Goal: Task Accomplishment & Management: Manage account settings

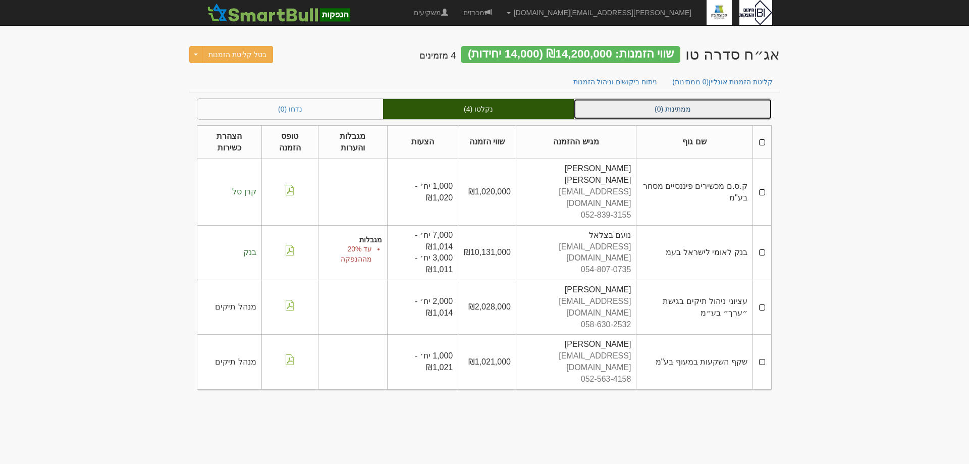
click at [689, 112] on link "ממתינות (0)" at bounding box center [673, 109] width 198 height 20
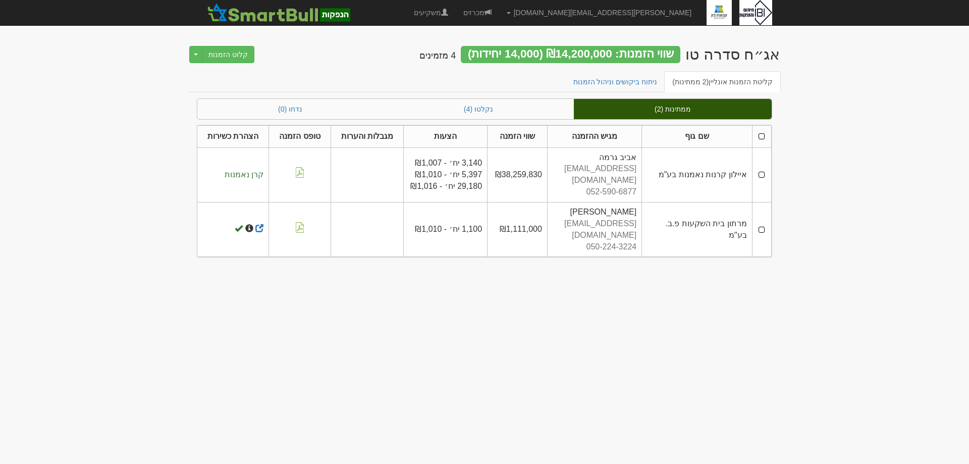
drag, startPoint x: 762, startPoint y: 170, endPoint x: 765, endPoint y: 189, distance: 19.4
click at [762, 173] on td at bounding box center [761, 174] width 19 height 55
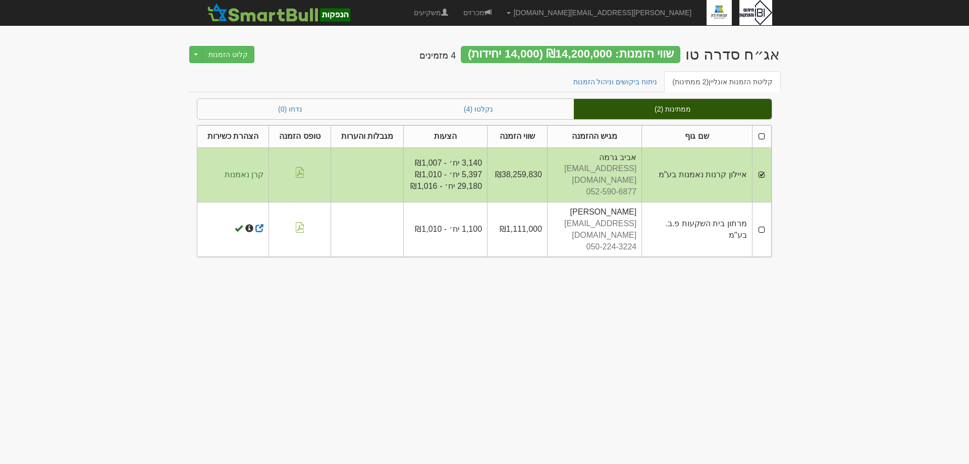
click at [767, 208] on td at bounding box center [761, 229] width 19 height 55
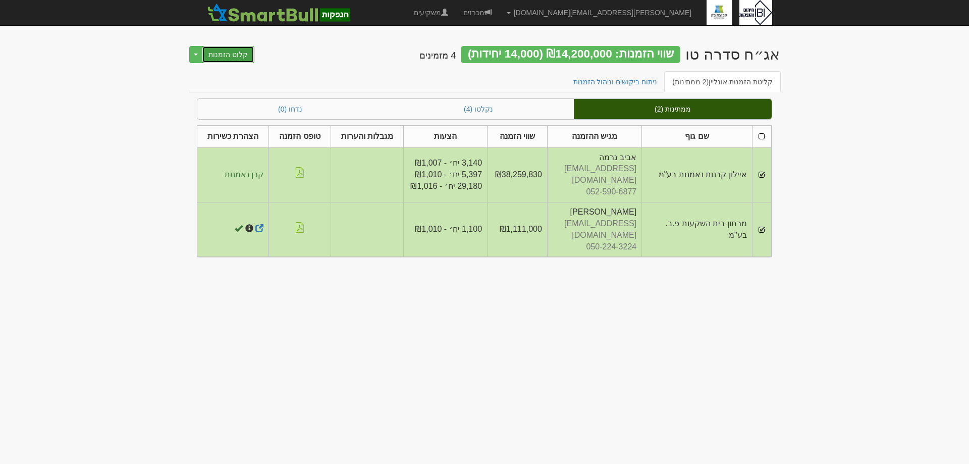
click at [234, 59] on button "קלוט הזמנות" at bounding box center [228, 54] width 53 height 17
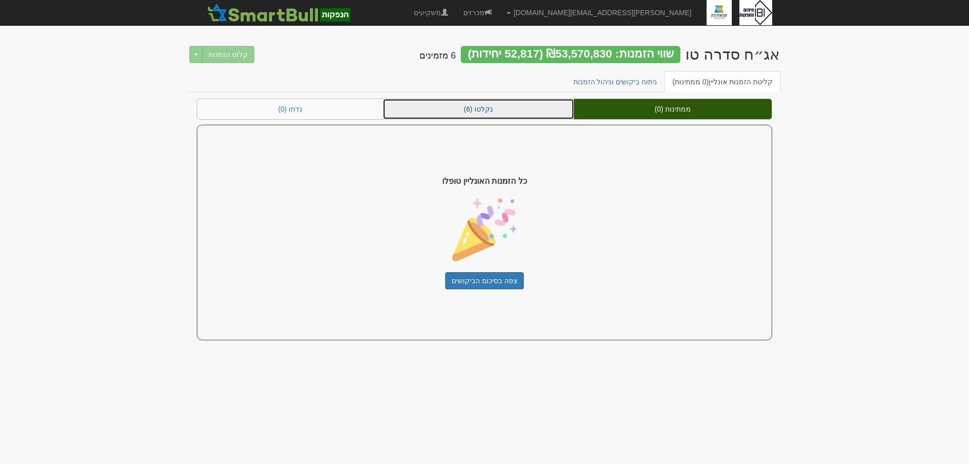
click at [486, 110] on link "נקלטו (6)" at bounding box center [478, 109] width 191 height 20
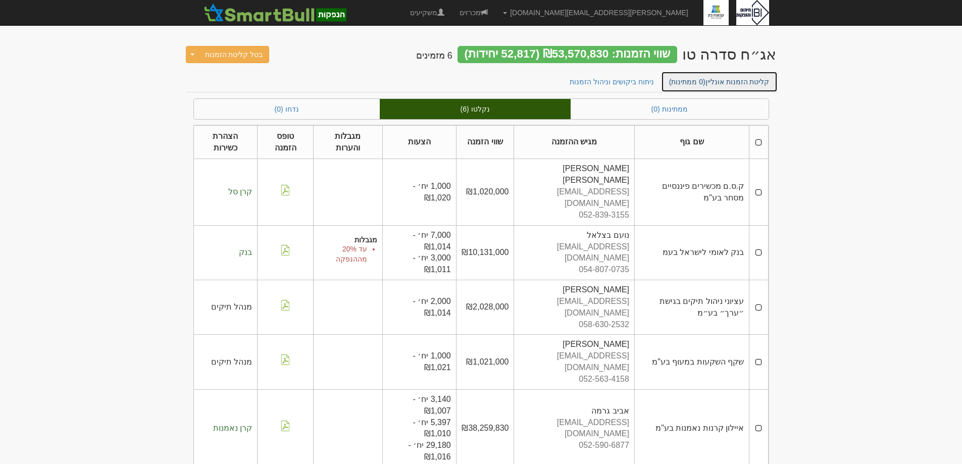
click at [723, 81] on link "קליטת הזמנות אונליין (0 ממתינות)" at bounding box center [719, 81] width 117 height 21
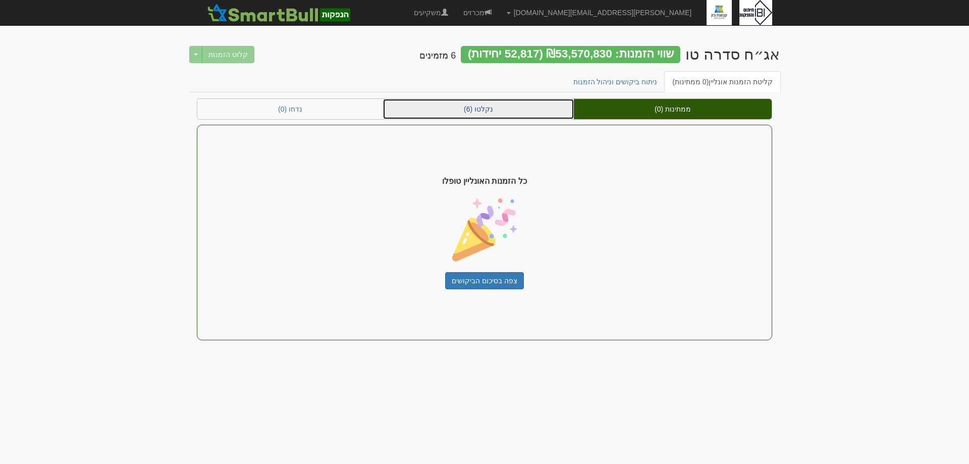
click at [493, 112] on link "נקלטו (6)" at bounding box center [478, 109] width 191 height 20
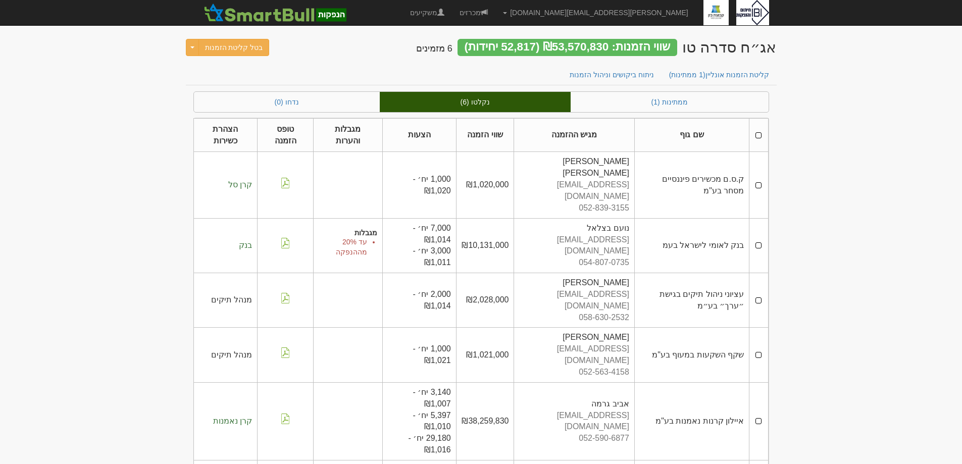
scroll to position [11, 0]
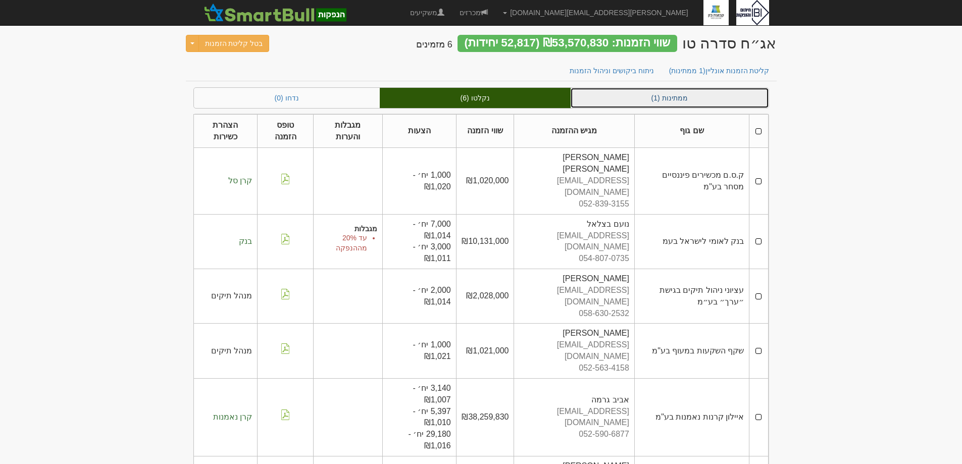
click at [648, 93] on link "ממתינות (1)" at bounding box center [669, 98] width 198 height 20
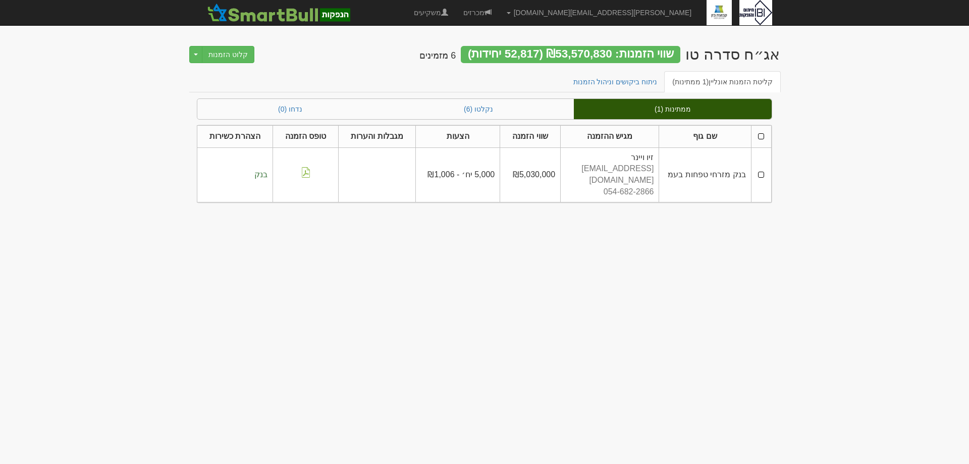
click at [759, 171] on td at bounding box center [761, 174] width 20 height 55
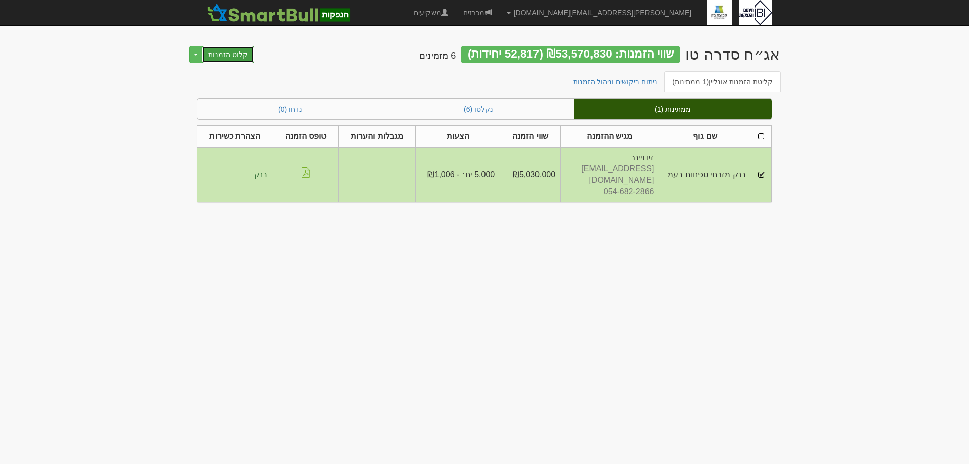
click at [221, 56] on button "קלוט הזמנות" at bounding box center [228, 54] width 53 height 17
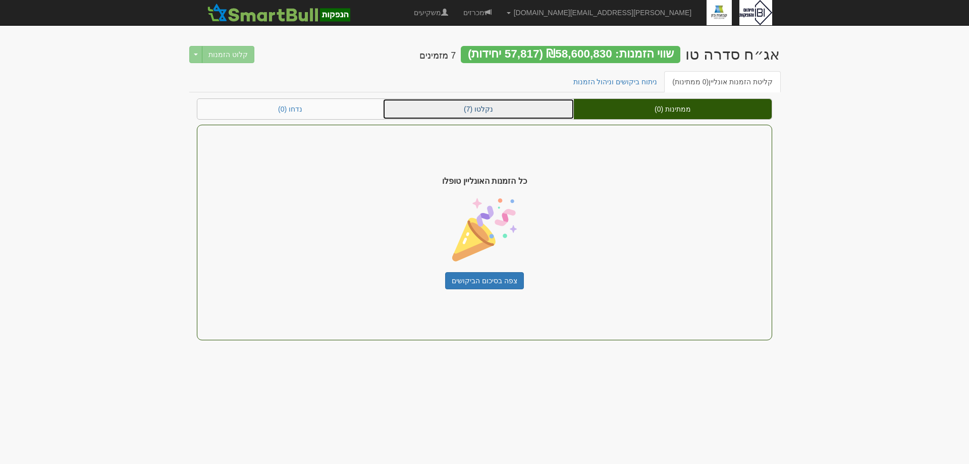
click at [489, 111] on link "נקלטו (7)" at bounding box center [478, 109] width 191 height 20
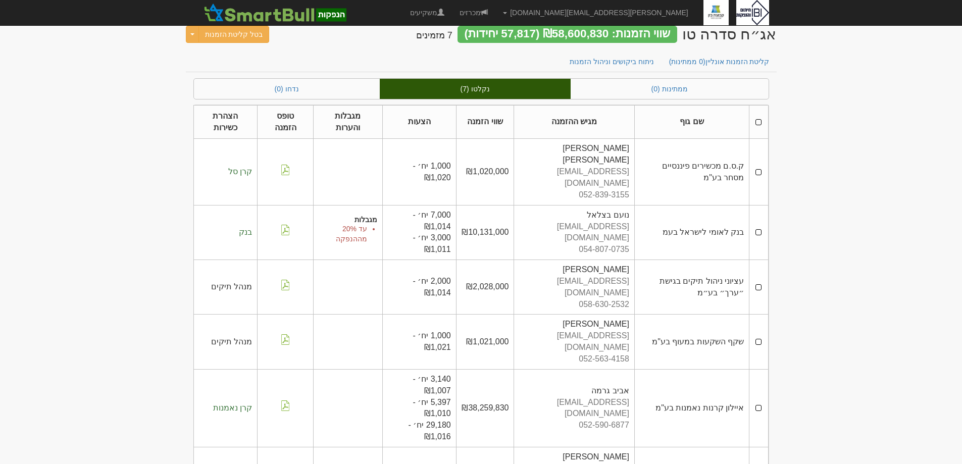
scroll to position [4, 0]
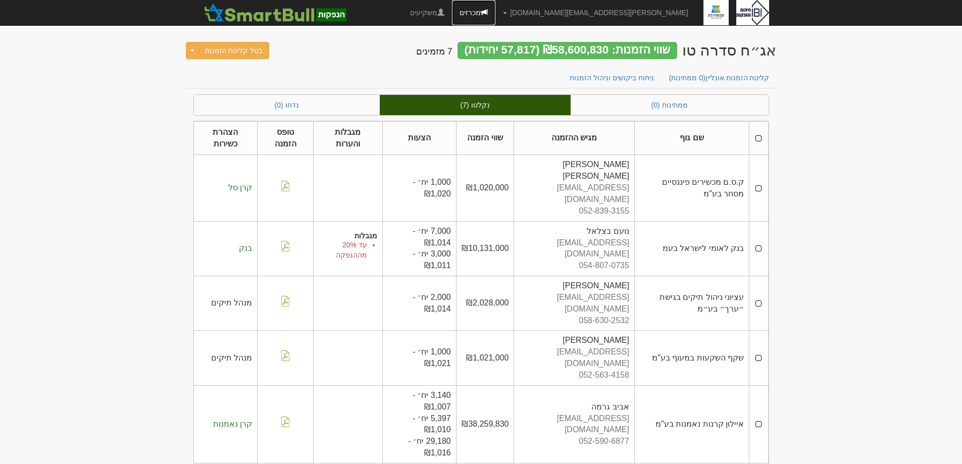
click at [495, 7] on link "מכרזים" at bounding box center [473, 12] width 43 height 25
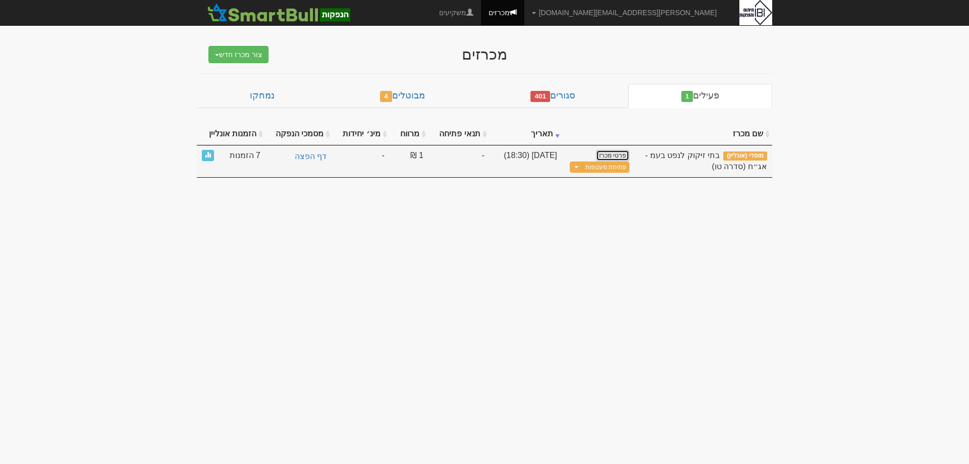
click at [616, 151] on link "פרטי מכרז" at bounding box center [612, 155] width 33 height 11
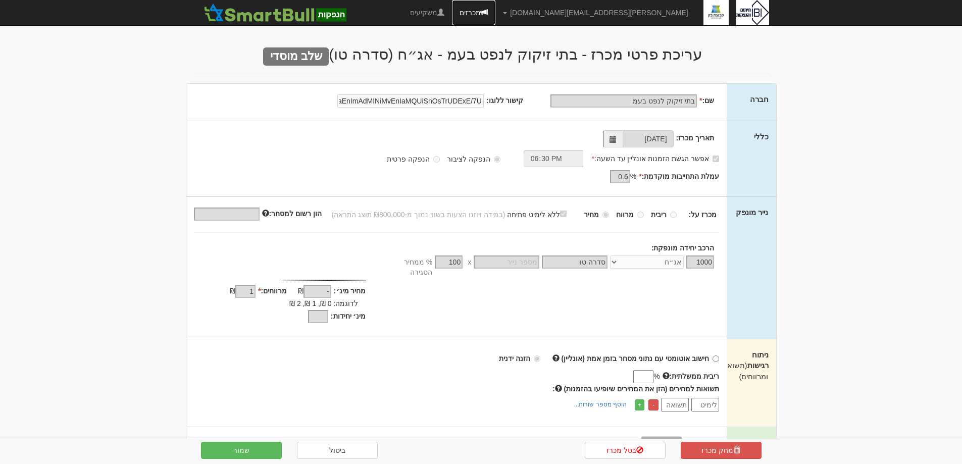
click at [495, 9] on link "מכרזים" at bounding box center [473, 12] width 43 height 25
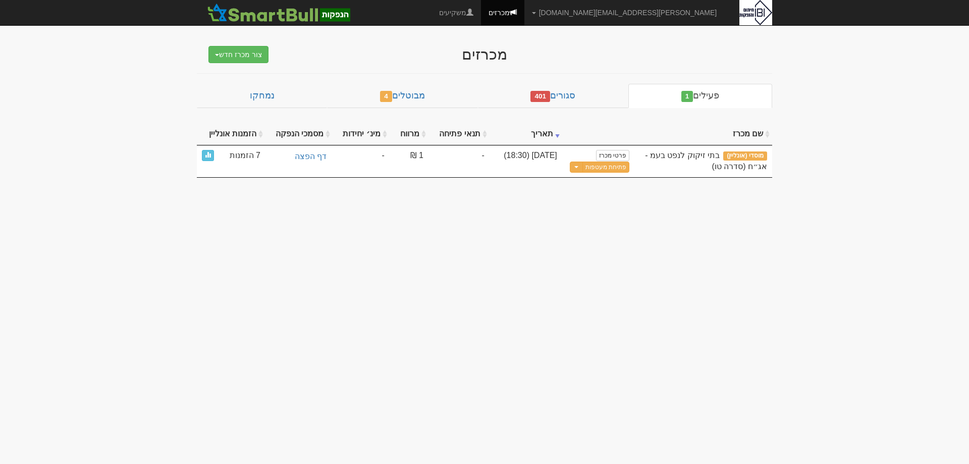
drag, startPoint x: 553, startPoint y: 207, endPoint x: 213, endPoint y: 242, distance: 341.6
click at [551, 209] on body "dana@ibi.co.il הגדרות חשבונות הנפקה תבניות הודעות קיבול" at bounding box center [484, 232] width 969 height 464
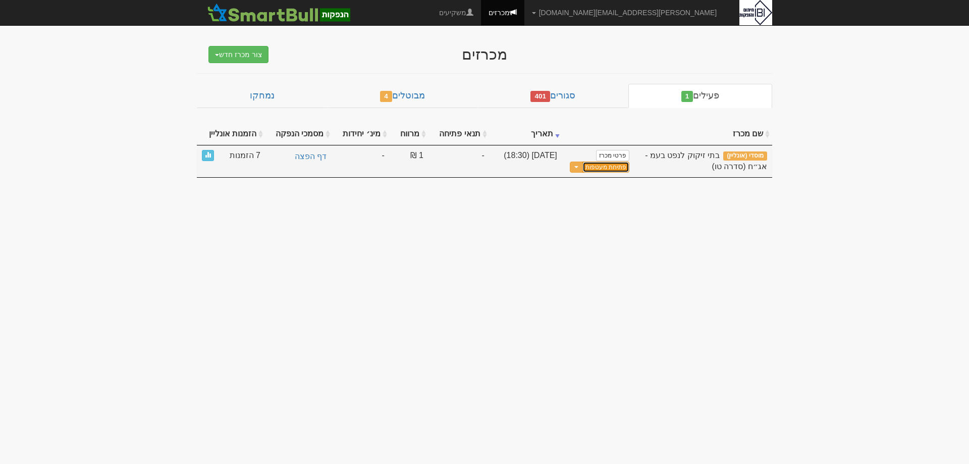
click at [604, 167] on button "פתיחת מעטפות" at bounding box center [606, 168] width 47 height 12
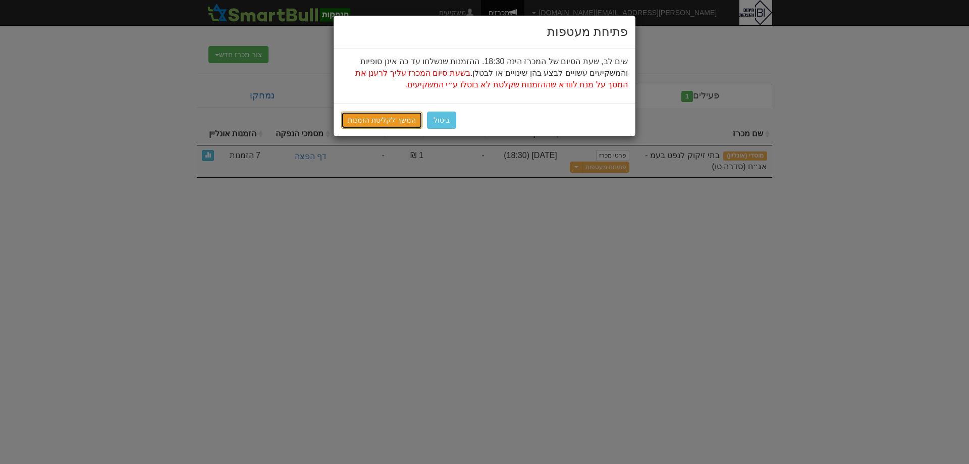
click at [377, 119] on link "המשך לקליטת הזמנות" at bounding box center [381, 120] width 81 height 17
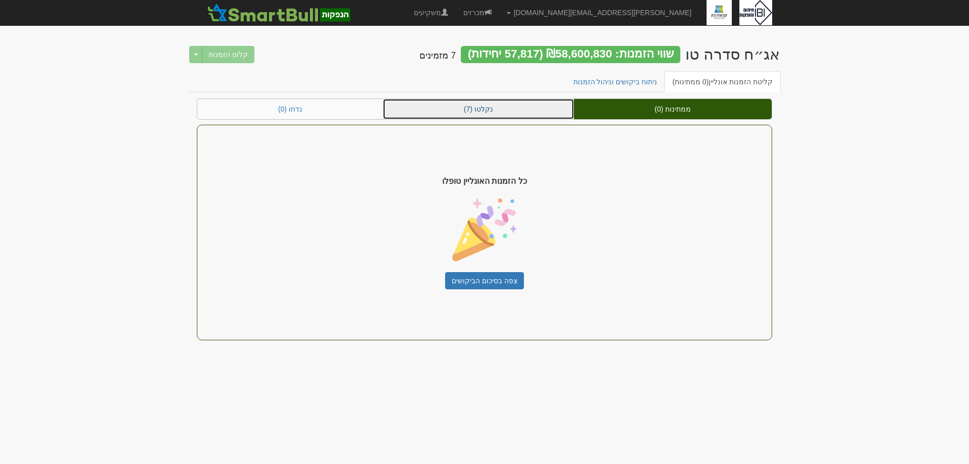
click at [528, 102] on link "נקלטו (7)" at bounding box center [478, 109] width 191 height 20
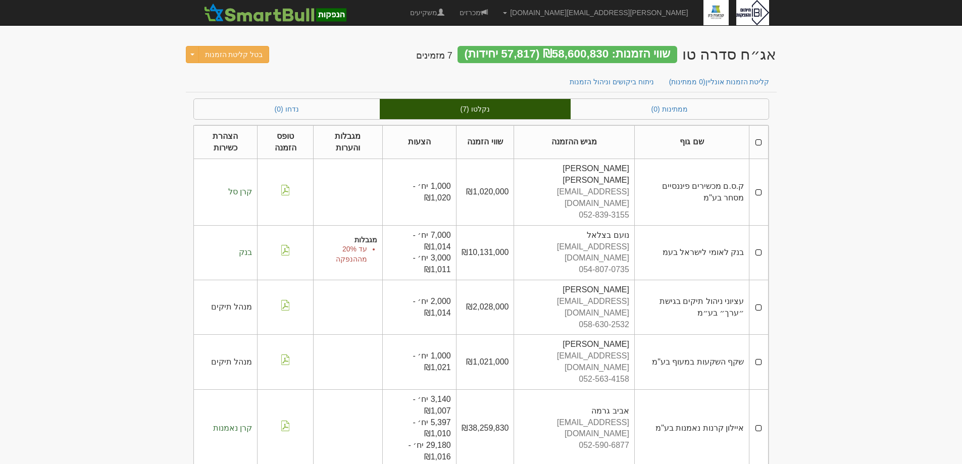
click at [472, 109] on link "נקלטו (7)" at bounding box center [475, 109] width 191 height 20
click at [647, 80] on link "ניתוח ביקושים וניהול הזמנות" at bounding box center [611, 81] width 100 height 21
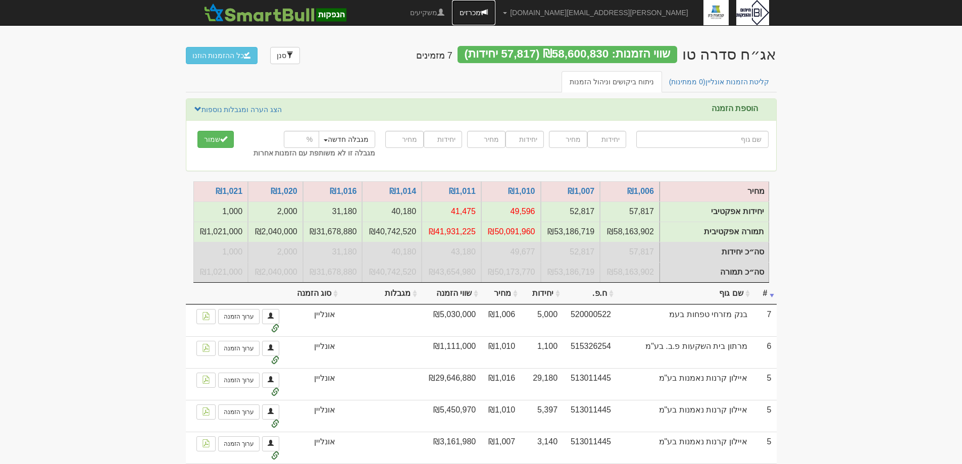
click at [495, 13] on link "מכרזים" at bounding box center [473, 12] width 43 height 25
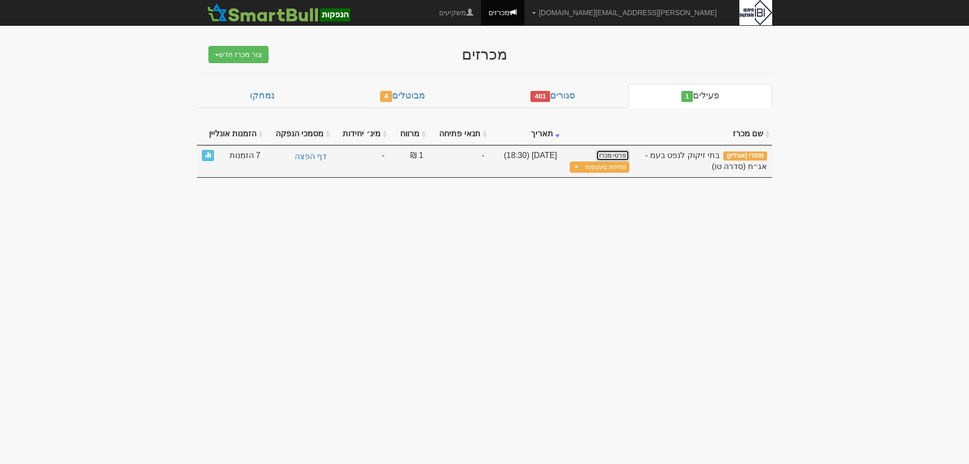
click at [605, 153] on link "פרטי מכרז" at bounding box center [612, 155] width 33 height 11
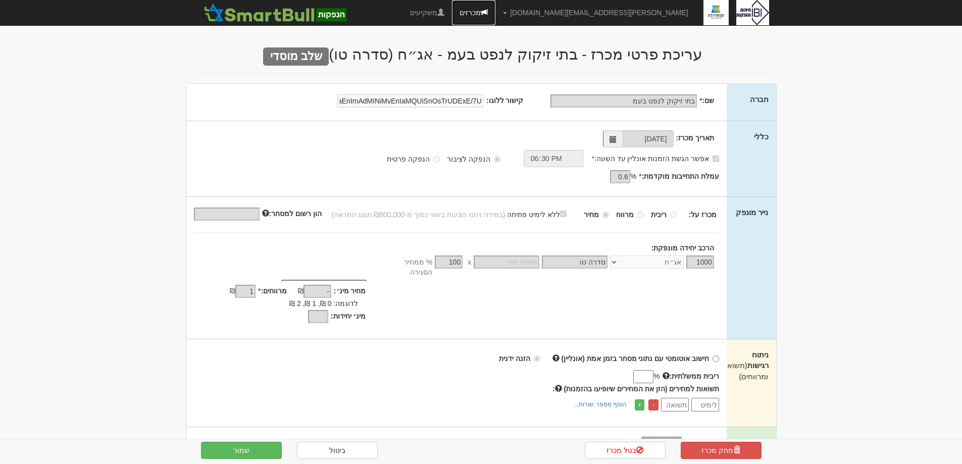
click at [495, 14] on link "מכרזים" at bounding box center [473, 12] width 43 height 25
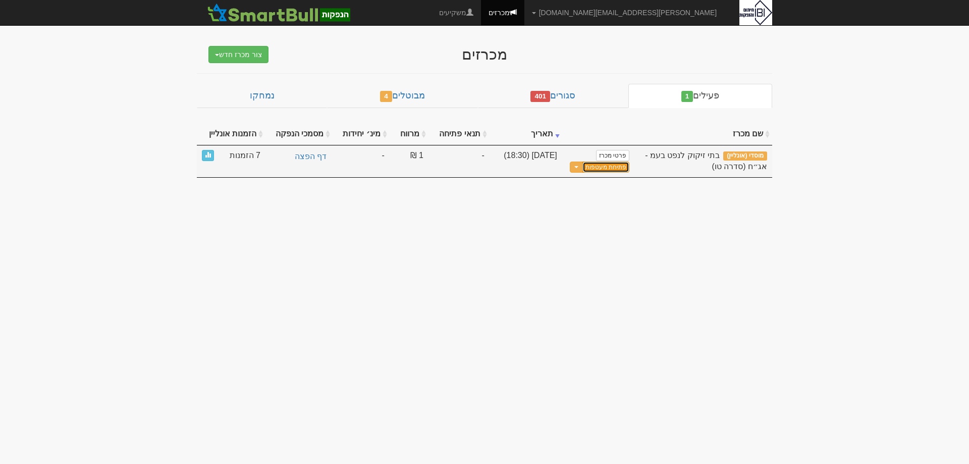
click at [607, 165] on button "פתיחת מעטפות" at bounding box center [606, 168] width 47 height 12
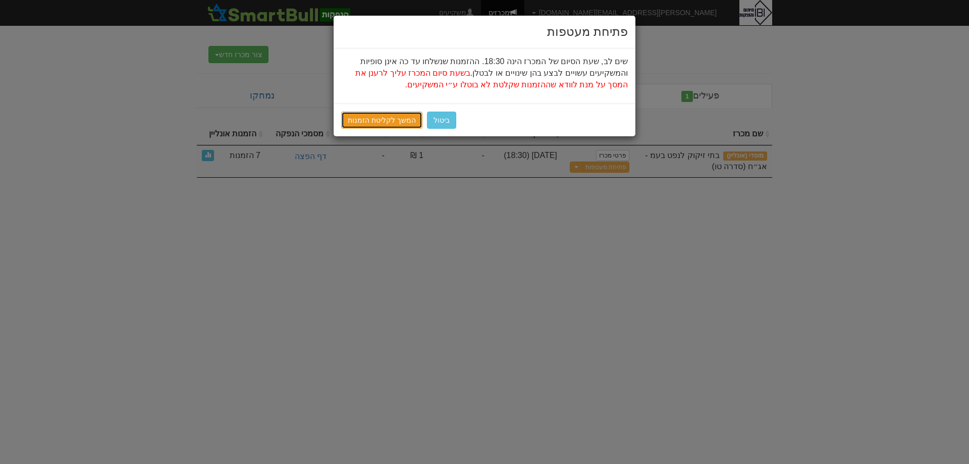
click at [384, 123] on link "המשך לקליטת הזמנות" at bounding box center [381, 120] width 81 height 17
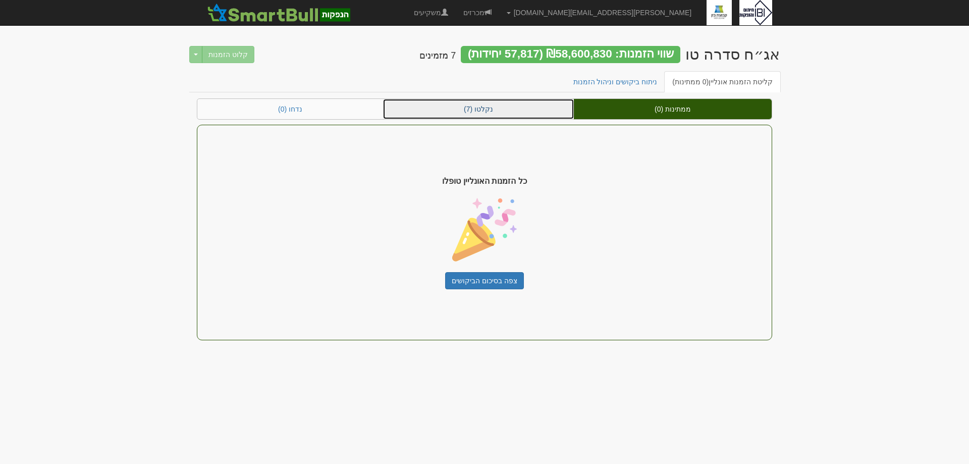
click at [520, 106] on link "נקלטו (7)" at bounding box center [478, 109] width 191 height 20
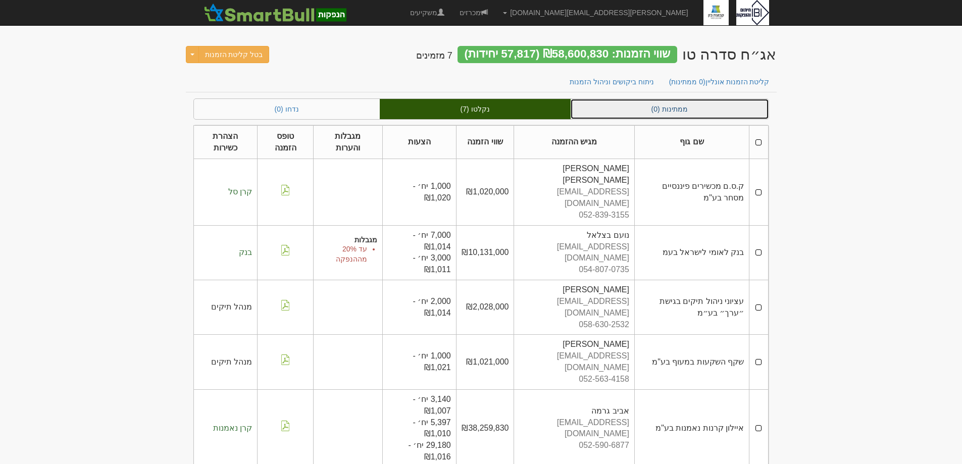
click at [704, 107] on link "ממתינות (0)" at bounding box center [669, 109] width 198 height 20
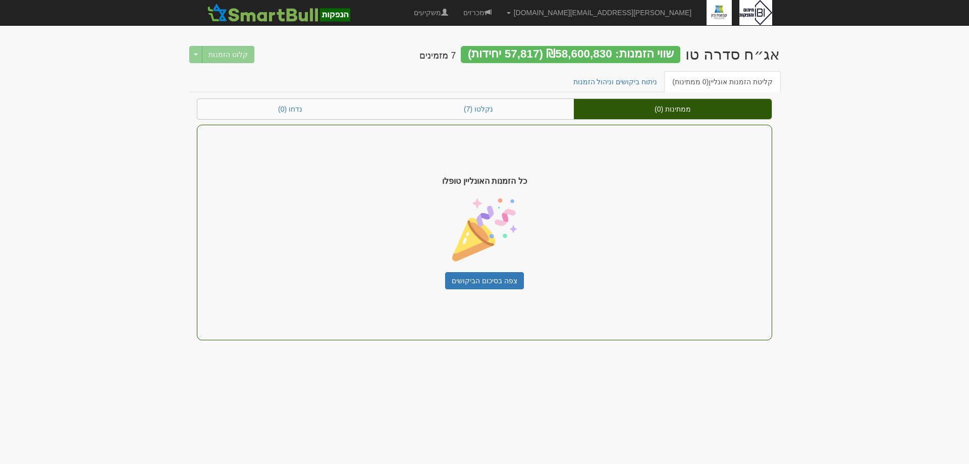
click at [224, 54] on div "קלוט הזמנות Toggle Dropdown דחה הזמנות" at bounding box center [221, 54] width 65 height 17
click at [195, 57] on div "קלוט הזמנות Toggle Dropdown דחה הזמנות" at bounding box center [221, 54] width 65 height 17
click at [471, 112] on link "נקלטו (7)" at bounding box center [478, 109] width 191 height 20
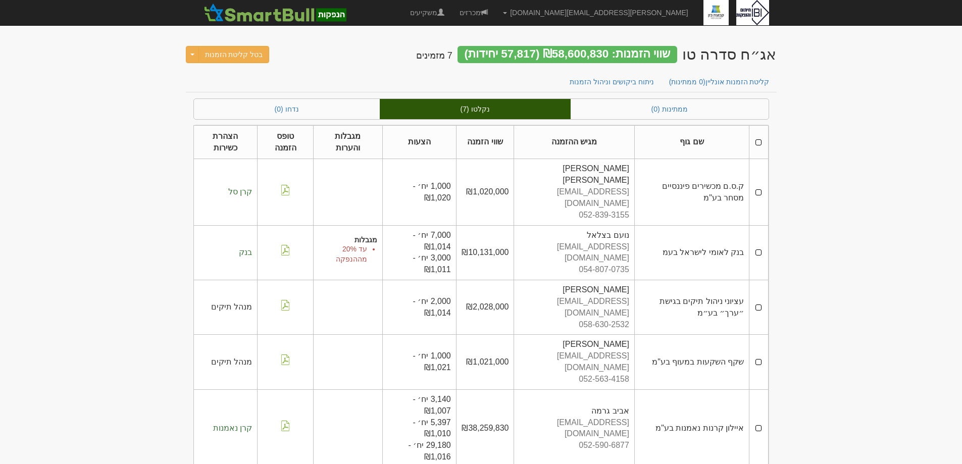
click at [192, 53] on button "Toggle Dropdown" at bounding box center [192, 54] width 13 height 17
click at [349, 55] on div "אג״ח סדרה טו שווי הזמנות: ₪58,600,830 (57,817 יחידות) 7 מזמינים בטל קליטת הזמנו…" at bounding box center [481, 53] width 591 height 35
click at [646, 78] on link "ניתוח ביקושים וניהול הזמנות" at bounding box center [611, 81] width 100 height 21
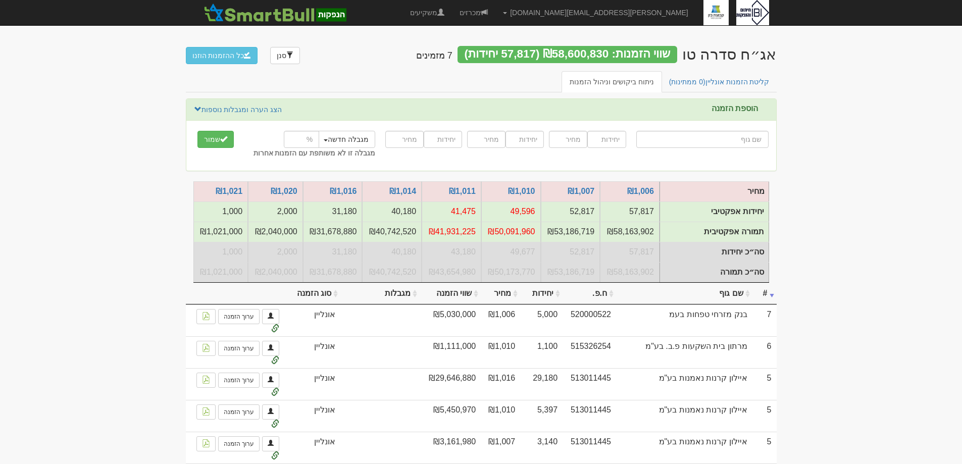
click at [740, 140] on input "text" at bounding box center [702, 139] width 132 height 17
type input "n"
type input "מ"
type input "מנרב אחזקות בע"מ"
type input "מנ"
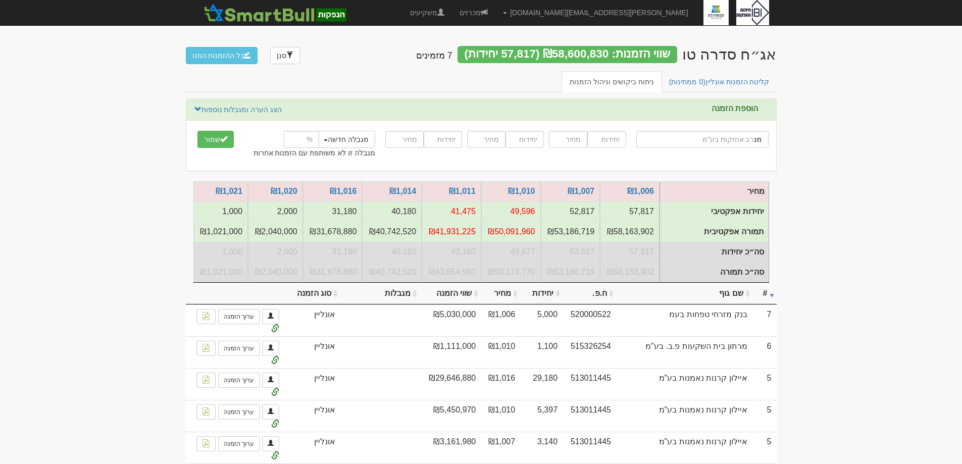
type input "מנורה מבטחים אגח קונצרני צמוד"
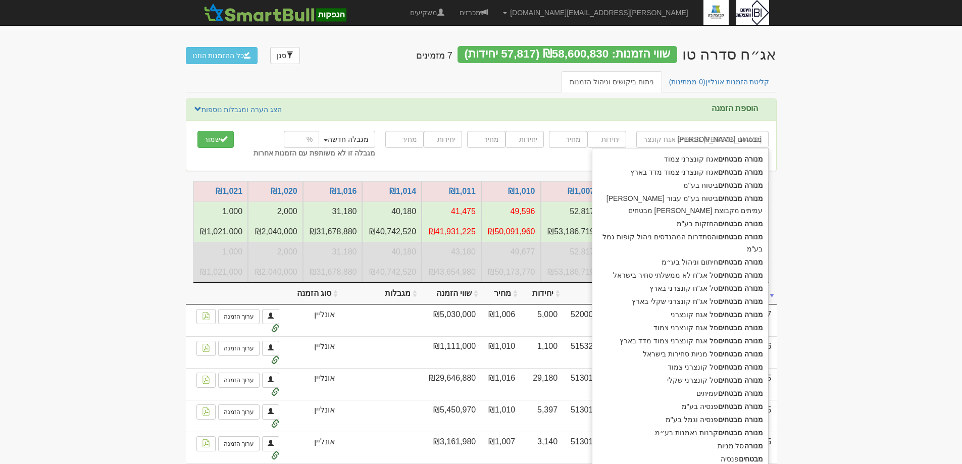
type input "מנורה מבטחים"
type input "מנורה מבטחים ס"
type input "מנורה מבטחים סל אג"ח לא ממשלתי סחיר בישראל"
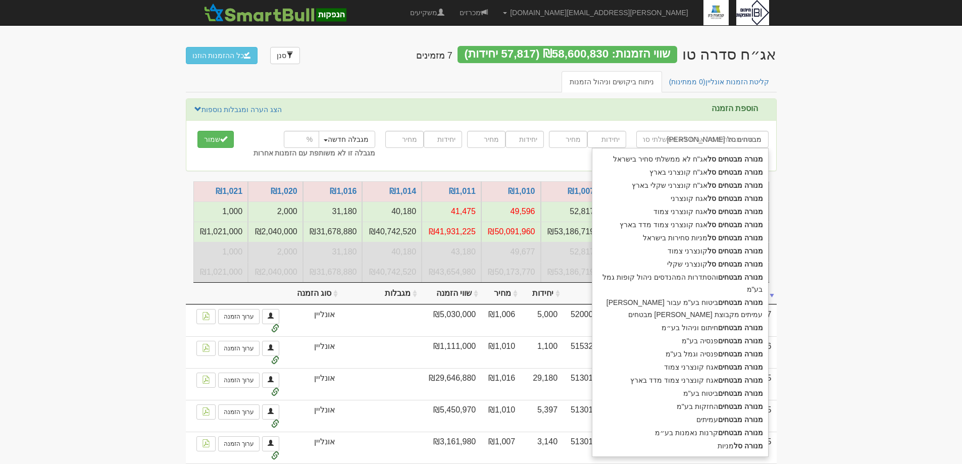
type input "מנורה מבטחים סל א"
type input "מנורה מבטחים סל אגח קונצרני"
type input "מנורה מבטחים סל אג"
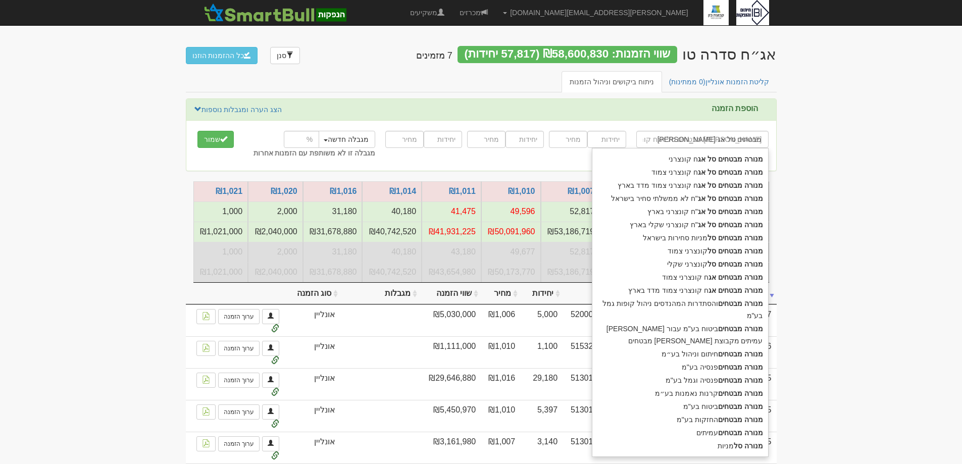
type input "מנורה מבטחים סל אג"ח לא ממשלתי סחיר בישראל"
type input "מנורה מבטחים סל אג"ח"
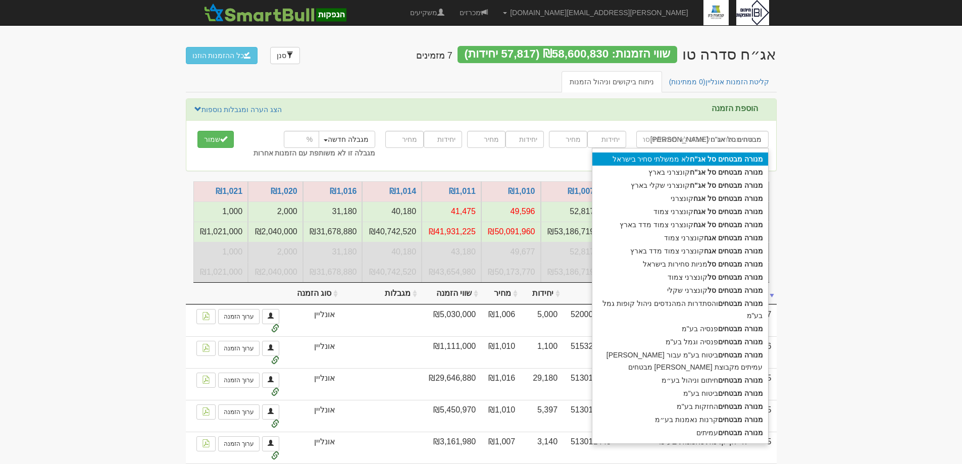
click at [653, 153] on div "מנורה מבטחים סל אג"ח לא ממשלתי סחיר בישראל" at bounding box center [680, 158] width 176 height 13
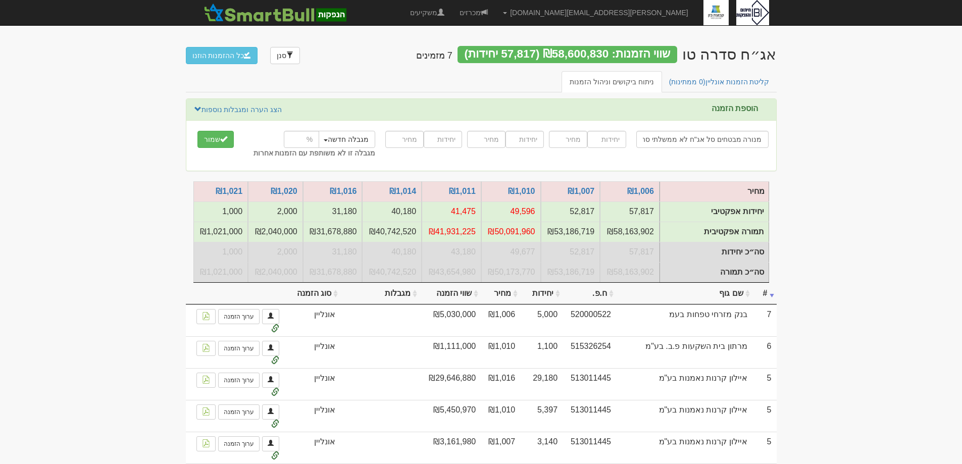
type input "מנורה מבטחים סל אג"ח לא ממשלתי סחיר בישראל"
click at [616, 135] on input "number" at bounding box center [606, 139] width 38 height 17
type input "30000"
click at [566, 136] on input "number" at bounding box center [568, 139] width 38 height 17
type input "1006"
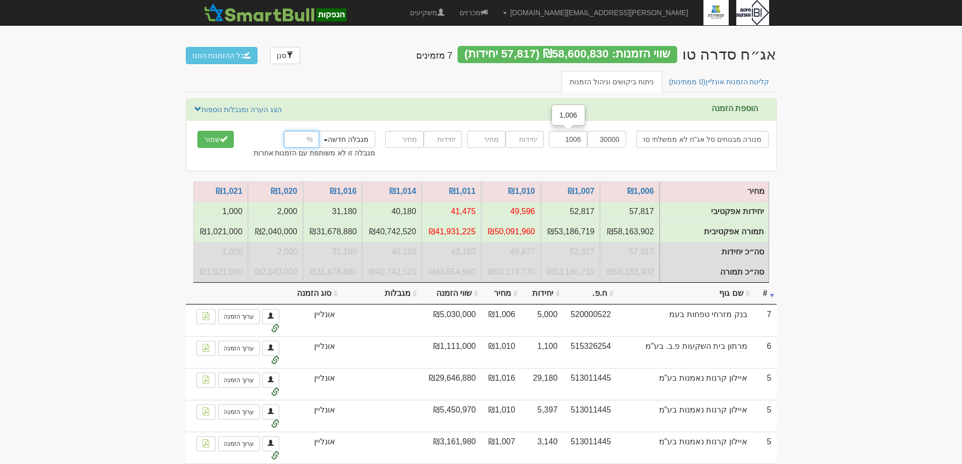
click at [290, 141] on input "number" at bounding box center [301, 139] width 35 height 17
type input "10"
click at [215, 140] on button "שמור" at bounding box center [215, 139] width 36 height 17
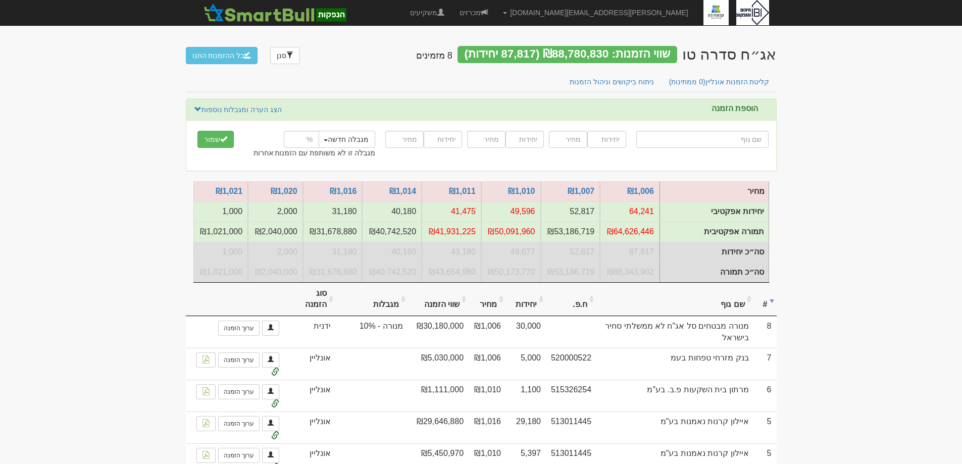
click at [918, 247] on body "dana@ibi.co.il הגדרות חשבונות הנפקה תבניות הודעות קיבול X" at bounding box center [481, 353] width 962 height 706
click at [753, 76] on link "קליטת הזמנות אונליין (0 ממתינות)" at bounding box center [719, 81] width 117 height 21
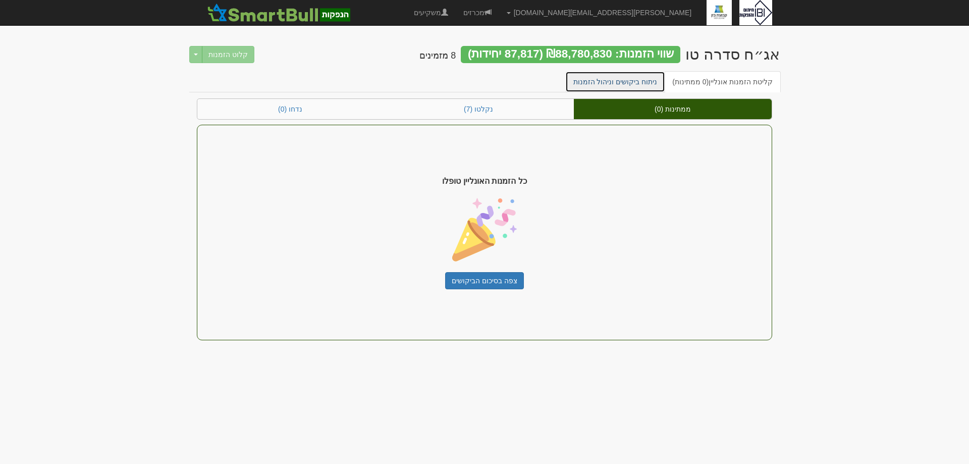
click at [644, 81] on link "ניתוח ביקושים וניהול הזמנות" at bounding box center [615, 81] width 100 height 21
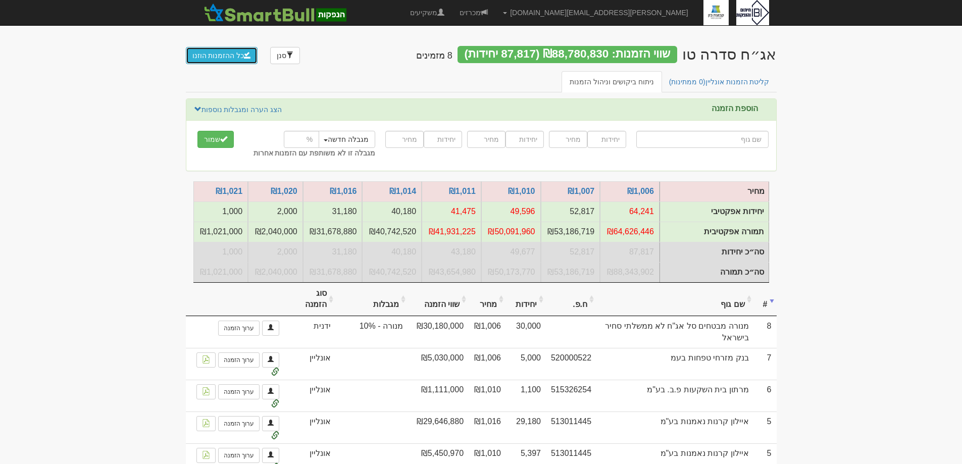
click at [207, 55] on button "כל ההזמנות הוזנו" at bounding box center [222, 55] width 72 height 17
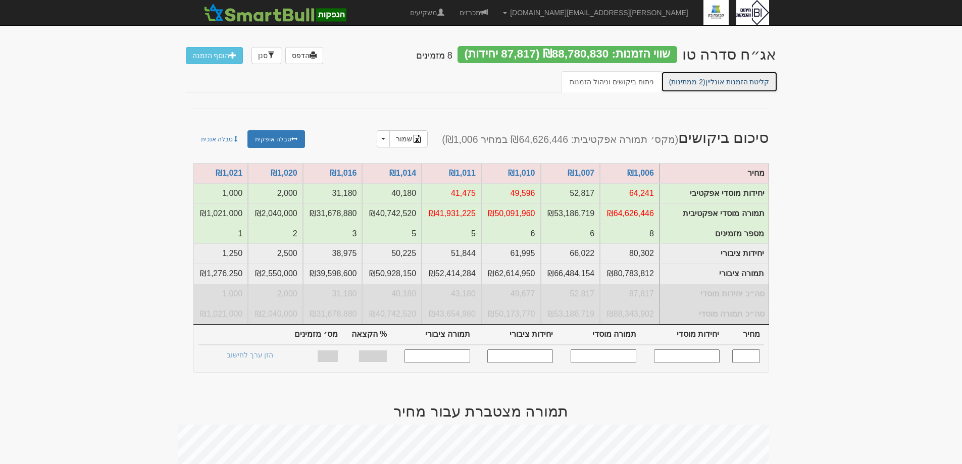
click at [705, 76] on link "קליטת הזמנות אונליין (2 ממתינות)" at bounding box center [719, 81] width 117 height 21
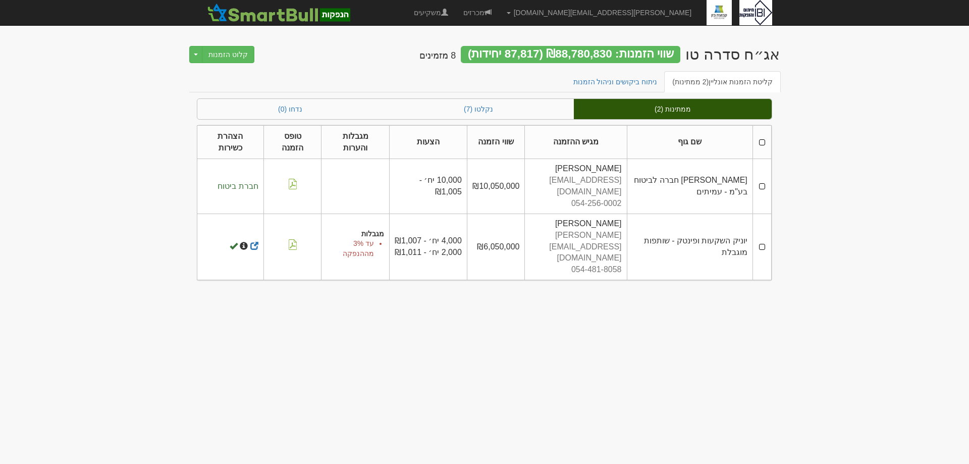
drag, startPoint x: 763, startPoint y: 177, endPoint x: 766, endPoint y: 185, distance: 8.8
click at [765, 181] on td at bounding box center [762, 186] width 19 height 55
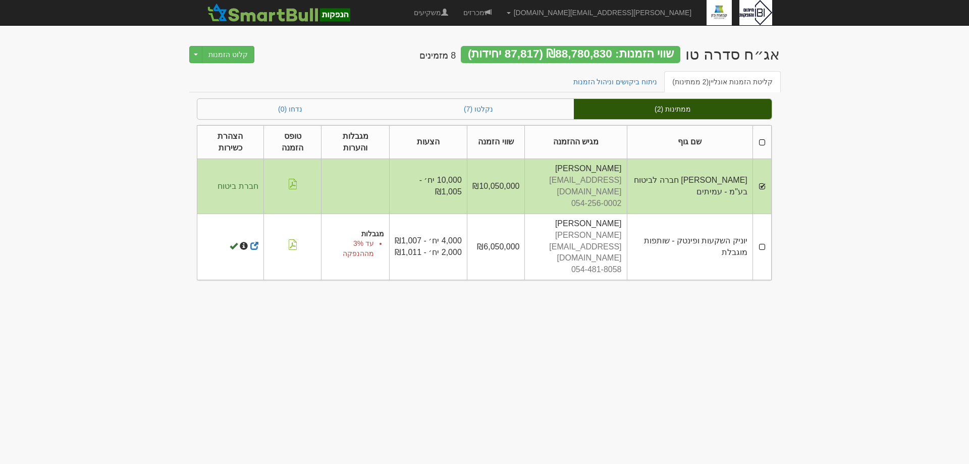
click at [761, 231] on td at bounding box center [762, 247] width 19 height 66
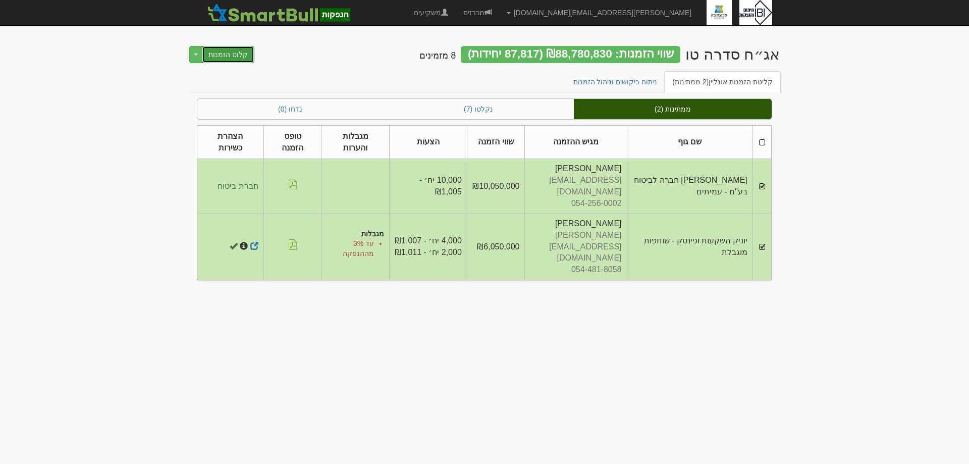
click at [238, 51] on button "קלוט הזמנות" at bounding box center [228, 54] width 53 height 17
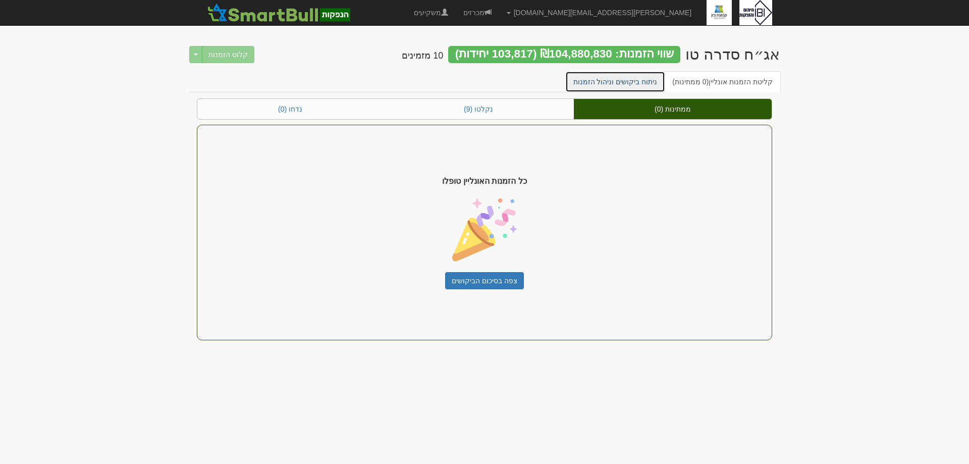
click at [631, 81] on link "ניתוח ביקושים וניהול הזמנות" at bounding box center [615, 81] width 100 height 21
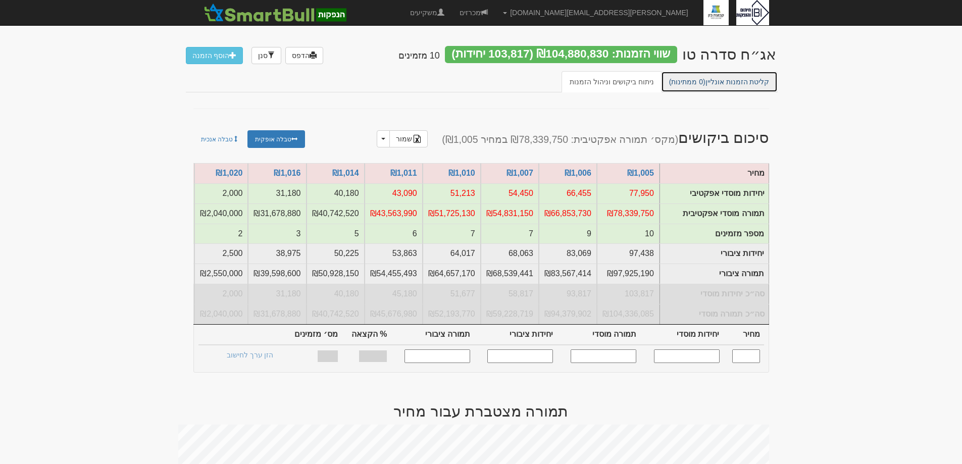
click at [691, 85] on span "(0 ממתינות)" at bounding box center [687, 82] width 36 height 8
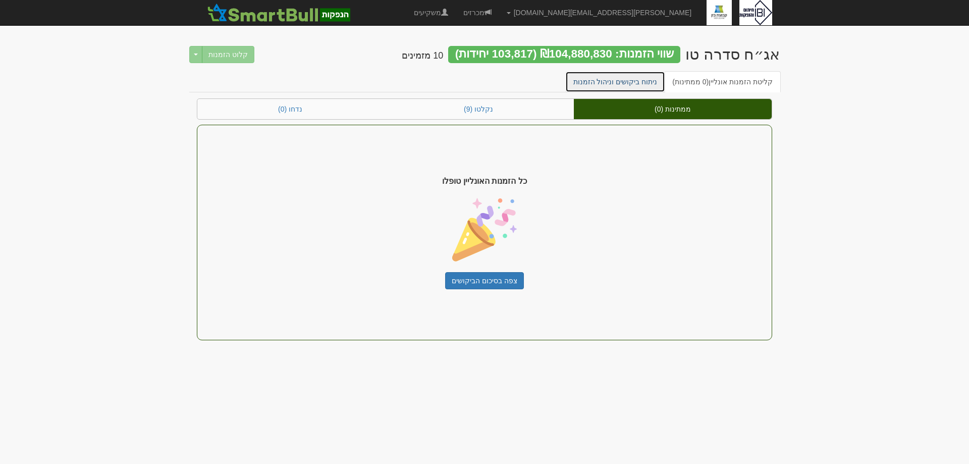
click at [613, 85] on link "ניתוח ביקושים וניהול הזמנות" at bounding box center [615, 81] width 100 height 21
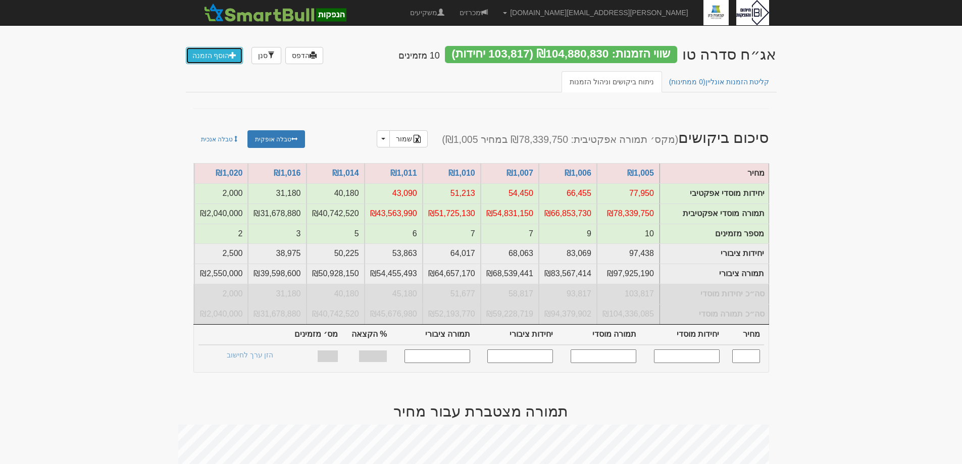
click at [212, 58] on link "הוסף הזמנה" at bounding box center [215, 55] width 58 height 17
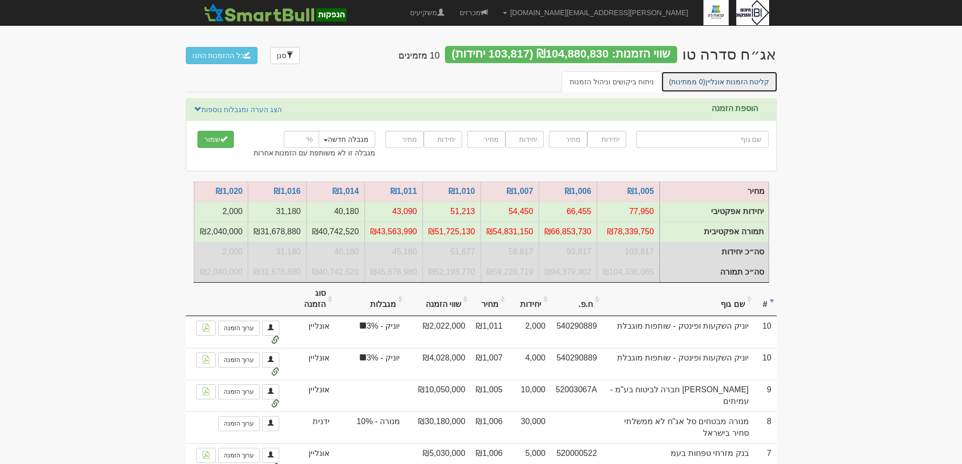
click at [754, 83] on link "קליטת הזמנות אונליין (0 ממתינות)" at bounding box center [719, 81] width 117 height 21
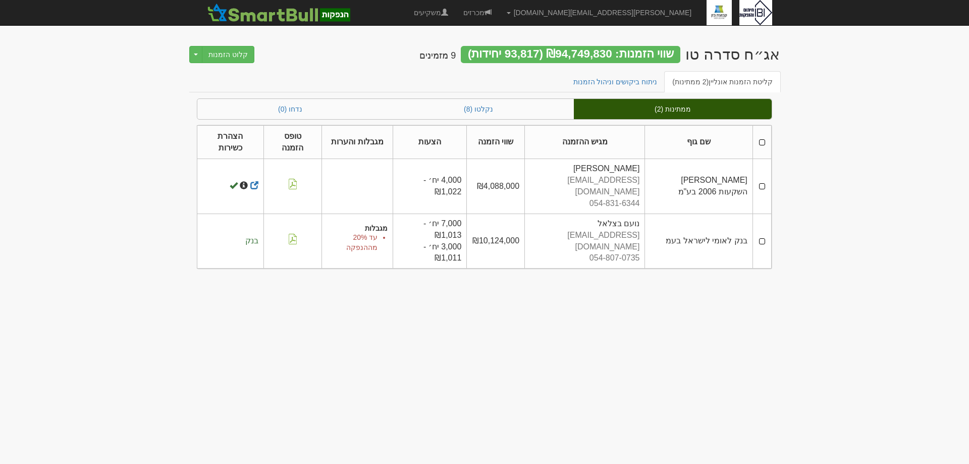
drag, startPoint x: 761, startPoint y: 183, endPoint x: 761, endPoint y: 189, distance: 6.1
click at [761, 185] on td at bounding box center [762, 186] width 19 height 55
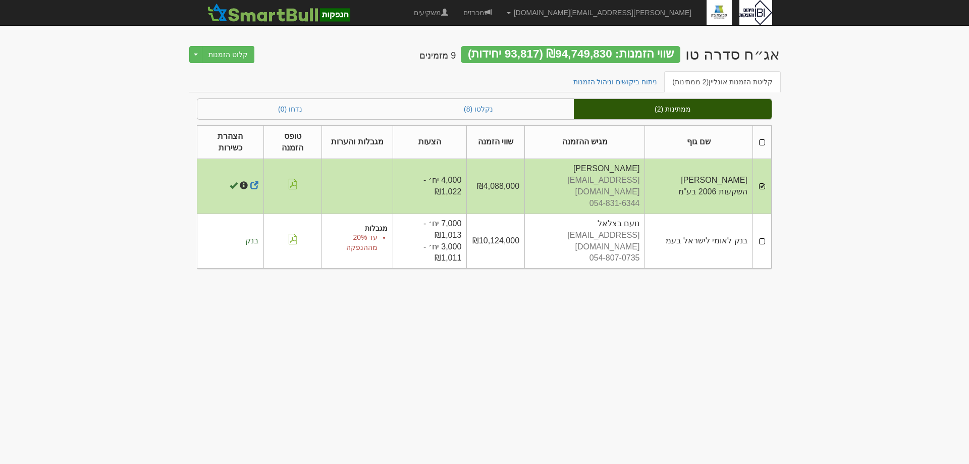
drag, startPoint x: 765, startPoint y: 230, endPoint x: 760, endPoint y: 235, distance: 6.4
click at [765, 232] on td at bounding box center [762, 241] width 19 height 55
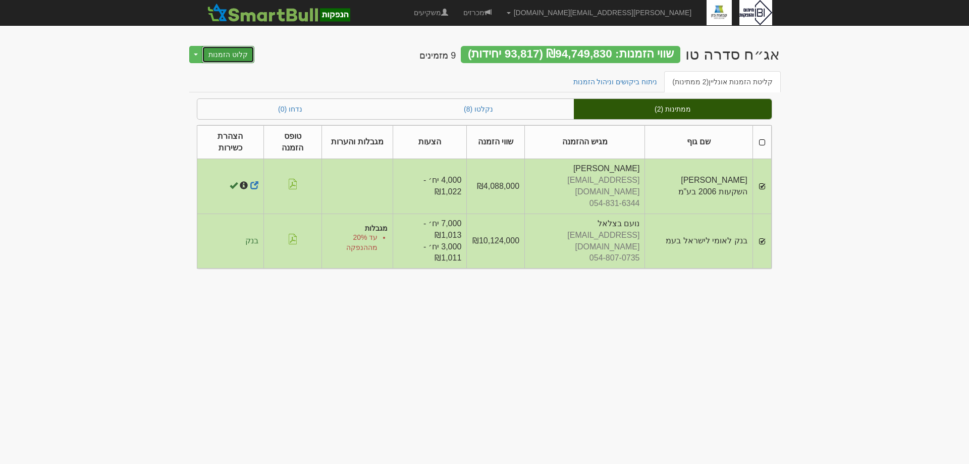
click at [235, 58] on button "קלוט הזמנות" at bounding box center [228, 54] width 53 height 17
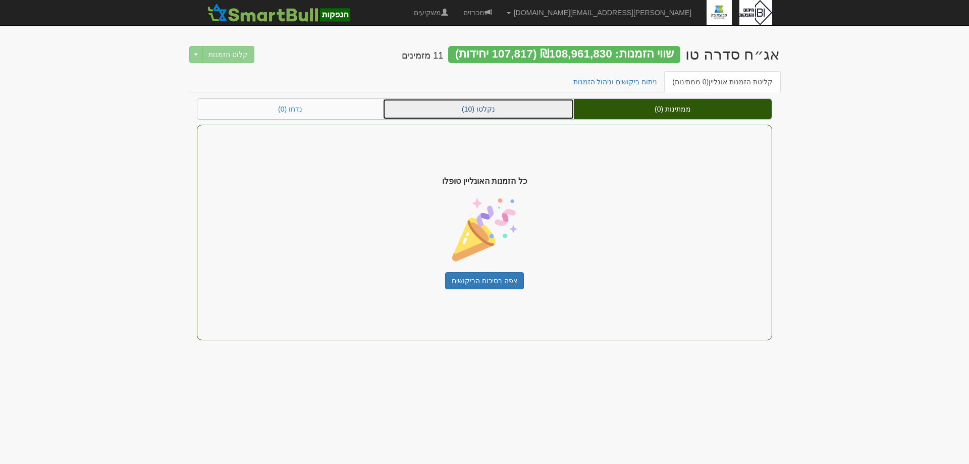
click at [473, 108] on link "נקלטו (10)" at bounding box center [478, 109] width 191 height 20
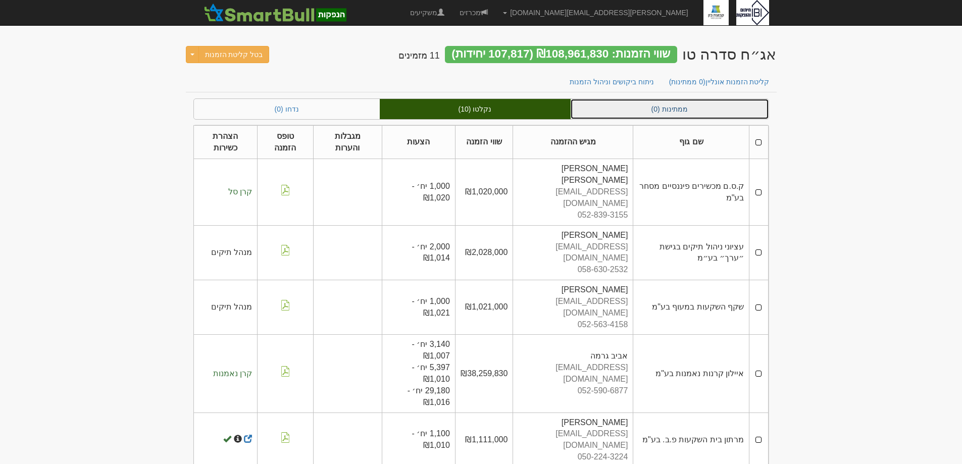
click at [631, 109] on link "ממתינות (0)" at bounding box center [669, 109] width 198 height 20
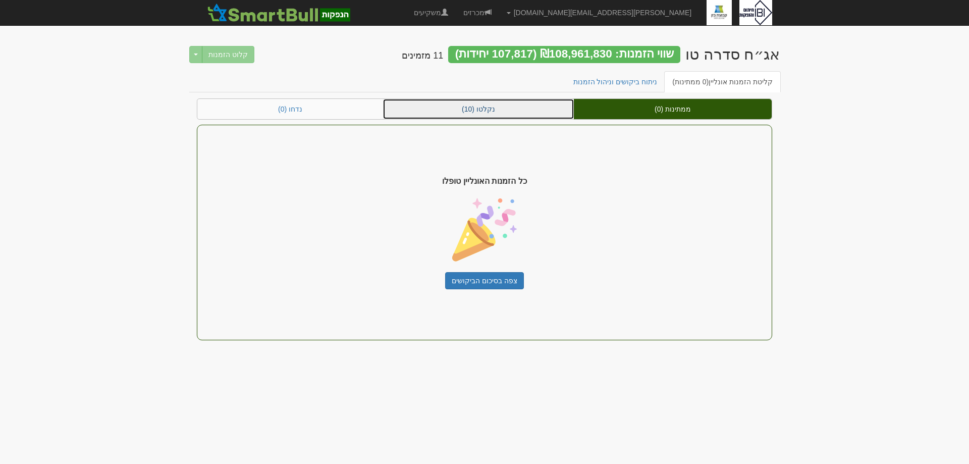
click at [489, 112] on link "נקלטו (10)" at bounding box center [478, 109] width 191 height 20
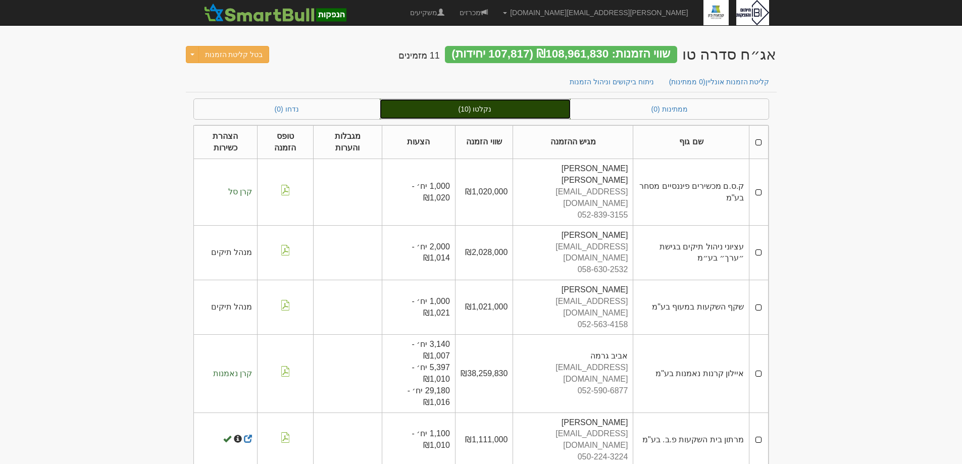
click at [483, 102] on link "נקלטו (10)" at bounding box center [475, 109] width 191 height 20
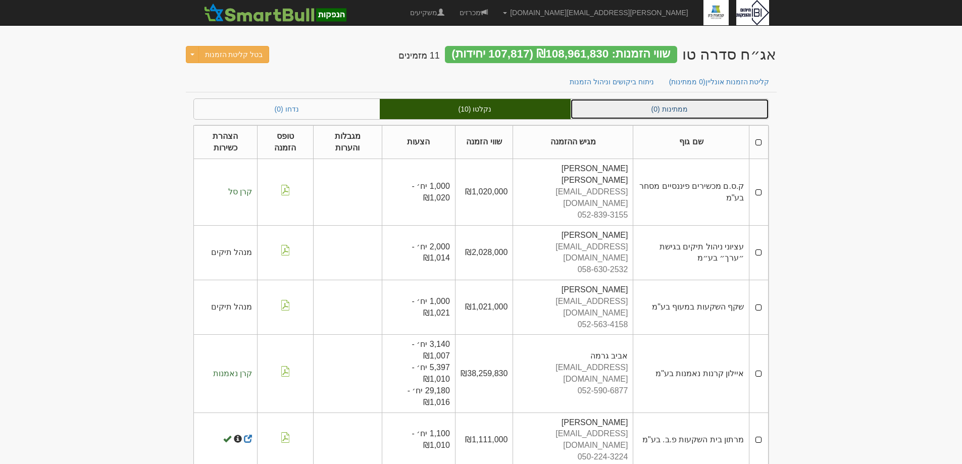
click at [666, 103] on link "ממתינות (0)" at bounding box center [669, 109] width 198 height 20
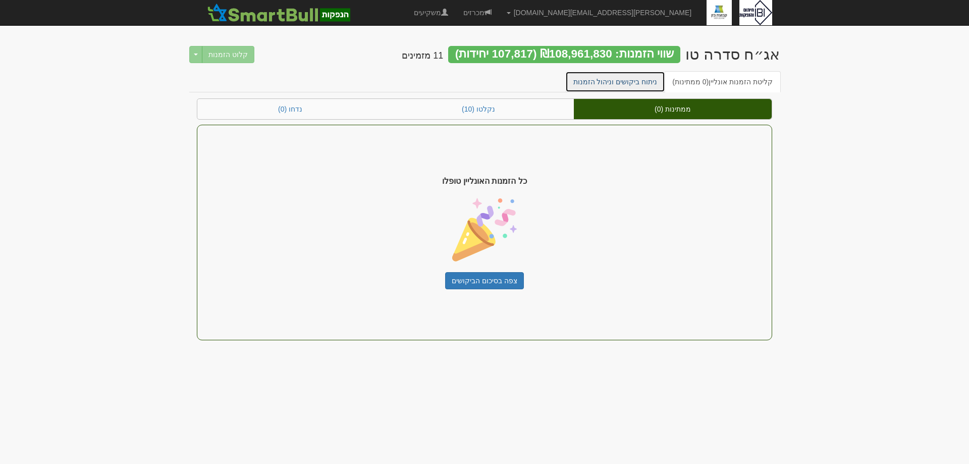
click at [606, 83] on link "ניתוח ביקושים וניהול הזמנות" at bounding box center [615, 81] width 100 height 21
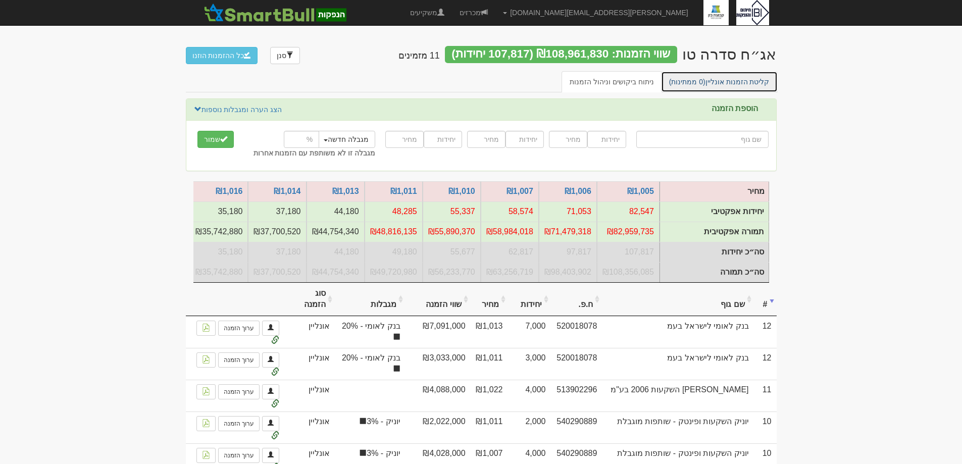
click at [713, 83] on link "קליטת הזמנות אונליין (0 ממתינות)" at bounding box center [719, 81] width 117 height 21
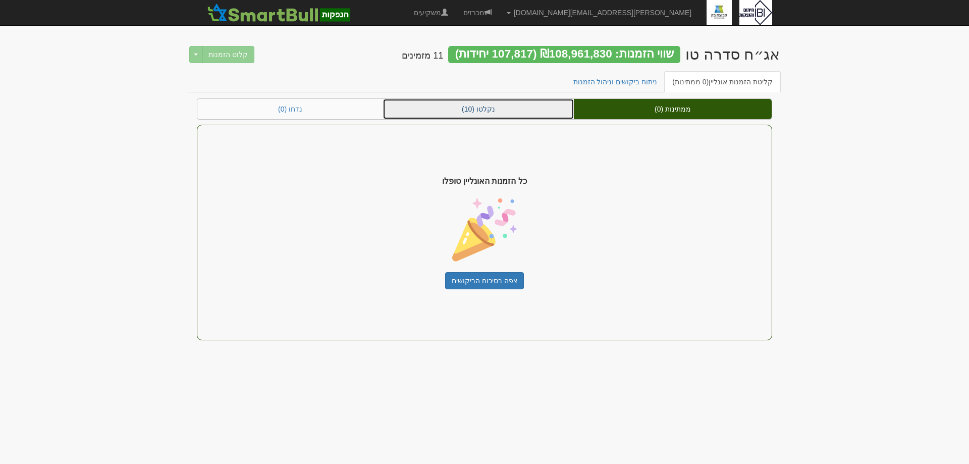
click at [489, 107] on link "נקלטו (10)" at bounding box center [478, 109] width 191 height 20
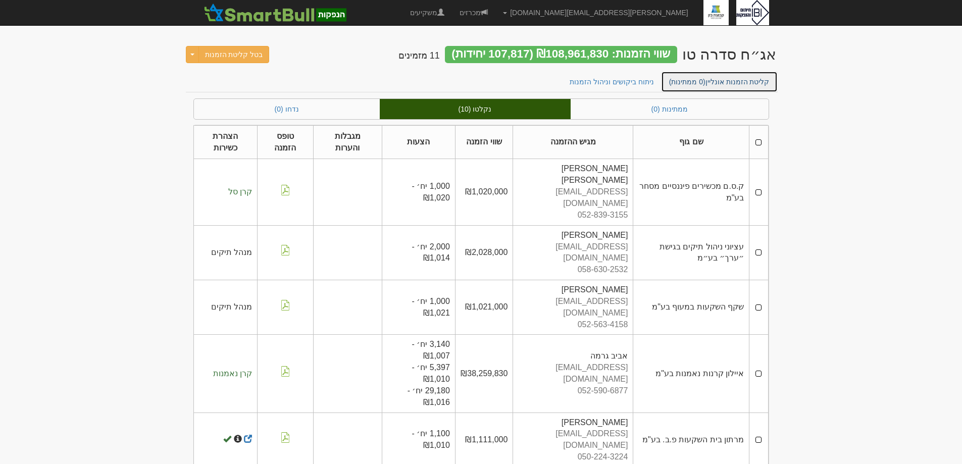
click at [758, 85] on link "קליטת הזמנות אונליין (0 ממתינות)" at bounding box center [719, 81] width 117 height 21
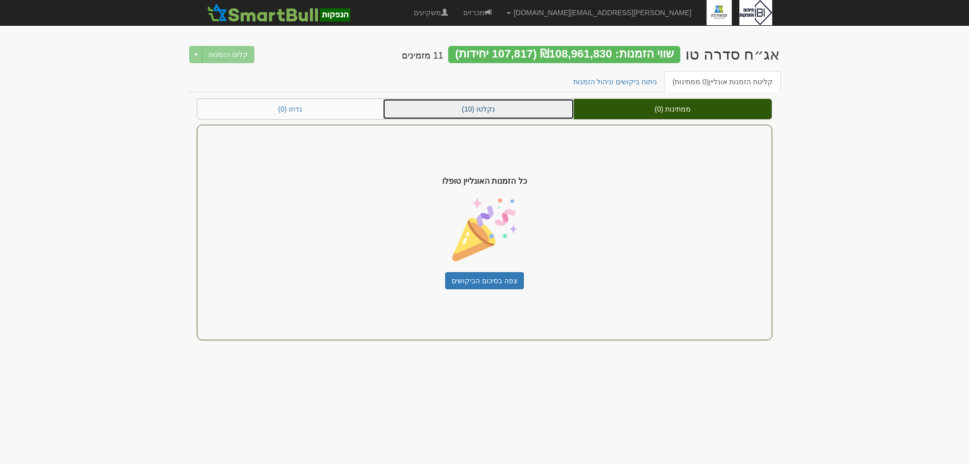
click at [496, 104] on link "נקלטו (10)" at bounding box center [478, 109] width 191 height 20
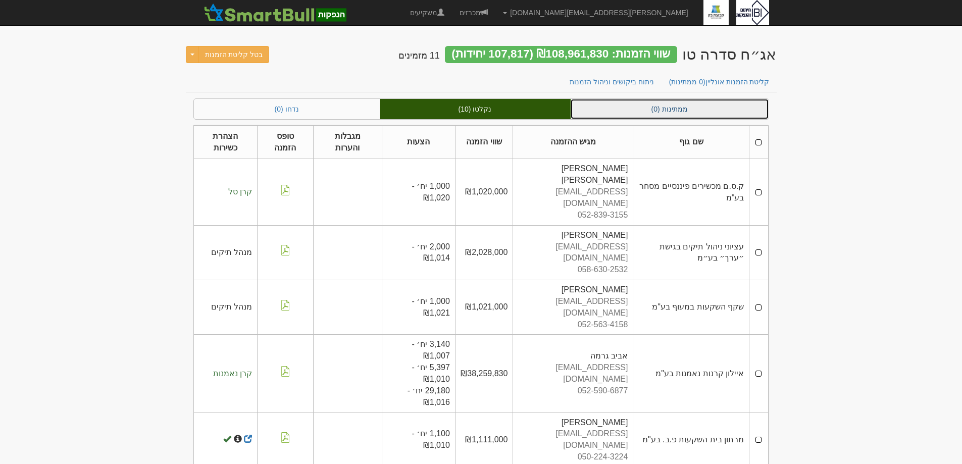
click at [693, 107] on link "ממתינות (0)" at bounding box center [669, 109] width 198 height 20
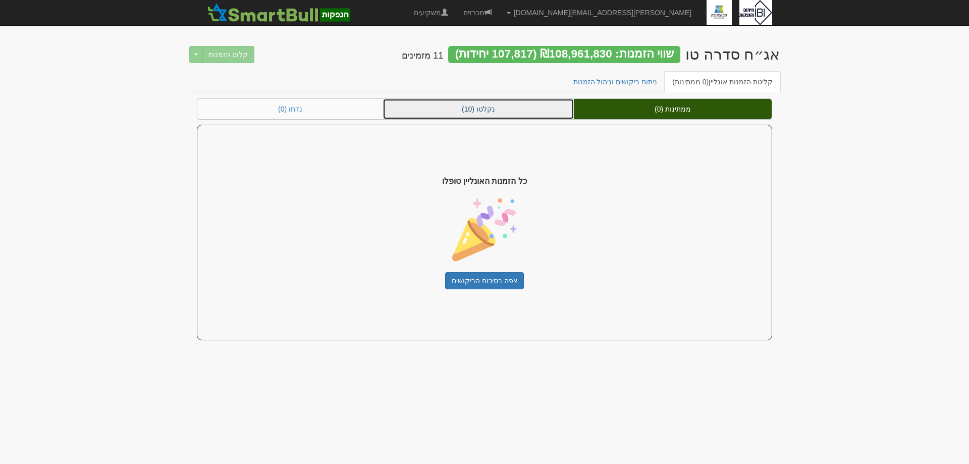
click at [482, 112] on link "נקלטו (10)" at bounding box center [478, 109] width 191 height 20
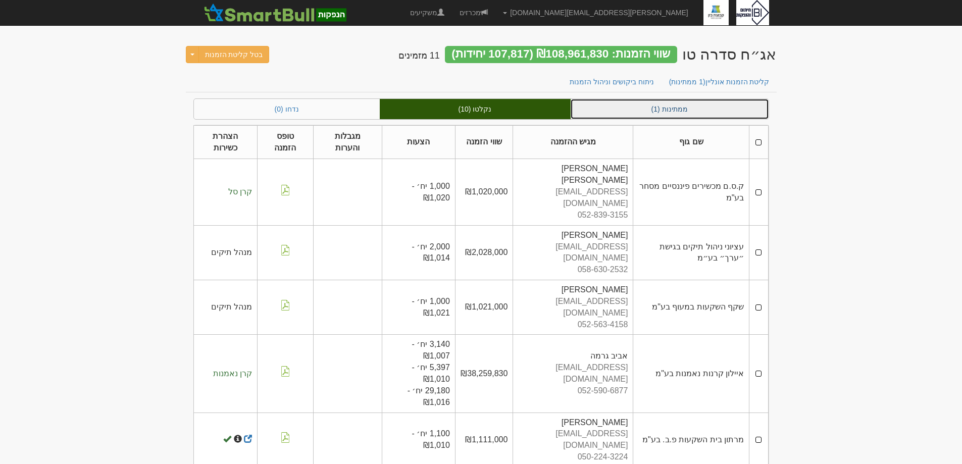
click at [619, 113] on link "ממתינות (1)" at bounding box center [669, 109] width 198 height 20
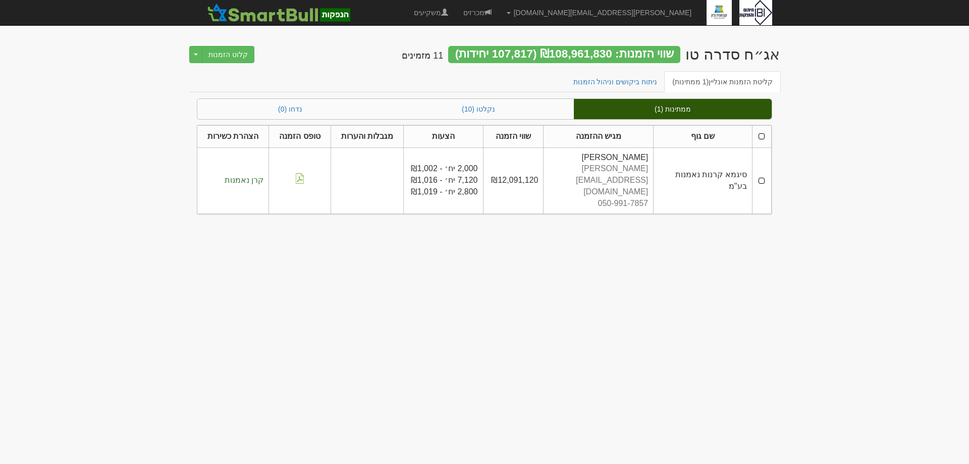
click at [762, 169] on td at bounding box center [761, 180] width 19 height 66
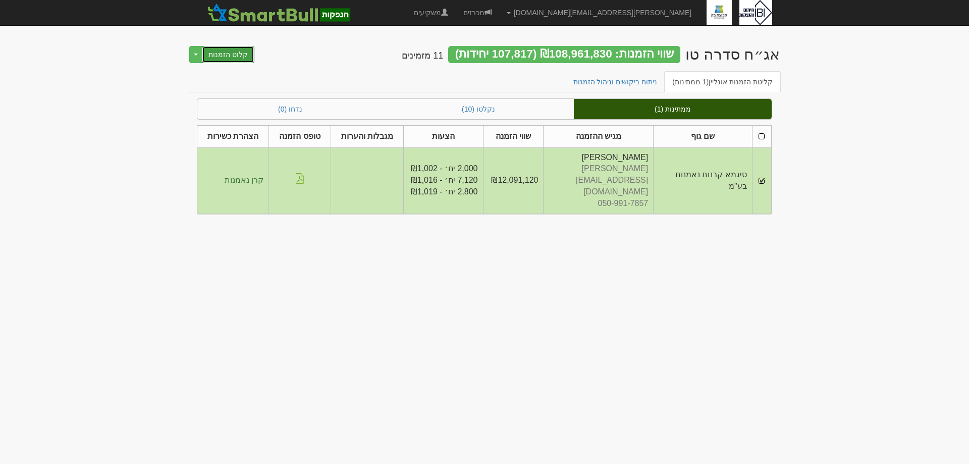
click at [221, 54] on button "קלוט הזמנות" at bounding box center [228, 54] width 53 height 17
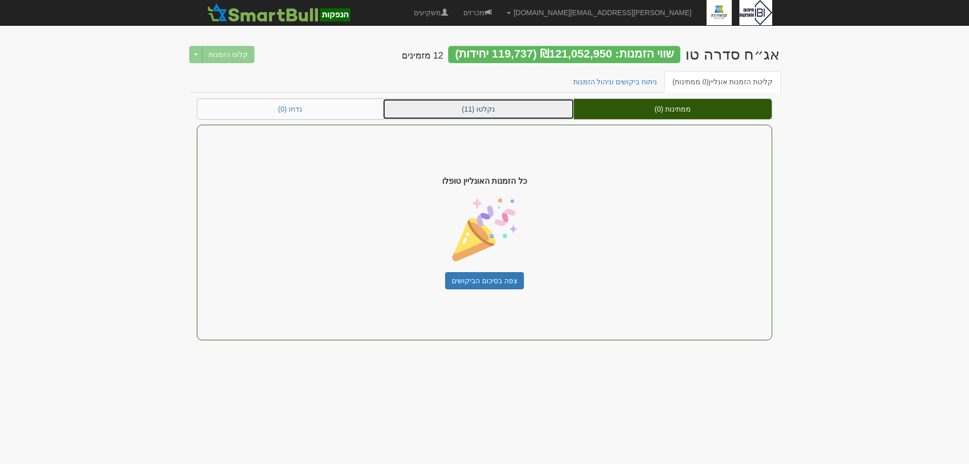
drag, startPoint x: 492, startPoint y: 110, endPoint x: 507, endPoint y: 111, distance: 15.7
click at [492, 110] on link "נקלטו (11)" at bounding box center [478, 109] width 191 height 20
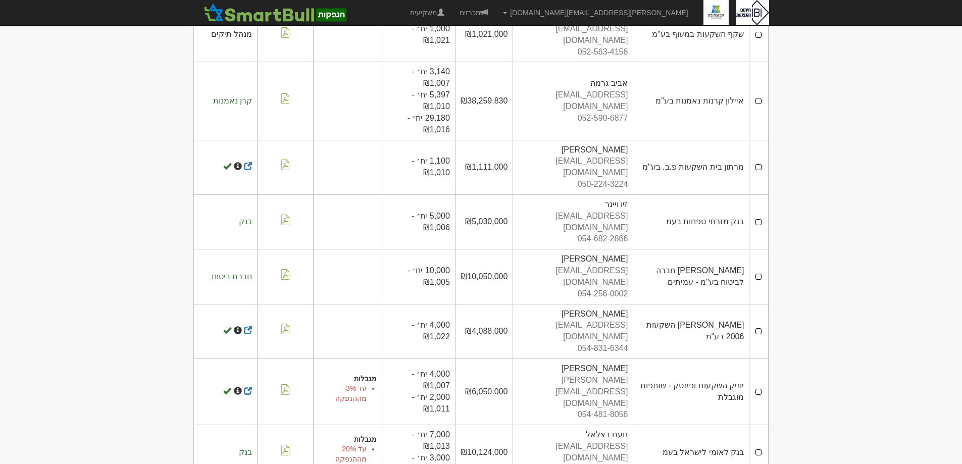
scroll to position [273, 0]
click at [596, 249] on td "[PERSON_NAME] מאיר [EMAIL_ADDRESS][DOMAIN_NAME] 054-256-0002" at bounding box center [573, 276] width 120 height 55
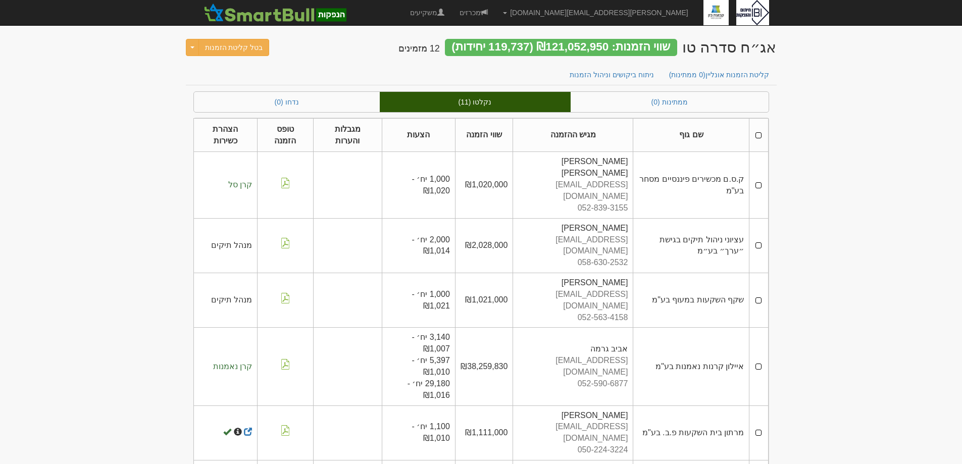
scroll to position [0, 0]
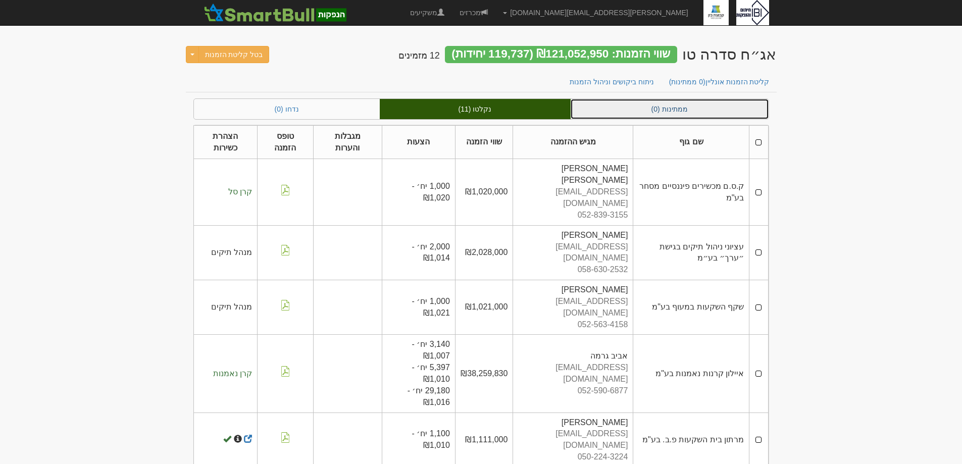
click at [672, 106] on link "ממתינות (0)" at bounding box center [669, 109] width 198 height 20
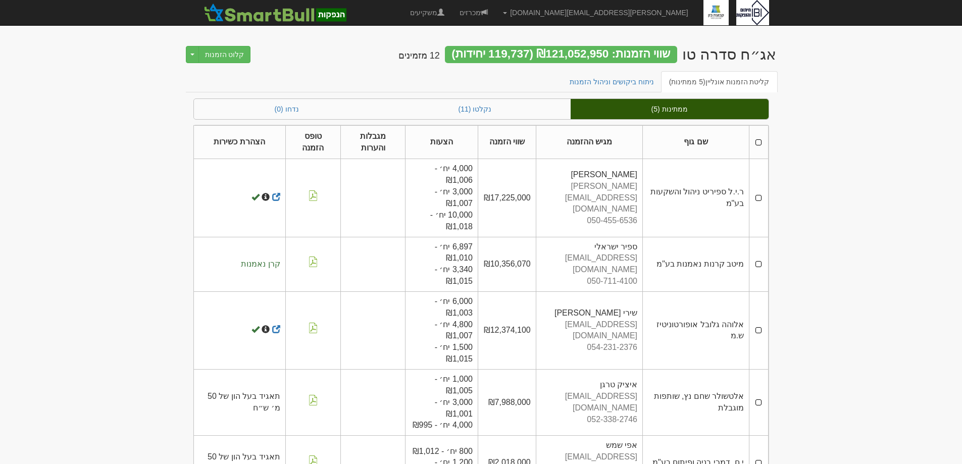
click at [758, 145] on th at bounding box center [758, 142] width 19 height 34
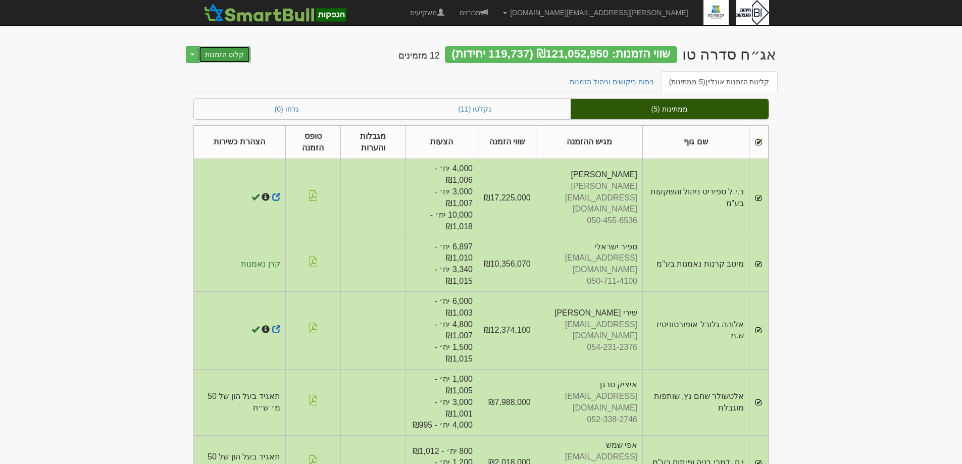
click at [220, 47] on button "קלוט הזמנות" at bounding box center [224, 54] width 53 height 17
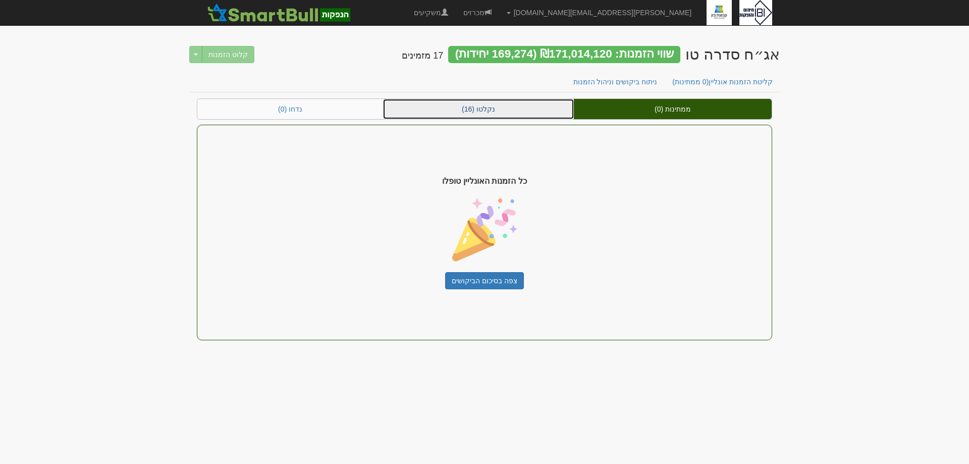
click at [505, 113] on link "נקלטו (16)" at bounding box center [478, 109] width 191 height 20
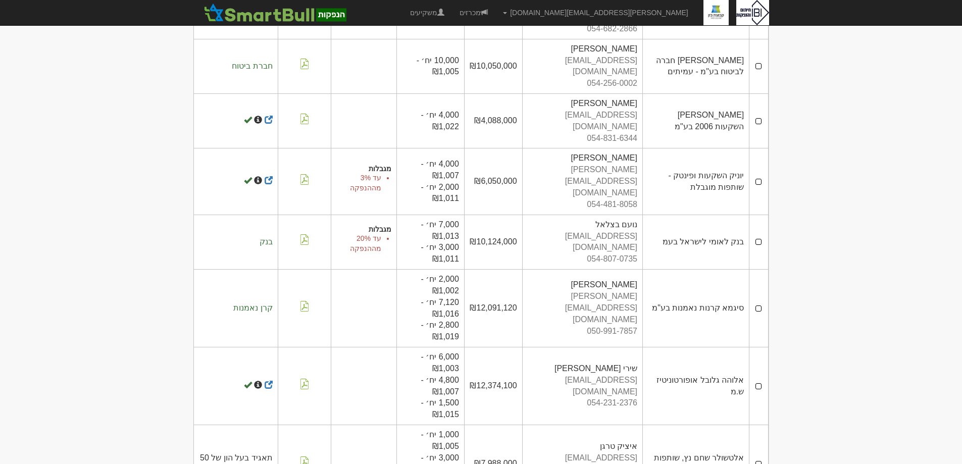
scroll to position [616, 0]
click at [704, 425] on td "אלטשולר שחם נץ, שותפות מוגבלת" at bounding box center [696, 464] width 107 height 78
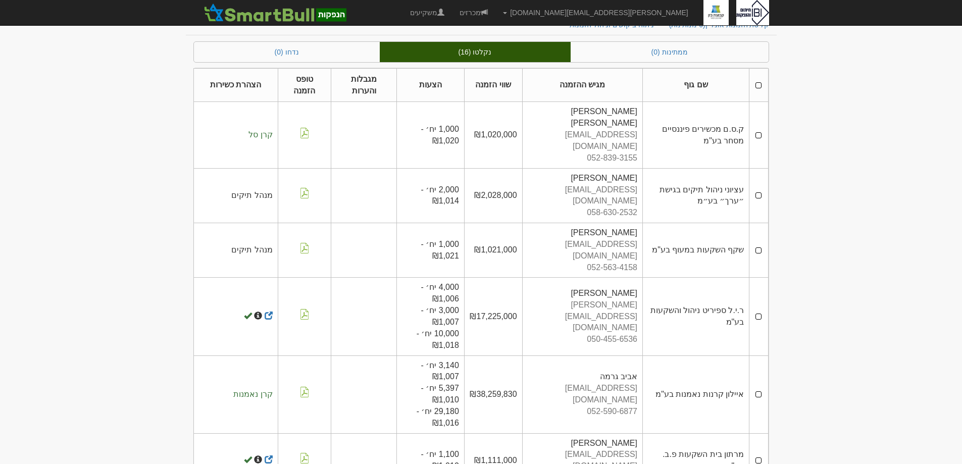
scroll to position [0, 0]
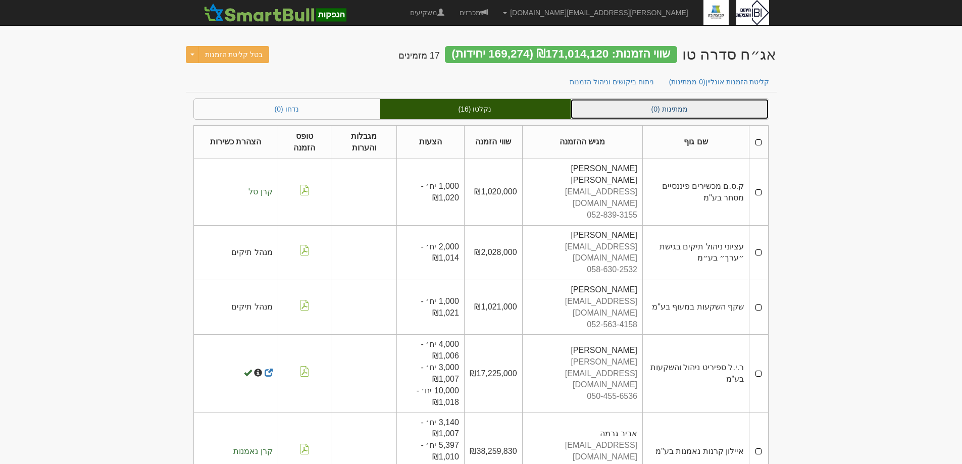
click at [628, 111] on link "ממתינות (0)" at bounding box center [669, 109] width 198 height 20
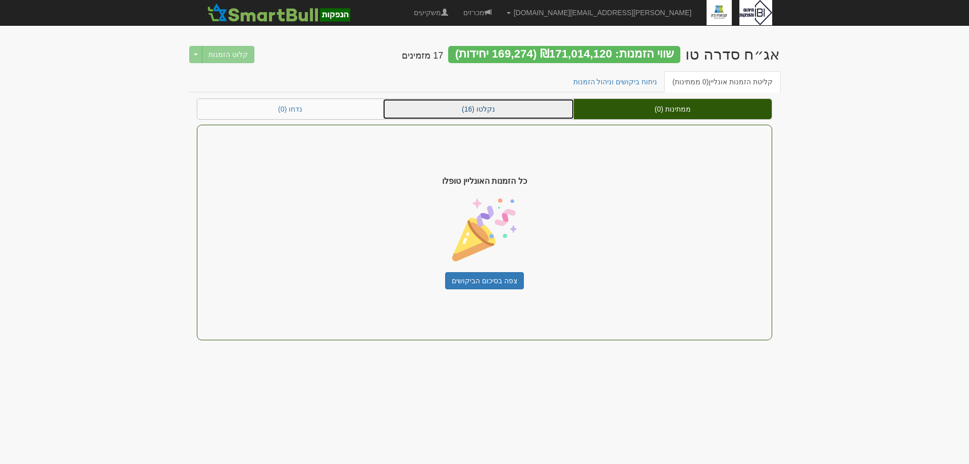
click at [493, 105] on link "נקלטו (16)" at bounding box center [478, 109] width 191 height 20
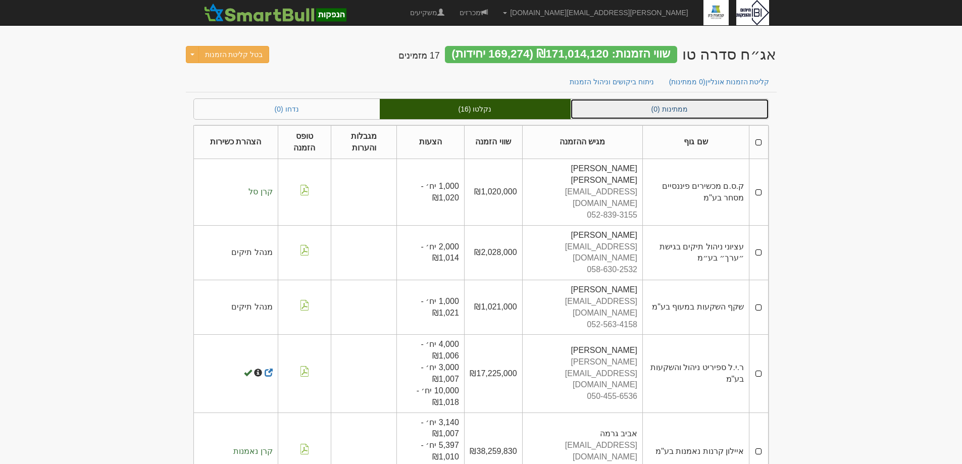
click at [691, 107] on link "ממתינות (0)" at bounding box center [669, 109] width 198 height 20
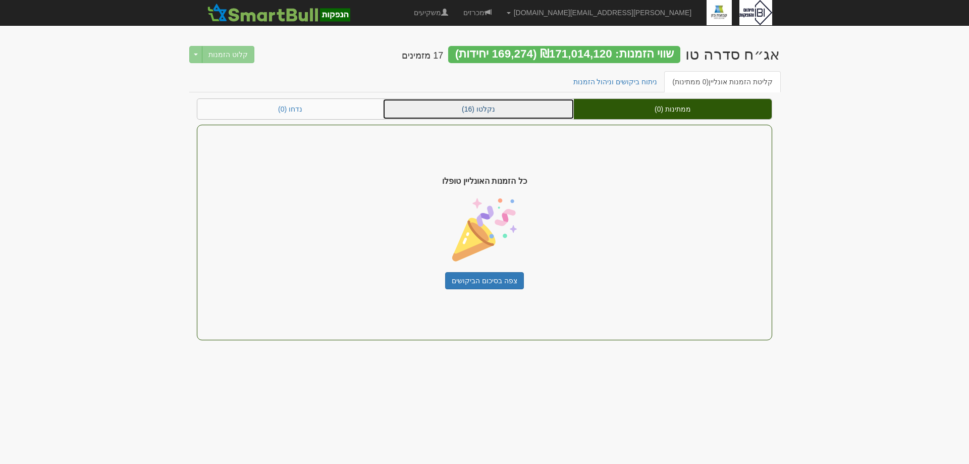
click at [462, 108] on link "נקלטו (16)" at bounding box center [478, 109] width 191 height 20
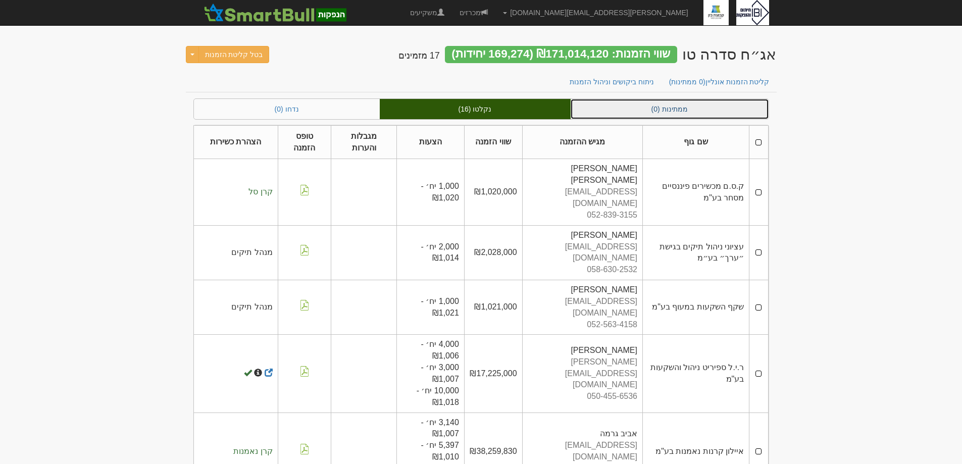
click at [676, 111] on link "ממתינות (0)" at bounding box center [669, 109] width 198 height 20
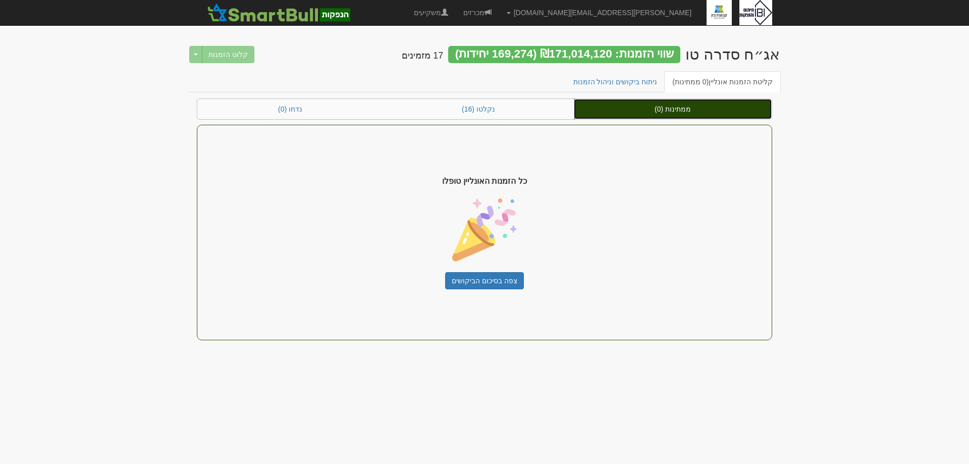
click at [660, 111] on link "ממתינות (0)" at bounding box center [673, 109] width 198 height 20
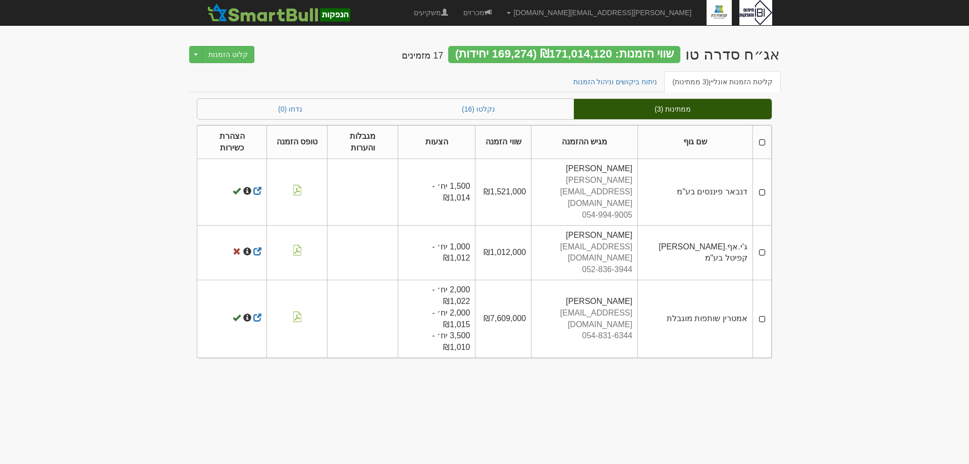
click at [762, 225] on td at bounding box center [762, 252] width 19 height 55
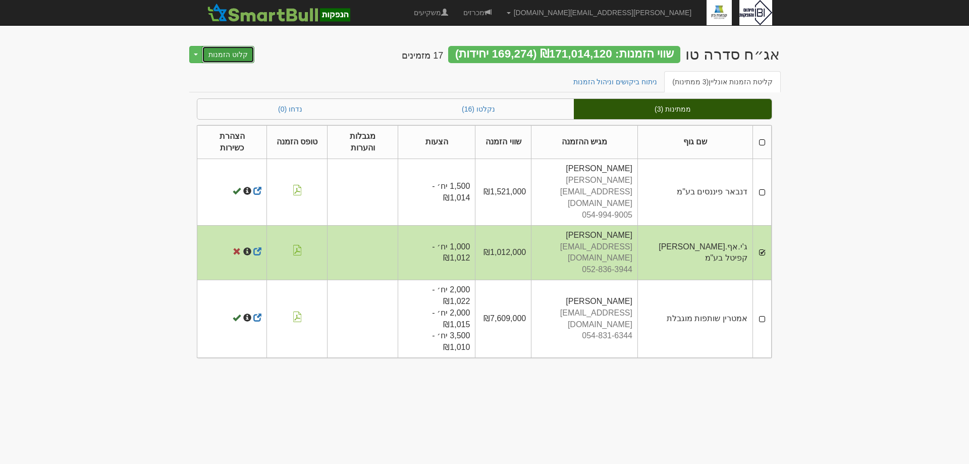
click at [235, 52] on button "קלוט הזמנות" at bounding box center [228, 54] width 53 height 17
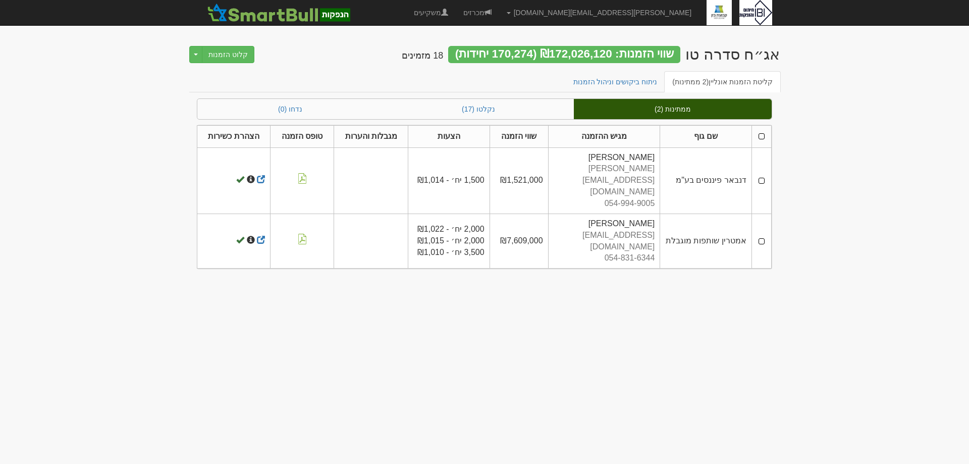
click at [761, 214] on td at bounding box center [762, 241] width 20 height 55
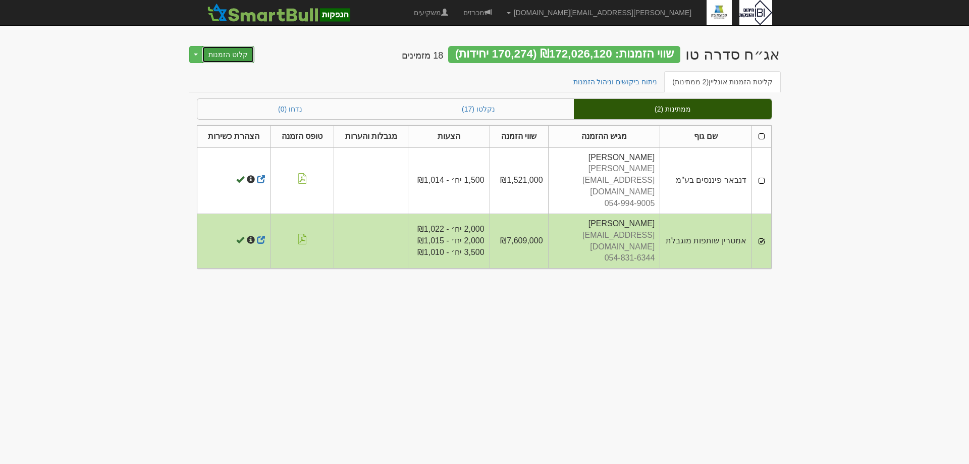
click at [223, 55] on button "קלוט הזמנות" at bounding box center [228, 54] width 53 height 17
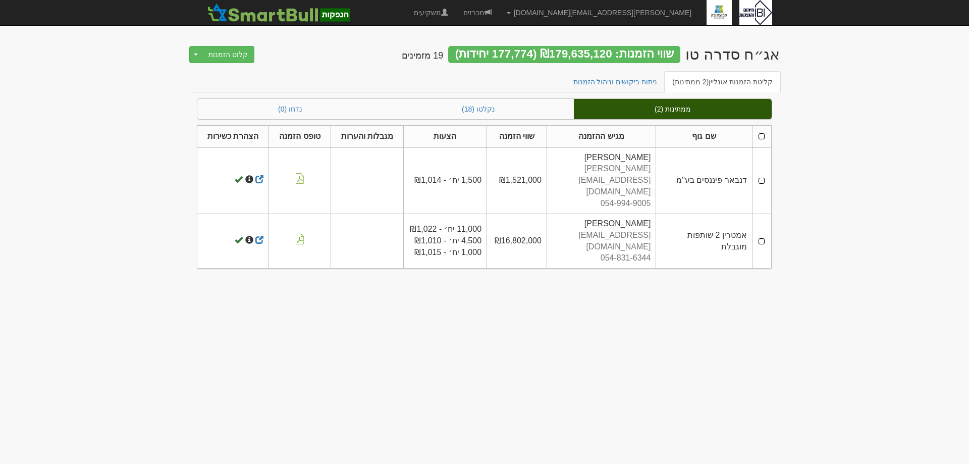
click at [764, 168] on td at bounding box center [761, 180] width 19 height 66
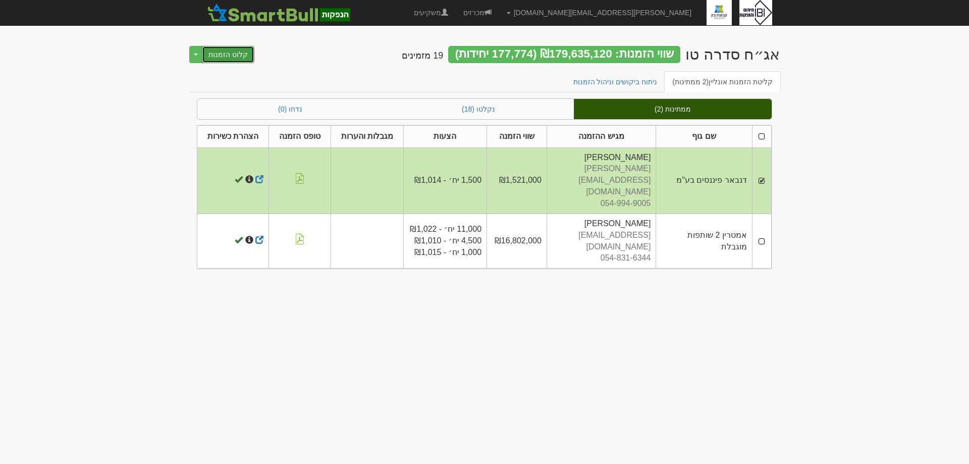
click at [222, 54] on button "קלוט הזמנות" at bounding box center [228, 54] width 53 height 17
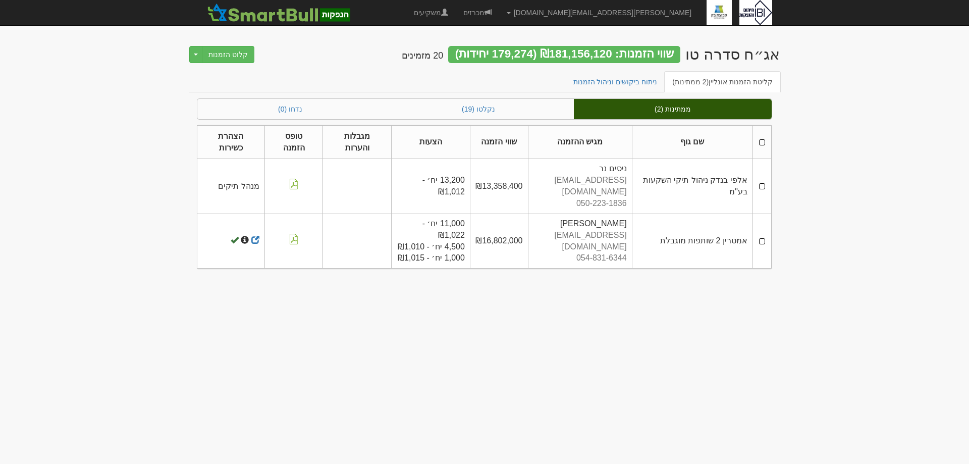
click at [764, 232] on td at bounding box center [762, 241] width 19 height 55
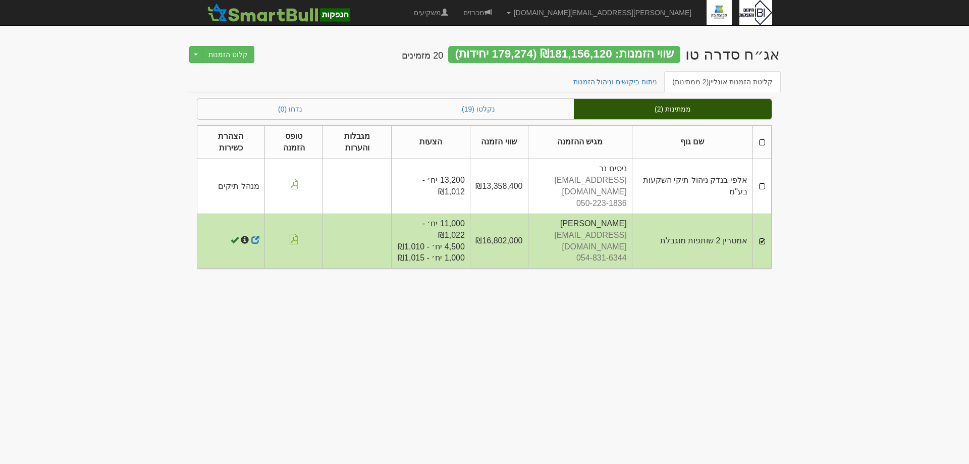
click at [766, 181] on td at bounding box center [762, 186] width 19 height 55
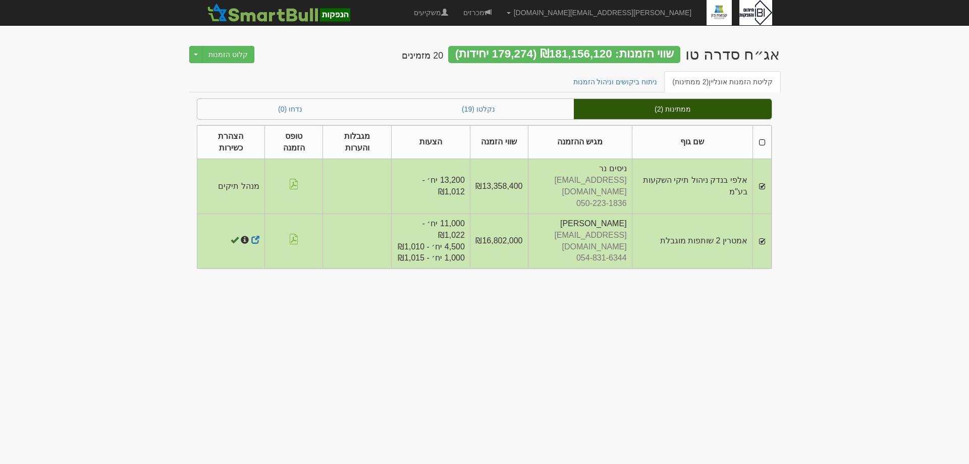
click at [759, 230] on td at bounding box center [762, 241] width 19 height 55
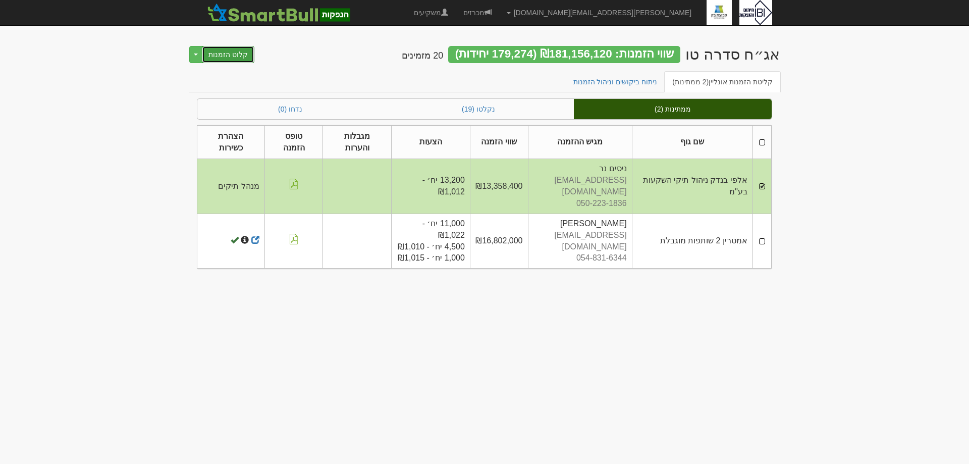
click at [210, 57] on button "קלוט הזמנות" at bounding box center [228, 54] width 53 height 17
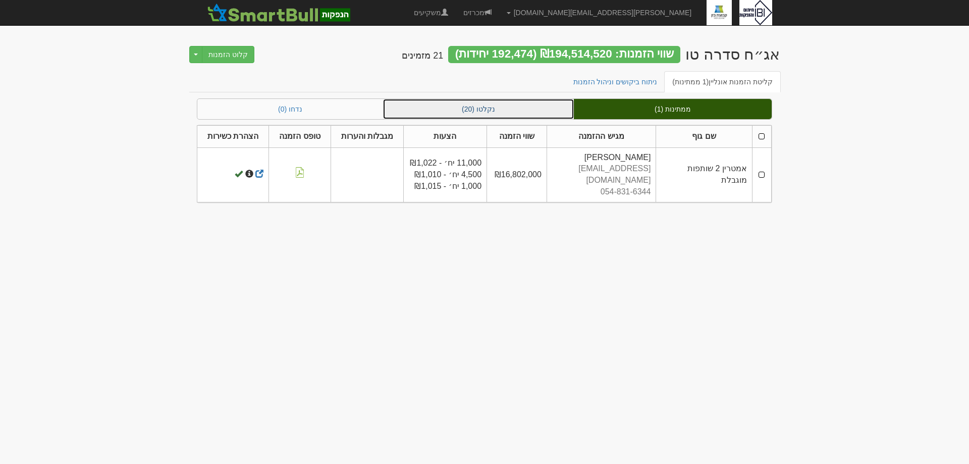
click at [482, 113] on link "נקלטו (20)" at bounding box center [478, 109] width 191 height 20
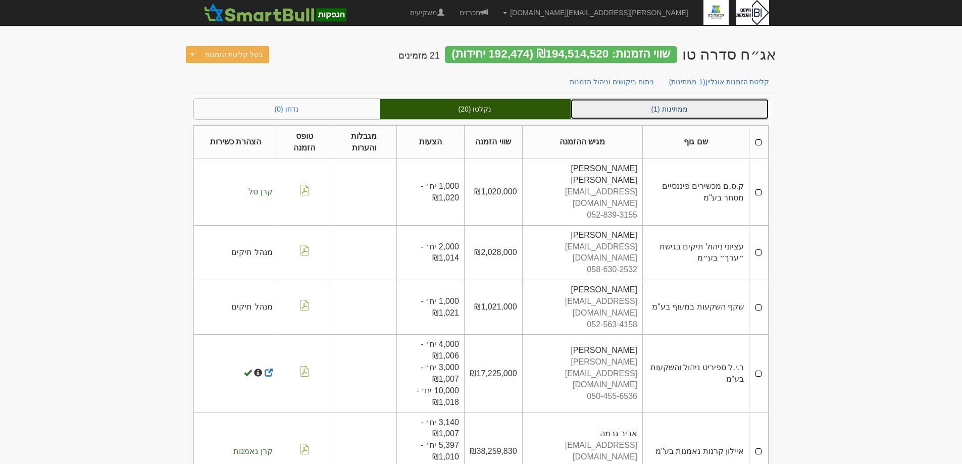
click at [684, 102] on link "ממתינות (1)" at bounding box center [669, 109] width 198 height 20
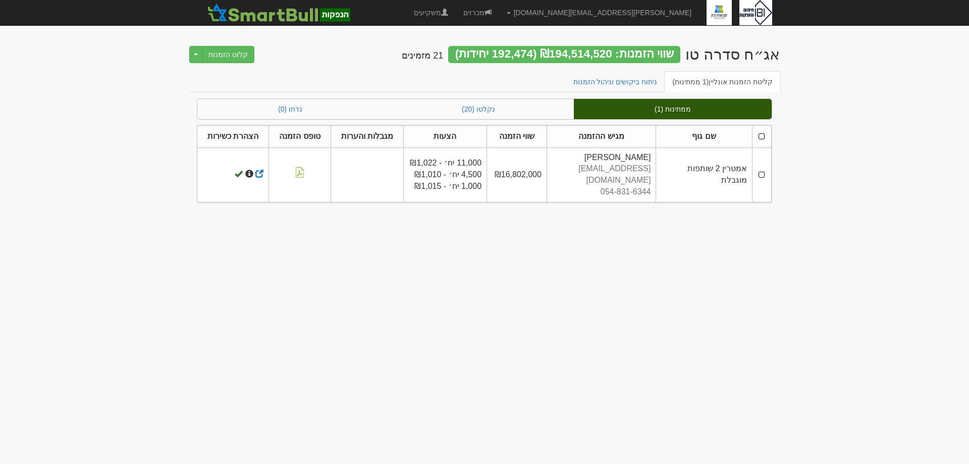
drag, startPoint x: 763, startPoint y: 167, endPoint x: 756, endPoint y: 185, distance: 19.5
click at [763, 170] on td at bounding box center [761, 174] width 19 height 55
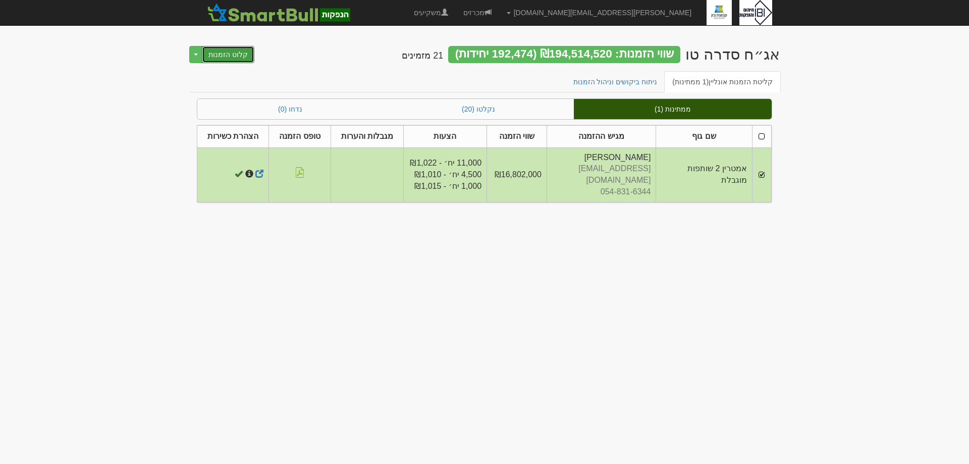
click at [227, 53] on button "קלוט הזמנות" at bounding box center [228, 54] width 53 height 17
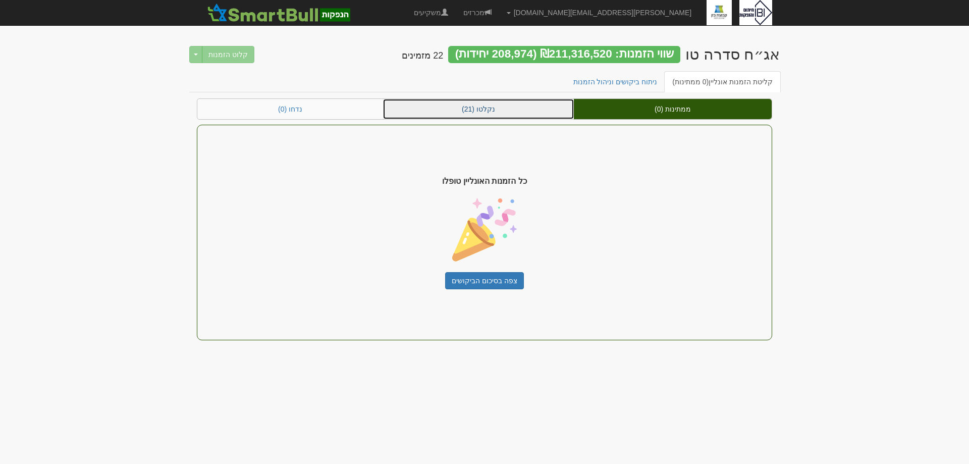
click at [471, 116] on link "נקלטו (21)" at bounding box center [478, 109] width 191 height 20
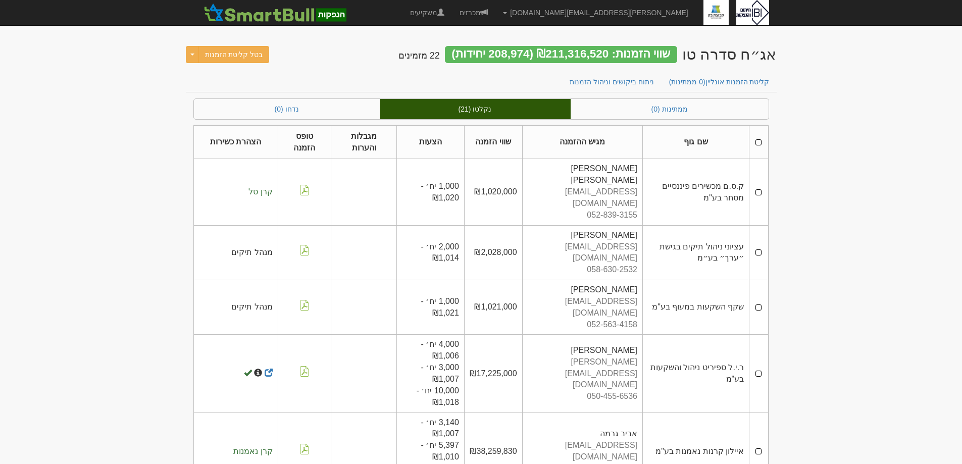
click at [697, 142] on th "שם גוף" at bounding box center [696, 142] width 107 height 34
click at [625, 79] on link "ניתוח ביקושים וניהול הזמנות" at bounding box center [611, 81] width 100 height 21
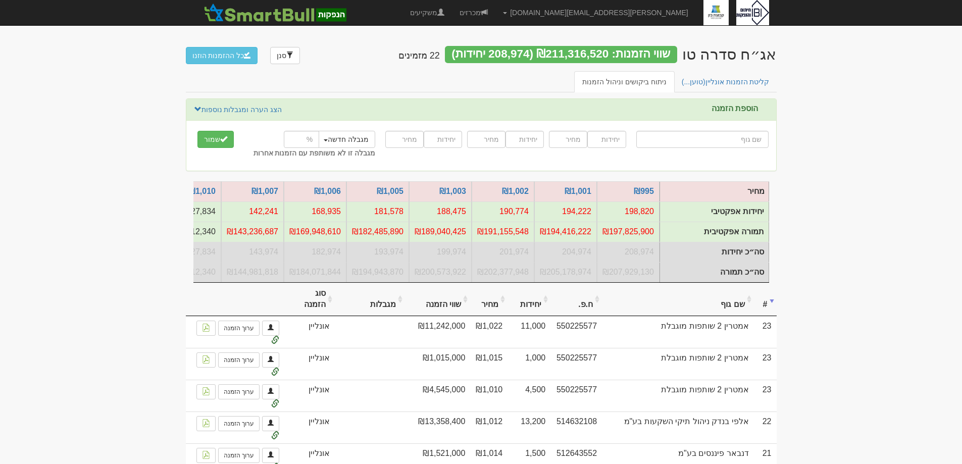
click at [748, 136] on input "text" at bounding box center [702, 139] width 132 height 17
type input "מ"
type input "מור 10/90"
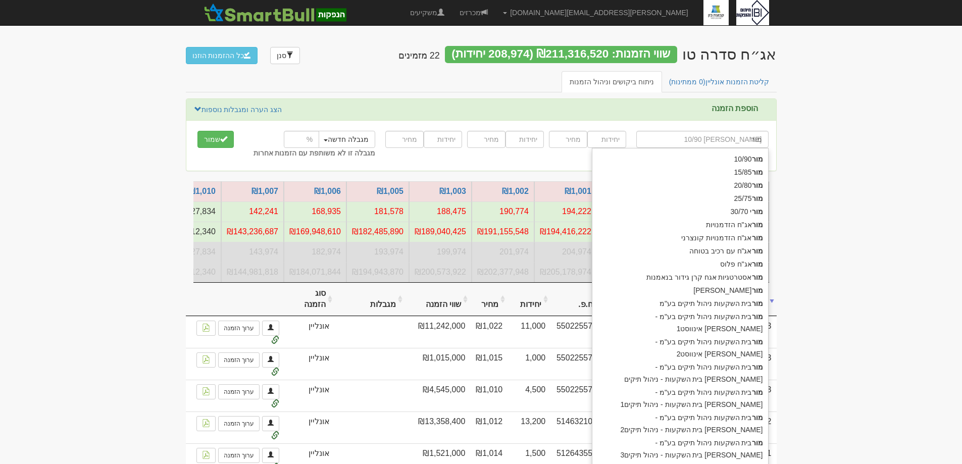
type input "מור"
type input "מור ג"
type input "מור גמל ופנסיה בע"מ"
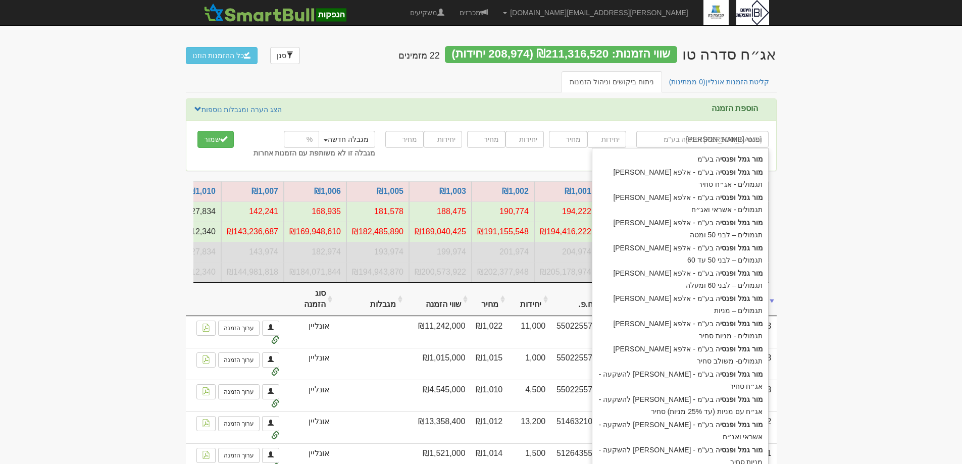
type input "מור גמל ופנסיה"
click at [721, 154] on div "מור גמל ופנסיה בע"מ" at bounding box center [680, 158] width 176 height 13
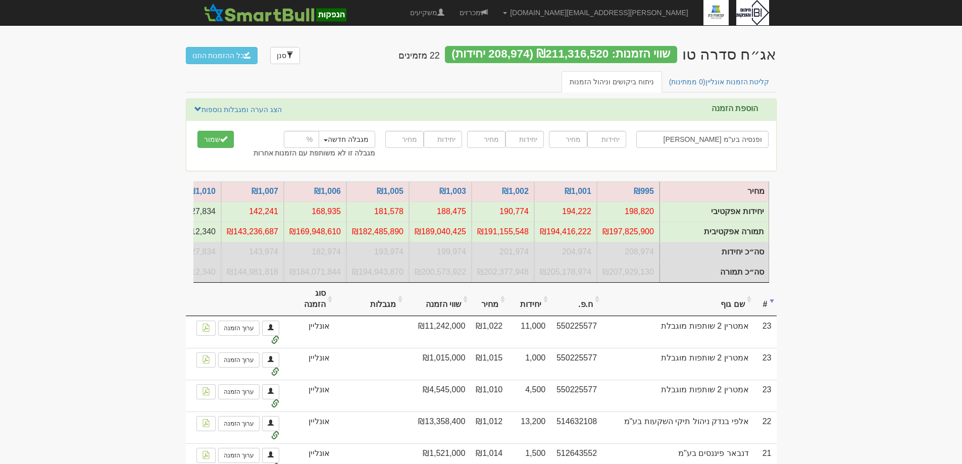
type input "מור גמל ופנסיה בע"מ"
click at [618, 140] on input "number" at bounding box center [606, 139] width 38 height 17
type input "5000"
type input "1012"
click at [537, 139] on input "number" at bounding box center [524, 139] width 38 height 17
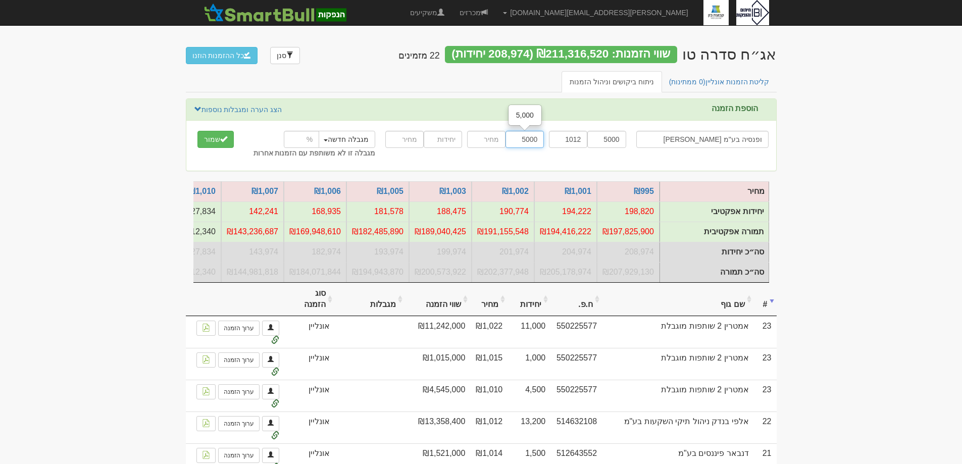
type input "5000"
click at [496, 140] on input "number" at bounding box center [486, 139] width 38 height 17
type input "1010"
click at [438, 143] on input "number" at bounding box center [443, 139] width 38 height 17
type input "10000"
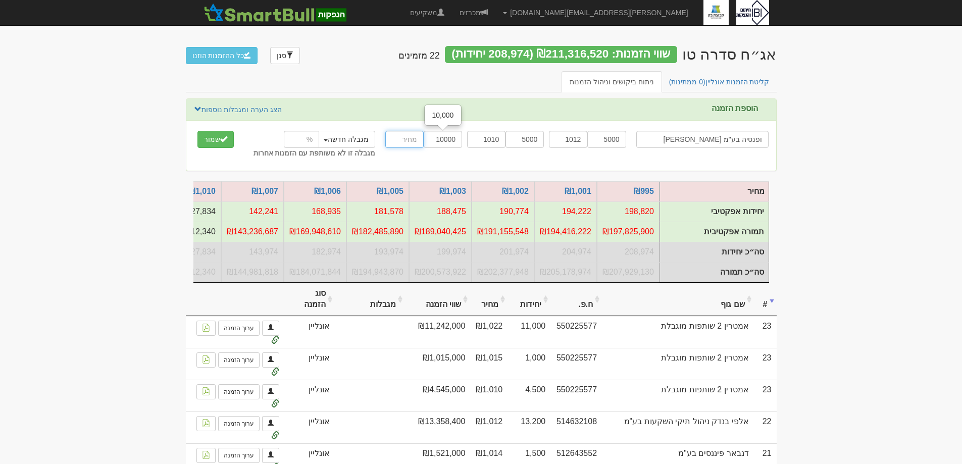
click at [409, 140] on input "number" at bounding box center [404, 139] width 38 height 17
type input "1007"
click at [218, 139] on button "שמור" at bounding box center [215, 139] width 36 height 17
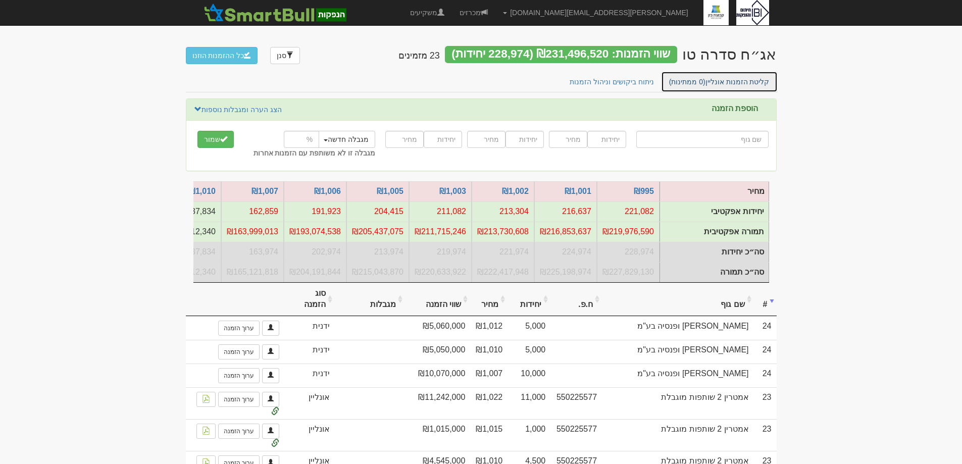
click at [748, 86] on link "קליטת הזמנות אונליין (0 ממתינות)" at bounding box center [719, 81] width 117 height 21
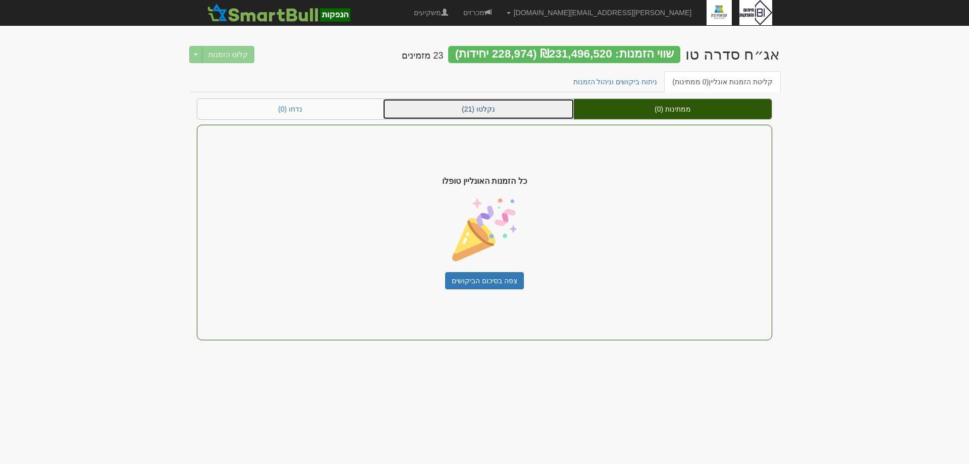
click at [508, 104] on link "נקלטו (21)" at bounding box center [478, 109] width 191 height 20
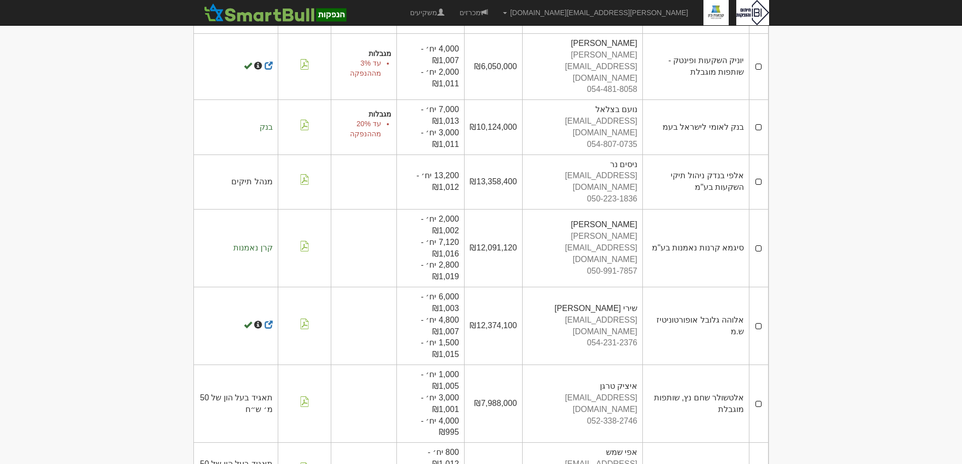
scroll to position [699, 0]
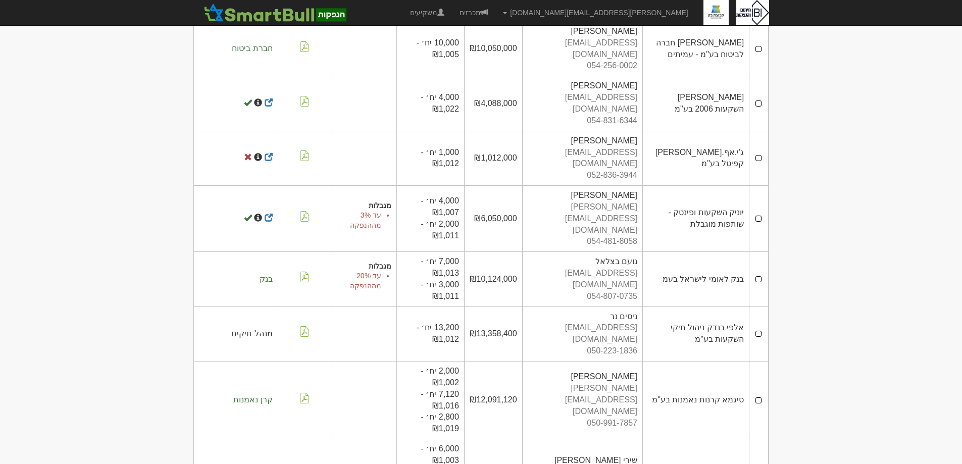
click at [484, 306] on td "₪13,358,400" at bounding box center [493, 333] width 58 height 55
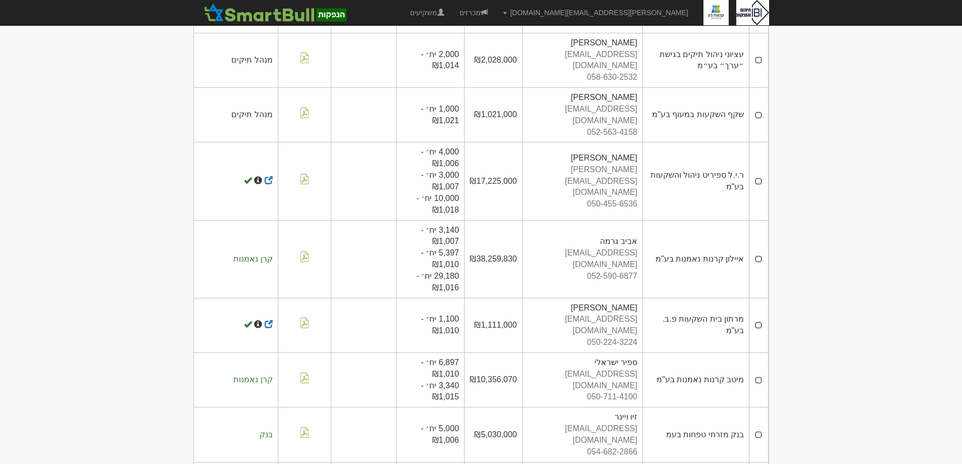
scroll to position [0, 0]
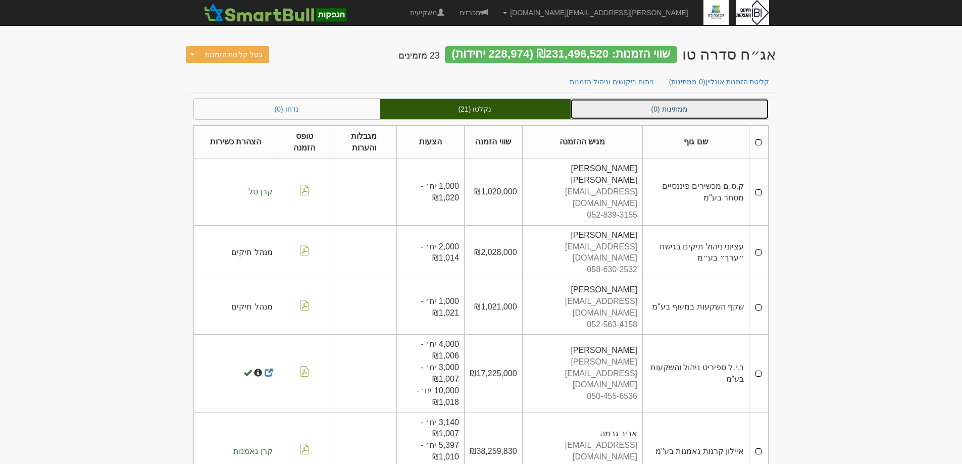
click at [689, 106] on link "ממתינות (0)" at bounding box center [669, 109] width 198 height 20
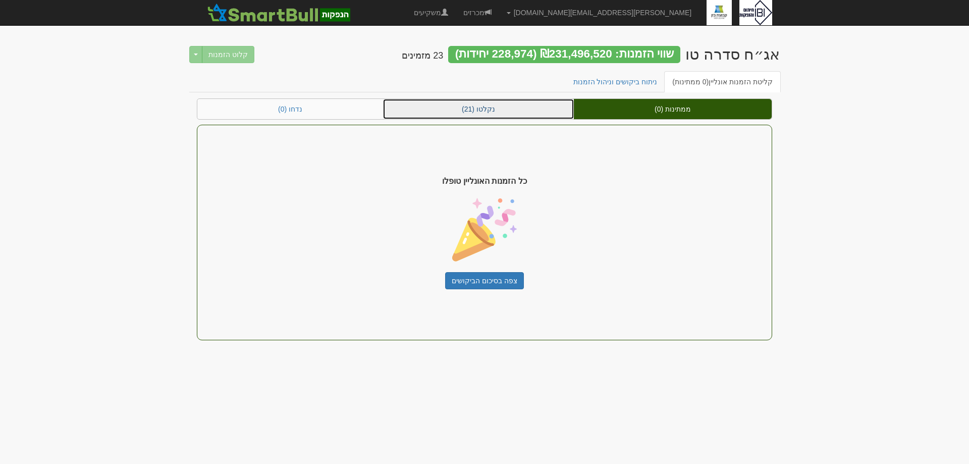
click at [479, 111] on link "נקלטו (21)" at bounding box center [478, 109] width 191 height 20
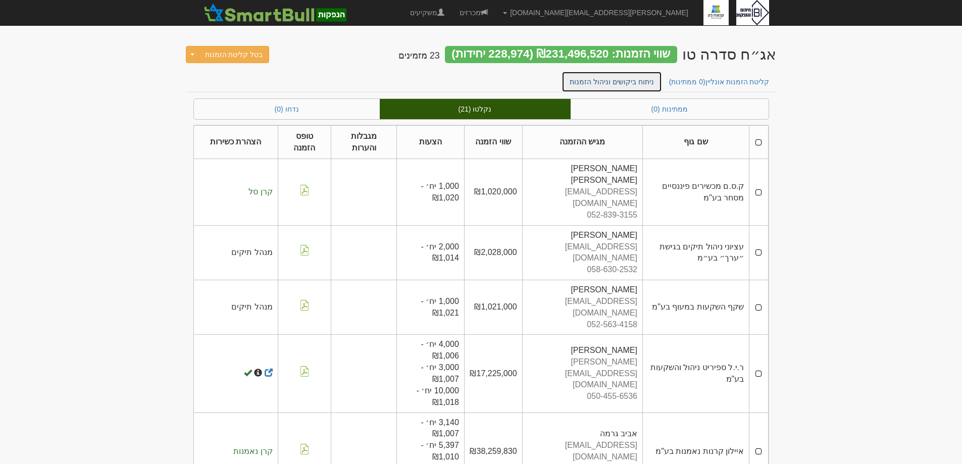
click at [610, 82] on link "ניתוח ביקושים וניהול הזמנות" at bounding box center [611, 81] width 100 height 21
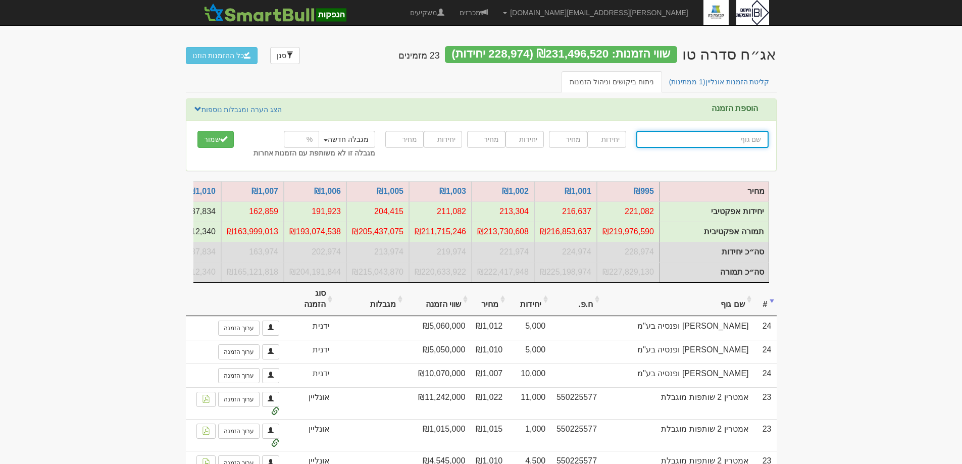
click at [746, 144] on input "text" at bounding box center [702, 139] width 132 height 17
type input "מ"
type input "מיד צח בע"מ"
type input "מי"
type input "מיטב (B2ׂ) תיק מנוהל + 15%"
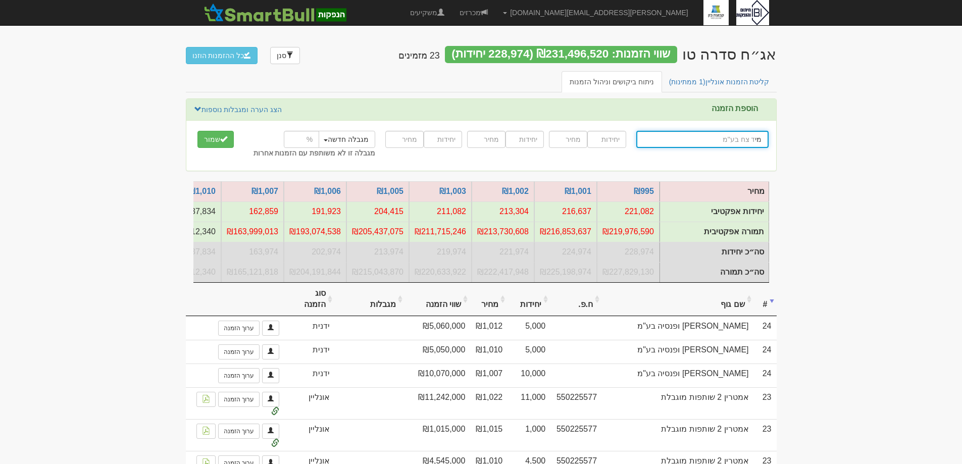
type input "מיט"
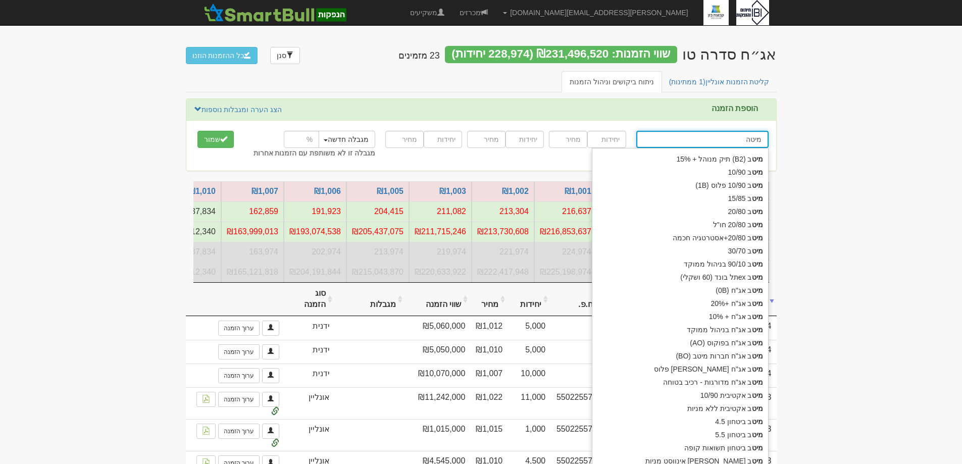
type input "מיטה"
type input "מיטב (B2ׂ) תיק מנוהל + 15%"
type input "מיטב"
type input "מיטב נ"
type input "מיטב ניהול תיקים בע"מ"
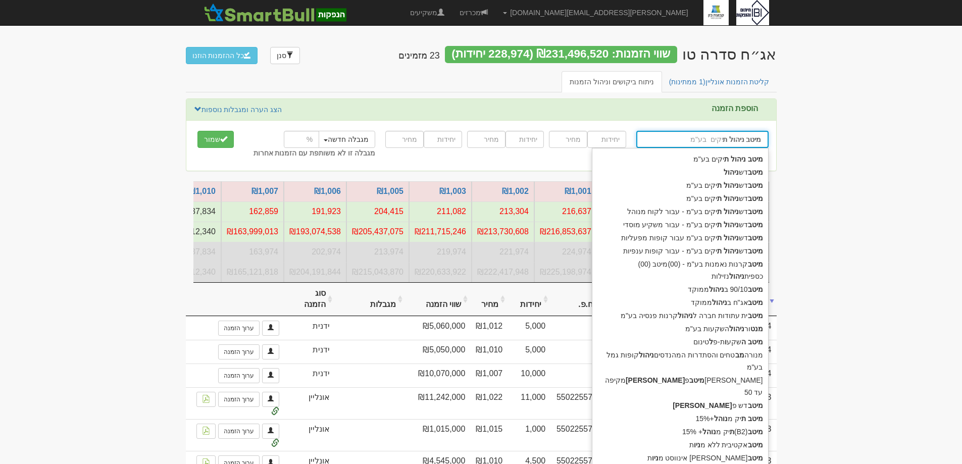
type input "מיטב ניהול תי"
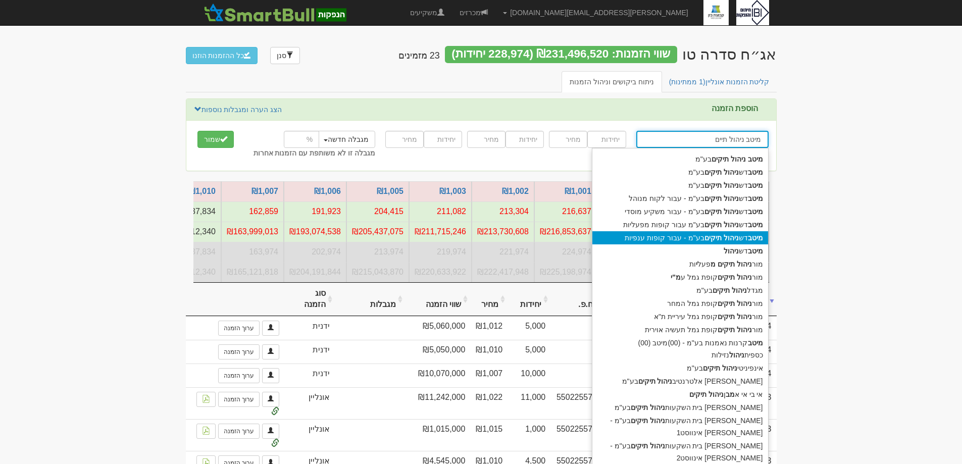
click at [663, 235] on div "מיטב דש ניהול תיקים בע"מ - עבור קופות ענפיות" at bounding box center [680, 237] width 176 height 13
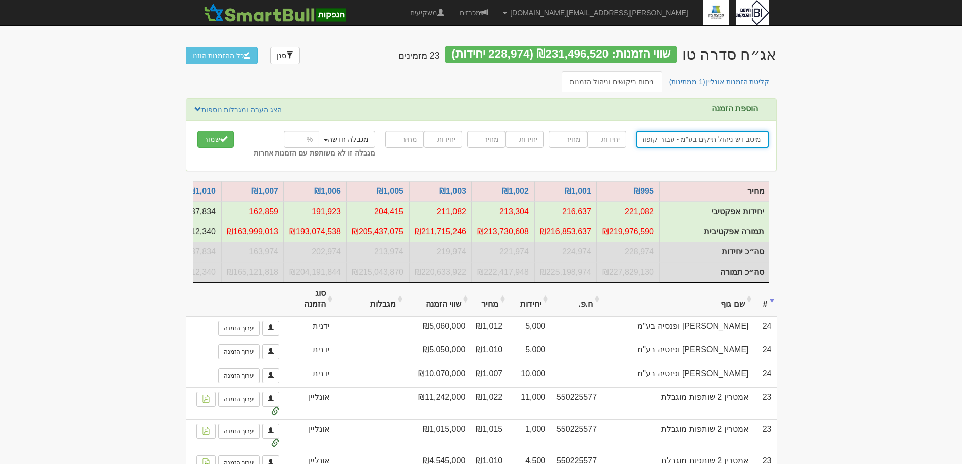
type input "מיטב דש ניהול תיקים בע"מ - עבור קופות ענפיות"
click at [609, 144] on input "number" at bounding box center [606, 139] width 38 height 17
type input "56895"
click at [565, 141] on input "number" at bounding box center [568, 139] width 38 height 17
type input "1013"
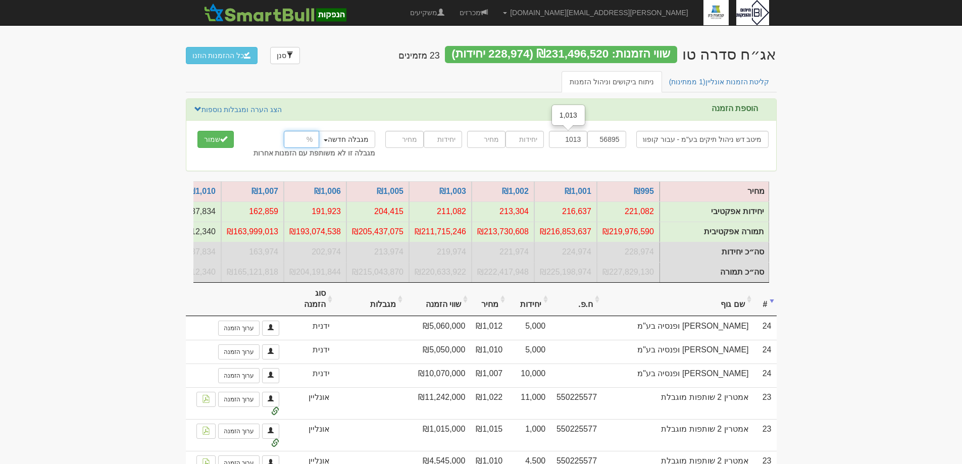
click at [303, 140] on input "number" at bounding box center [301, 139] width 35 height 17
type input "24"
click at [211, 135] on button "שמור" at bounding box center [215, 139] width 36 height 17
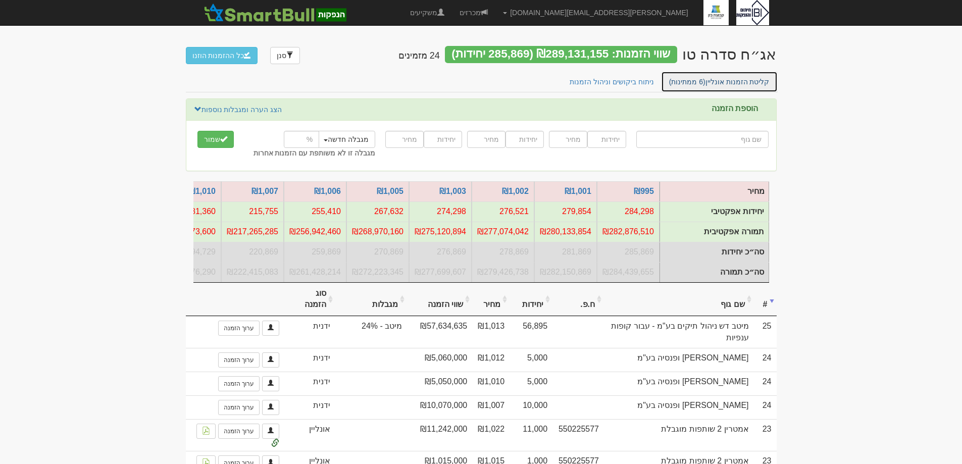
click at [703, 80] on span "(6 ממתינות)" at bounding box center [687, 82] width 36 height 8
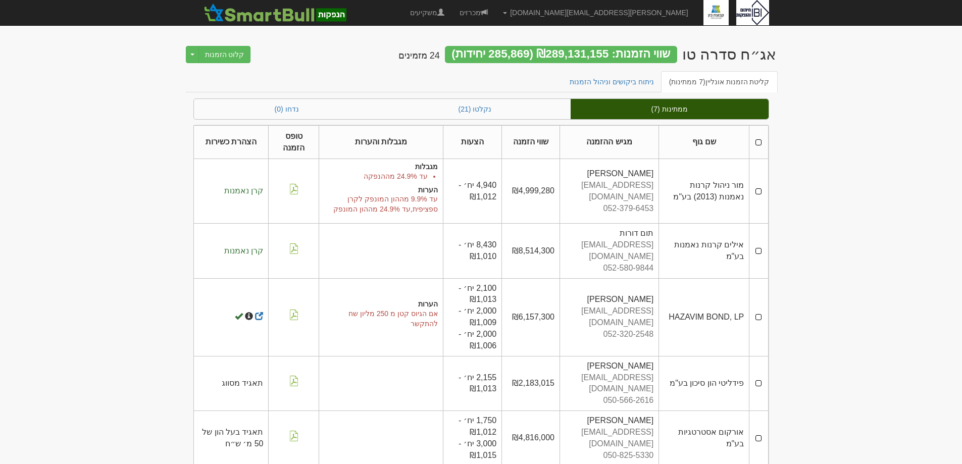
drag, startPoint x: 759, startPoint y: 192, endPoint x: 755, endPoint y: 204, distance: 12.8
click at [759, 195] on td at bounding box center [758, 191] width 19 height 65
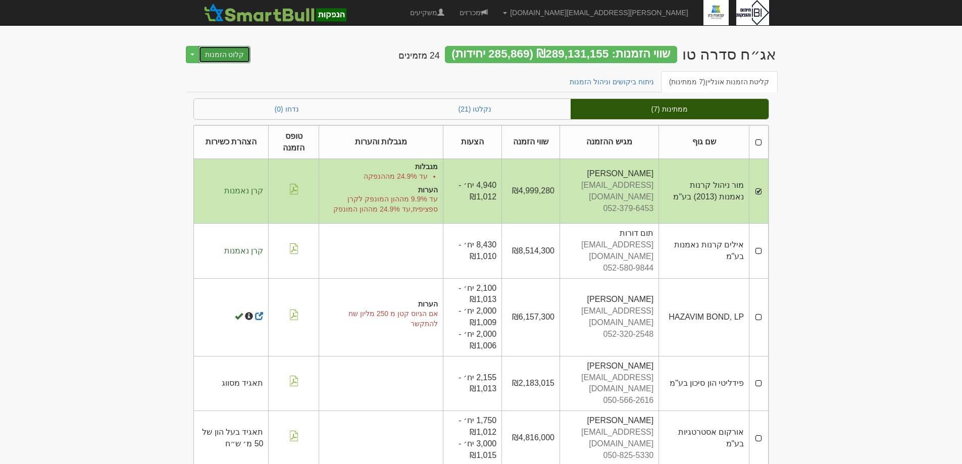
click at [222, 59] on button "קלוט הזמנות" at bounding box center [224, 54] width 53 height 17
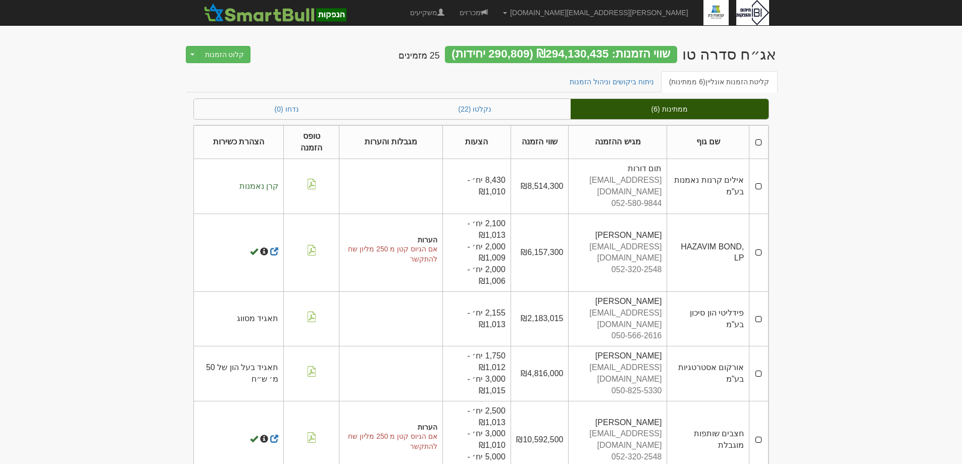
drag, startPoint x: 757, startPoint y: 185, endPoint x: 758, endPoint y: 193, distance: 8.6
click at [757, 186] on td at bounding box center [758, 186] width 19 height 55
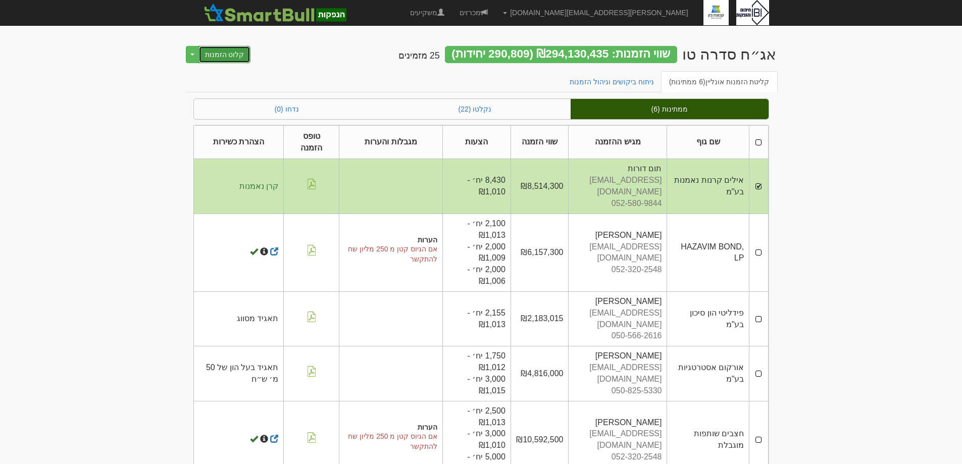
click at [223, 50] on button "קלוט הזמנות" at bounding box center [224, 54] width 53 height 17
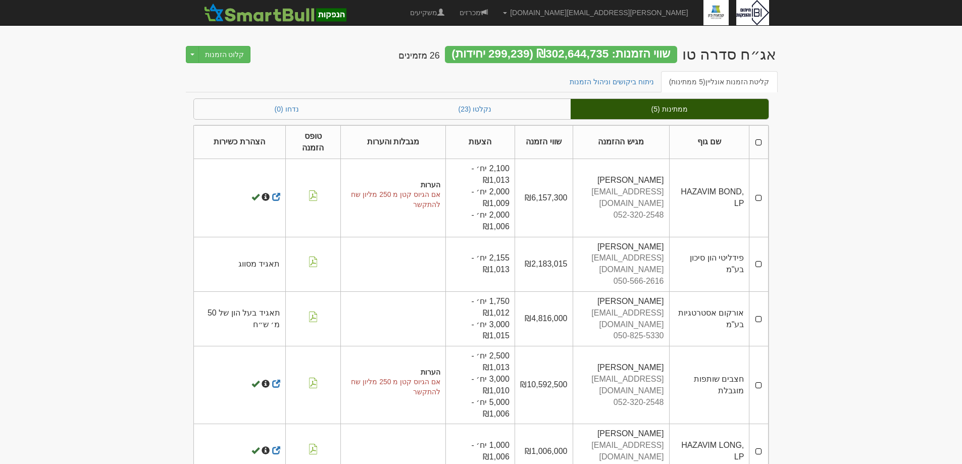
scroll to position [3, 0]
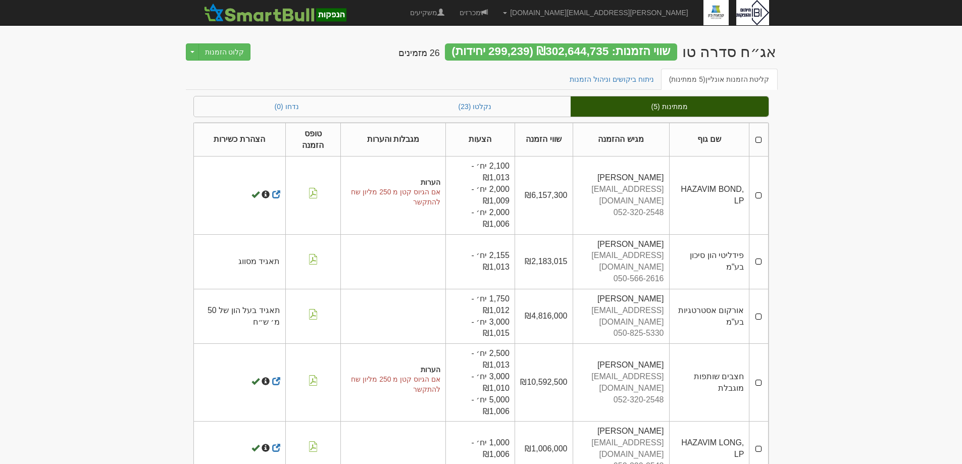
click at [759, 138] on th at bounding box center [758, 140] width 19 height 34
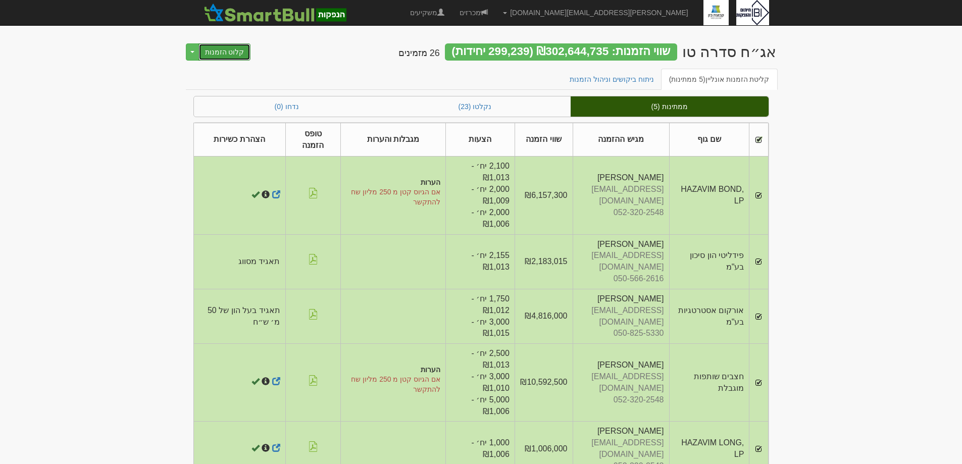
click at [219, 55] on button "קלוט הזמנות" at bounding box center [224, 51] width 53 height 17
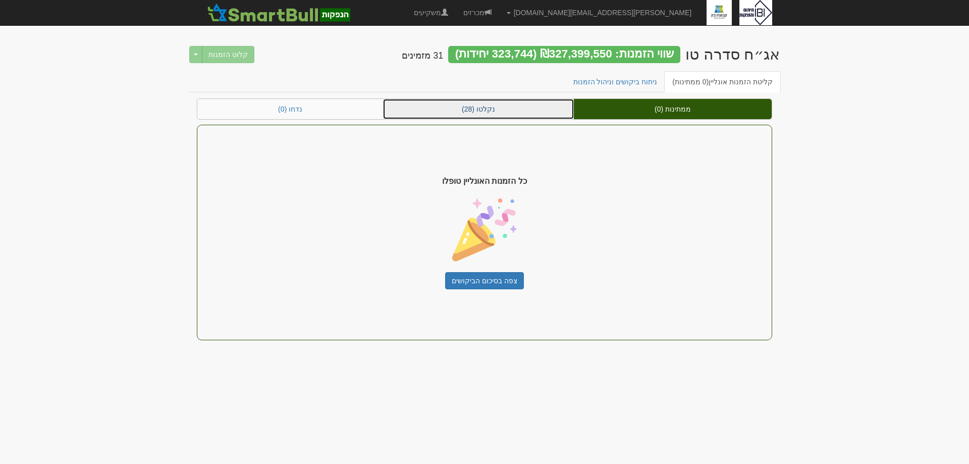
drag, startPoint x: 469, startPoint y: 104, endPoint x: 474, endPoint y: 120, distance: 16.3
click at [469, 106] on link "נקלטו (28)" at bounding box center [478, 109] width 191 height 20
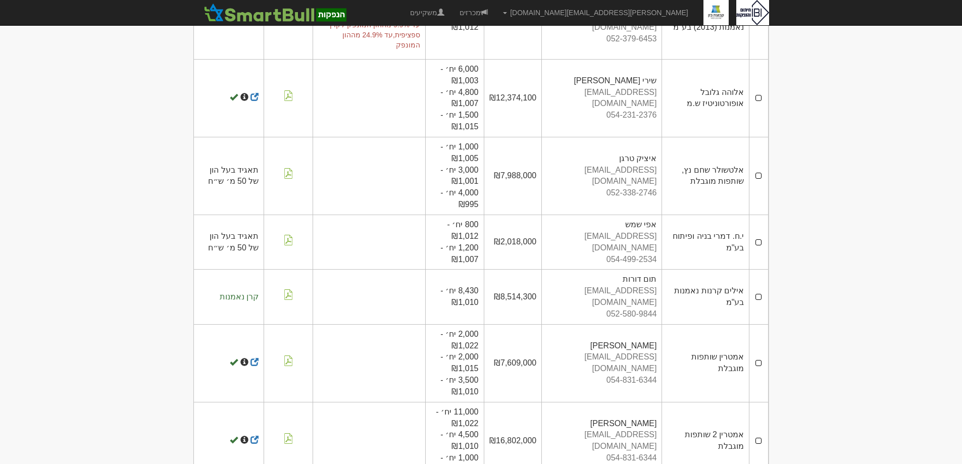
scroll to position [1305, 0]
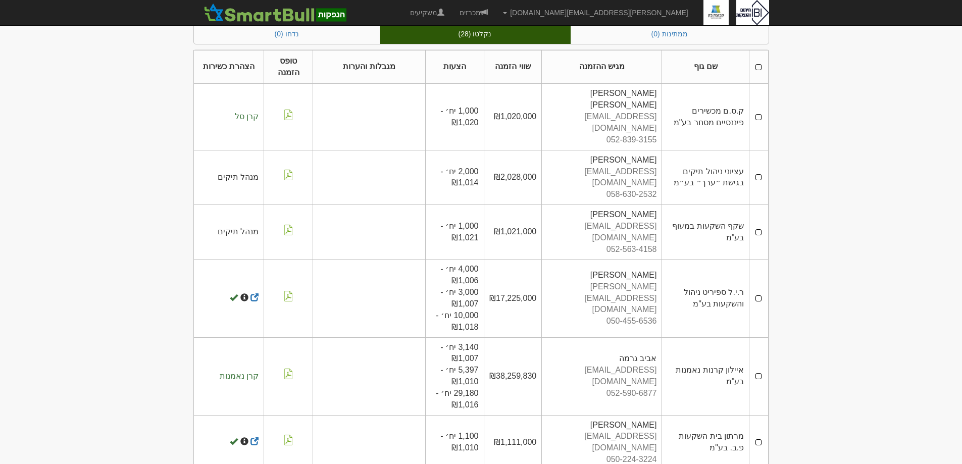
scroll to position [0, 0]
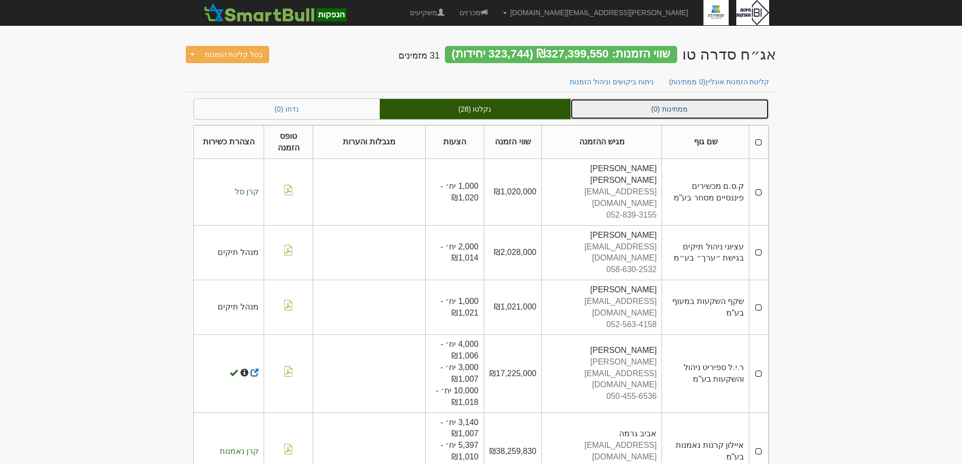
click at [643, 110] on link "ממתינות (0)" at bounding box center [669, 109] width 198 height 20
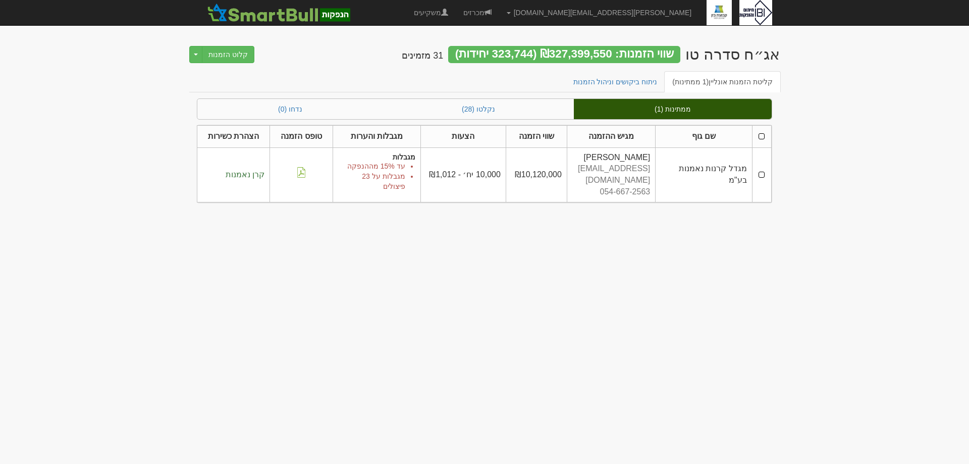
click at [766, 170] on td at bounding box center [761, 174] width 19 height 55
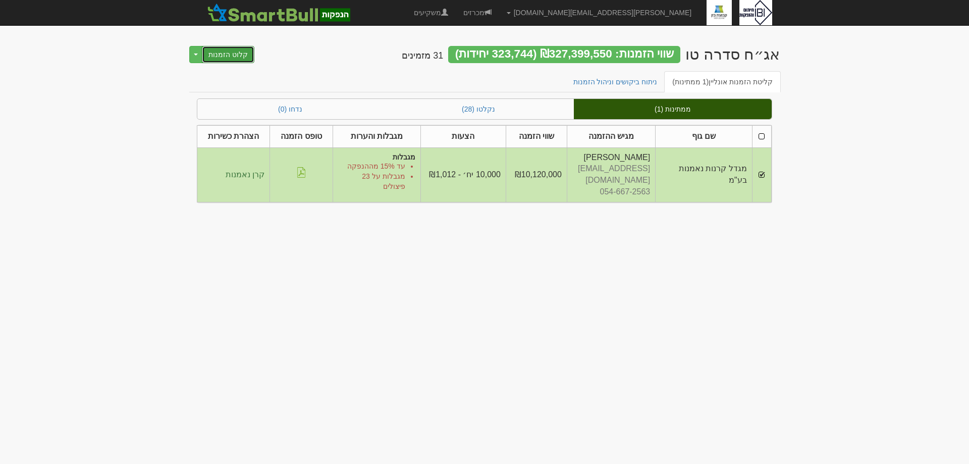
click at [226, 55] on button "קלוט הזמנות" at bounding box center [228, 54] width 53 height 17
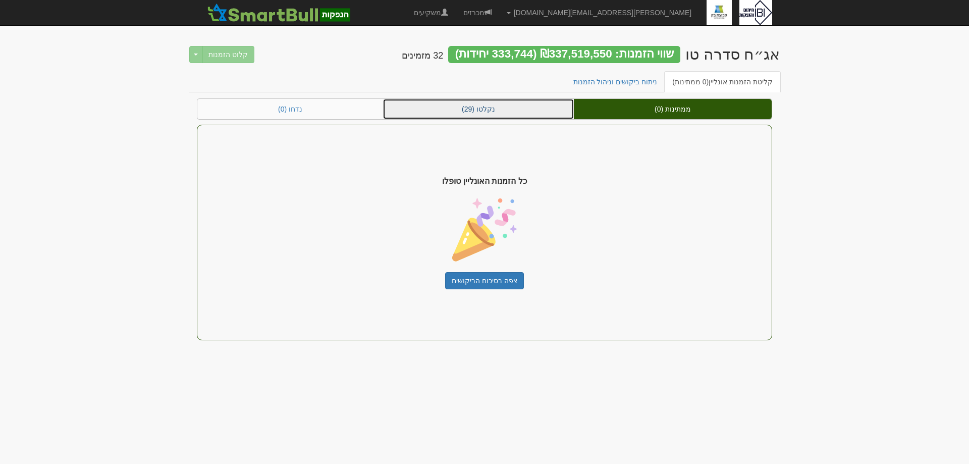
click at [469, 117] on link "נקלטו (29)" at bounding box center [478, 109] width 191 height 20
click at [468, 108] on link "נקלטו (29)" at bounding box center [478, 109] width 191 height 20
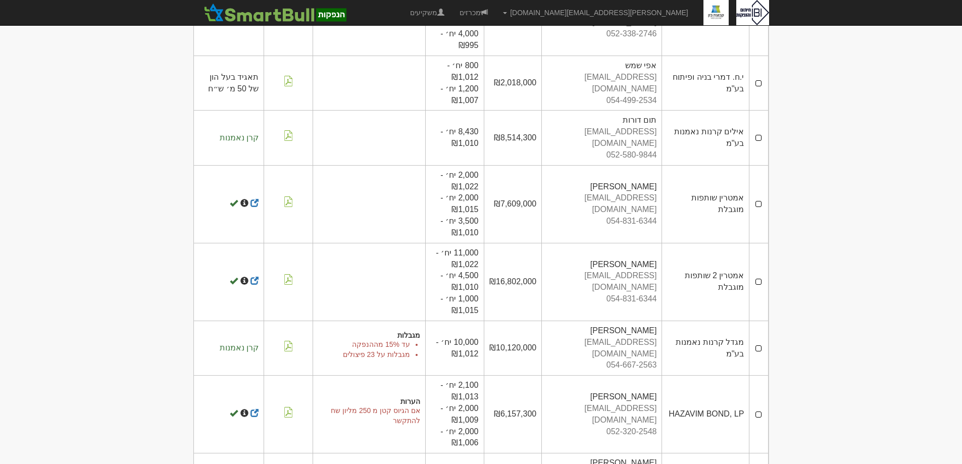
scroll to position [1348, 0]
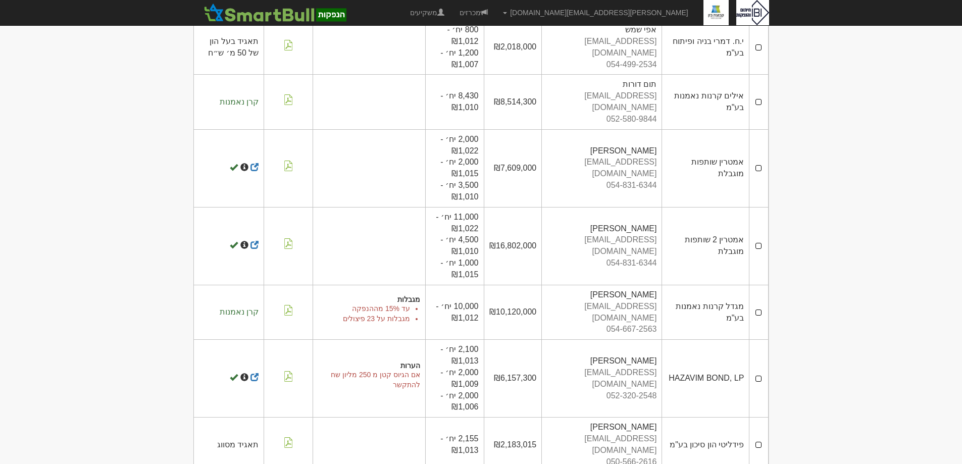
drag, startPoint x: 704, startPoint y: 379, endPoint x: 689, endPoint y: 386, distance: 16.7
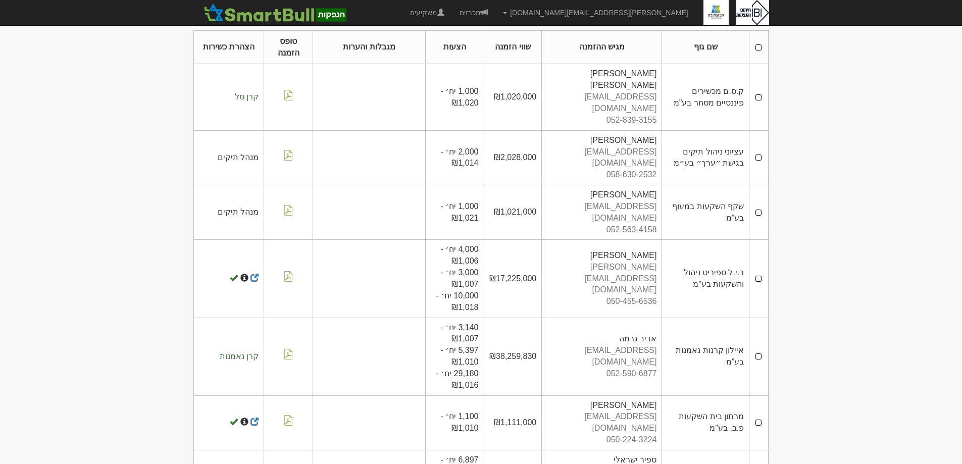
scroll to position [0, 0]
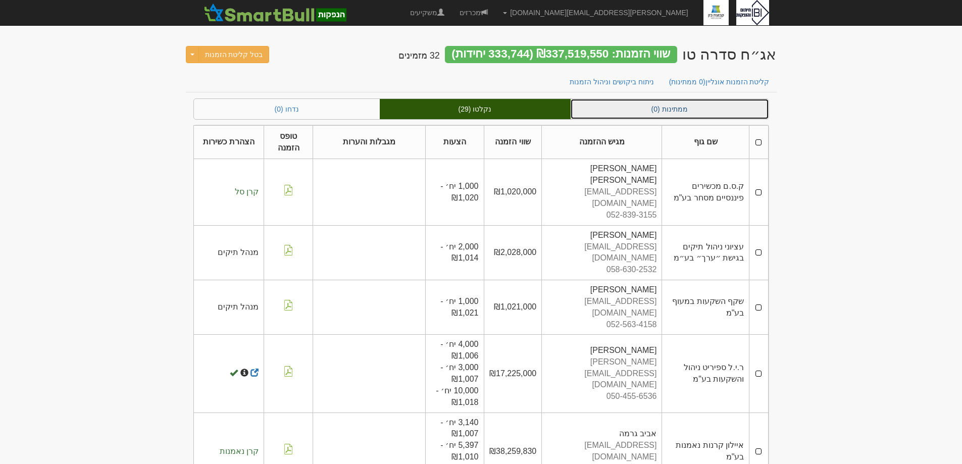
click at [663, 116] on link "ממתינות (0)" at bounding box center [669, 109] width 198 height 20
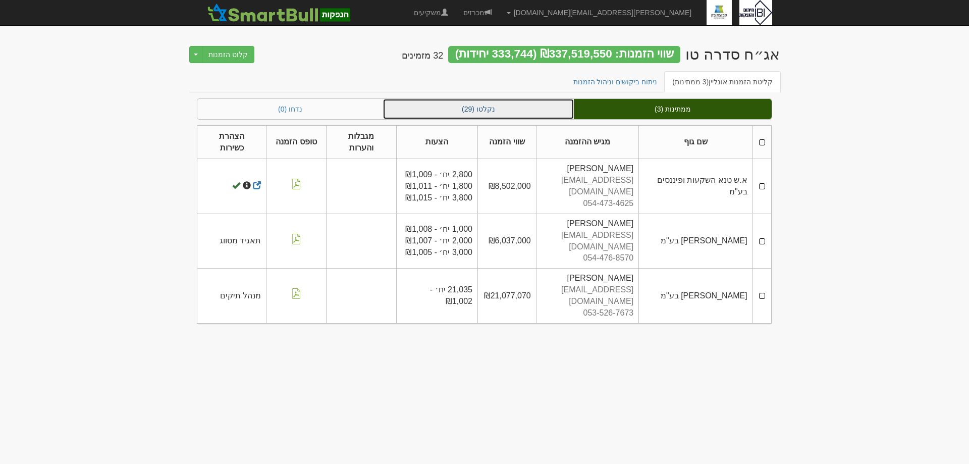
click at [480, 116] on link "נקלטו (29)" at bounding box center [478, 109] width 191 height 20
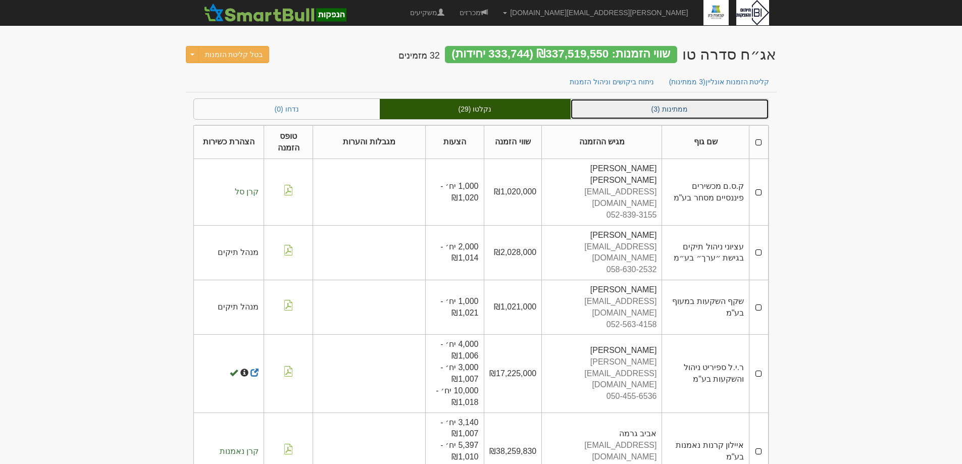
click at [648, 102] on link "ממתינות (3)" at bounding box center [669, 109] width 198 height 20
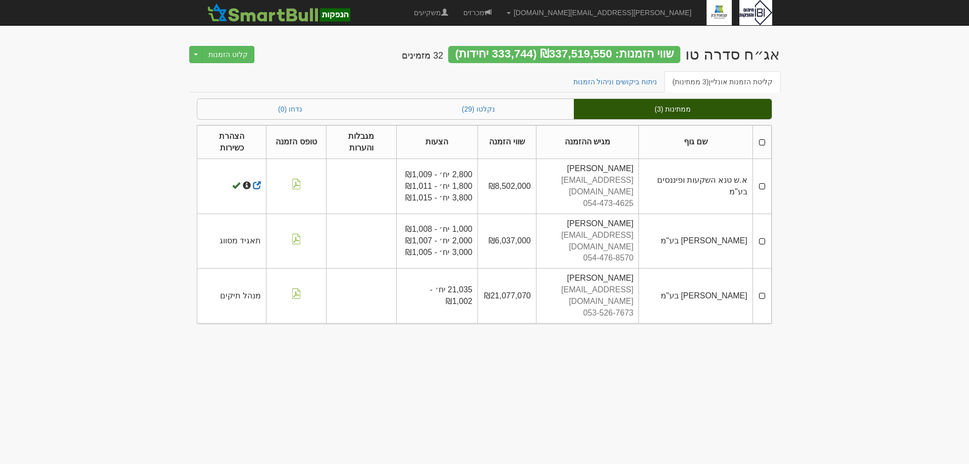
click at [764, 134] on th at bounding box center [762, 142] width 19 height 34
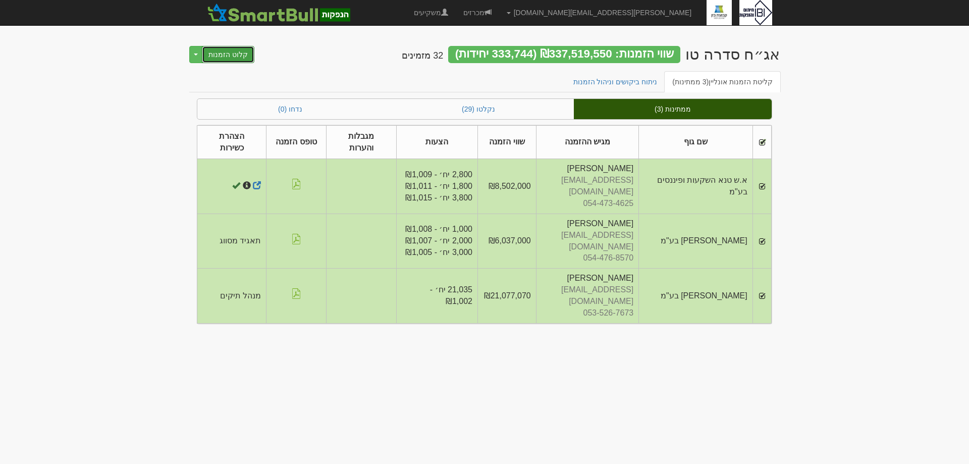
click at [229, 56] on button "קלוט הזמנות" at bounding box center [228, 54] width 53 height 17
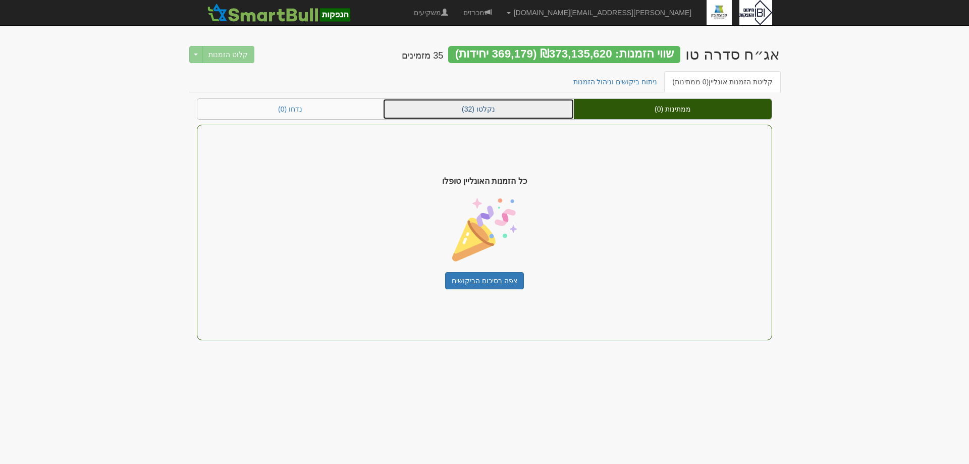
click at [493, 114] on link "נקלטו (32)" at bounding box center [478, 109] width 191 height 20
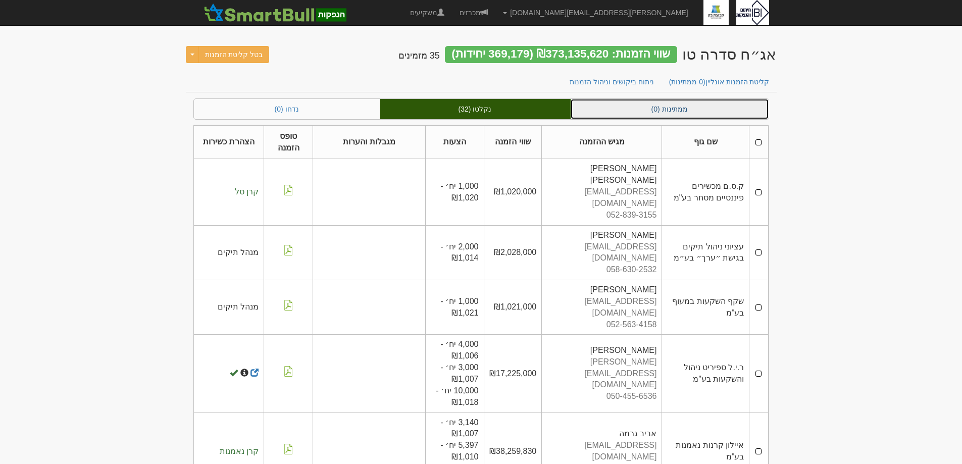
click at [676, 103] on link "ממתינות (0)" at bounding box center [669, 109] width 198 height 20
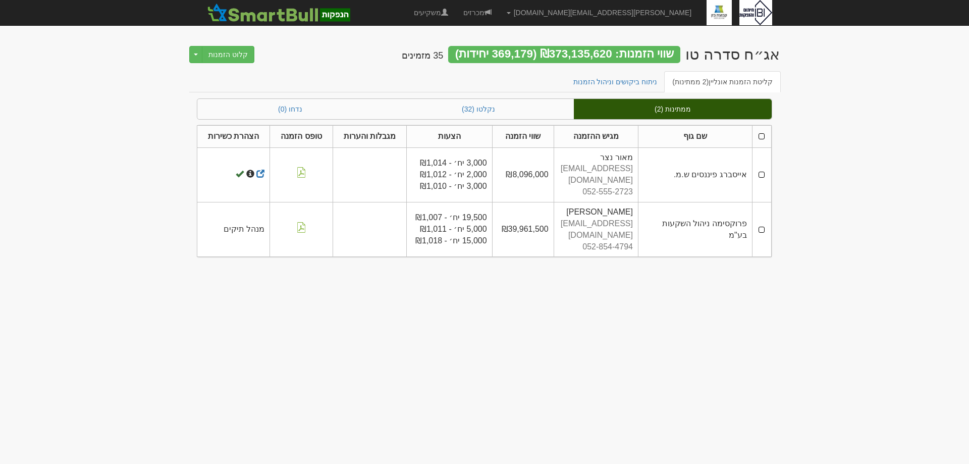
click at [760, 212] on td at bounding box center [761, 229] width 19 height 55
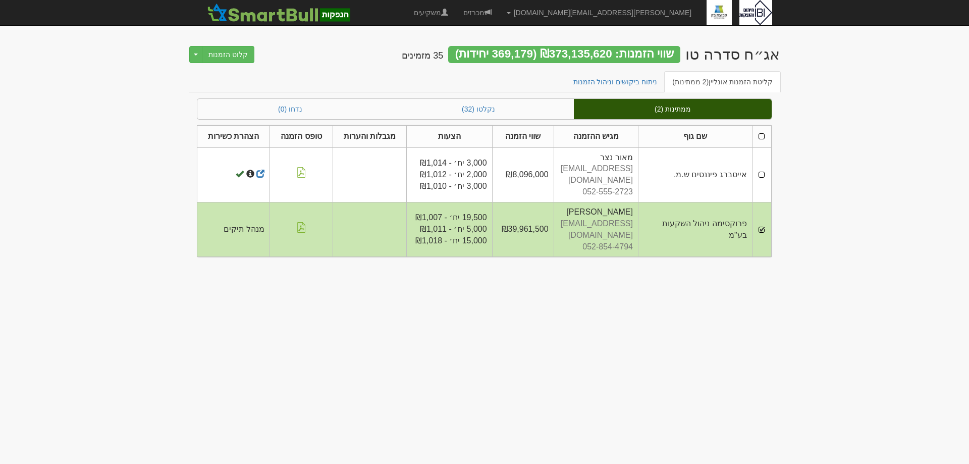
drag, startPoint x: 764, startPoint y: 167, endPoint x: 754, endPoint y: 176, distance: 13.6
click at [764, 168] on td at bounding box center [761, 174] width 19 height 55
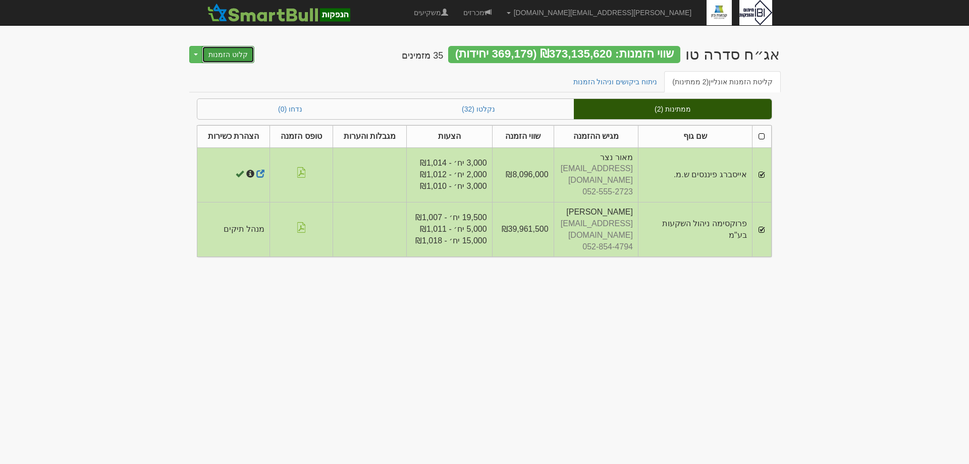
click at [226, 57] on button "קלוט הזמנות" at bounding box center [228, 54] width 53 height 17
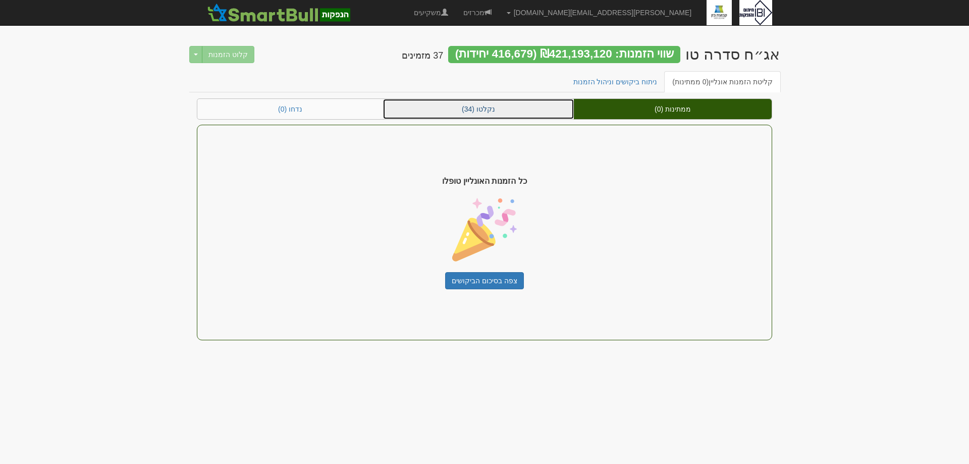
drag, startPoint x: 487, startPoint y: 108, endPoint x: 588, endPoint y: 157, distance: 112.7
click at [488, 109] on link "נקלטו (34)" at bounding box center [478, 109] width 191 height 20
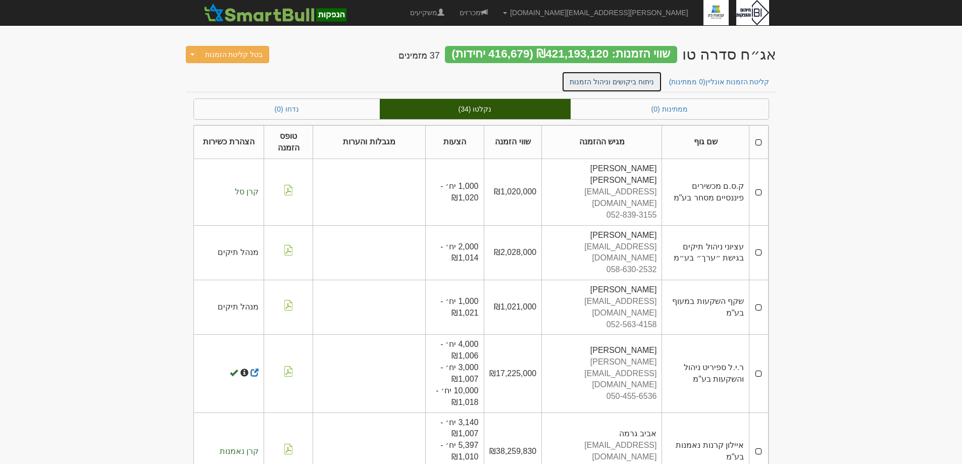
click at [642, 86] on link "ניתוח ביקושים וניהול הזמנות" at bounding box center [611, 81] width 100 height 21
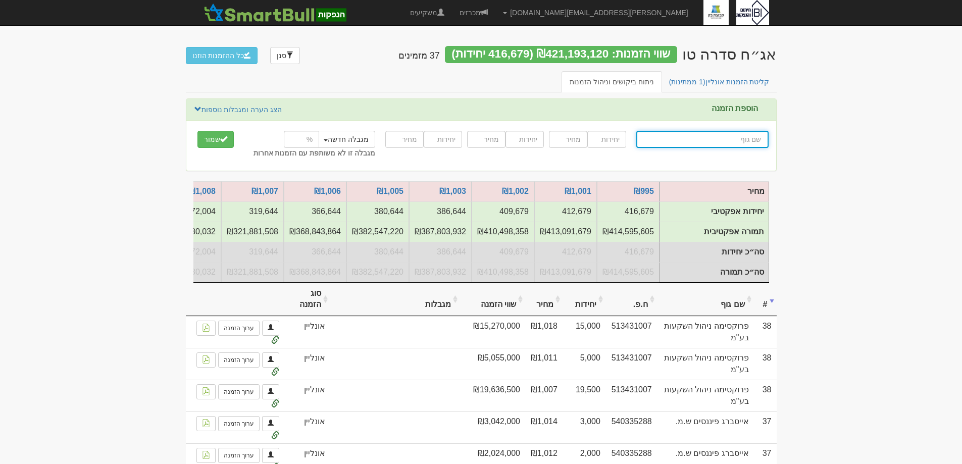
click at [746, 135] on input "text" at bounding box center [702, 139] width 132 height 17
type input "מ"
type input "מיד צח בע"מ"
type input "מי"
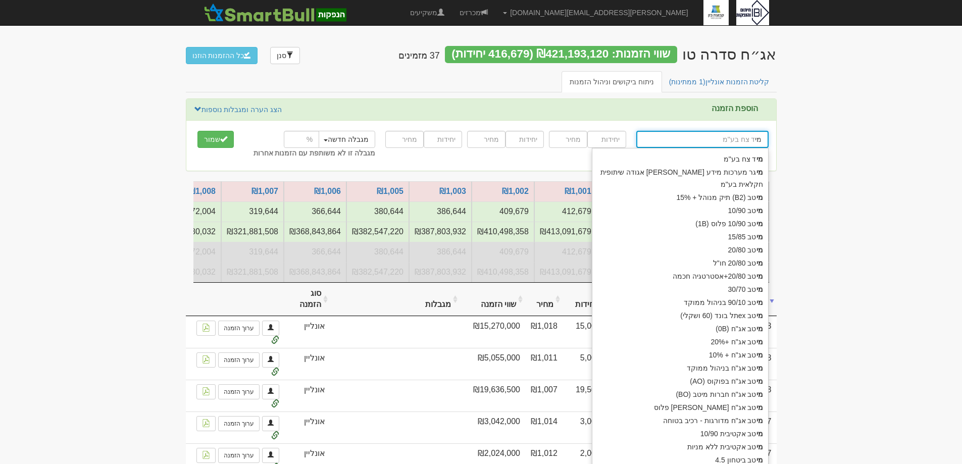
type input "מיילסטון קפיטל (אי.אר.ג'י.אס)"
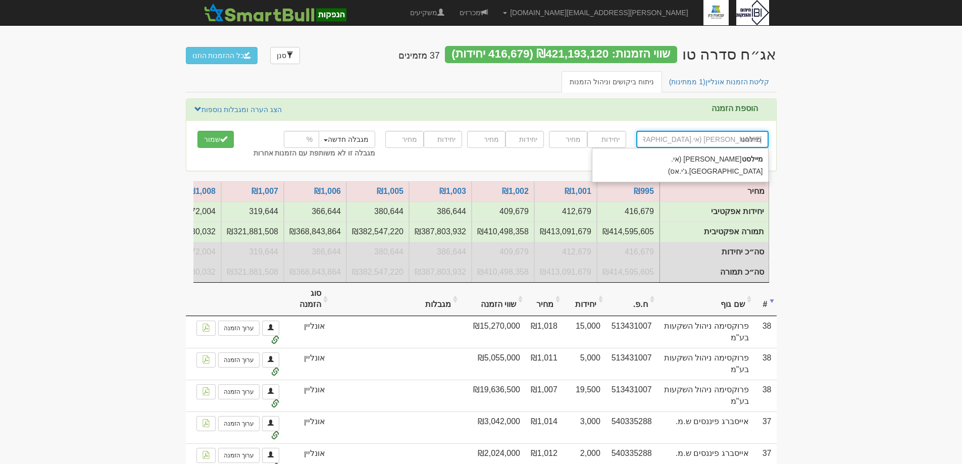
type input "מיילסטו"
drag, startPoint x: 741, startPoint y: 155, endPoint x: 707, endPoint y: 156, distance: 33.8
click at [742, 155] on strong "מיילסטו" at bounding box center [751, 159] width 23 height 8
type input "מיילסטון קפיטל (אי.אר.ג'י.אס)"
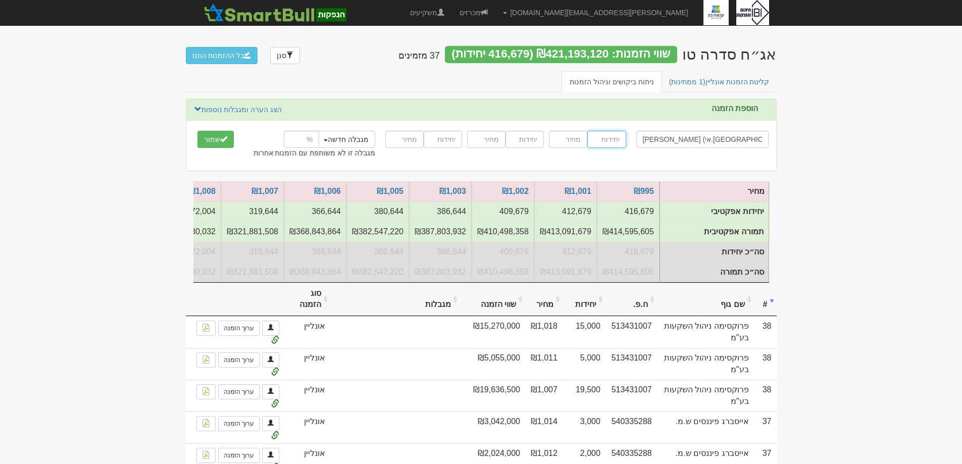
click at [605, 136] on input "number" at bounding box center [606, 139] width 38 height 17
type input "1500"
click at [573, 142] on input "number" at bounding box center [568, 139] width 38 height 17
type input "1015"
click at [527, 136] on input "number" at bounding box center [524, 139] width 38 height 17
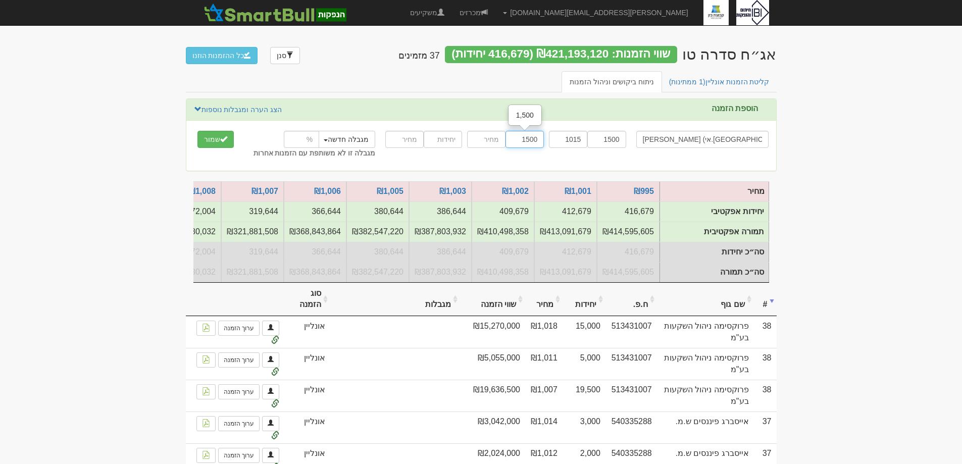
type input "1500"
click at [482, 138] on input "number" at bounding box center [486, 139] width 38 height 17
type input "1012"
click at [441, 134] on input "number" at bounding box center [443, 139] width 38 height 17
type input "7000"
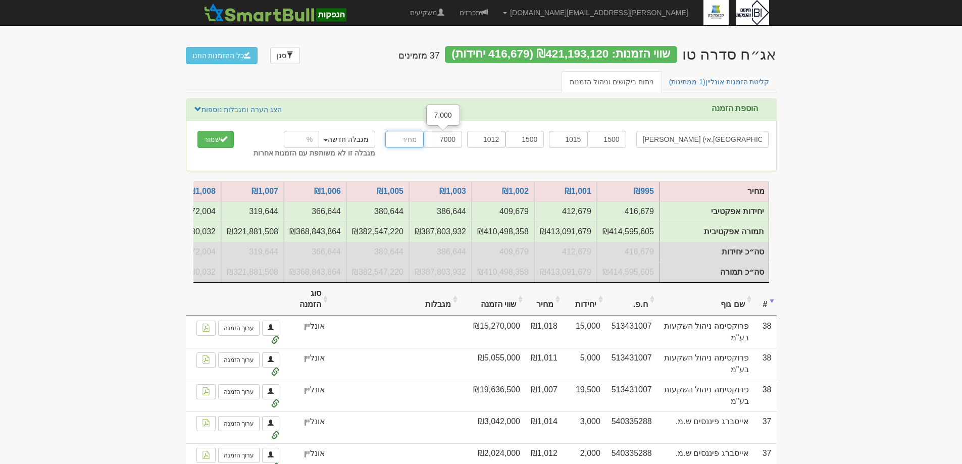
click at [409, 141] on input "number" at bounding box center [404, 139] width 38 height 17
type input "1008"
click at [206, 141] on button "שמור" at bounding box center [215, 139] width 36 height 17
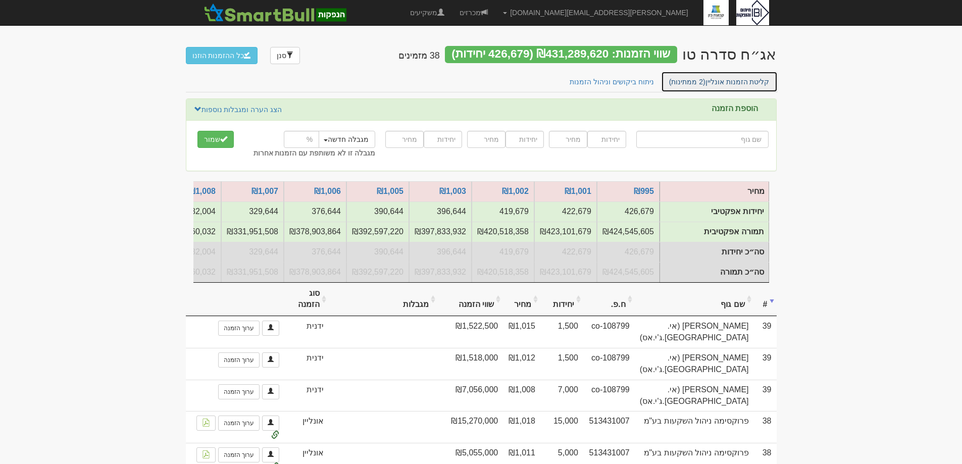
click at [723, 81] on link "קליטת הזמנות אונליין (2 ממתינות)" at bounding box center [719, 81] width 117 height 21
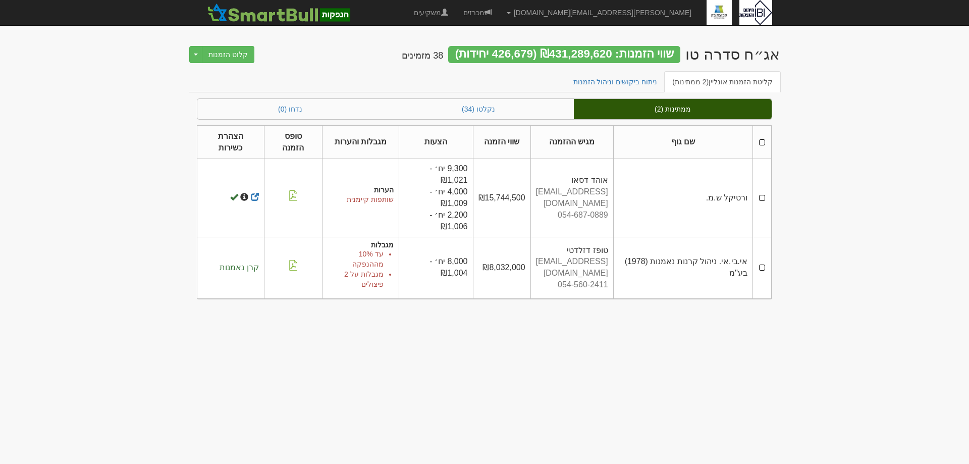
click at [767, 134] on th at bounding box center [762, 142] width 19 height 34
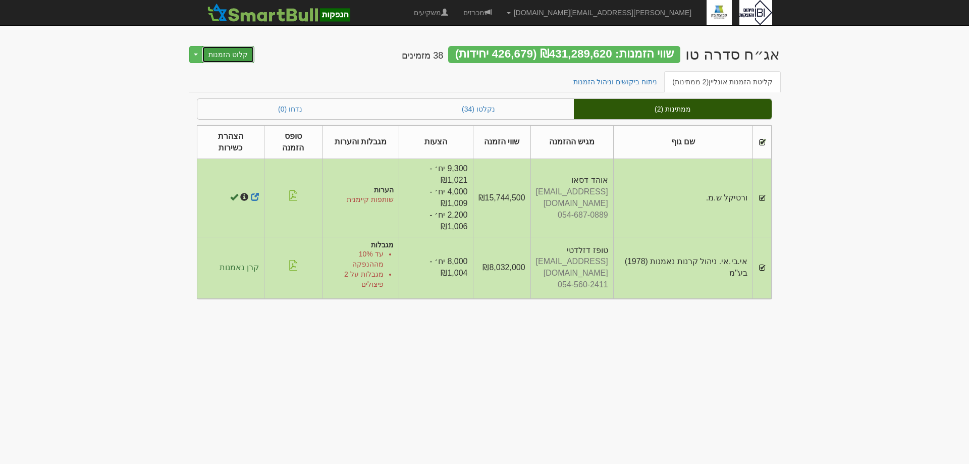
click at [221, 54] on button "קלוט הזמנות" at bounding box center [228, 54] width 53 height 17
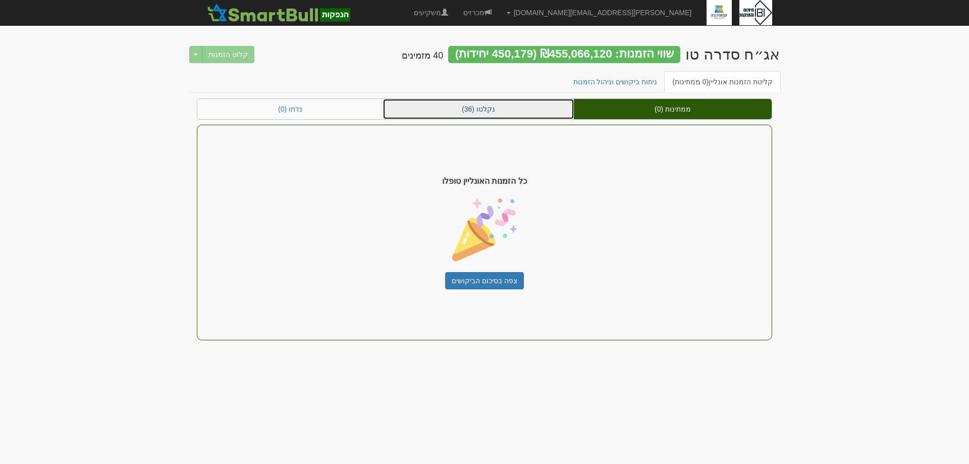
drag, startPoint x: 503, startPoint y: 106, endPoint x: 517, endPoint y: 118, distance: 18.9
click at [503, 107] on link "נקלטו (36)" at bounding box center [478, 109] width 191 height 20
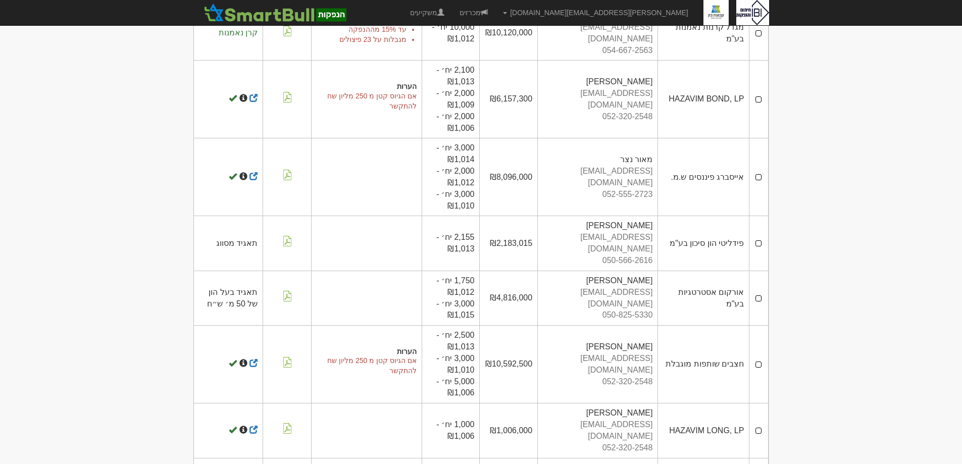
scroll to position [1824, 0]
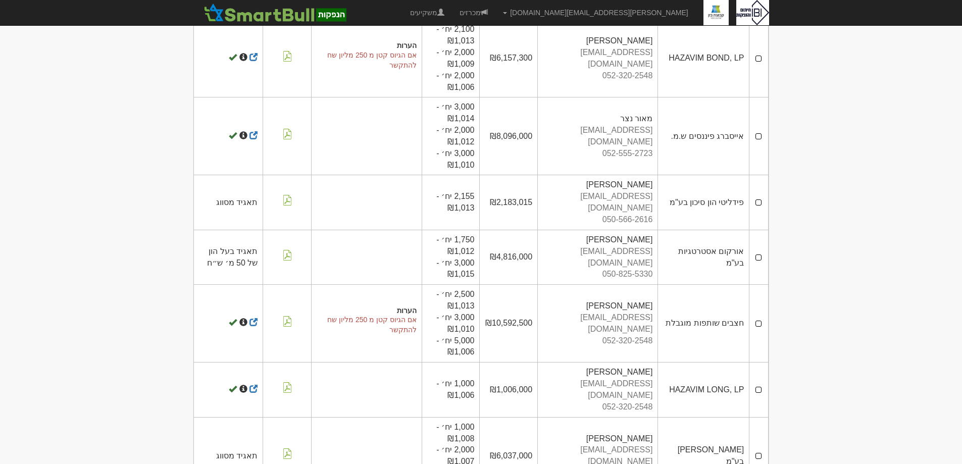
drag, startPoint x: 823, startPoint y: 215, endPoint x: 835, endPoint y: 216, distance: 12.1
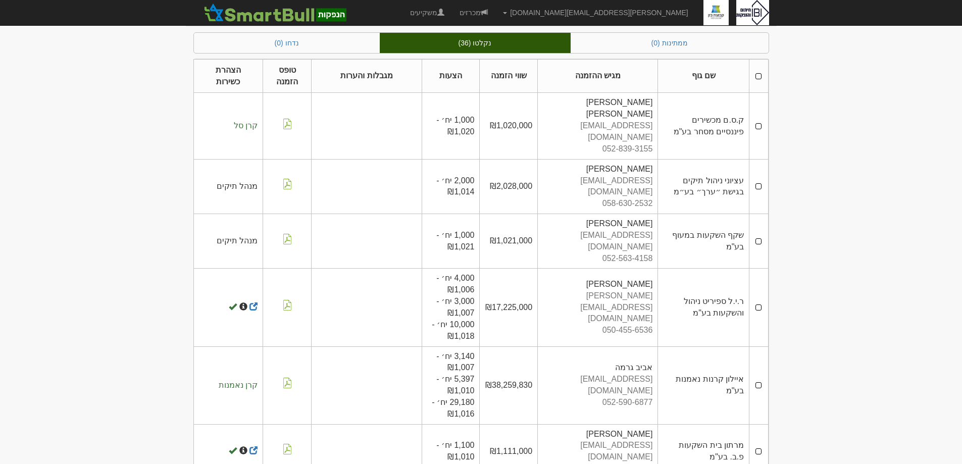
scroll to position [0, 0]
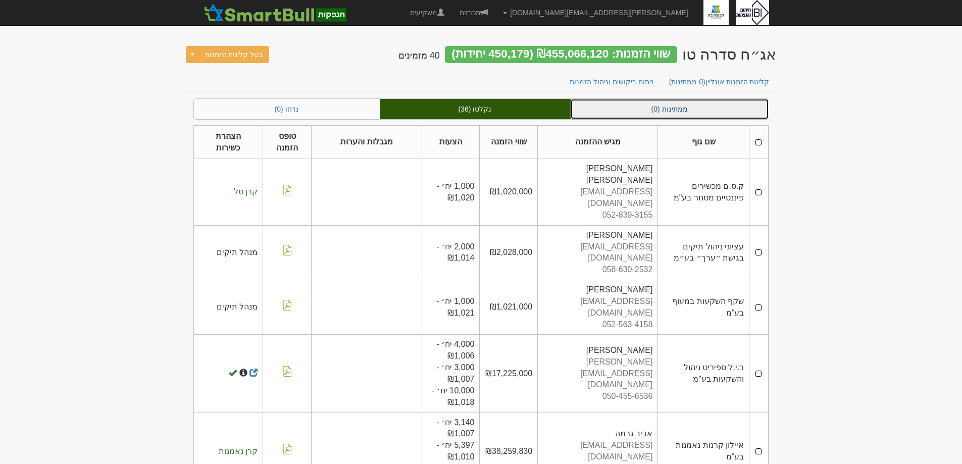
click at [698, 104] on link "ממתינות (0)" at bounding box center [669, 109] width 198 height 20
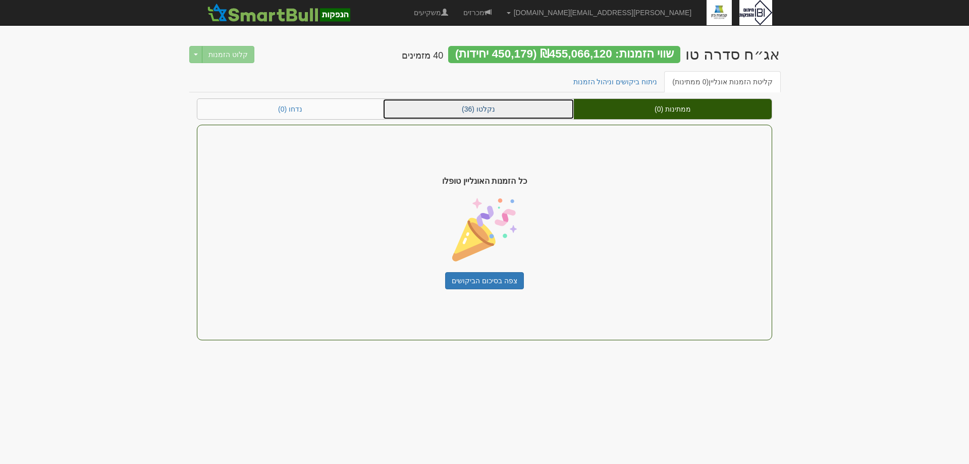
click at [484, 109] on link "נקלטו (36)" at bounding box center [478, 109] width 191 height 20
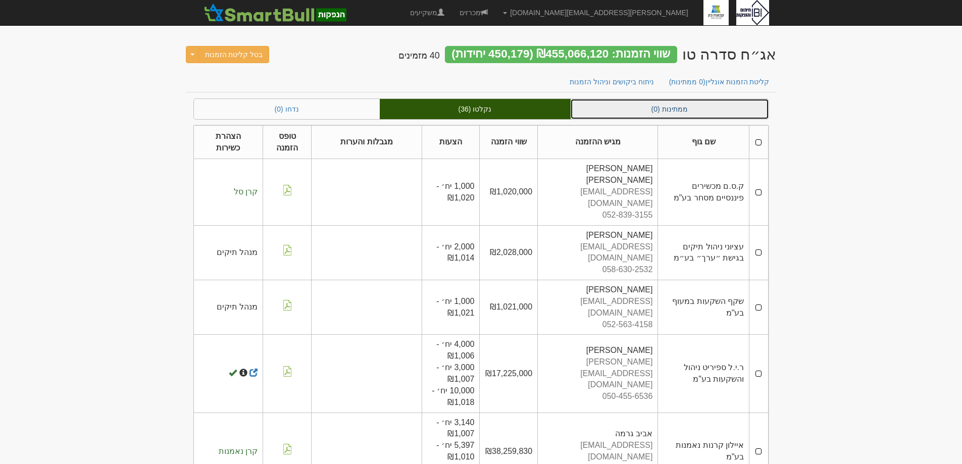
click at [704, 111] on link "ממתינות (0)" at bounding box center [669, 109] width 198 height 20
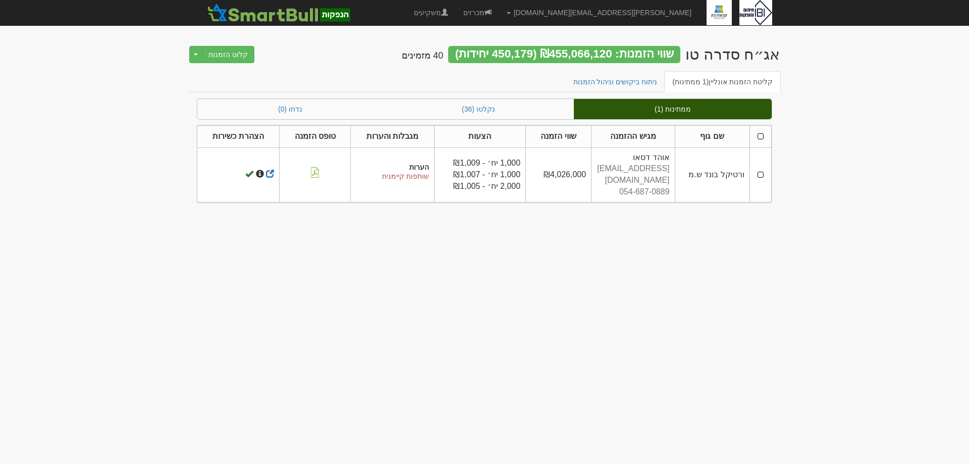
drag, startPoint x: 762, startPoint y: 167, endPoint x: 736, endPoint y: 206, distance: 46.9
click at [762, 168] on td at bounding box center [761, 174] width 22 height 55
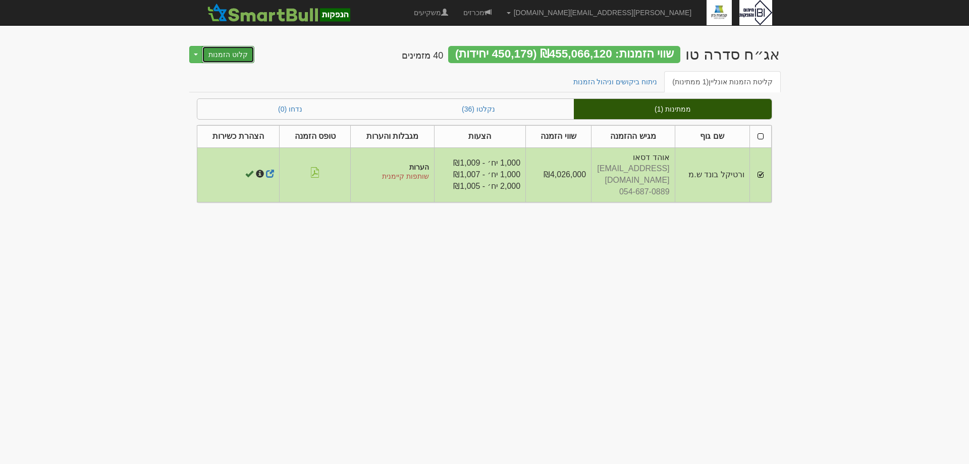
click at [224, 56] on button "קלוט הזמנות" at bounding box center [228, 54] width 53 height 17
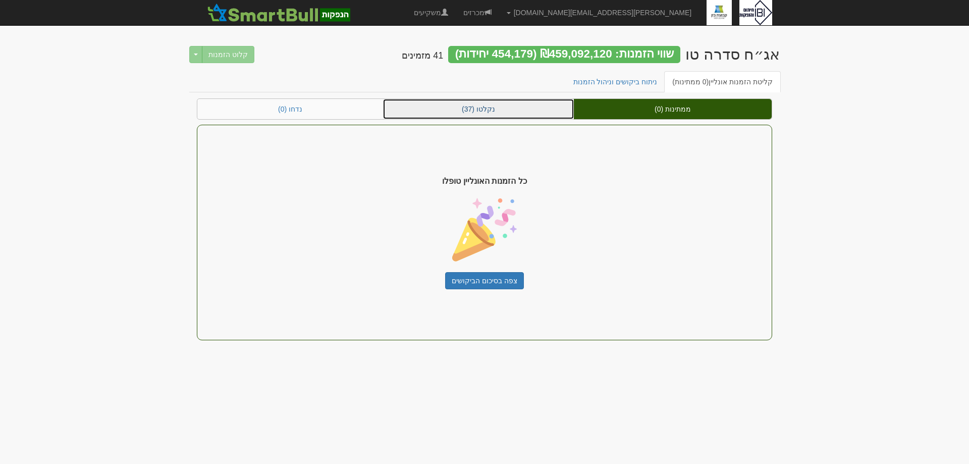
click at [499, 104] on link "נקלטו (37)" at bounding box center [478, 109] width 191 height 20
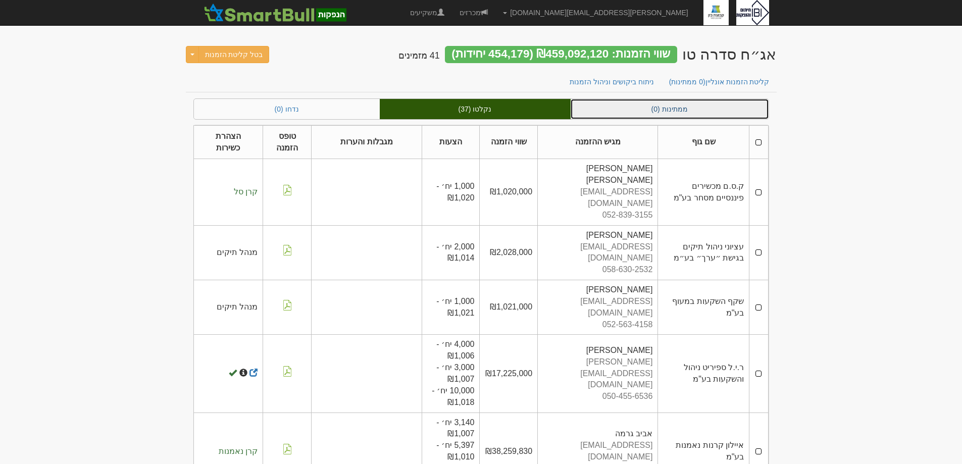
click at [698, 108] on link "ממתינות (0)" at bounding box center [669, 109] width 198 height 20
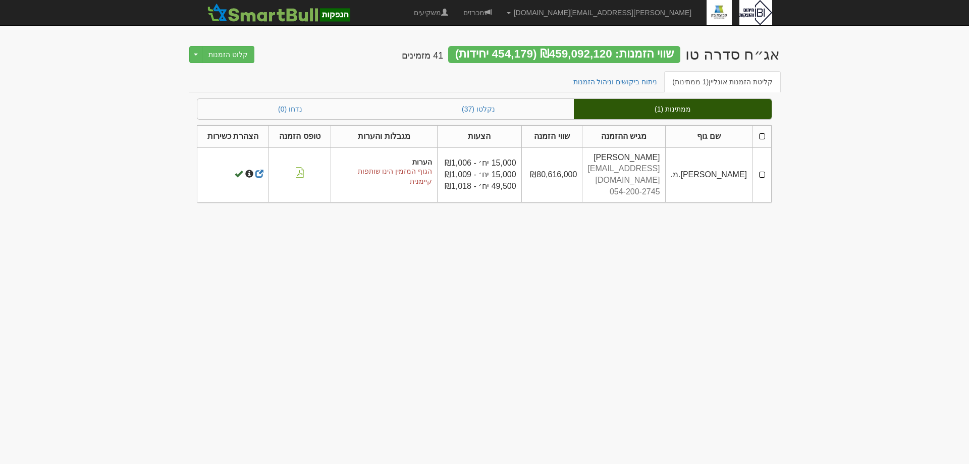
click at [766, 169] on td at bounding box center [762, 174] width 19 height 55
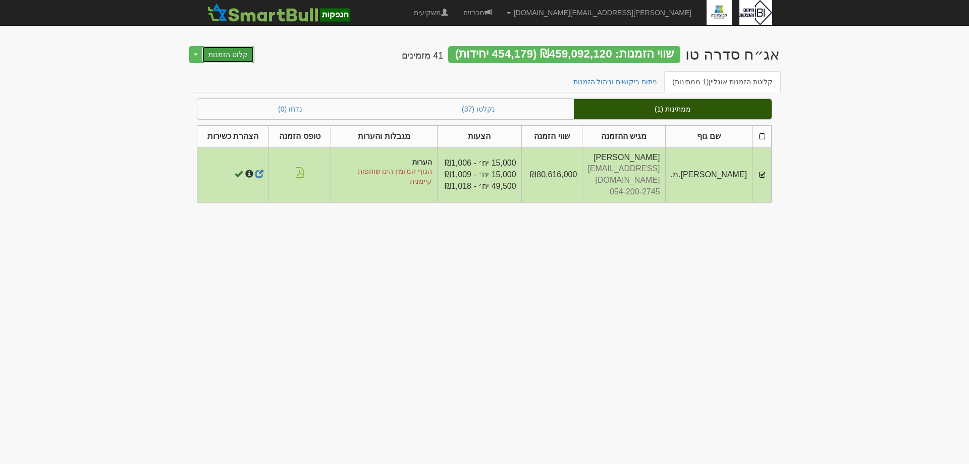
click at [218, 53] on button "קלוט הזמנות" at bounding box center [228, 54] width 53 height 17
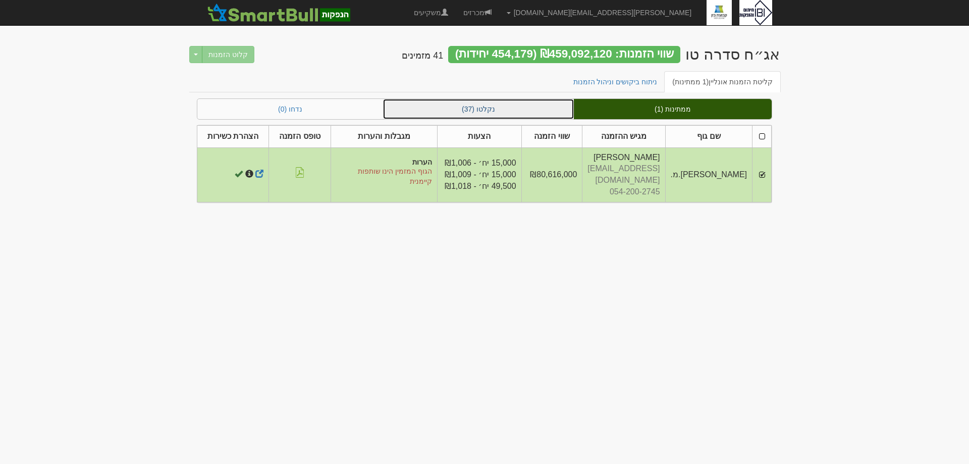
drag, startPoint x: 535, startPoint y: 110, endPoint x: 552, endPoint y: 118, distance: 18.5
click at [536, 111] on link "נקלטו (37)" at bounding box center [478, 109] width 191 height 20
click at [239, 52] on div "קלוט הזמנות Toggle Dropdown דחה הזמנות" at bounding box center [221, 54] width 65 height 17
click at [492, 108] on link "נקלטו (37)" at bounding box center [478, 109] width 191 height 20
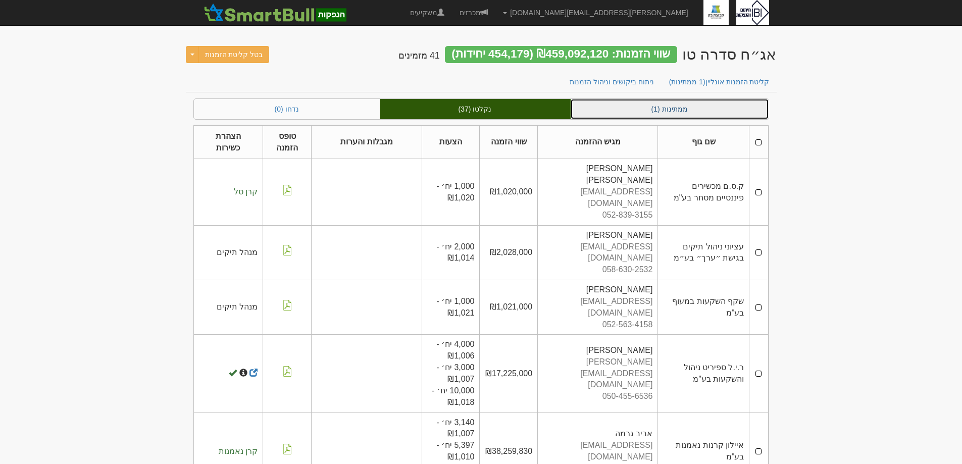
click at [675, 108] on link "ממתינות (1)" at bounding box center [669, 109] width 198 height 20
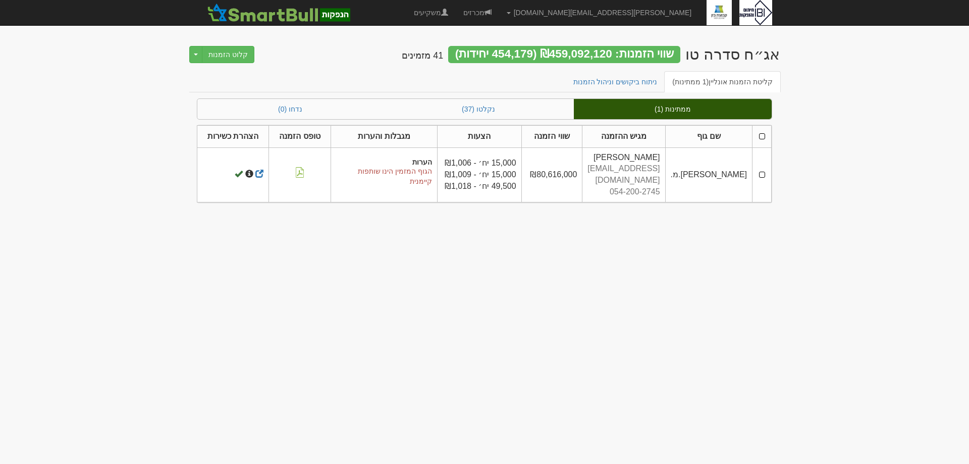
click at [767, 169] on td at bounding box center [762, 174] width 19 height 55
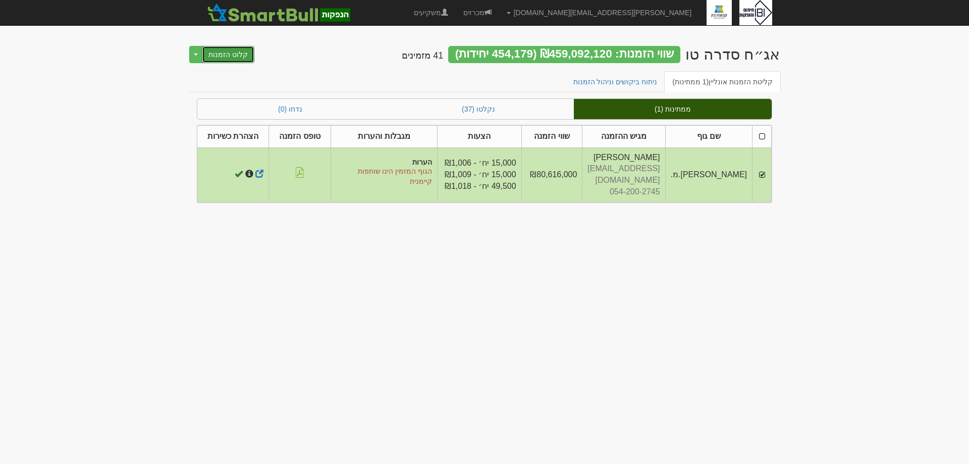
click at [226, 60] on button "קלוט הזמנות" at bounding box center [228, 54] width 53 height 17
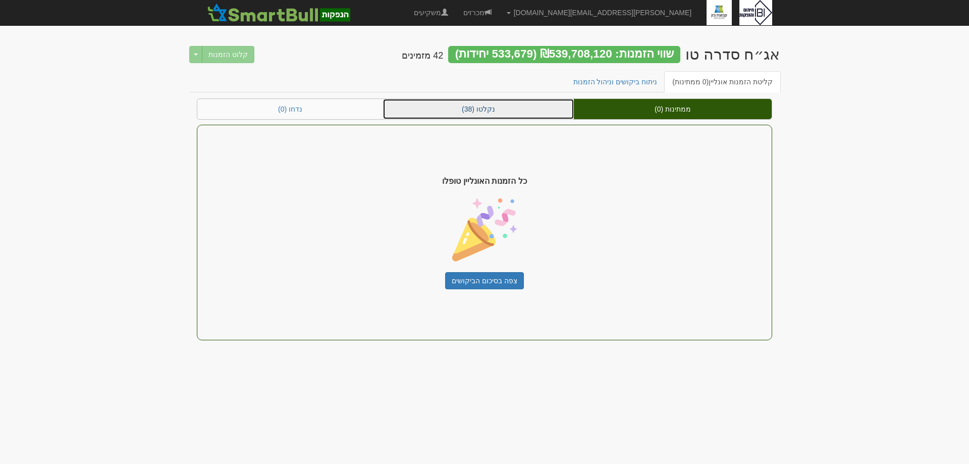
click at [494, 118] on link "נקלטו (38)" at bounding box center [478, 109] width 191 height 20
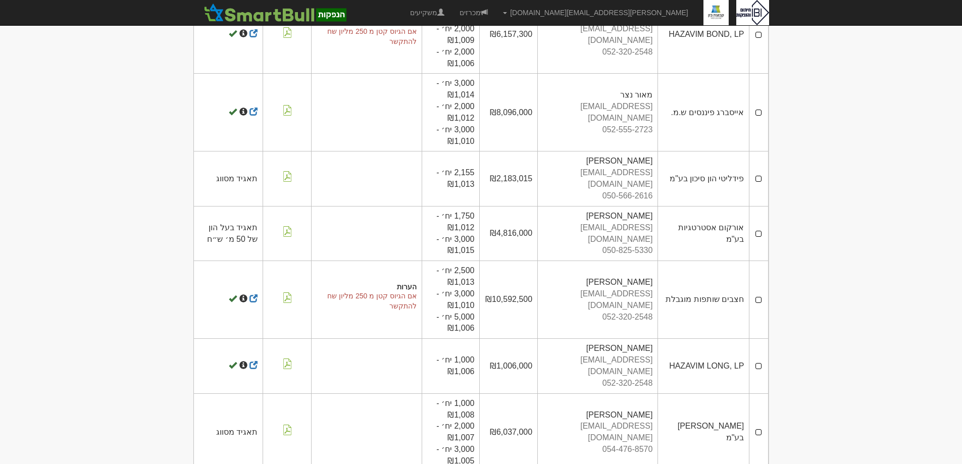
scroll to position [1979, 0]
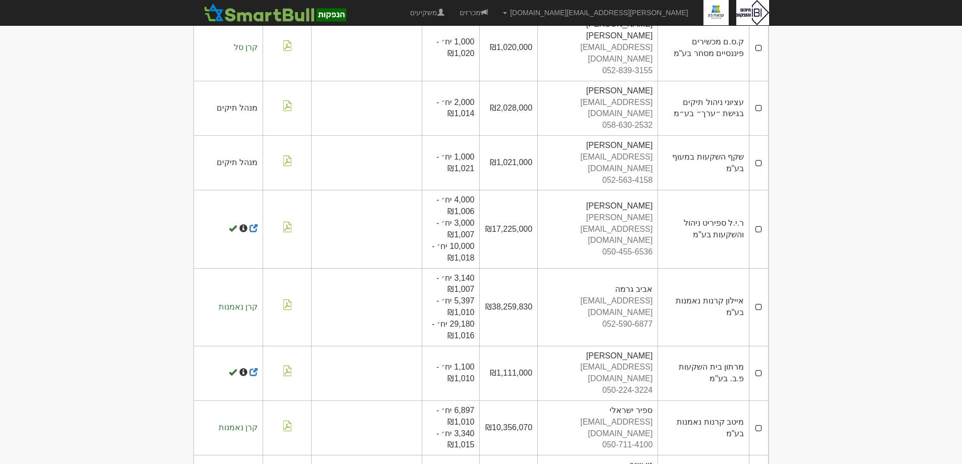
scroll to position [0, 0]
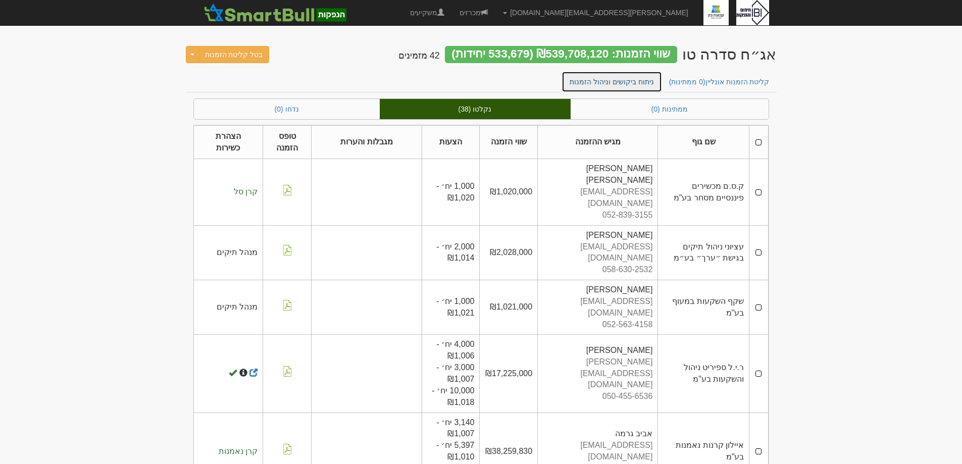
click at [632, 81] on link "ניתוח ביקושים וניהול הזמנות" at bounding box center [611, 81] width 100 height 21
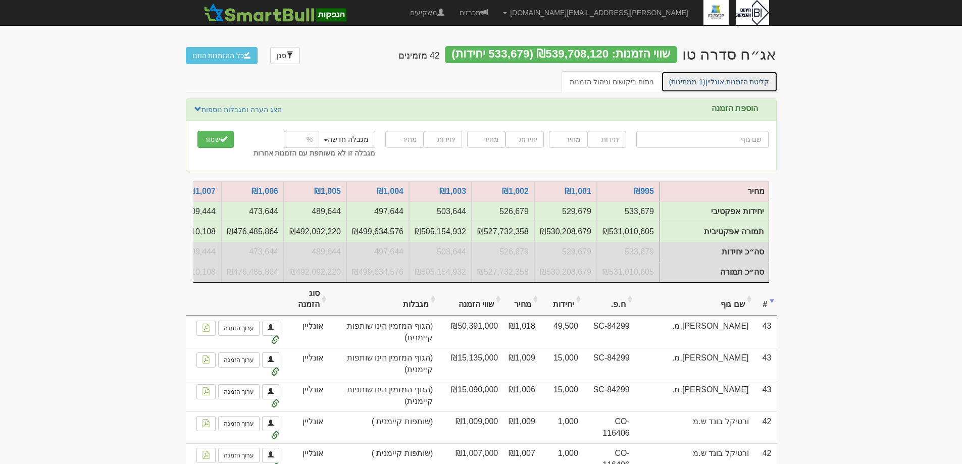
click at [734, 76] on link "קליטת הזמנות אונליין (1 ממתינות)" at bounding box center [719, 81] width 117 height 21
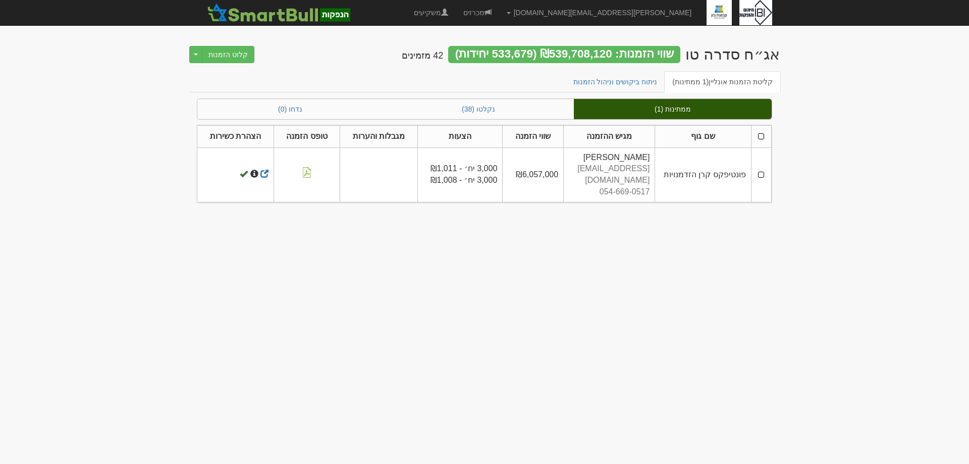
drag, startPoint x: 761, startPoint y: 168, endPoint x: 765, endPoint y: 185, distance: 17.1
click at [761, 169] on td at bounding box center [761, 174] width 20 height 55
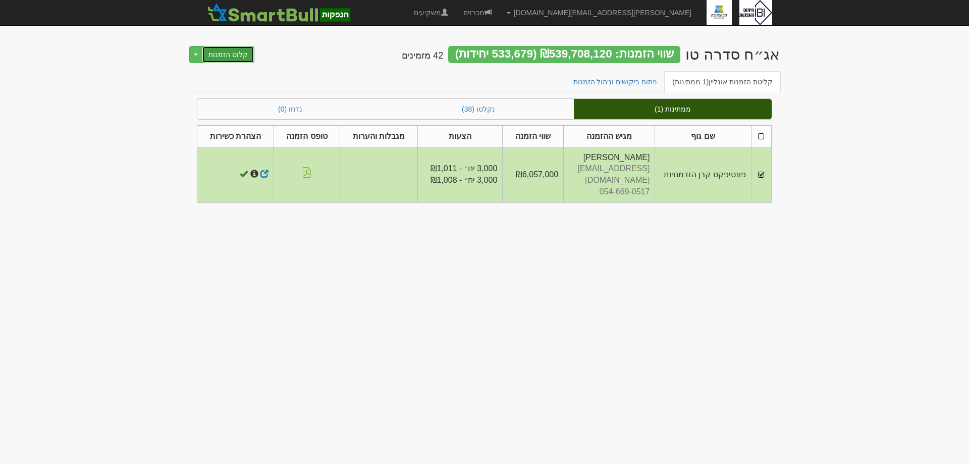
click at [229, 50] on button "קלוט הזמנות" at bounding box center [228, 54] width 53 height 17
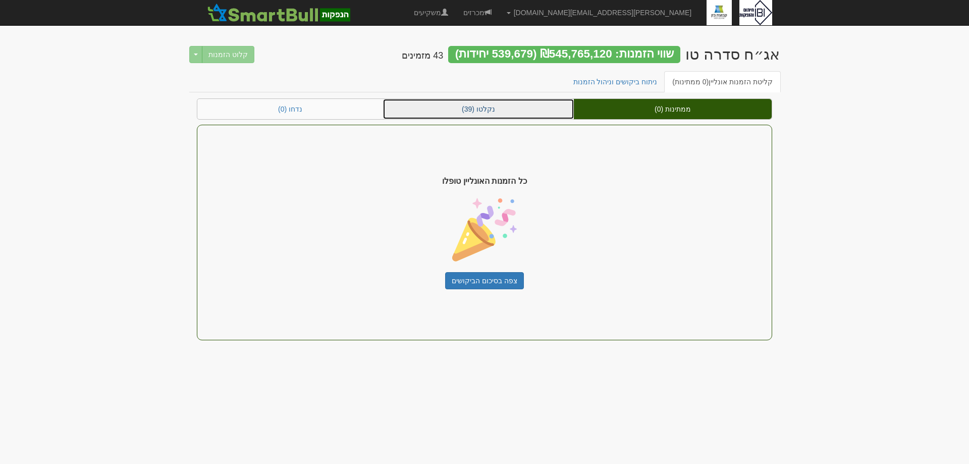
click at [470, 106] on link "נקלטו (39)" at bounding box center [478, 109] width 191 height 20
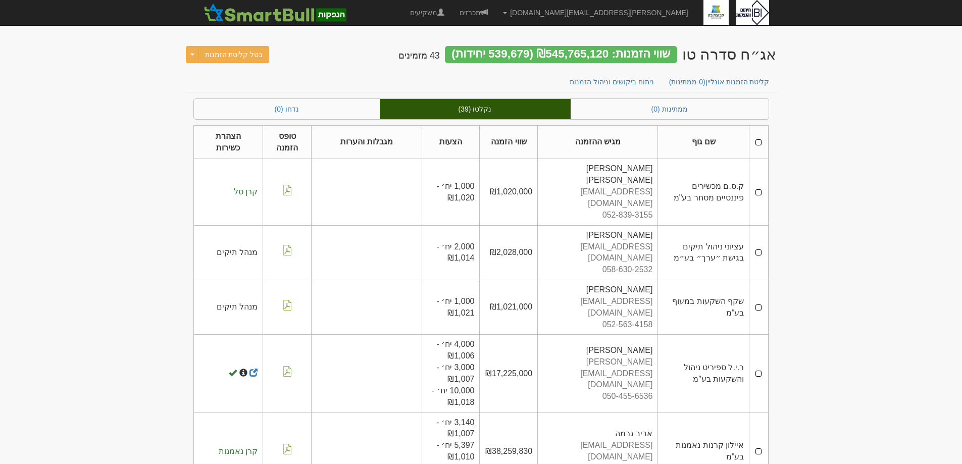
click at [704, 335] on td "ר.י.ל ספיריט ניהול והשקעות בע"מ" at bounding box center [703, 374] width 91 height 78
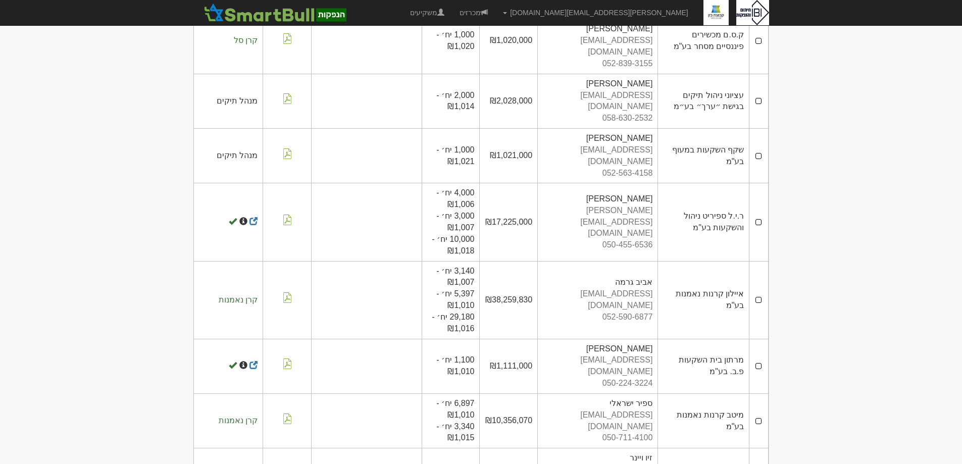
scroll to position [252, 0]
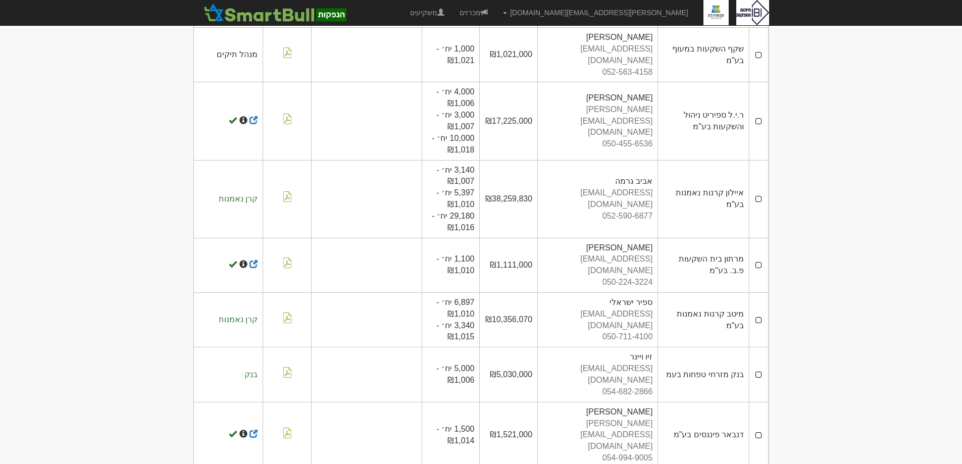
click at [692, 238] on td "מרתון בית השקעות פ.ב. בע"מ" at bounding box center [703, 265] width 91 height 55
click at [722, 292] on td "מיטב קרנות נאמנות בע"מ" at bounding box center [703, 319] width 91 height 55
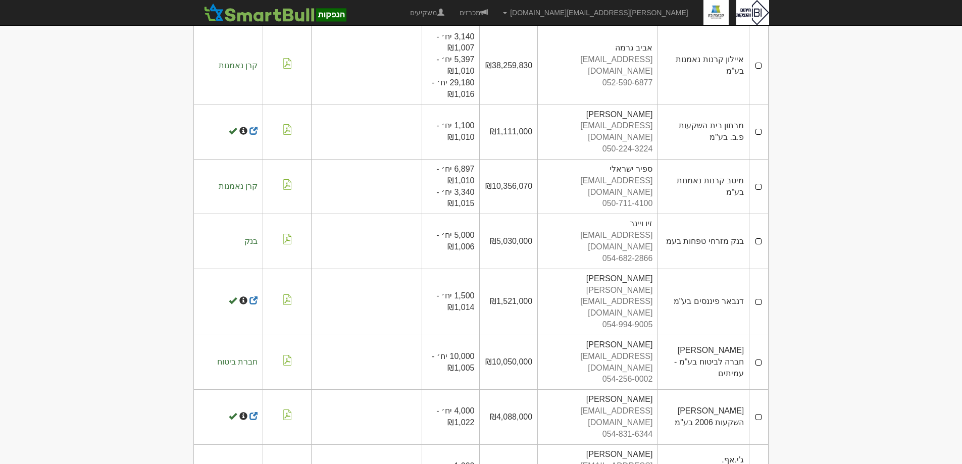
scroll to position [404, 0]
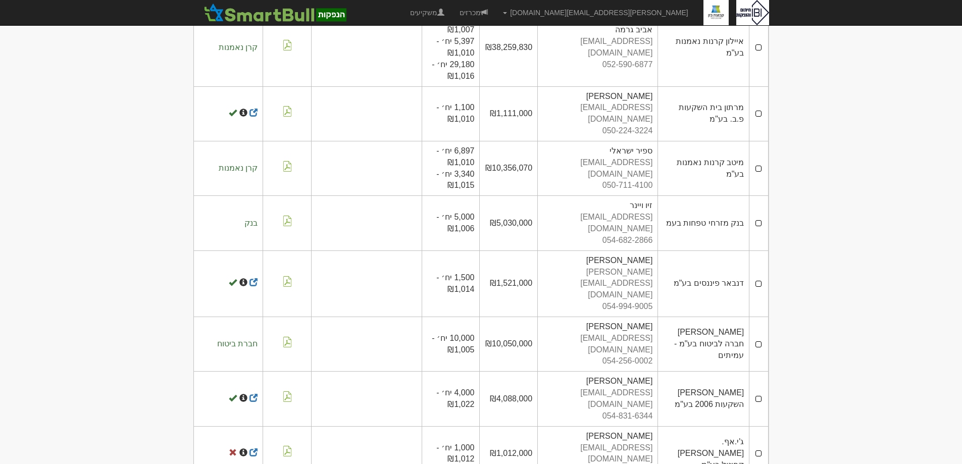
click at [715, 250] on td "דנבאר פיננסים בע"מ" at bounding box center [703, 283] width 91 height 66
click at [719, 317] on td "איילון חברה לביטוח בע"מ - עמיתים" at bounding box center [703, 344] width 91 height 55
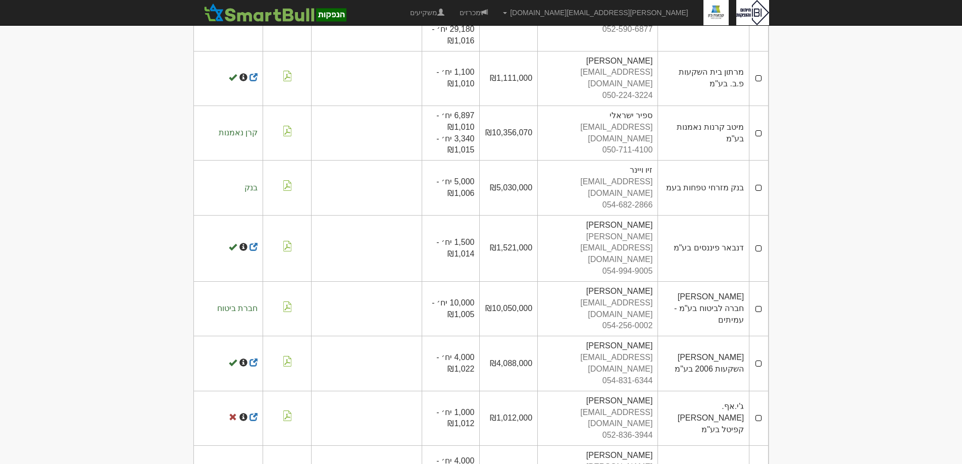
scroll to position [454, 0]
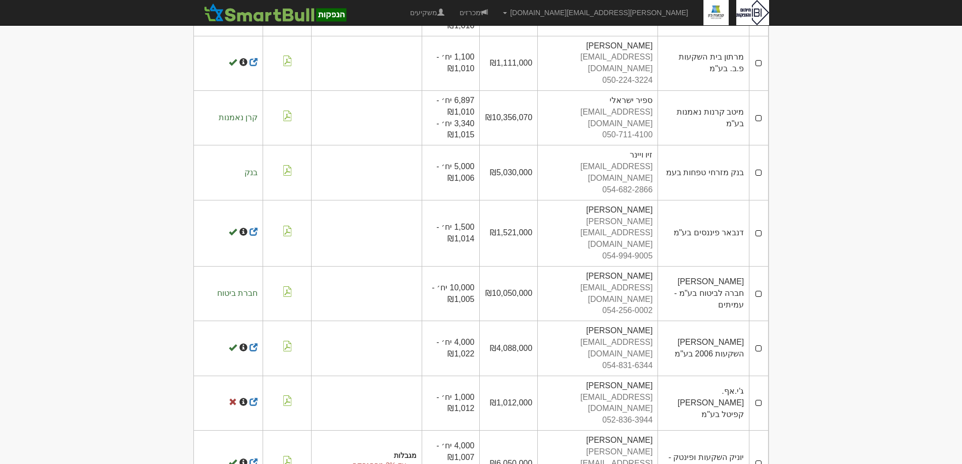
click at [638, 392] on div "otalip75@gmail.com" at bounding box center [598, 403] width 110 height 23
click at [608, 414] on div "052-836-3944" at bounding box center [598, 420] width 110 height 12
click at [709, 376] on td "ג'י.אף.[PERSON_NAME] קפיטל בע"מ" at bounding box center [703, 403] width 91 height 55
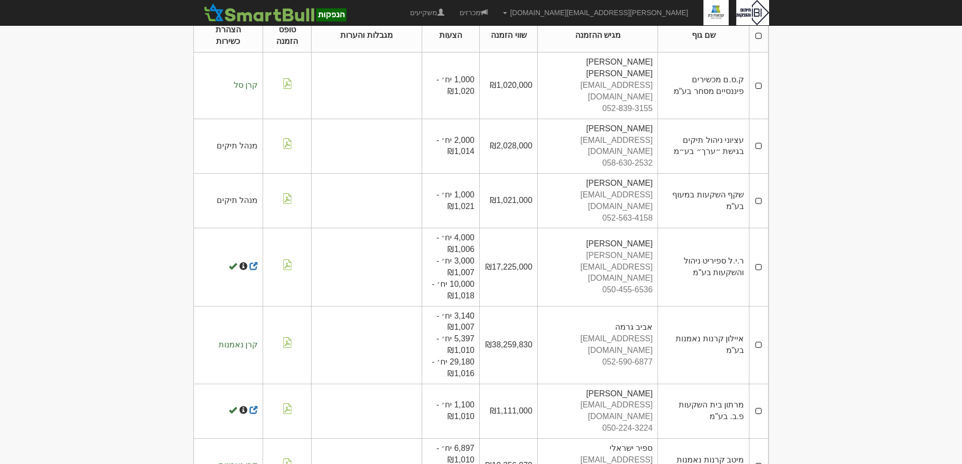
scroll to position [0, 0]
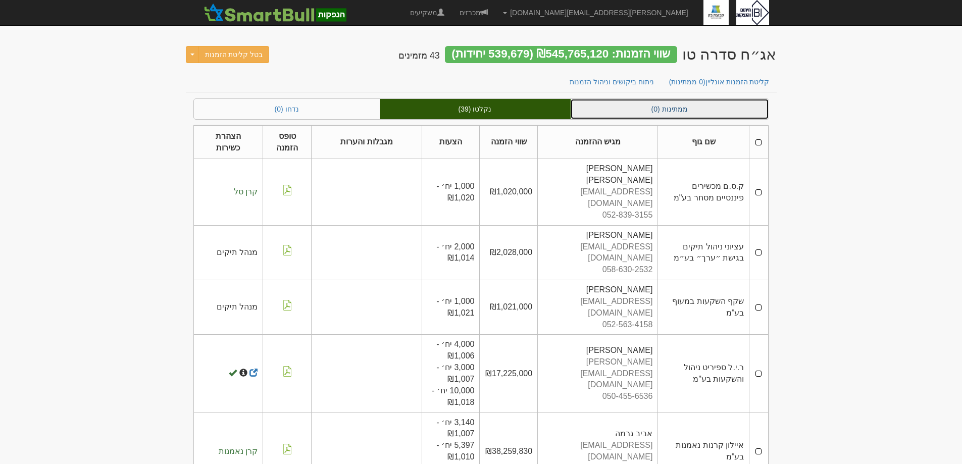
click at [668, 109] on link "ממתינות (0)" at bounding box center [669, 109] width 198 height 20
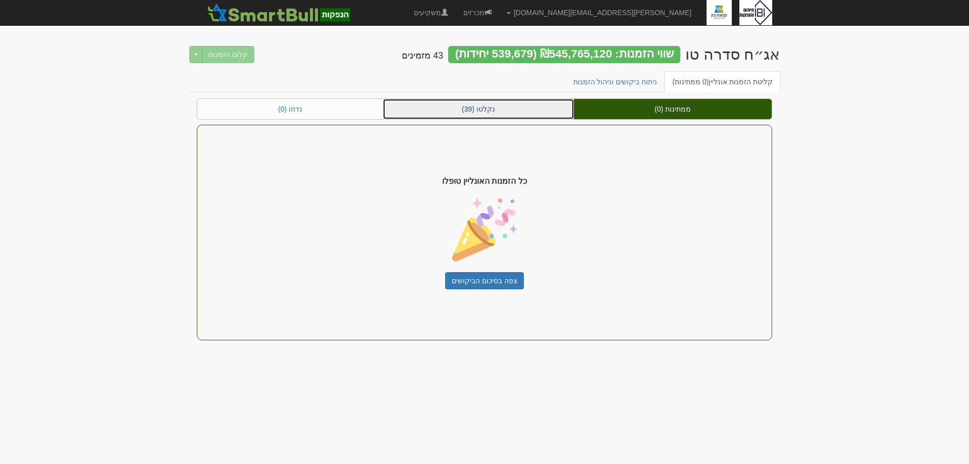
click at [461, 116] on link "נקלטו (39)" at bounding box center [478, 109] width 191 height 20
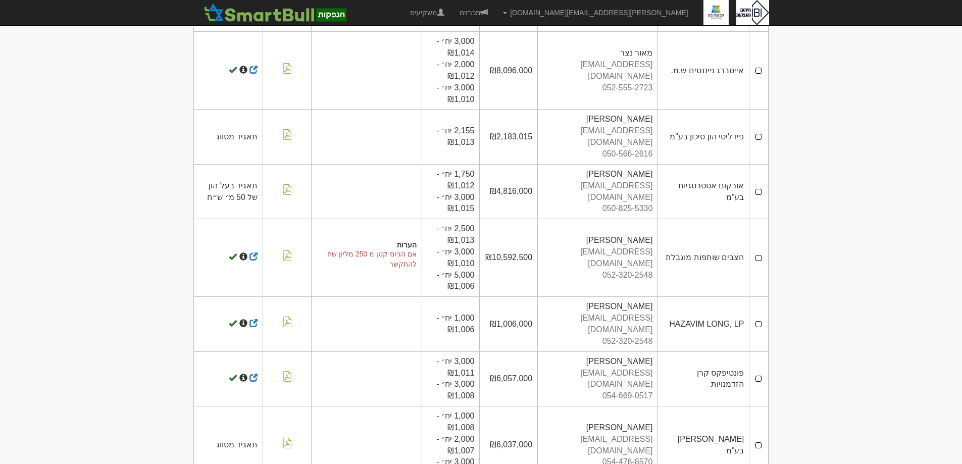
scroll to position [1817, 0]
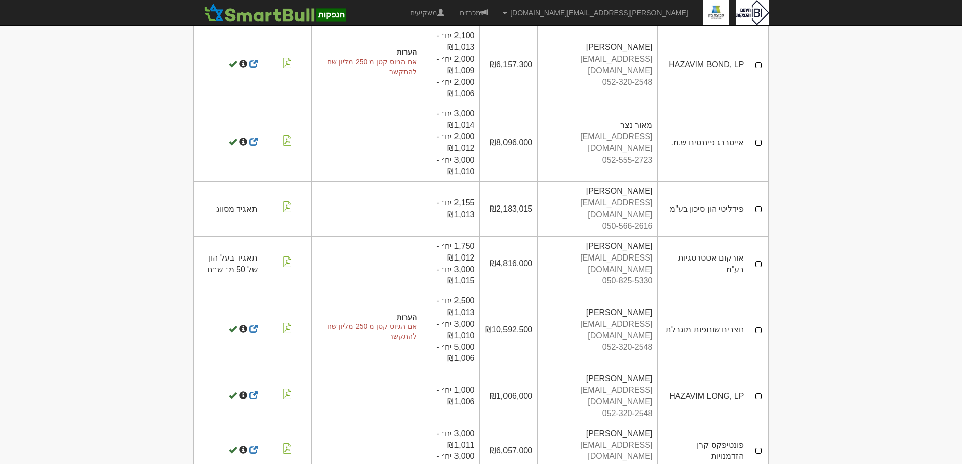
click at [704, 424] on td "פונטיפקס קרן הזדמנויות" at bounding box center [703, 451] width 91 height 55
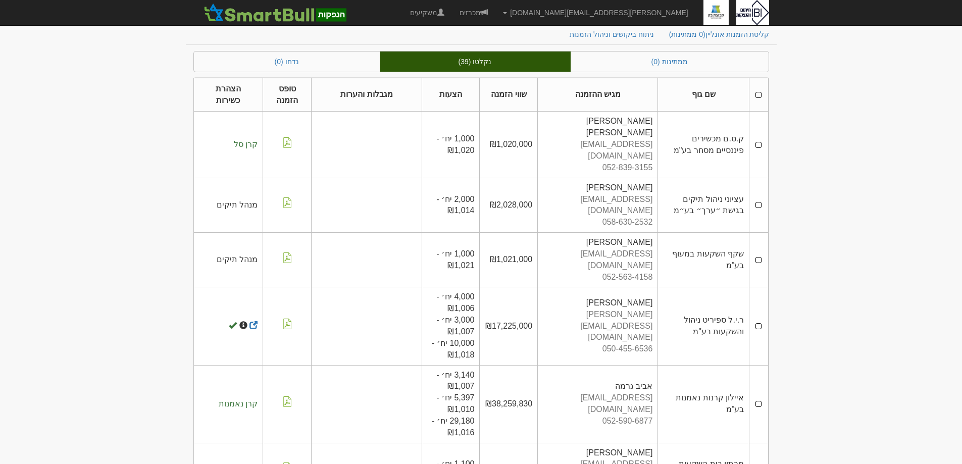
scroll to position [0, 0]
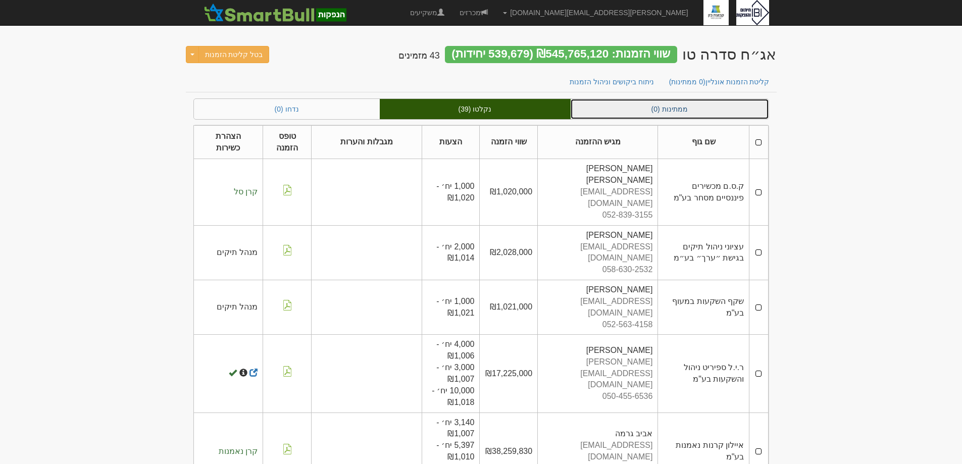
click at [685, 104] on link "ממתינות (0)" at bounding box center [669, 109] width 198 height 20
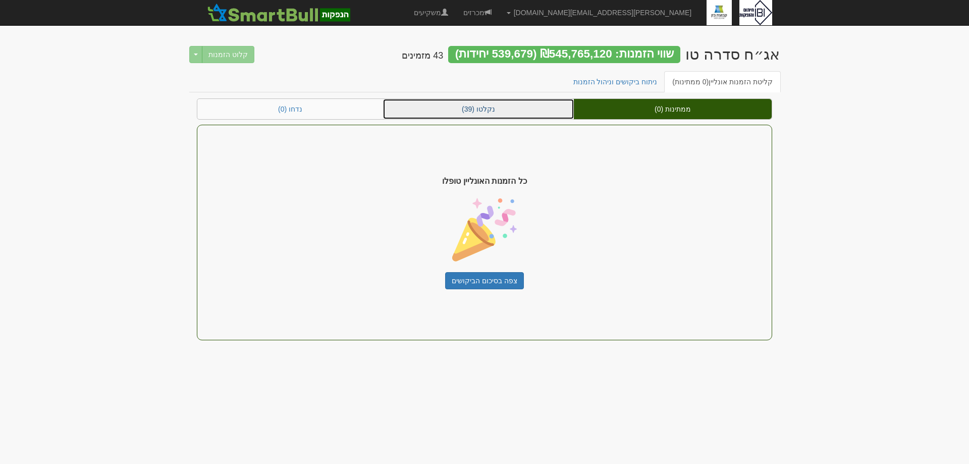
click at [501, 111] on link "נקלטו (39)" at bounding box center [478, 109] width 191 height 20
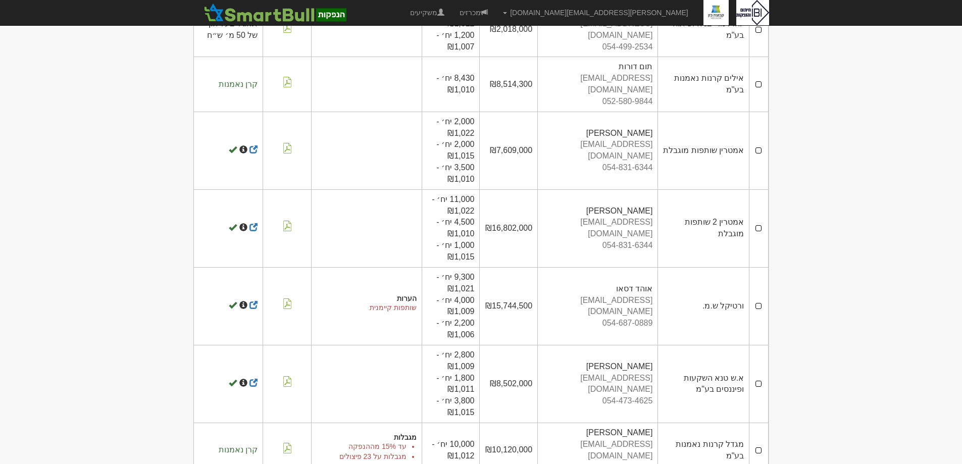
scroll to position [1464, 0]
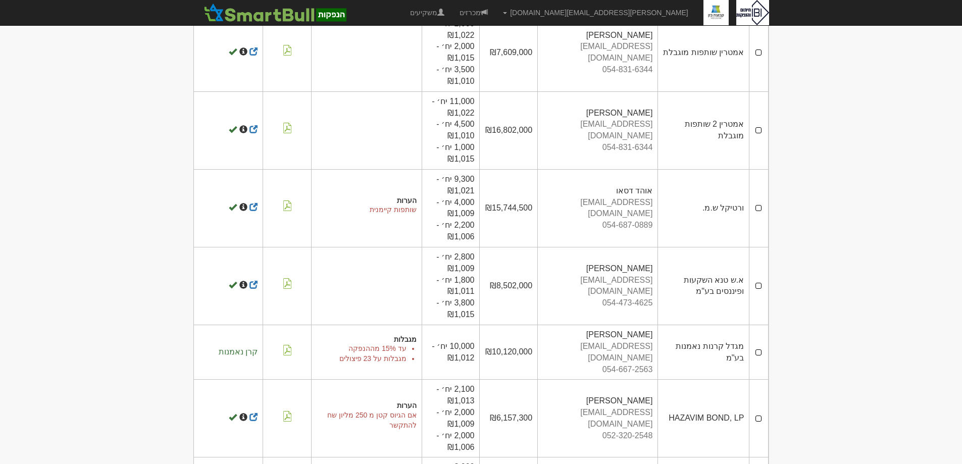
click at [731, 247] on td "א.ש טנא השקעות ופיננסים בע"מ" at bounding box center [703, 286] width 91 height 78
click at [709, 247] on td "א.ש טנא השקעות ופיננסים בע"מ" at bounding box center [703, 286] width 91 height 78
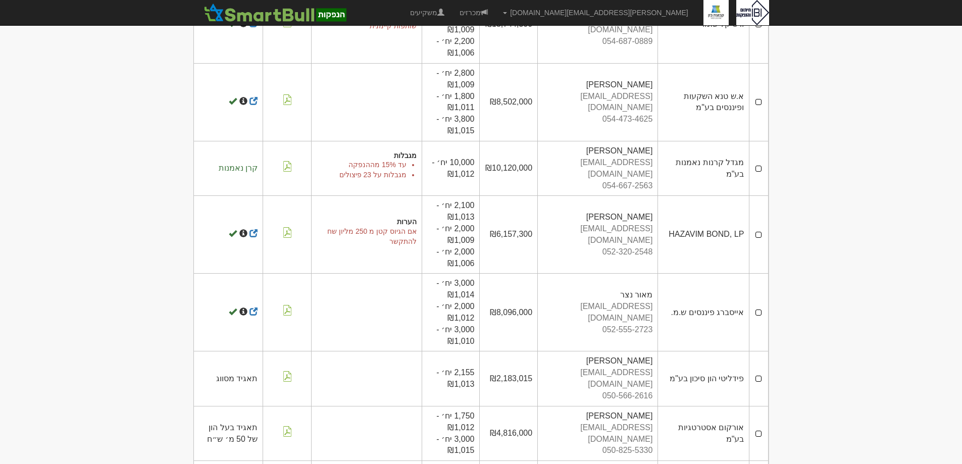
scroll to position [1666, 0]
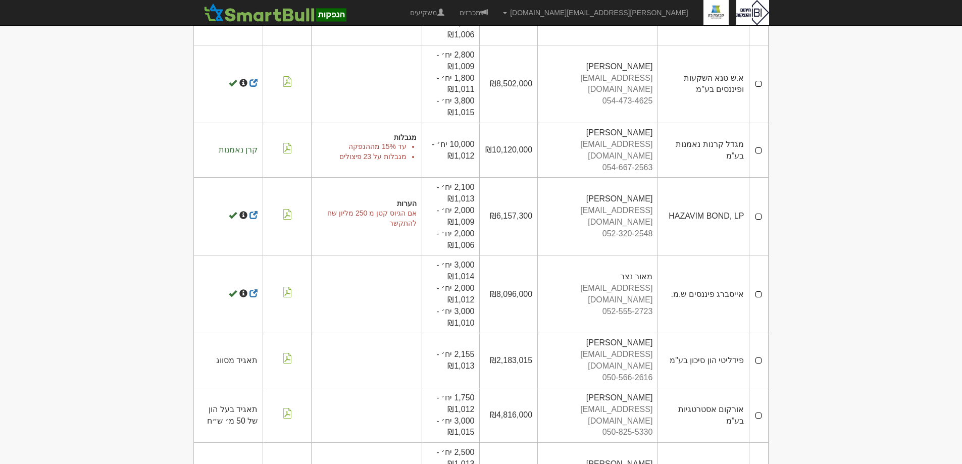
click at [700, 333] on td "פידליטי הון סיכון בע"מ" at bounding box center [703, 360] width 91 height 55
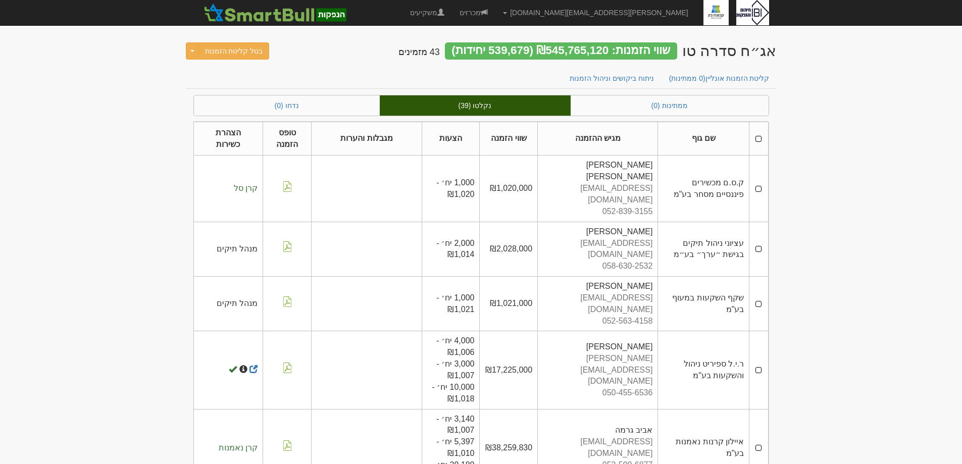
scroll to position [0, 0]
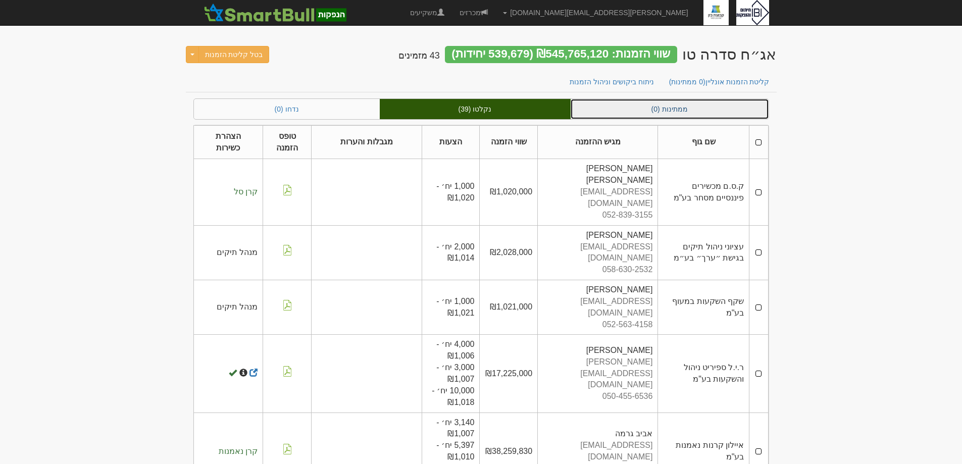
click at [665, 112] on link "ממתינות (0)" at bounding box center [669, 109] width 198 height 20
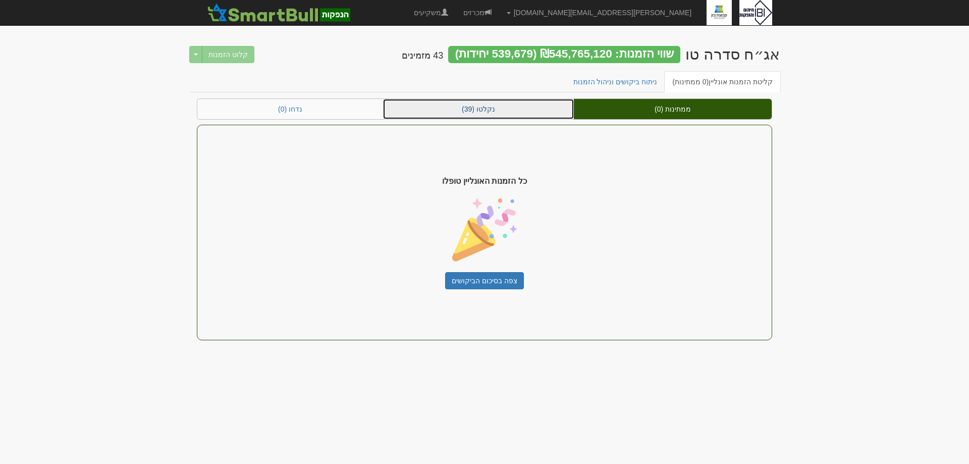
click at [492, 106] on link "נקלטו (39)" at bounding box center [478, 109] width 191 height 20
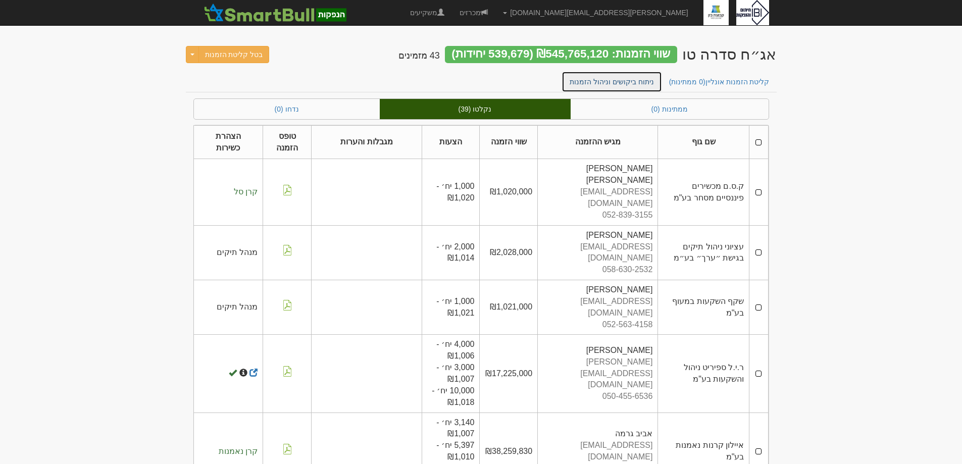
click at [623, 84] on link "ניתוח ביקושים וניהול הזמנות" at bounding box center [611, 81] width 100 height 21
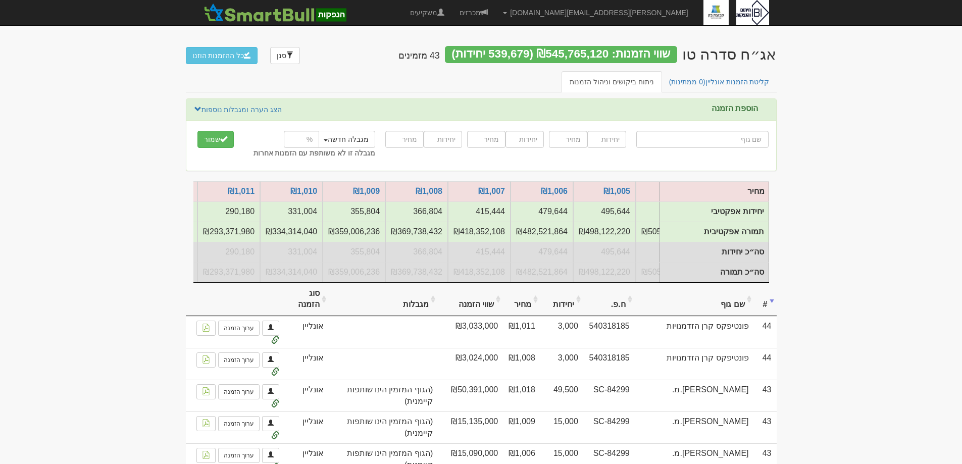
scroll to position [0, -303]
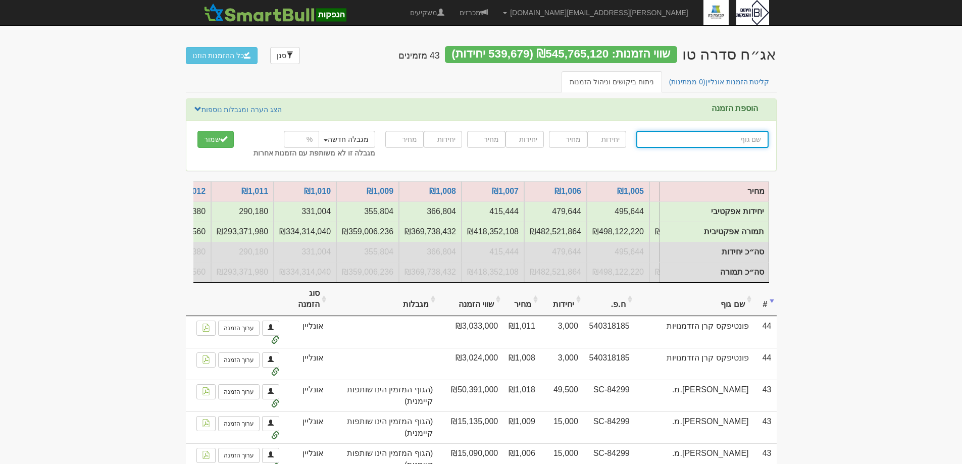
type input "ה"
type input "הפניקס השקעות ופיננסים"
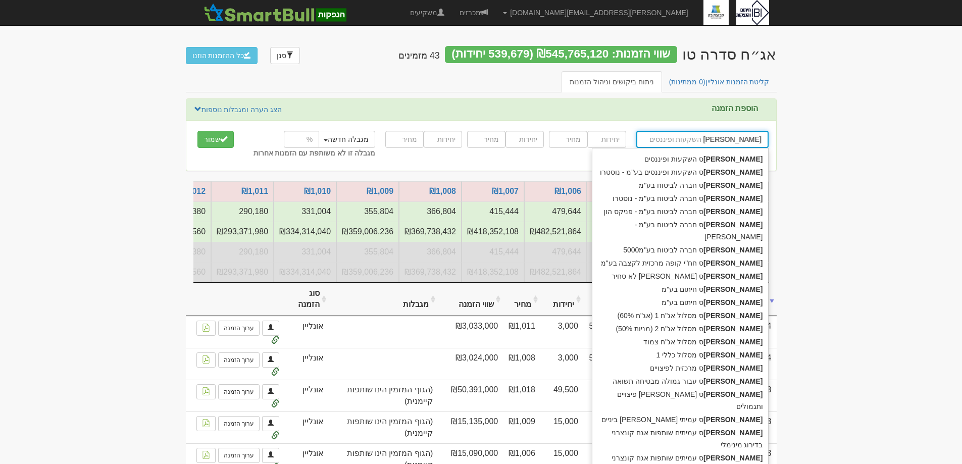
type input "הפניקס"
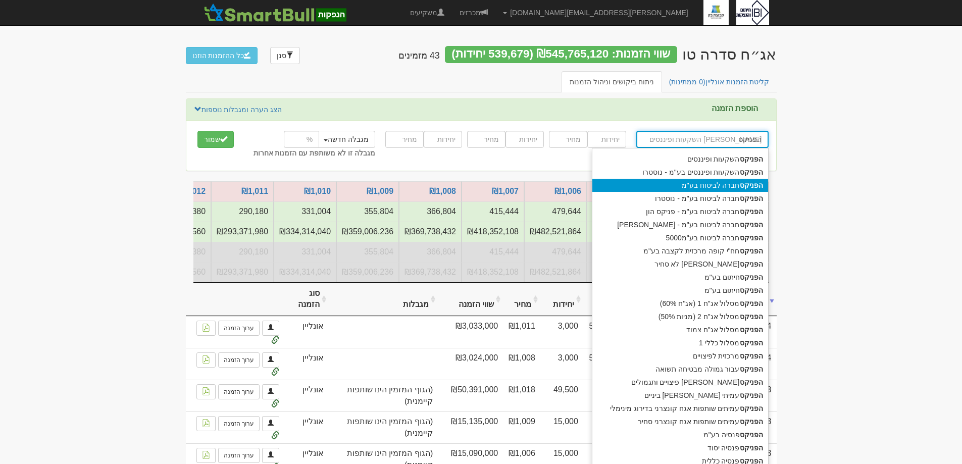
click at [717, 189] on div "הפניקס חברה לביטוח בע"מ" at bounding box center [680, 185] width 176 height 13
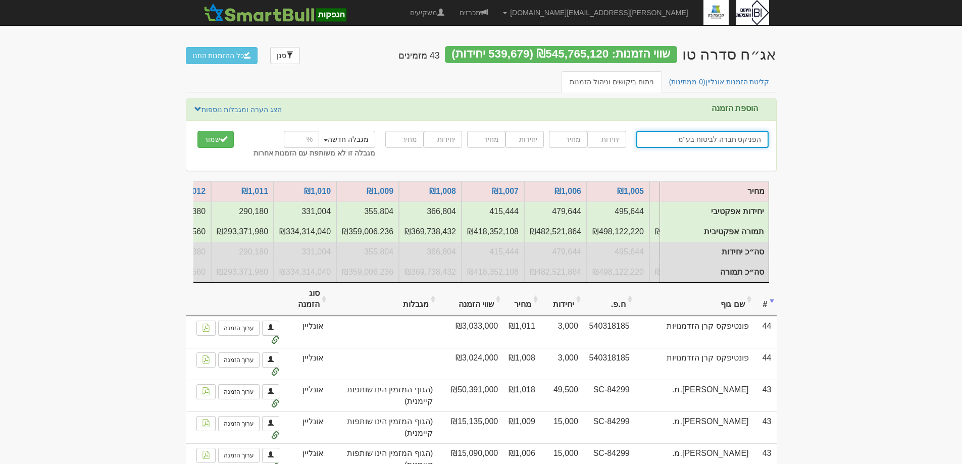
type input "הפניקס חברה לביטוח בע"מ"
click at [602, 138] on input "number" at bounding box center [606, 139] width 38 height 17
type input "3500"
click at [571, 143] on input "number" at bounding box center [568, 139] width 38 height 17
type input "1007"
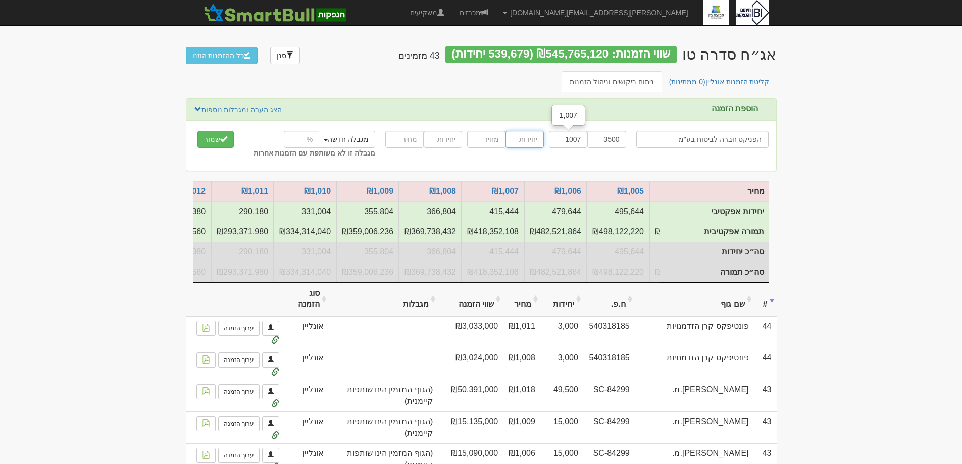
click at [516, 141] on input "number" at bounding box center [524, 139] width 38 height 17
type input "4500"
click at [491, 147] on input "number" at bounding box center [486, 139] width 38 height 17
type input "1004"
click at [442, 143] on input "number" at bounding box center [443, 139] width 38 height 17
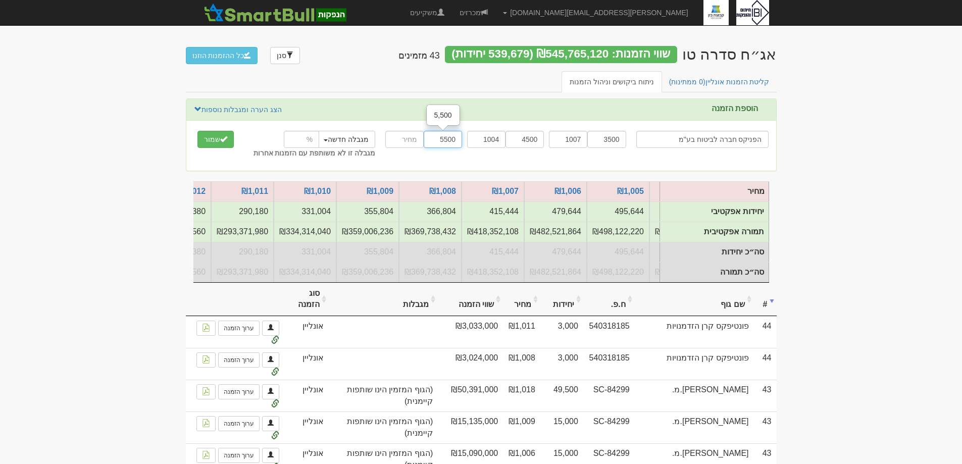
type input "5500"
click at [413, 141] on input "number" at bounding box center [404, 139] width 38 height 17
type input "1001"
click at [215, 145] on button "שמור" at bounding box center [215, 139] width 36 height 17
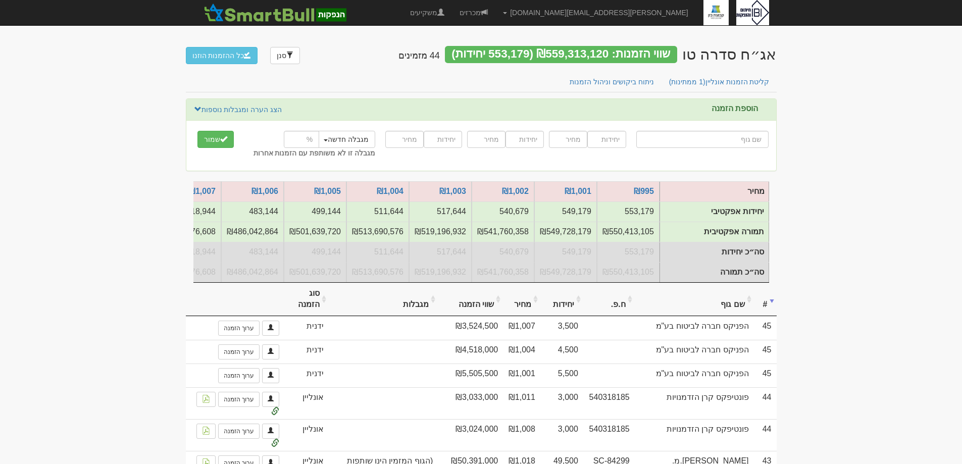
click at [676, 137] on input "text" at bounding box center [702, 139] width 132 height 17
type input "ה"
type input "הפניקס השקעות ופיננסים"
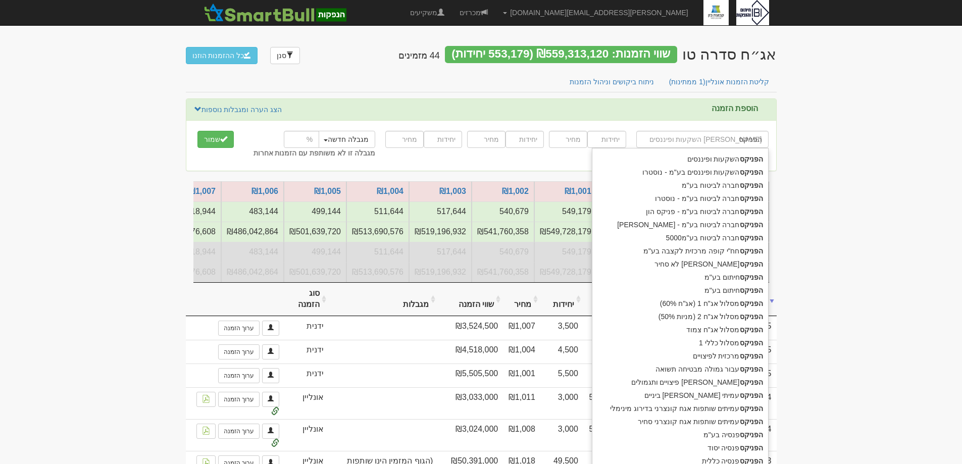
type input "הפניקס"
type input "הפניקס ש"
type input "הפניקס שותפות אג"ח קונצרני בדרוג AA"
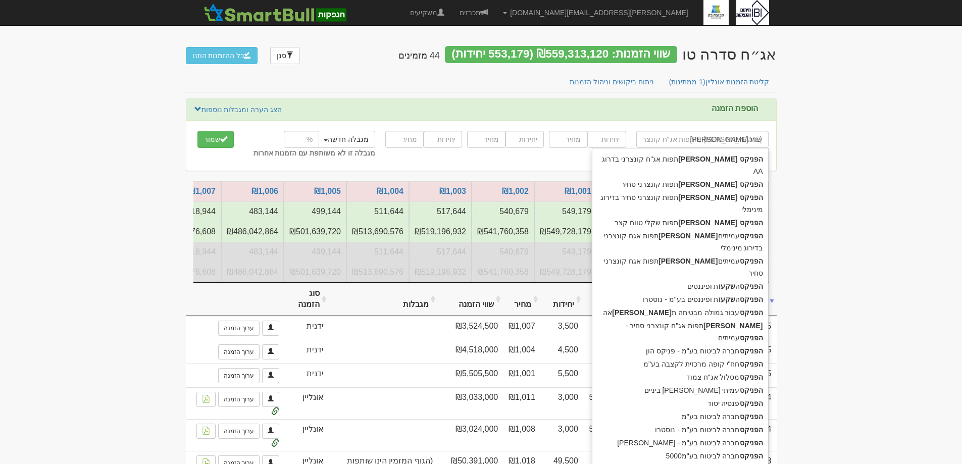
type input "הפניקס שותפ"
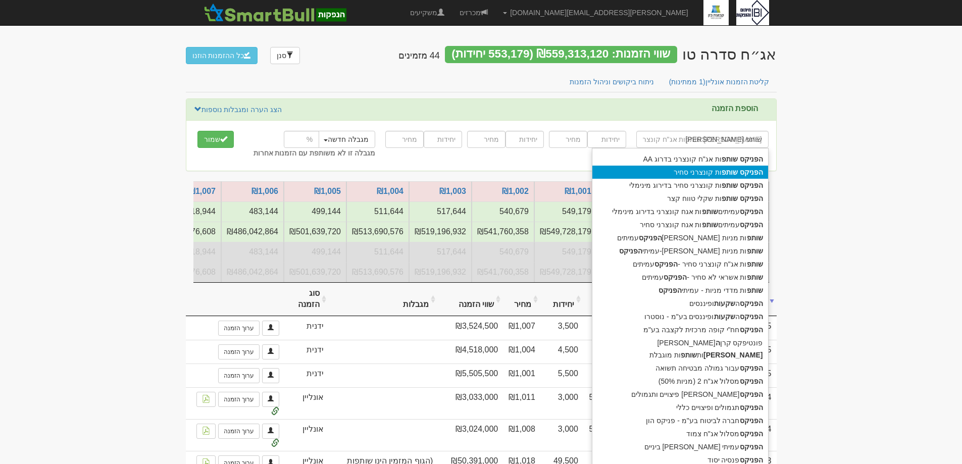
click at [703, 169] on div "הפניקס שותפ ות קונצרני סחיר" at bounding box center [680, 172] width 176 height 13
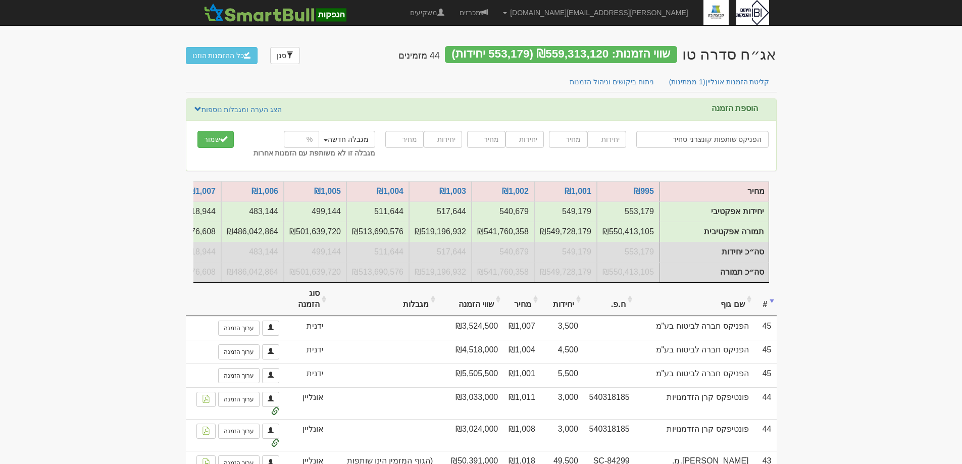
type input "הפניקס שותפות קונצרני סחיר"
click at [610, 138] on input "number" at bounding box center [606, 139] width 38 height 17
type input "25000"
click at [575, 135] on input "number" at bounding box center [568, 139] width 38 height 17
type input "9"
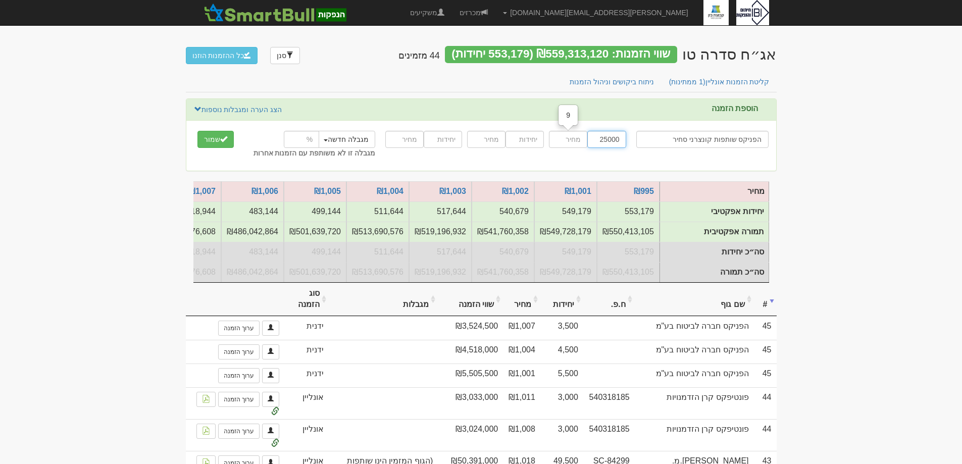
click at [606, 138] on input "25000" at bounding box center [606, 139] width 38 height 17
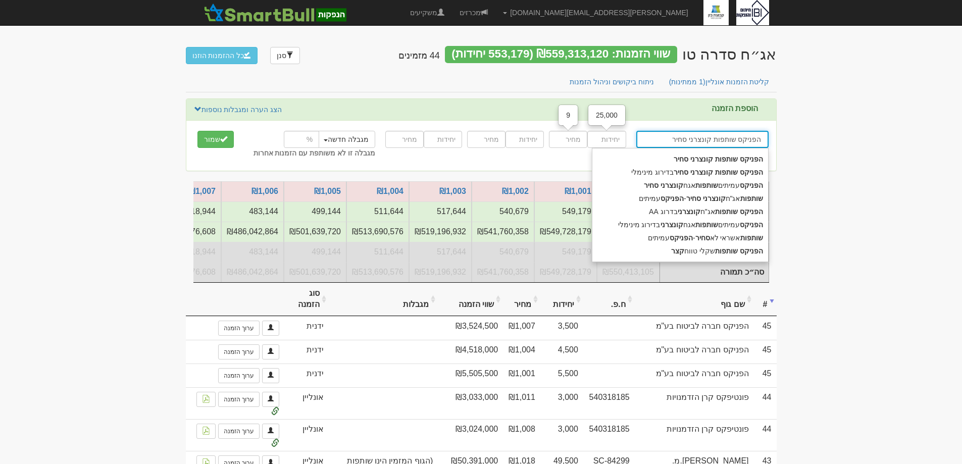
drag, startPoint x: 678, startPoint y: 139, endPoint x: 823, endPoint y: 122, distance: 146.0
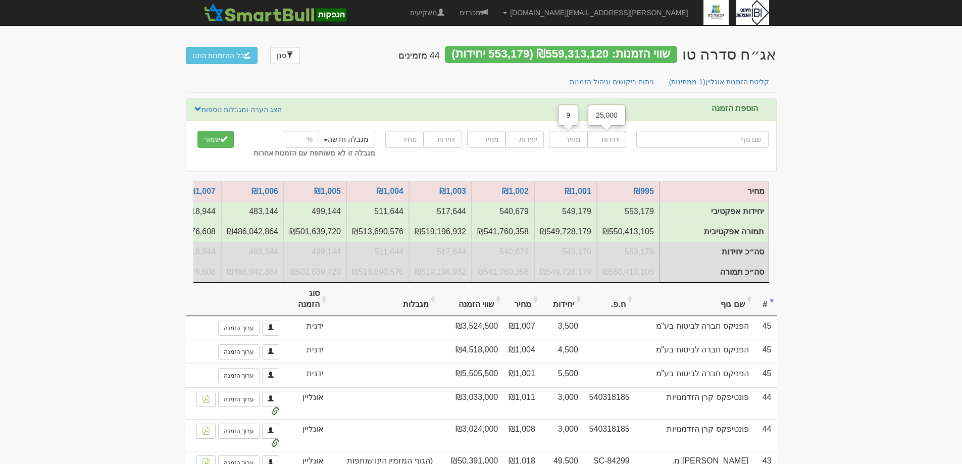
drag, startPoint x: 53, startPoint y: 183, endPoint x: 72, endPoint y: 176, distance: 20.4
click at [701, 84] on span "(1 ממתינות)" at bounding box center [687, 82] width 36 height 8
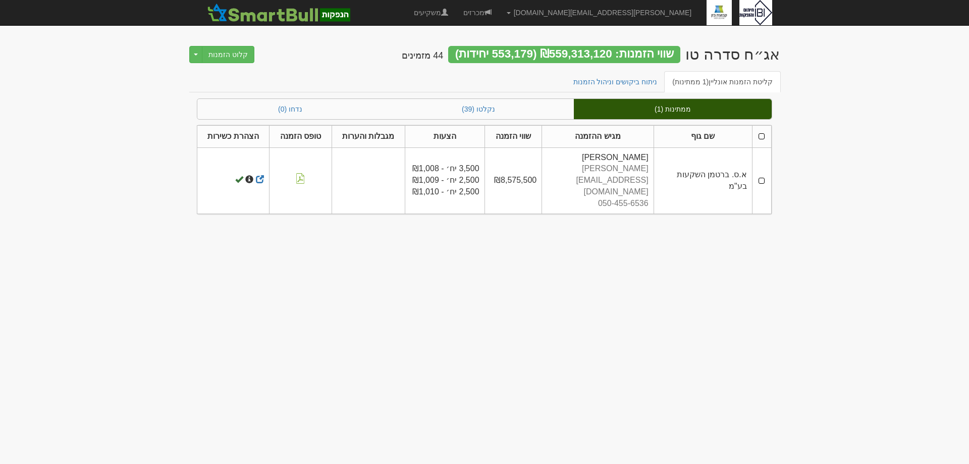
click at [765, 169] on td at bounding box center [761, 180] width 19 height 66
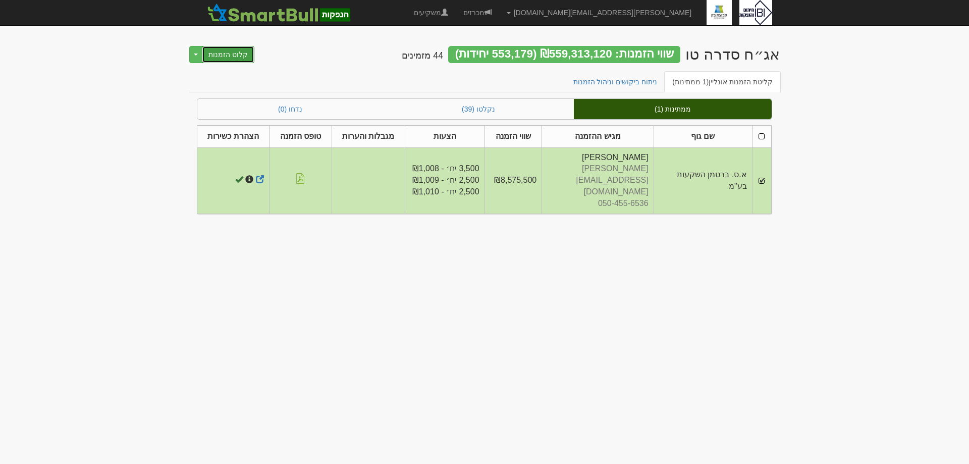
click at [233, 58] on button "קלוט הזמנות" at bounding box center [228, 54] width 53 height 17
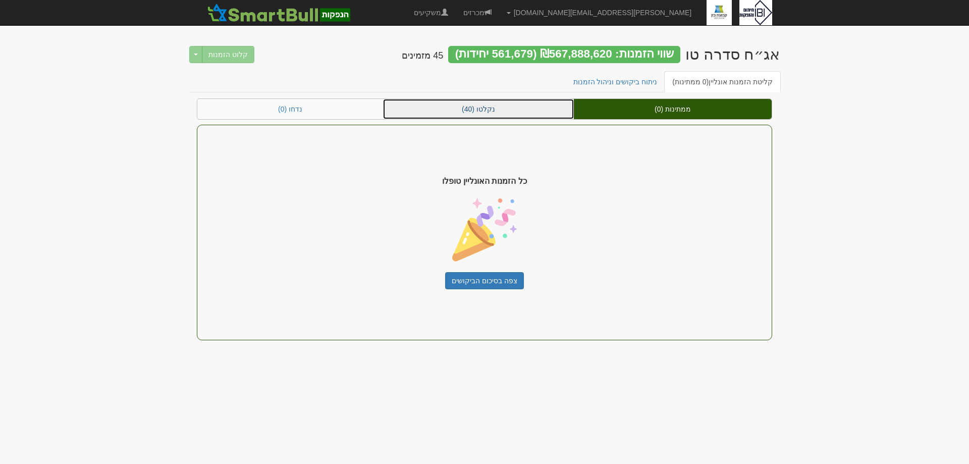
click at [486, 113] on link "נקלטו (40)" at bounding box center [478, 109] width 191 height 20
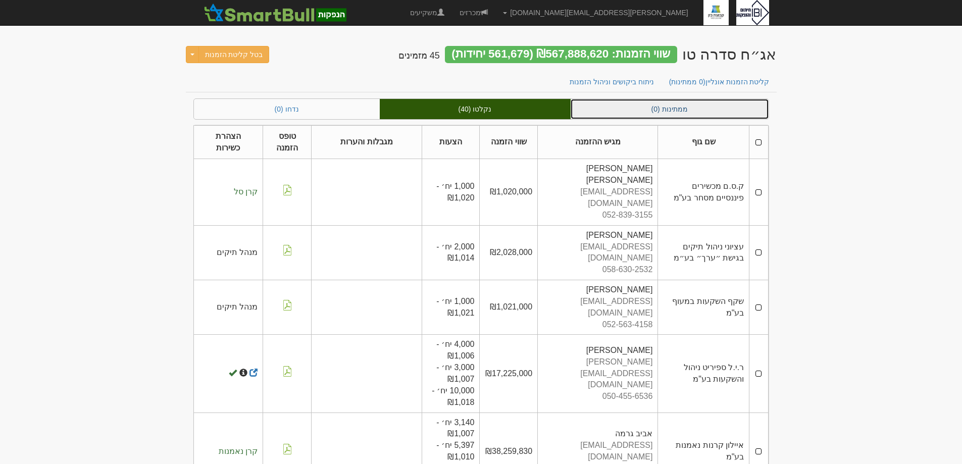
drag, startPoint x: 708, startPoint y: 113, endPoint x: 714, endPoint y: 116, distance: 6.6
click at [709, 113] on link "ממתינות (0)" at bounding box center [669, 109] width 198 height 20
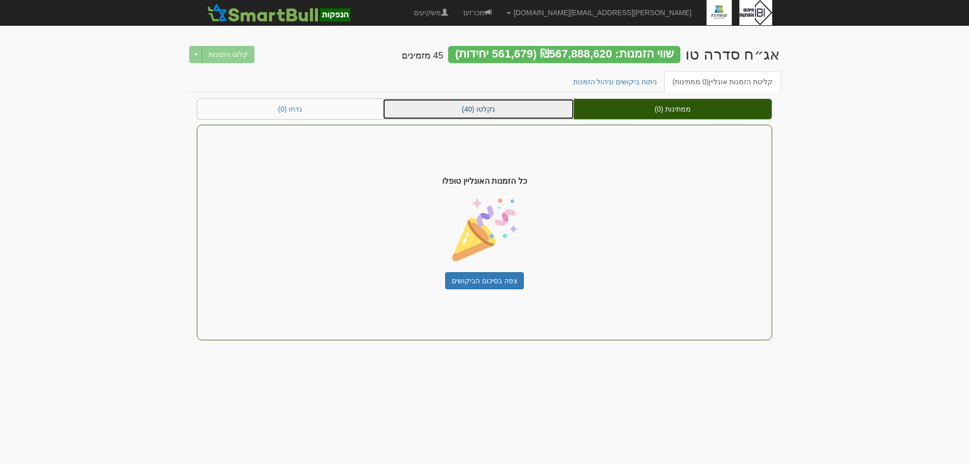
click at [488, 107] on link "נקלטו (40)" at bounding box center [478, 109] width 191 height 20
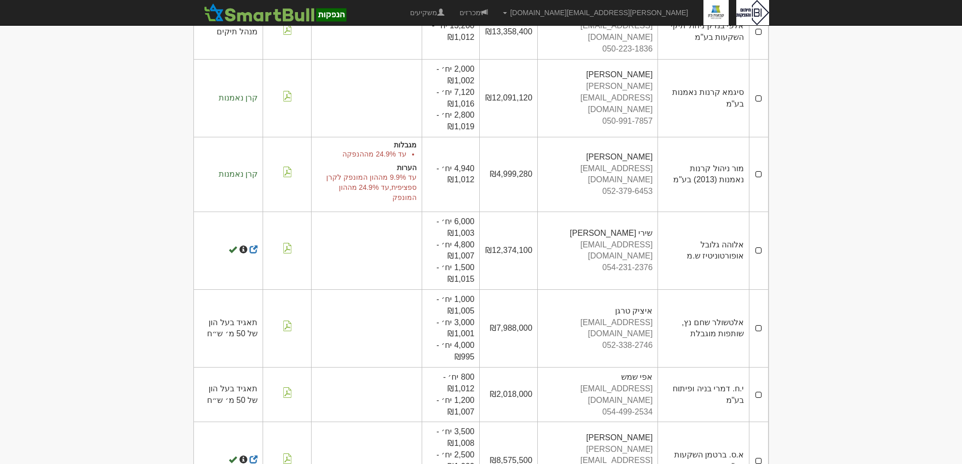
scroll to position [1060, 0]
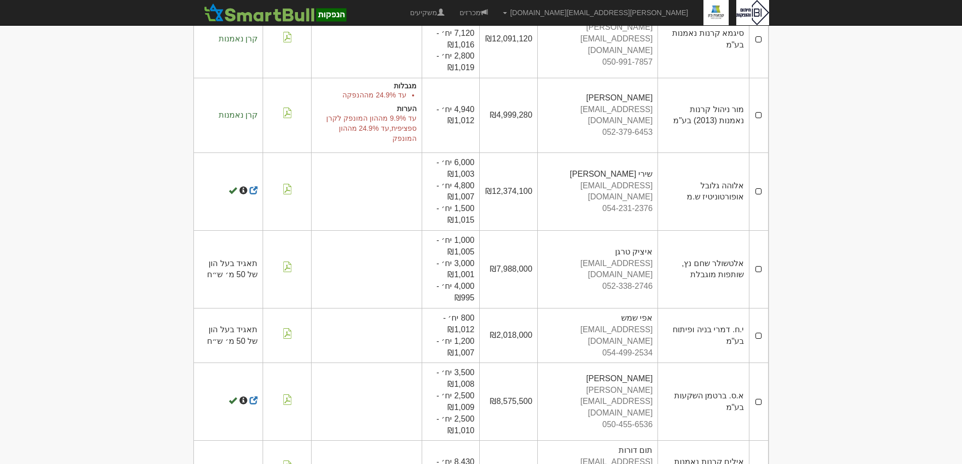
click at [708, 363] on td "א.ס. ברטמן השקעות בע"מ" at bounding box center [703, 402] width 91 height 78
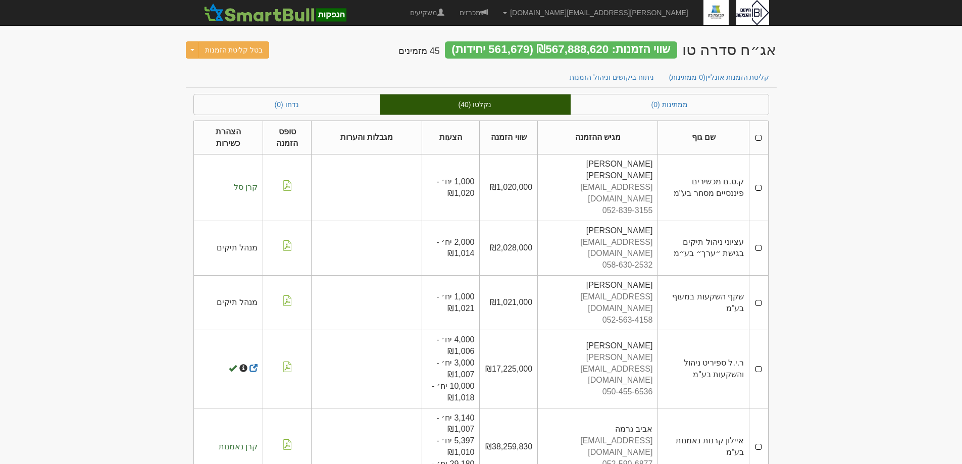
scroll to position [0, 0]
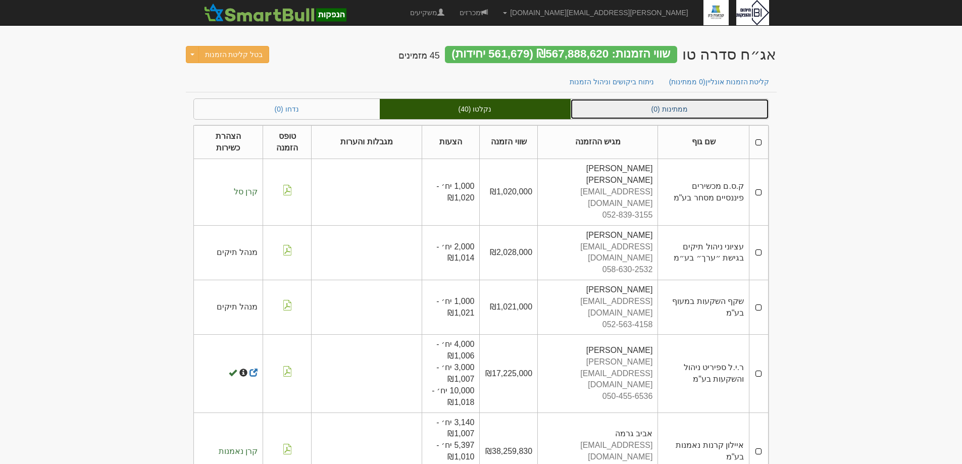
click at [670, 106] on link "ממתינות (0)" at bounding box center [669, 109] width 198 height 20
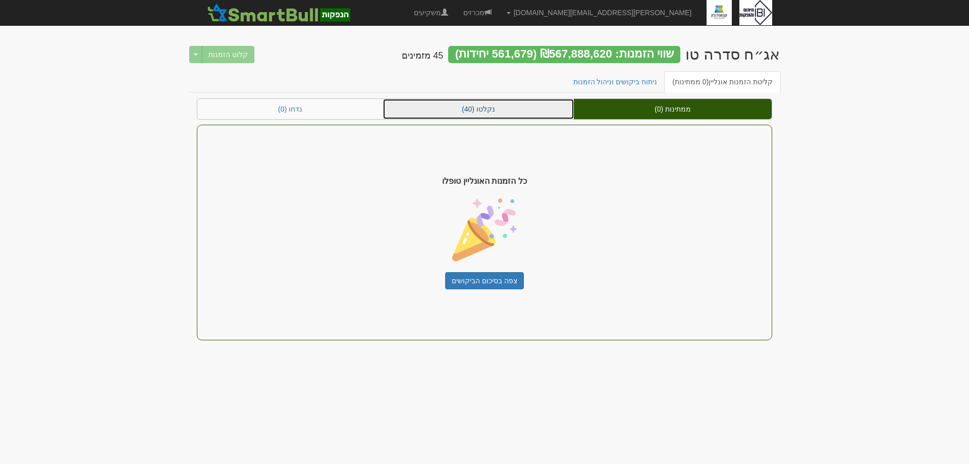
click at [505, 116] on link "נקלטו (40)" at bounding box center [478, 109] width 191 height 20
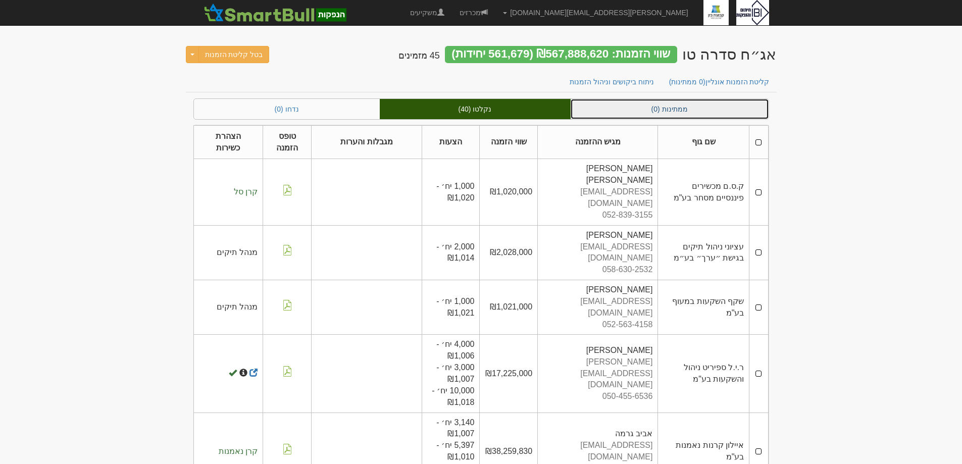
click at [652, 109] on link "ממתינות (0)" at bounding box center [669, 109] width 198 height 20
click at [644, 104] on link "ממתינות (0)" at bounding box center [669, 109] width 198 height 20
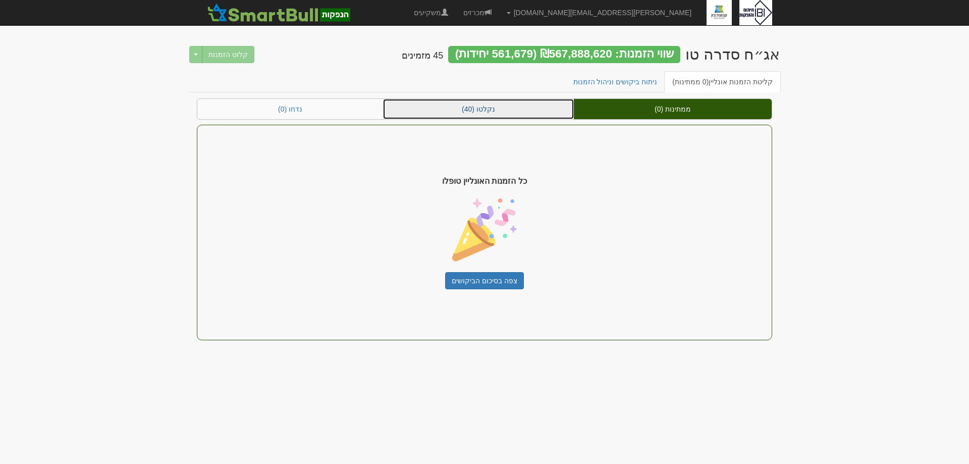
click at [503, 115] on link "נקלטו (40)" at bounding box center [478, 109] width 191 height 20
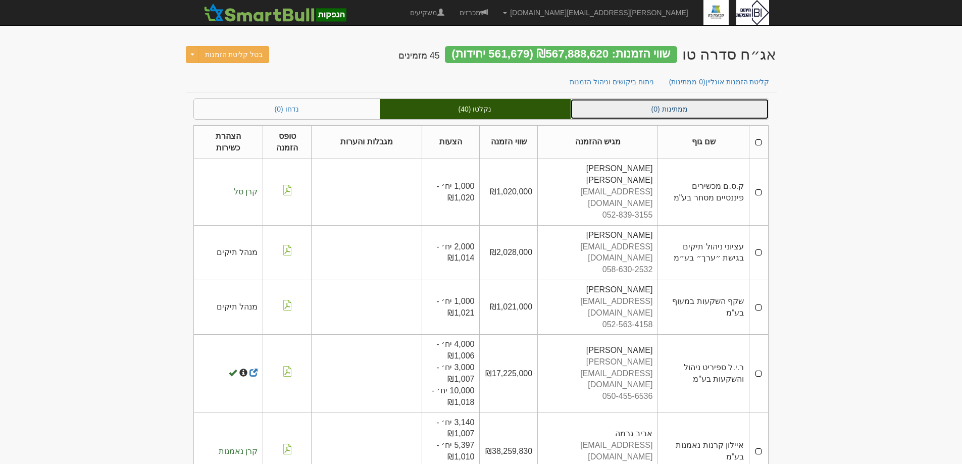
click at [659, 109] on link "ממתינות (0)" at bounding box center [669, 109] width 198 height 20
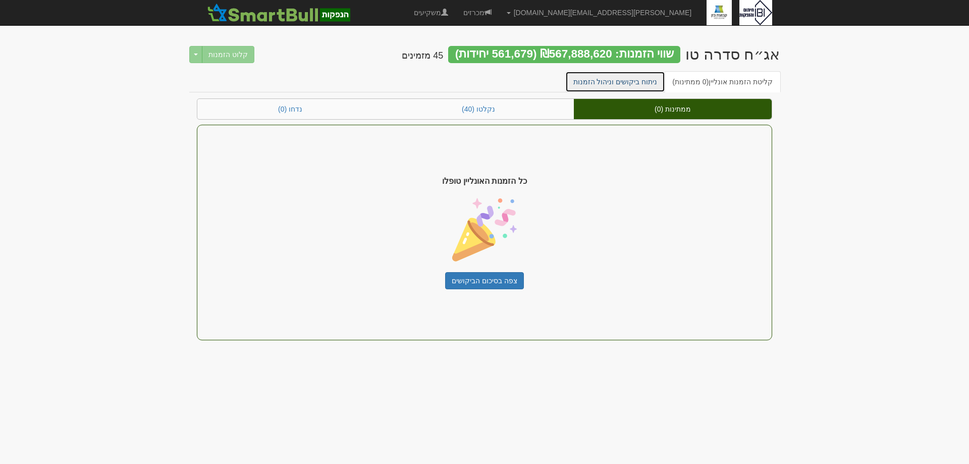
click at [605, 80] on link "ניתוח ביקושים וניהול הזמנות" at bounding box center [615, 81] width 100 height 21
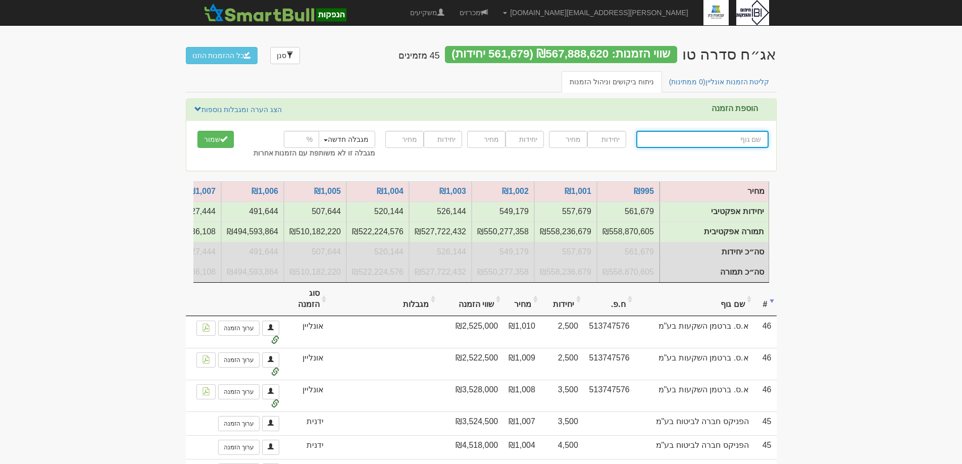
click at [748, 136] on input "text" at bounding box center [702, 139] width 132 height 17
type input "ה"
type input "הפניקס השקעות ופיננסים"
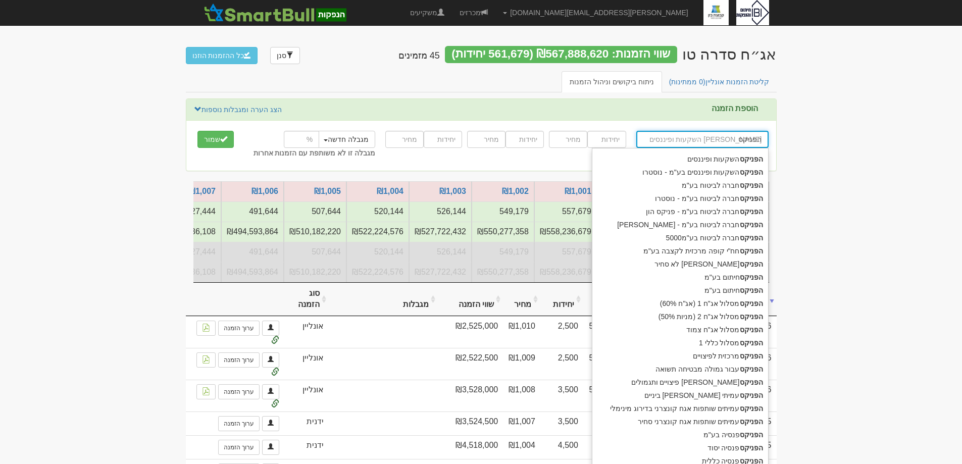
type input "הפניקס"
type input "הפניקס ש"
type input "הפניקס שותפות אג"ח קונצרני בדרוג AA"
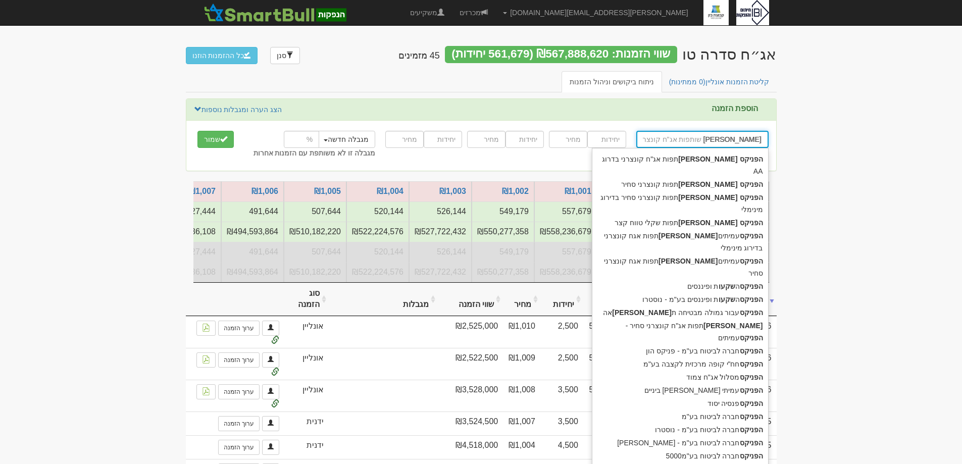
type input "הפניקס שות"
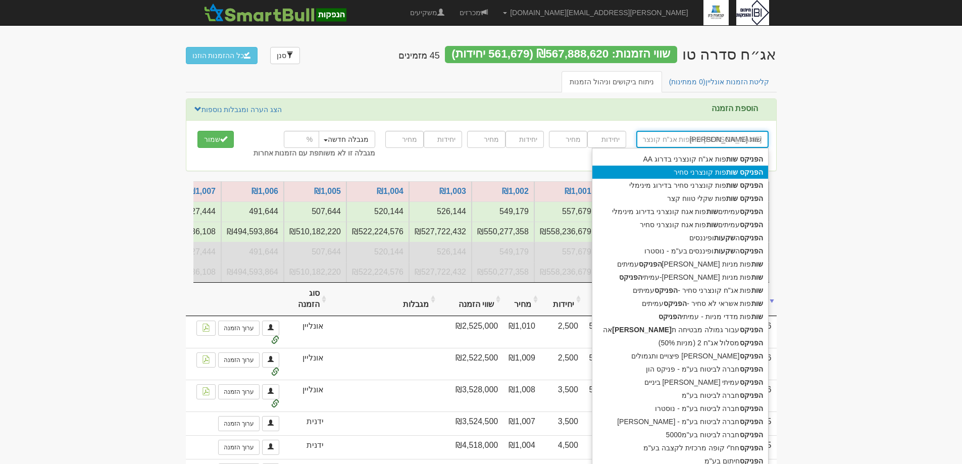
click at [683, 171] on div "הפניקס שות פות קונצרני סחיר" at bounding box center [680, 172] width 176 height 13
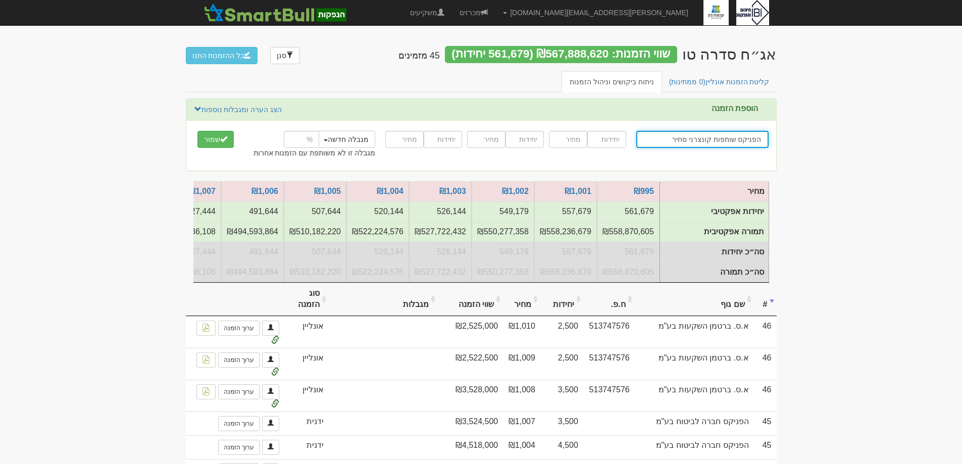
type input "הפניקס שותפות קונצרני סחיר"
click at [598, 139] on input "number" at bounding box center [606, 139] width 38 height 17
type input "25000"
click at [575, 141] on input "number" at bounding box center [568, 139] width 38 height 17
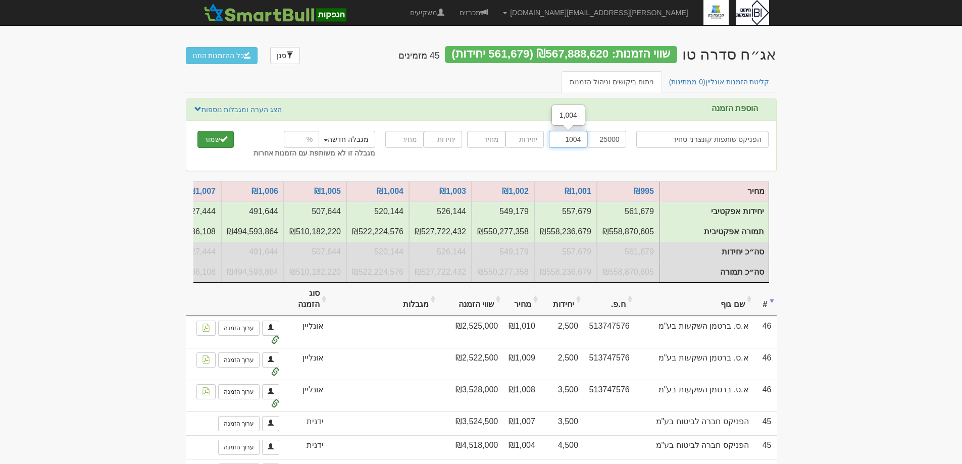
type input "1004"
click at [216, 143] on button "שמור" at bounding box center [215, 139] width 36 height 17
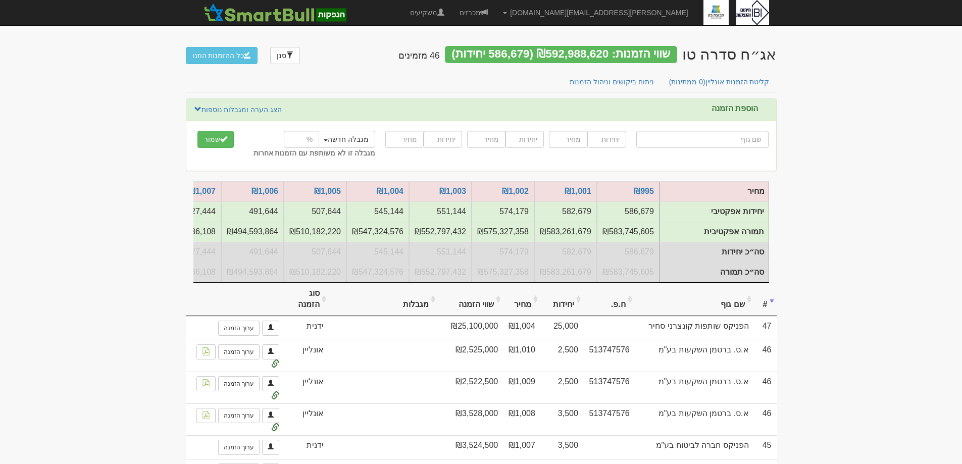
drag, startPoint x: 732, startPoint y: 80, endPoint x: 737, endPoint y: 86, distance: 7.9
click at [732, 80] on link "קליטת הזמנות אונליין (0 ממתינות)" at bounding box center [719, 81] width 117 height 21
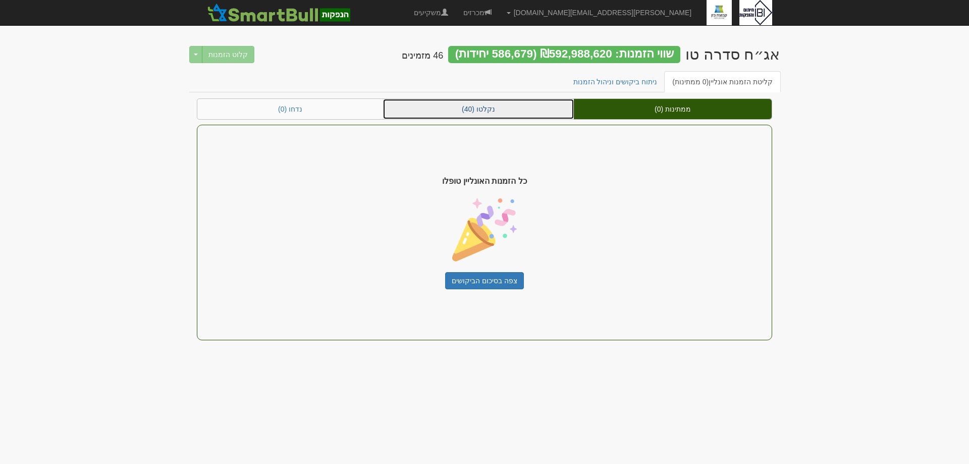
click at [504, 110] on link "נקלטו (40)" at bounding box center [478, 109] width 191 height 20
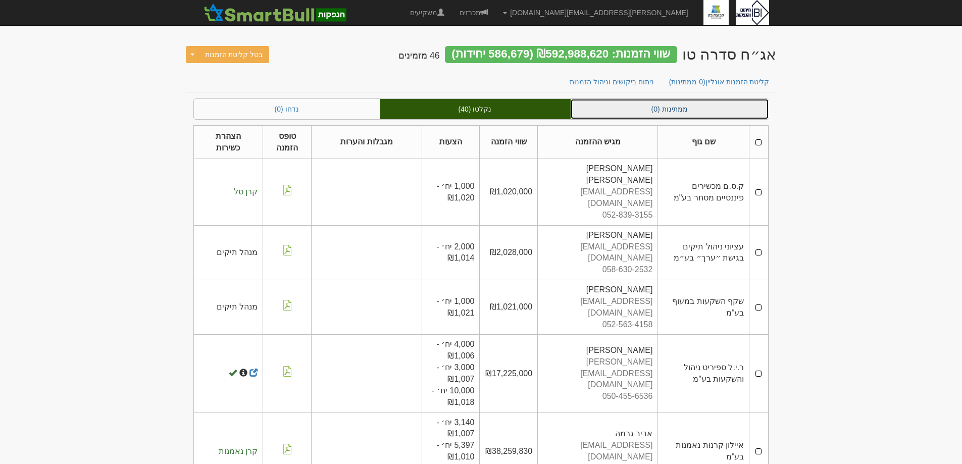
click at [680, 104] on link "ממתינות (0)" at bounding box center [669, 109] width 198 height 20
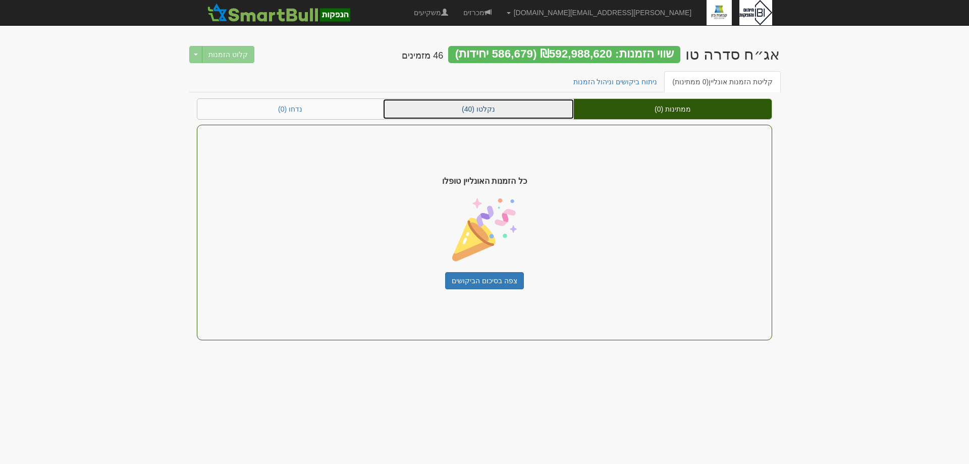
click at [548, 107] on link "נקלטו (40)" at bounding box center [478, 109] width 191 height 20
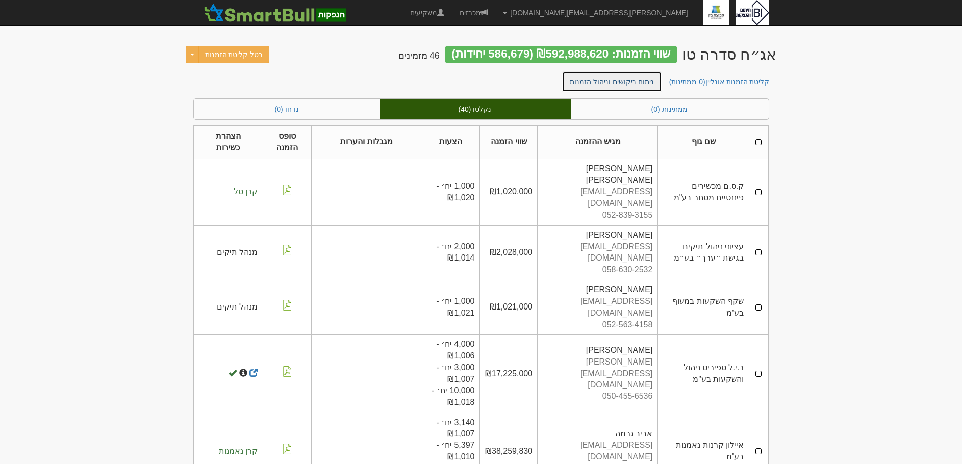
click at [619, 81] on link "ניתוח ביקושים וניהול הזמנות" at bounding box center [611, 81] width 100 height 21
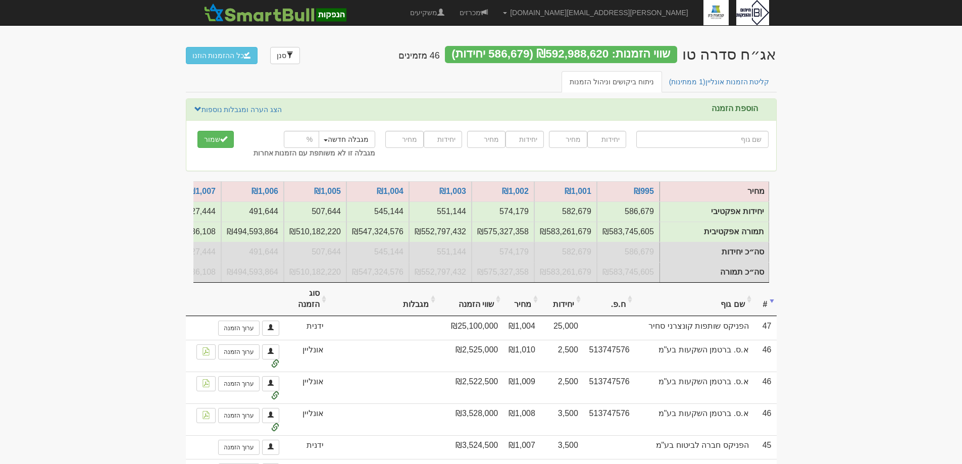
click at [730, 312] on th "שם גוף" at bounding box center [694, 300] width 119 height 34
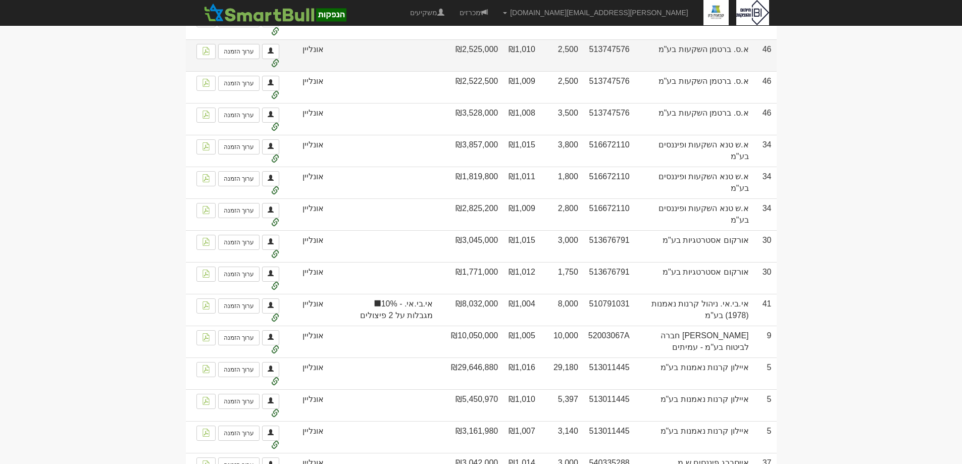
scroll to position [454, 0]
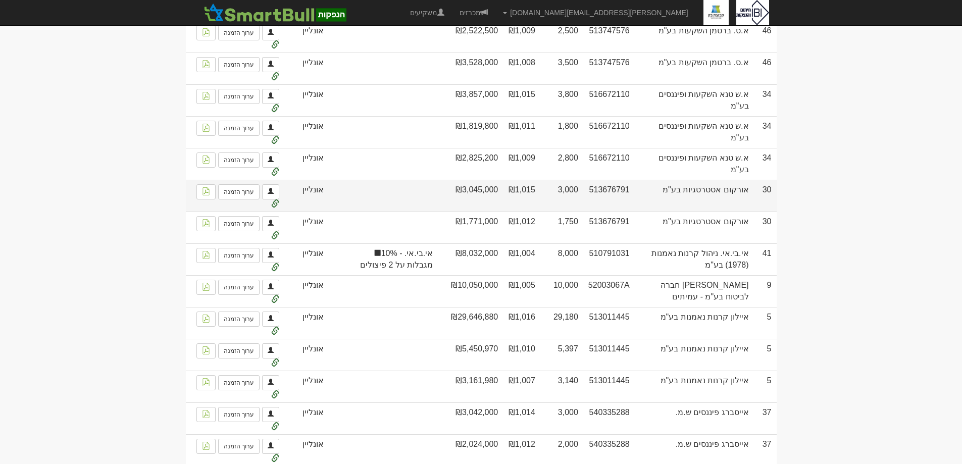
click at [698, 198] on td "אורקום אסטרטגיות בע"מ" at bounding box center [694, 196] width 119 height 32
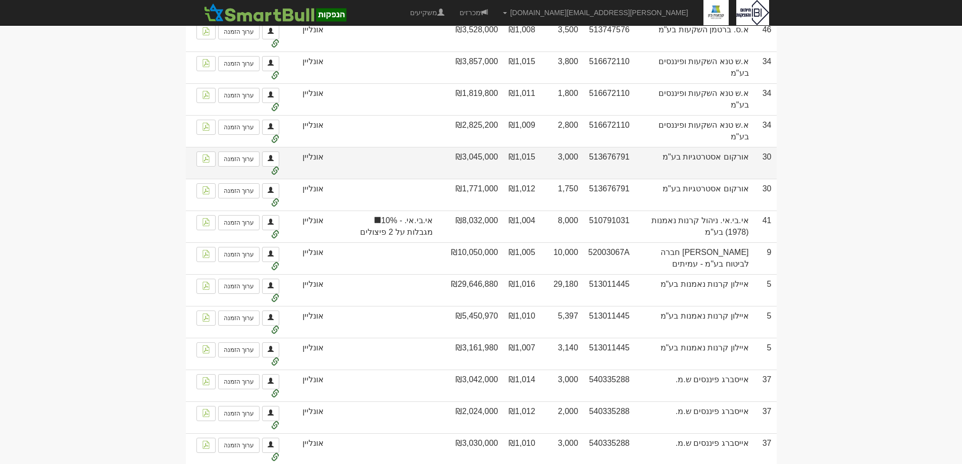
scroll to position [505, 0]
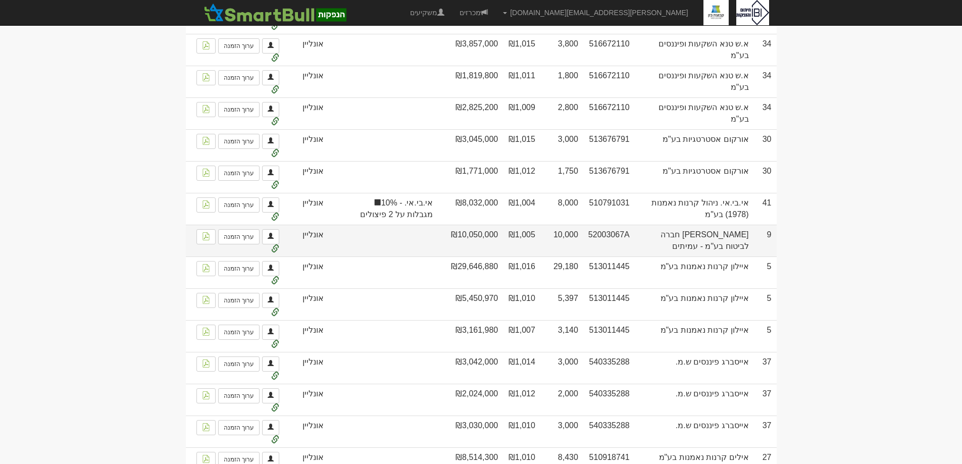
click at [712, 242] on td "איילון חברה לביטוח בע"מ - עמיתים" at bounding box center [694, 241] width 119 height 32
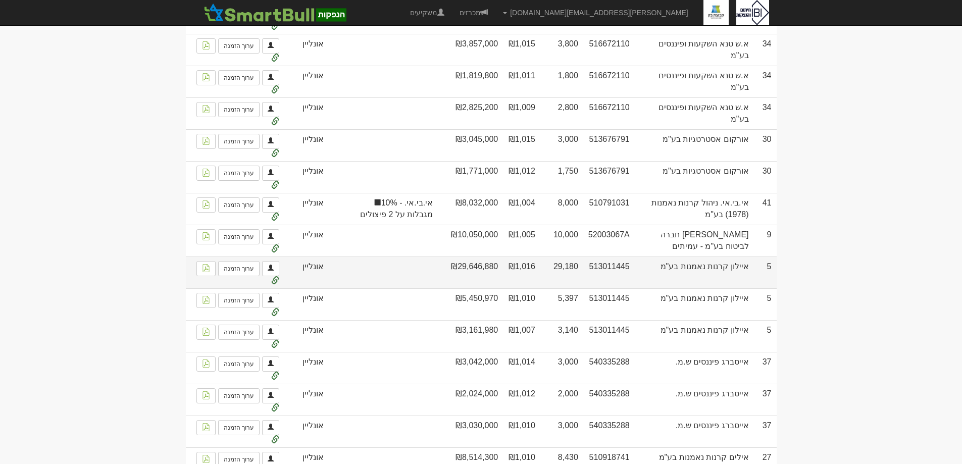
click at [709, 272] on td "איילון קרנות נאמנות בע"מ" at bounding box center [694, 272] width 119 height 32
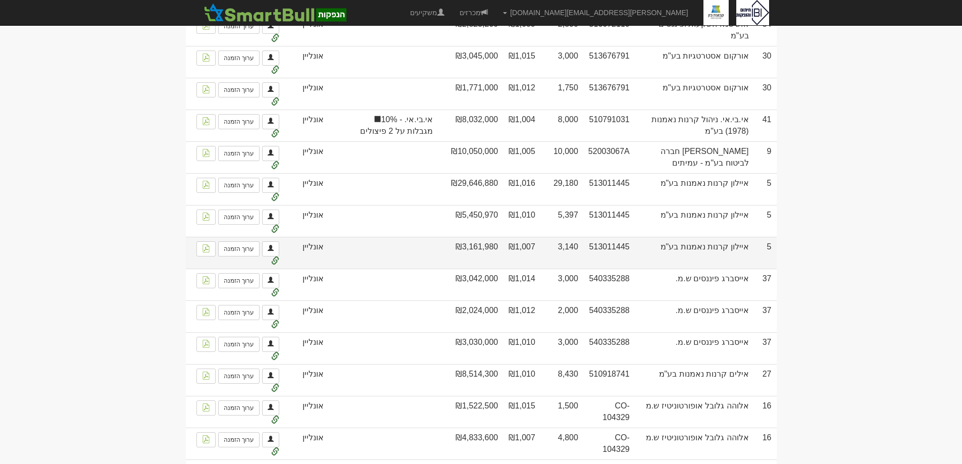
scroll to position [606, 0]
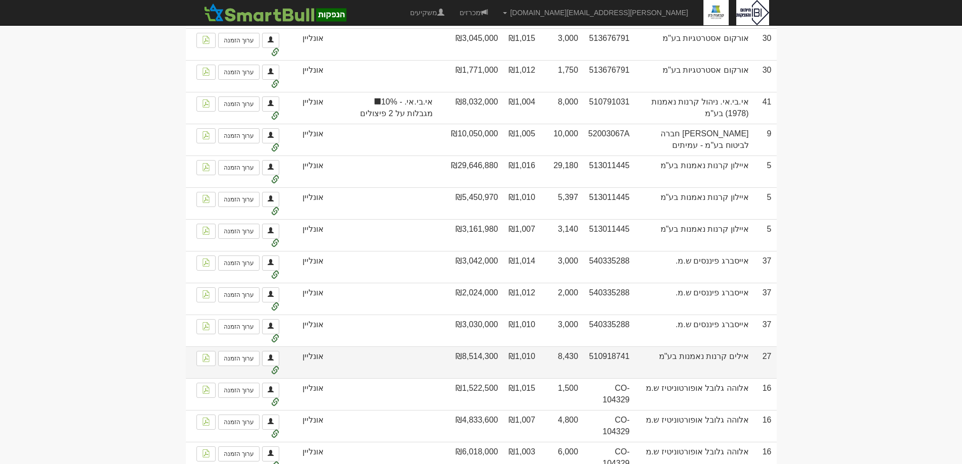
click at [716, 361] on td "אילים קרנות נאמנות בע"מ" at bounding box center [694, 362] width 119 height 32
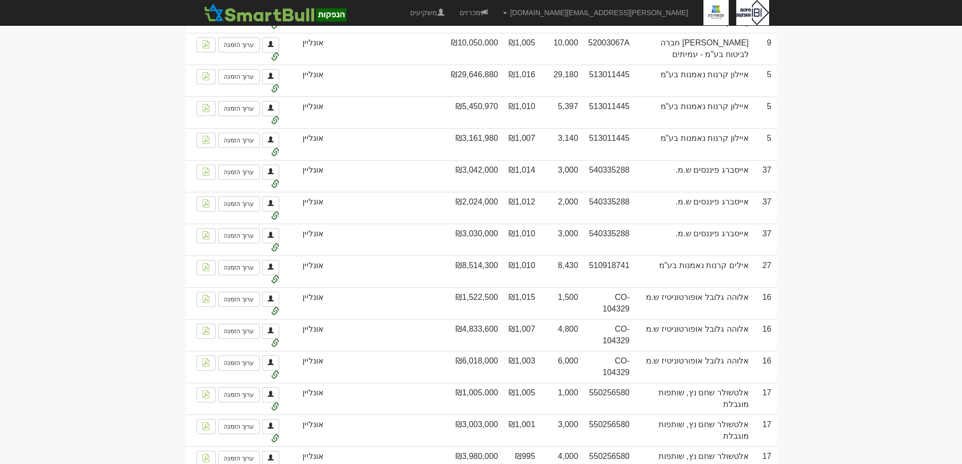
scroll to position [707, 0]
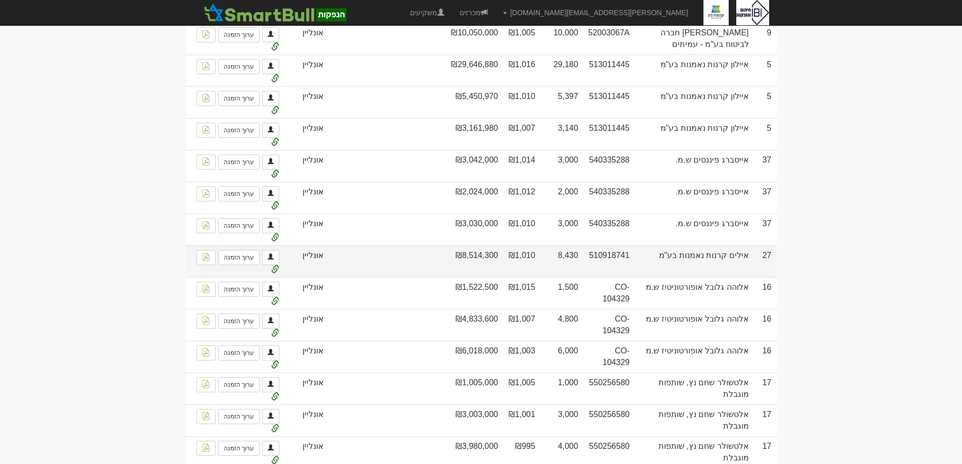
click at [703, 265] on td "אילים קרנות נאמנות בע"מ" at bounding box center [694, 261] width 119 height 32
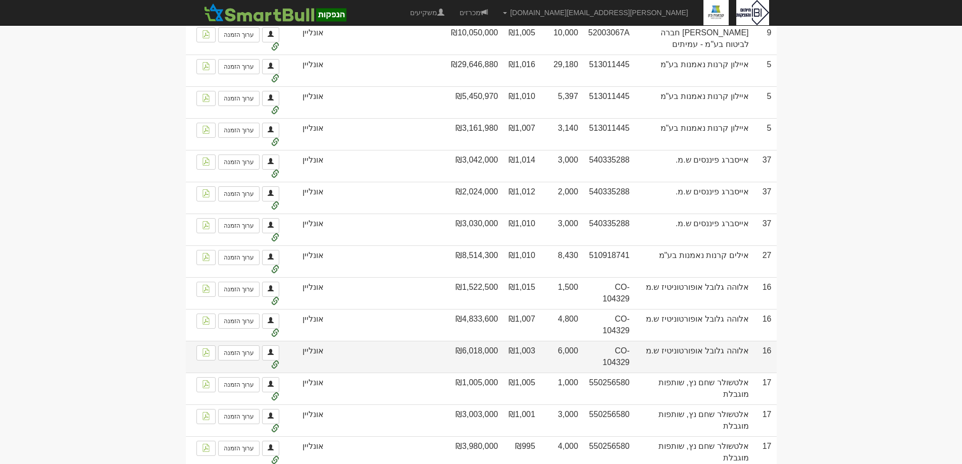
click at [730, 360] on td "אלוהה גלובל אופורטוניטיז ש.מ" at bounding box center [694, 357] width 119 height 32
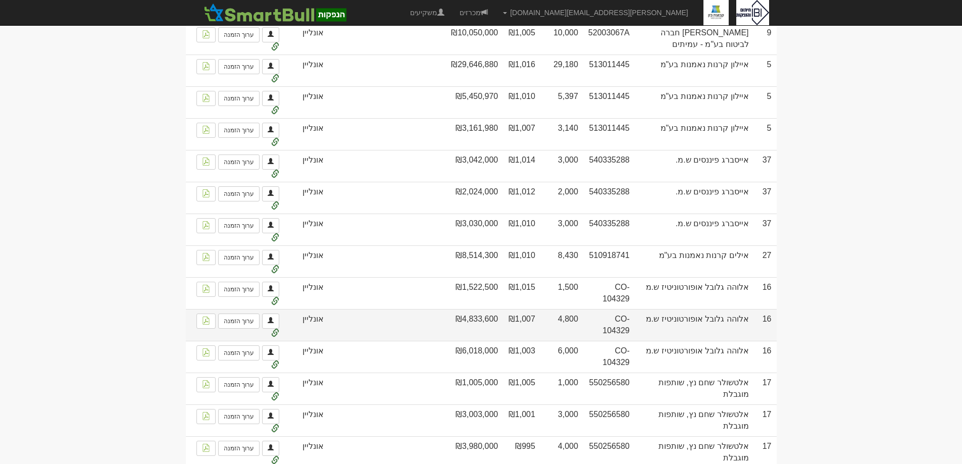
click at [718, 324] on td "אלוהה גלובל אופורטוניטיז ש.מ" at bounding box center [694, 325] width 119 height 32
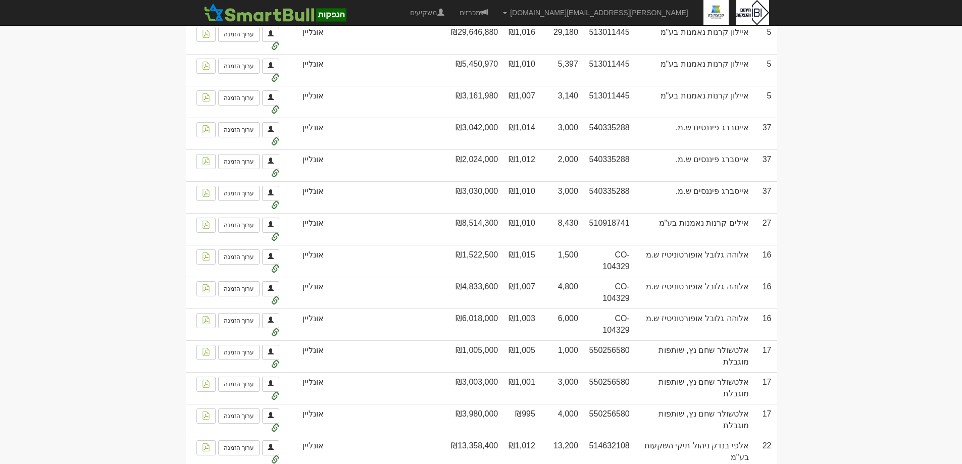
scroll to position [757, 0]
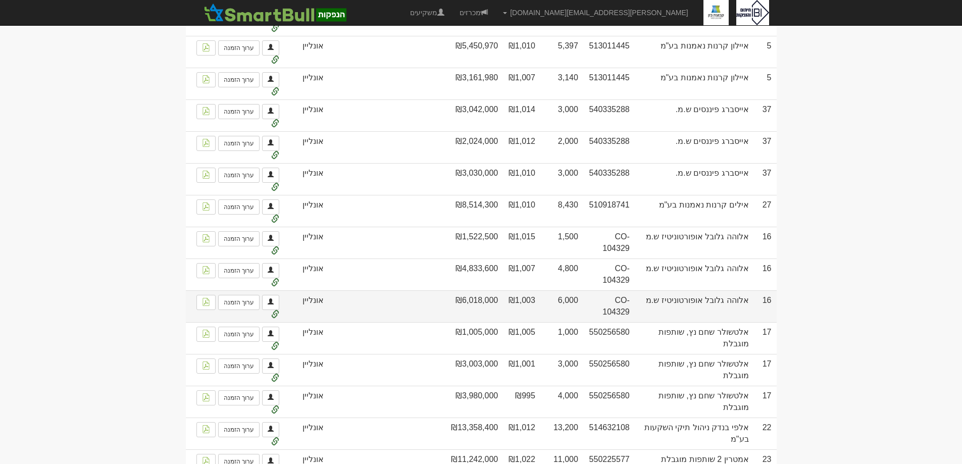
click at [740, 312] on td "אלוהה גלובל אופורטוניטיז ש.מ" at bounding box center [694, 306] width 119 height 32
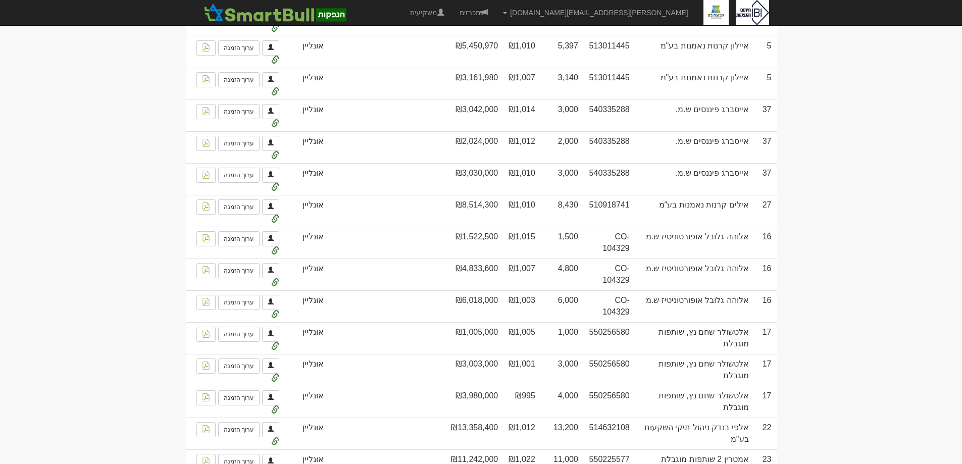
scroll to position [858, 0]
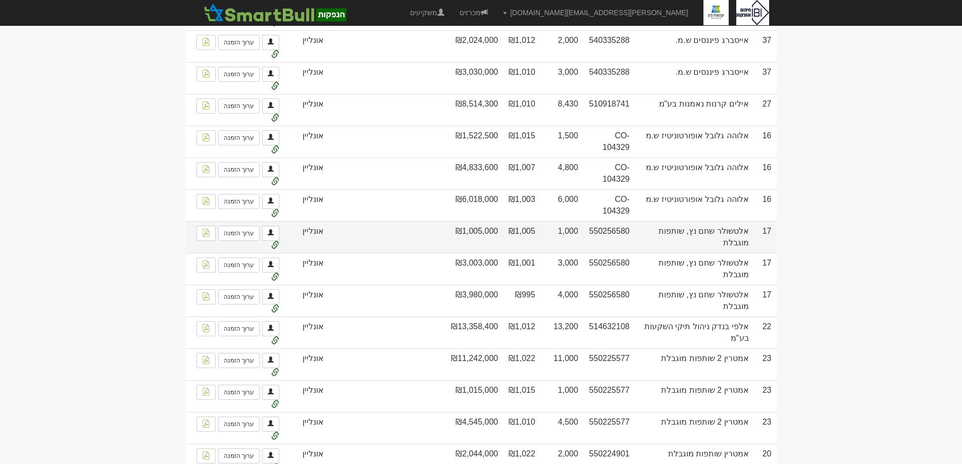
click at [721, 241] on td "אלטשולר שחם נץ, שותפות מוגבלת" at bounding box center [694, 237] width 119 height 32
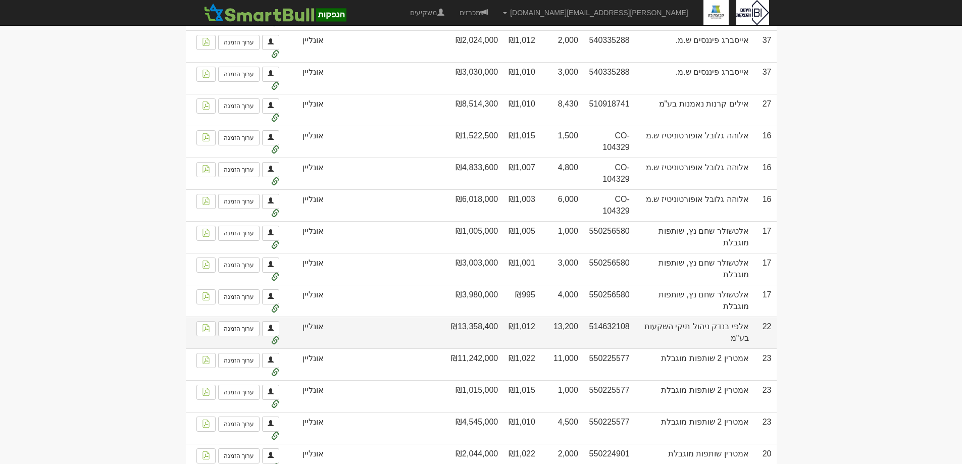
click at [725, 339] on td "אלפי בנדק ניהול תיקי השקעות בע"מ" at bounding box center [694, 333] width 119 height 32
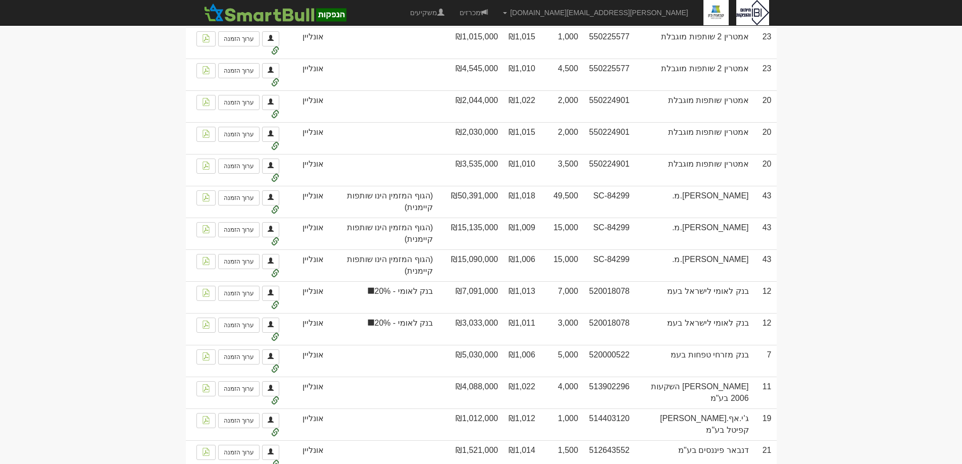
scroll to position [1313, 0]
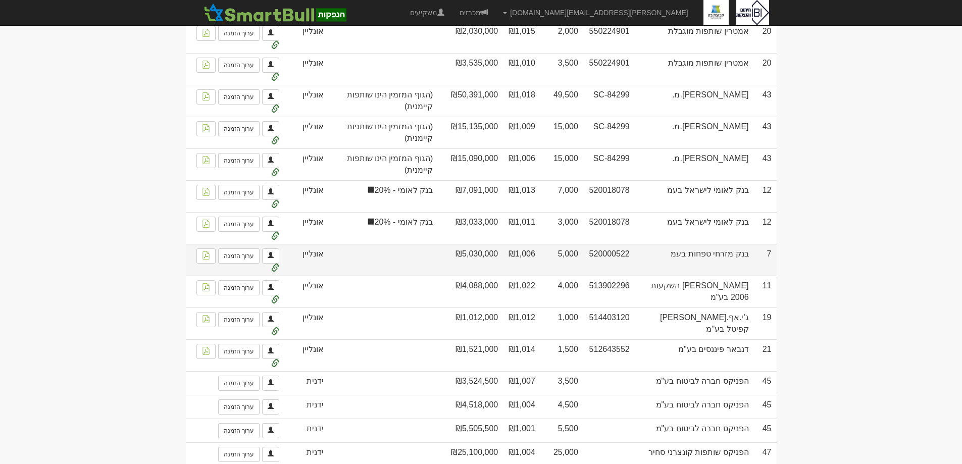
click at [723, 261] on td "בנק מזרחי טפחות בעמ" at bounding box center [694, 260] width 119 height 32
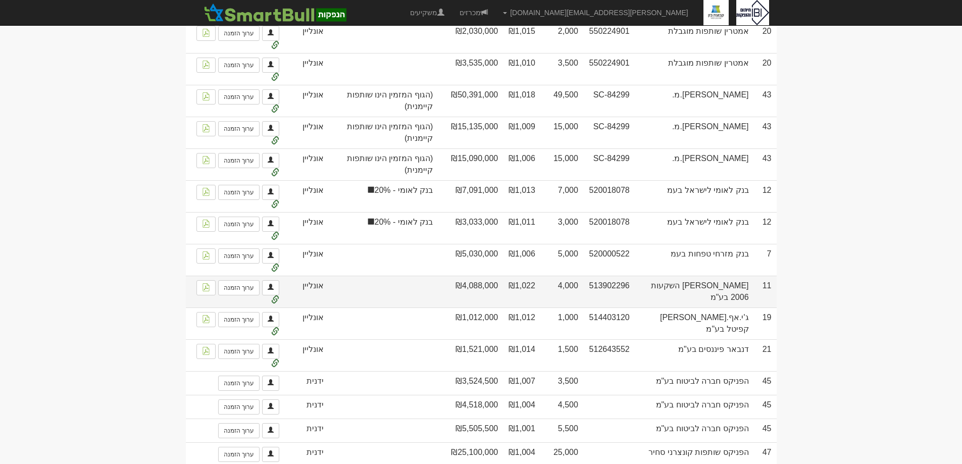
click at [729, 297] on td "ברק קפיטל השקעות 2006 בע"מ" at bounding box center [694, 292] width 119 height 32
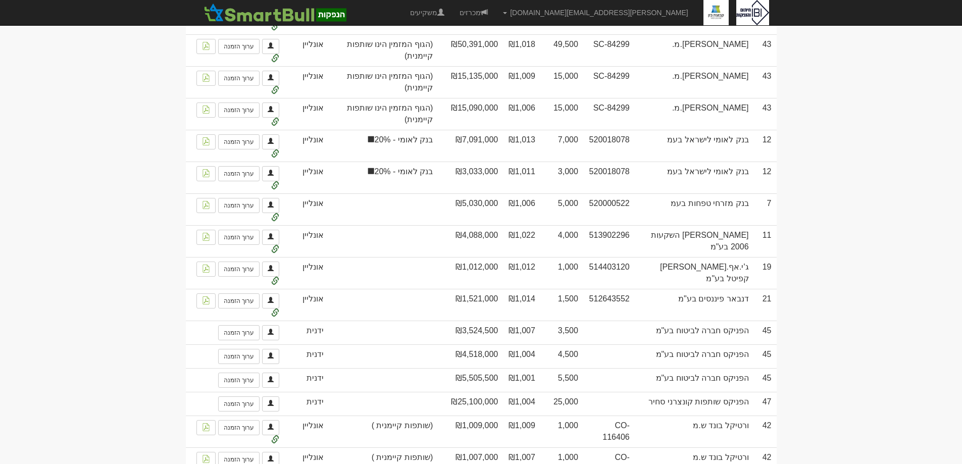
scroll to position [1414, 0]
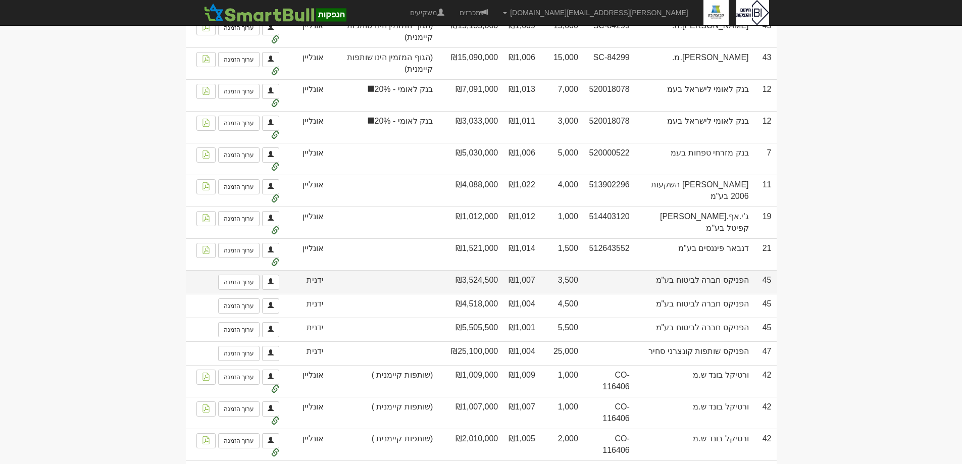
click at [736, 287] on td "הפניקס חברה לביטוח בע"מ" at bounding box center [694, 282] width 119 height 24
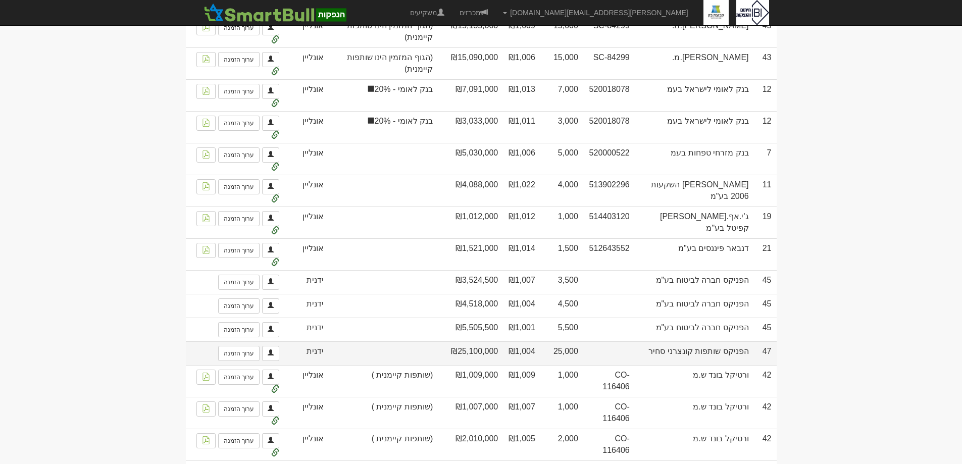
click at [735, 365] on td "הפניקס שותפות קונצרני סחיר" at bounding box center [694, 353] width 119 height 24
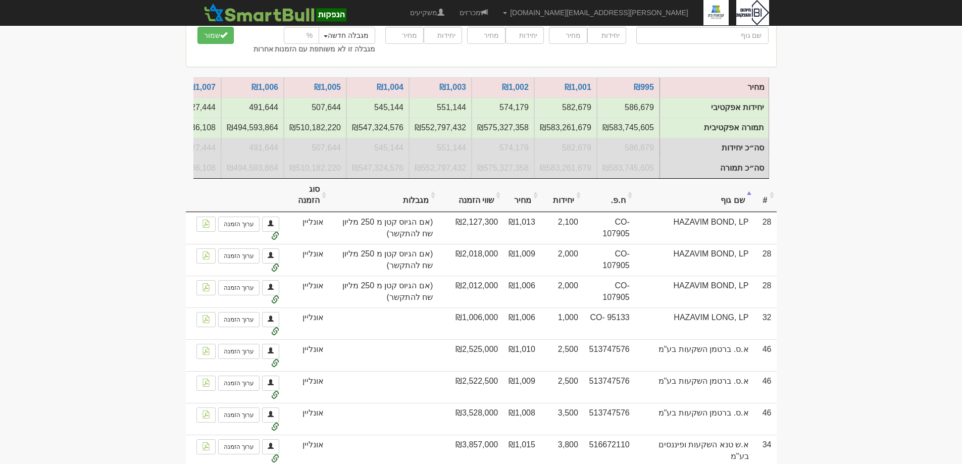
scroll to position [0, 0]
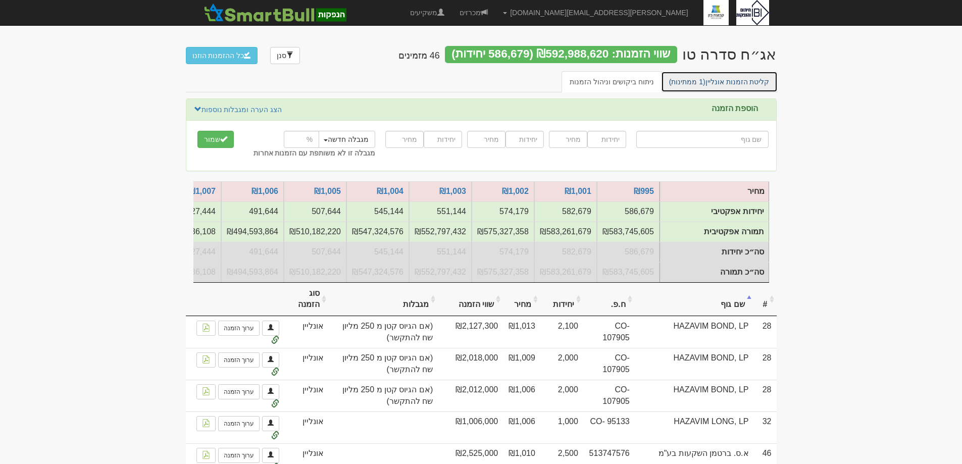
click at [715, 84] on link "קליטת הזמנות אונליין (1 ממתינות)" at bounding box center [719, 81] width 117 height 21
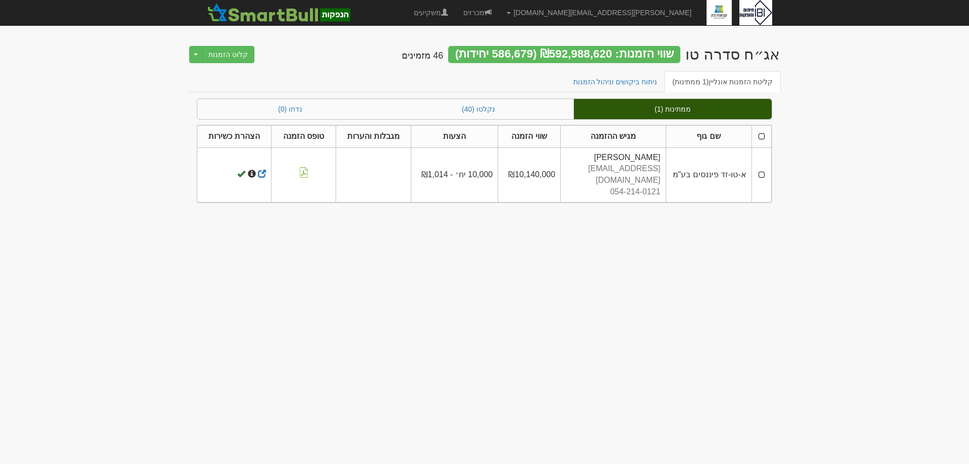
click at [760, 168] on td at bounding box center [762, 174] width 20 height 55
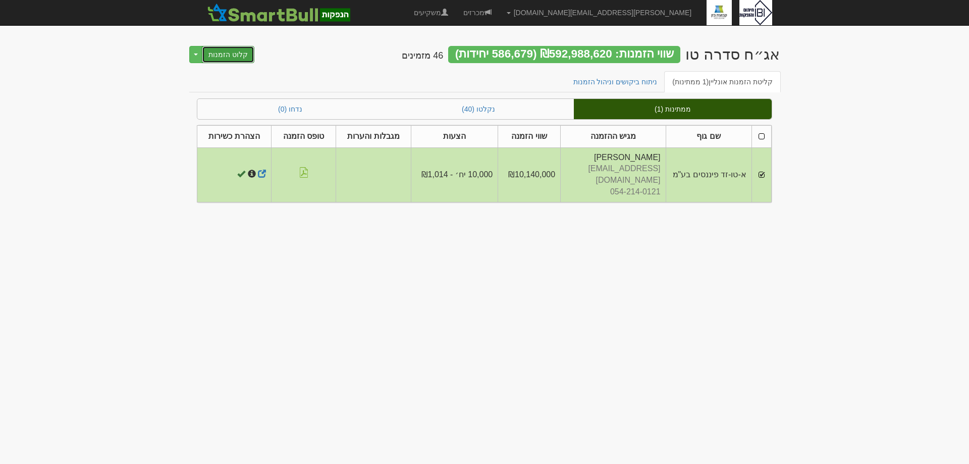
click at [226, 56] on button "קלוט הזמנות" at bounding box center [228, 54] width 53 height 17
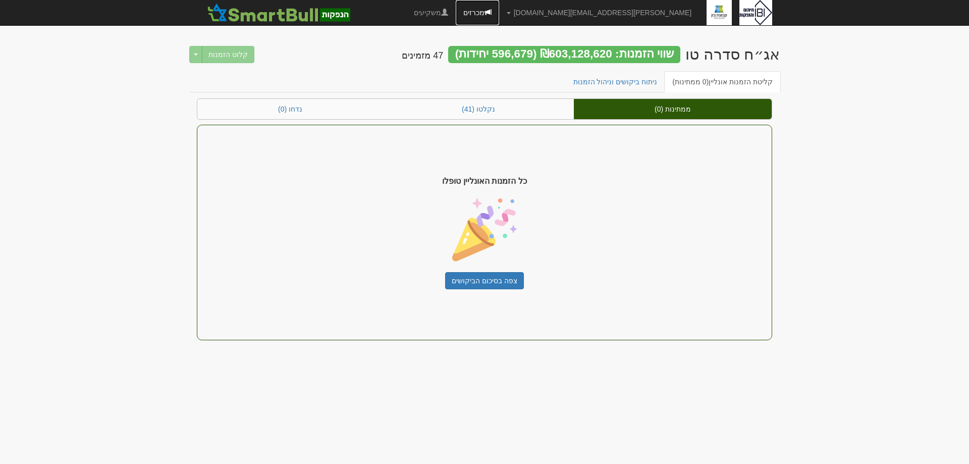
click at [499, 6] on link "מכרזים" at bounding box center [477, 12] width 43 height 25
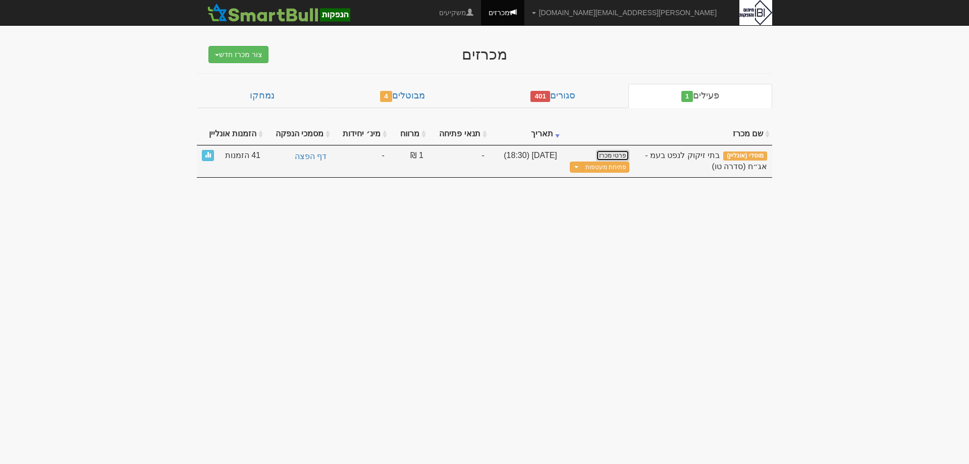
click at [614, 151] on link "פרטי מכרז" at bounding box center [612, 155] width 33 height 11
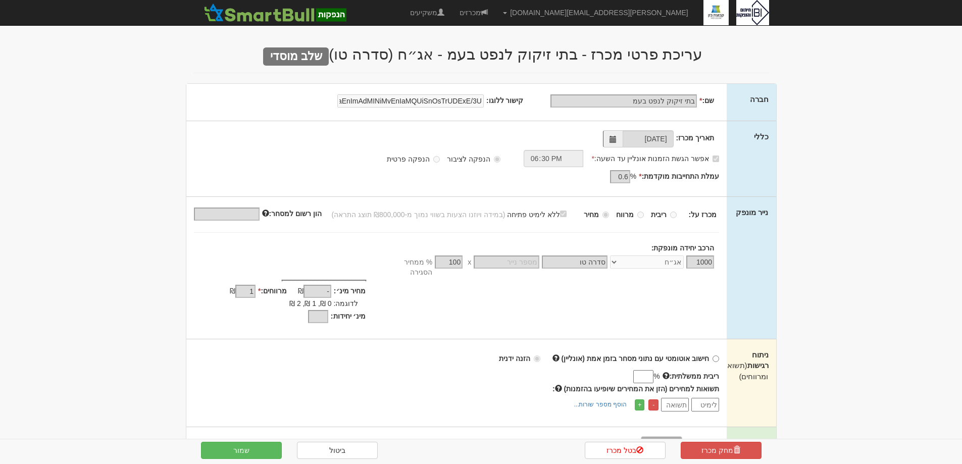
click at [662, 153] on label "אפשר הגשת הזמנות אונליין עד השעה: *" at bounding box center [655, 158] width 128 height 10
click at [708, 159] on label "אפשר הגשת הזמנות אונליין עד השעה: *" at bounding box center [655, 158] width 128 height 10
click at [720, 159] on div "אפשר הגשת הזמנות אונליין עד השעה: * 18:30" at bounding box center [617, 158] width 219 height 17
click at [650, 177] on label "עמלת התחייבות מוקדמת: *" at bounding box center [679, 176] width 80 height 10
click at [676, 153] on label "אפשר הגשת הזמנות אונליין עד השעה: *" at bounding box center [655, 158] width 128 height 10
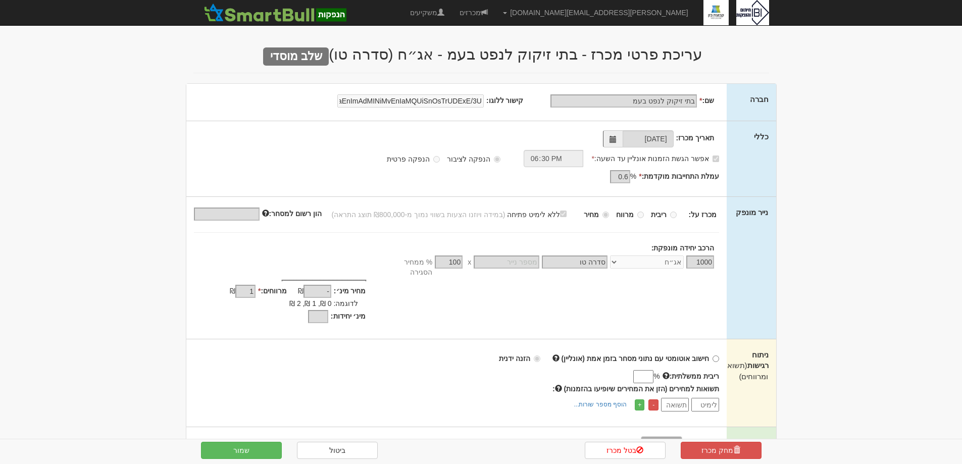
click at [683, 161] on label "אפשר הגשת הזמנות אונליין עד השעה: *" at bounding box center [655, 158] width 128 height 10
click at [685, 159] on label "אפשר הגשת הזמנות אונליין עד השעה: *" at bounding box center [655, 158] width 128 height 10
click at [668, 179] on label "עמלת התחייבות מוקדמת: *" at bounding box center [679, 176] width 80 height 10
click at [258, 452] on button "שמור" at bounding box center [241, 450] width 81 height 17
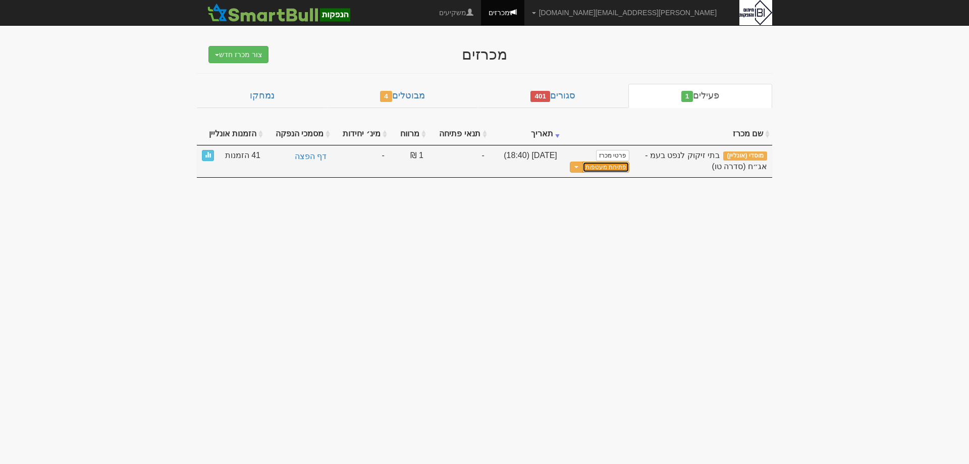
click at [595, 169] on button "פתיחת מעטפות" at bounding box center [606, 168] width 47 height 12
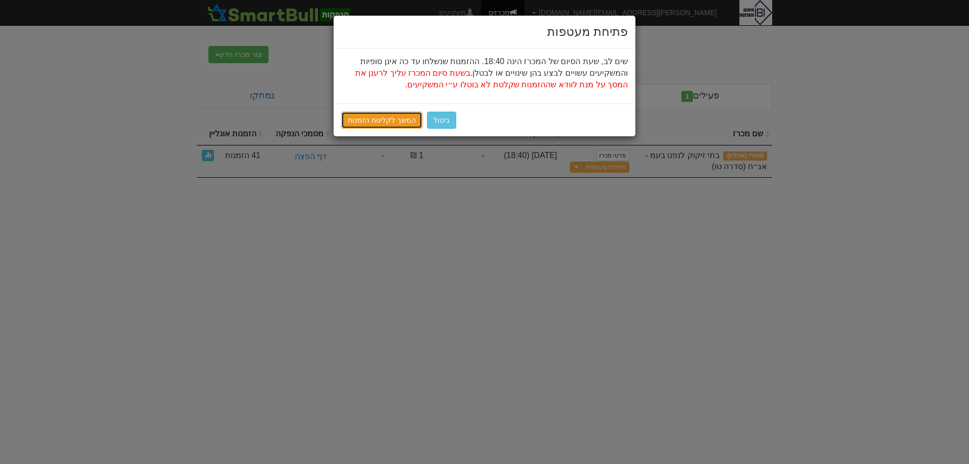
click at [385, 123] on link "המשך לקליטת הזמנות" at bounding box center [381, 120] width 81 height 17
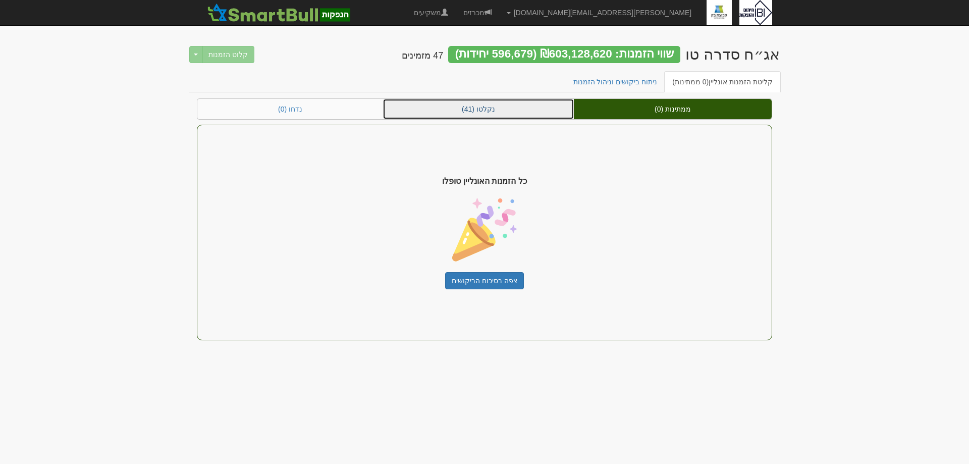
click at [509, 106] on link "נקלטו (41)" at bounding box center [478, 109] width 191 height 20
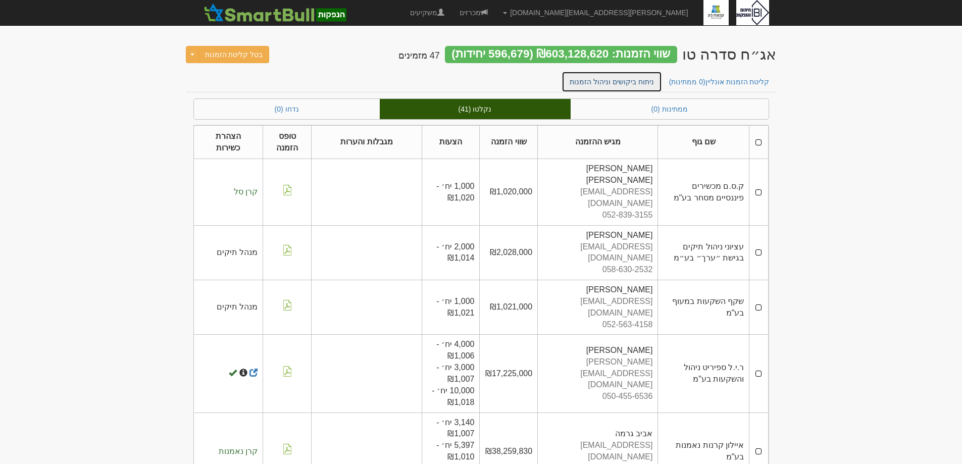
click at [616, 83] on link "ניתוח ביקושים וניהול הזמנות" at bounding box center [611, 81] width 100 height 21
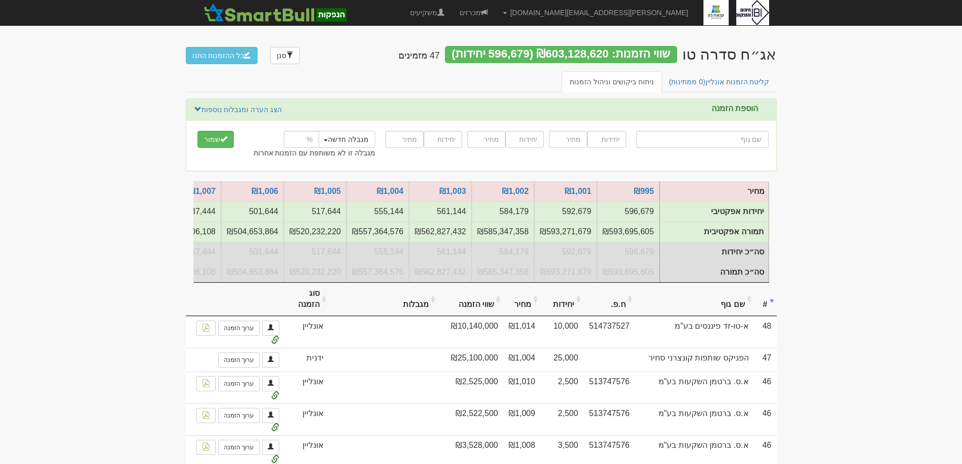
click at [731, 306] on th "שם גוף" at bounding box center [694, 300] width 119 height 34
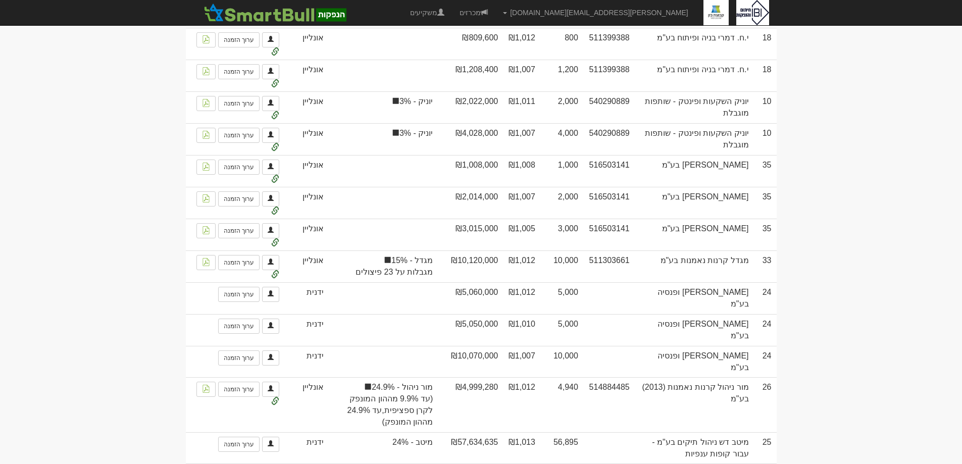
scroll to position [2070, 0]
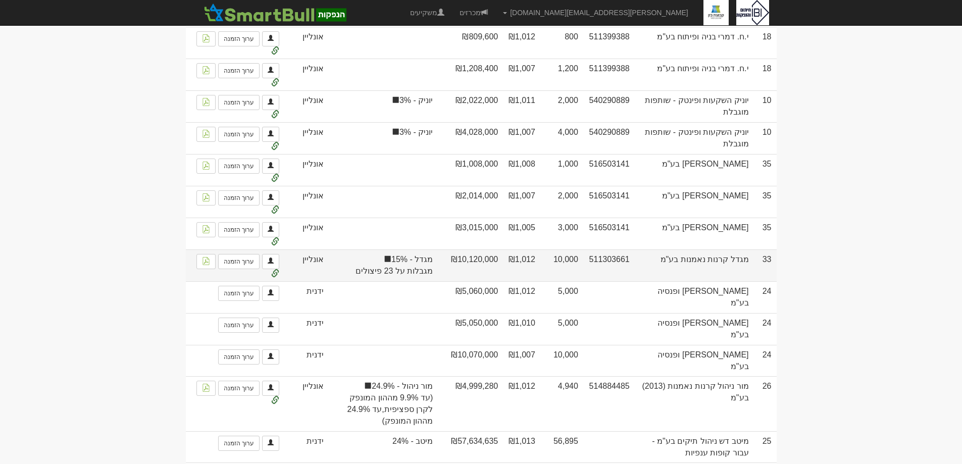
click at [713, 281] on td "מגדל קרנות נאמנות בע"מ" at bounding box center [694, 265] width 119 height 32
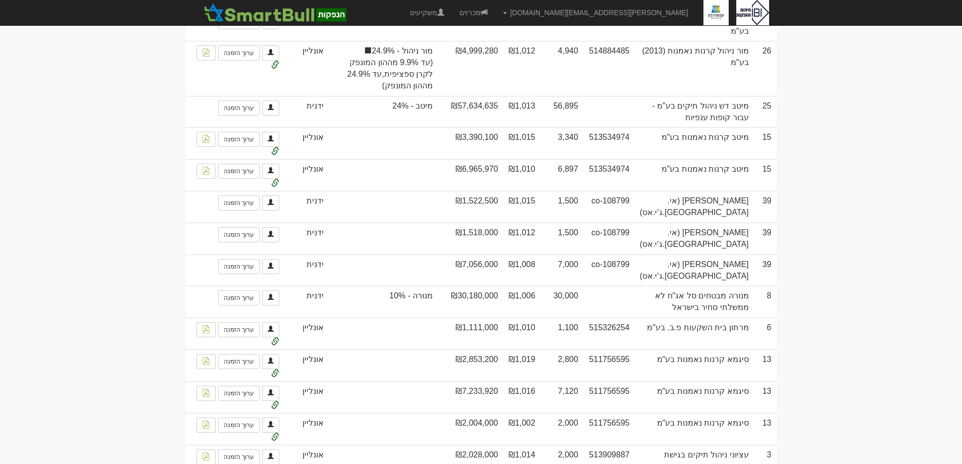
scroll to position [2423, 0]
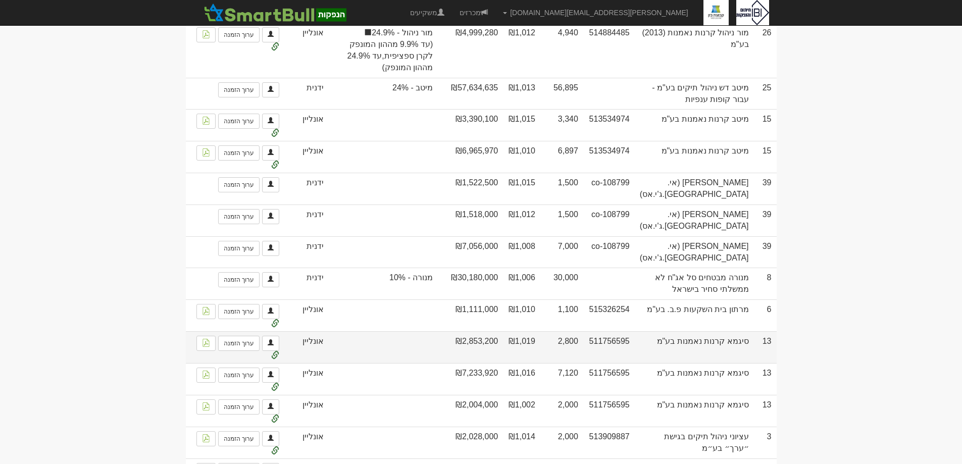
click at [703, 345] on td "סיגמא קרנות נאמנות בע"מ" at bounding box center [694, 347] width 119 height 32
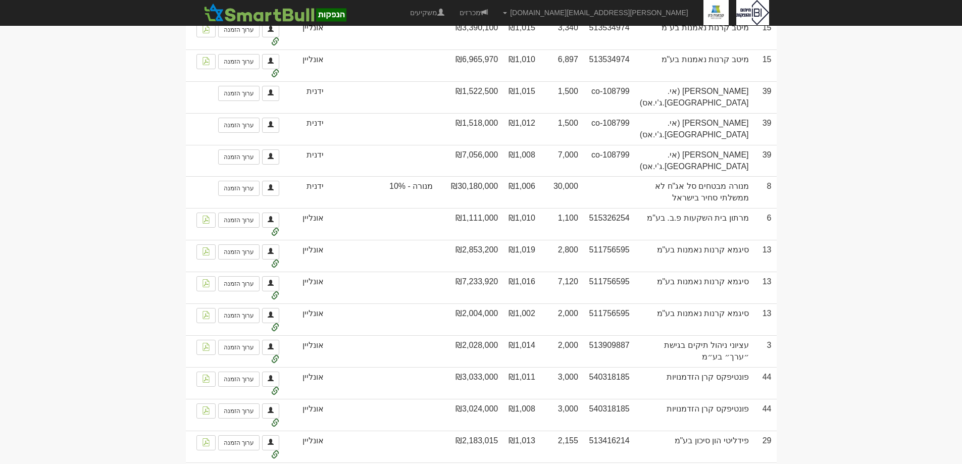
scroll to position [2524, 0]
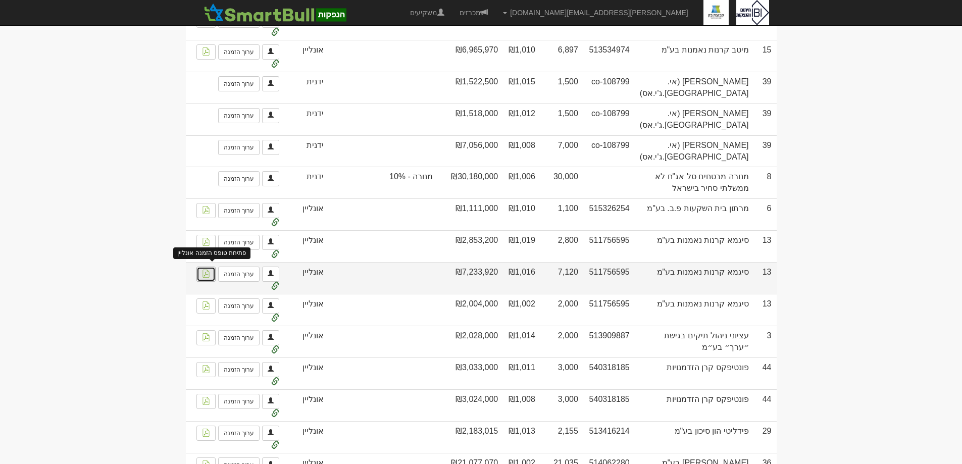
click at [210, 277] on img at bounding box center [206, 274] width 8 height 8
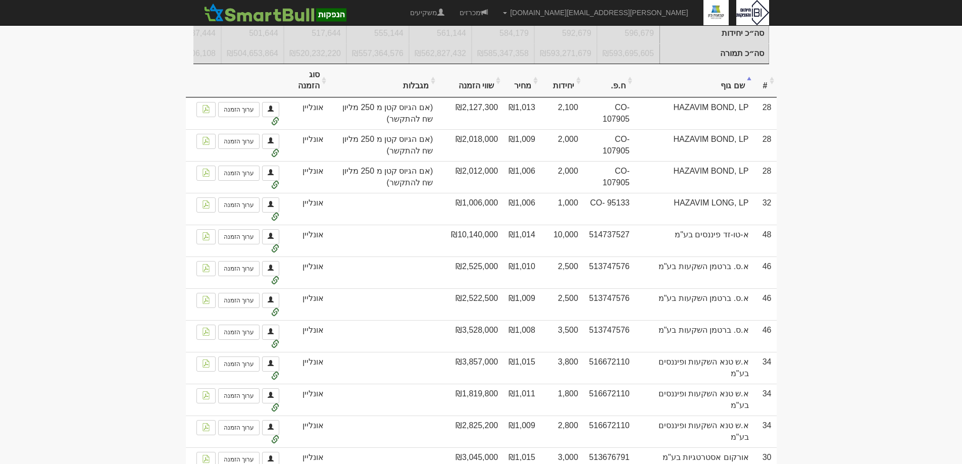
scroll to position [0, 0]
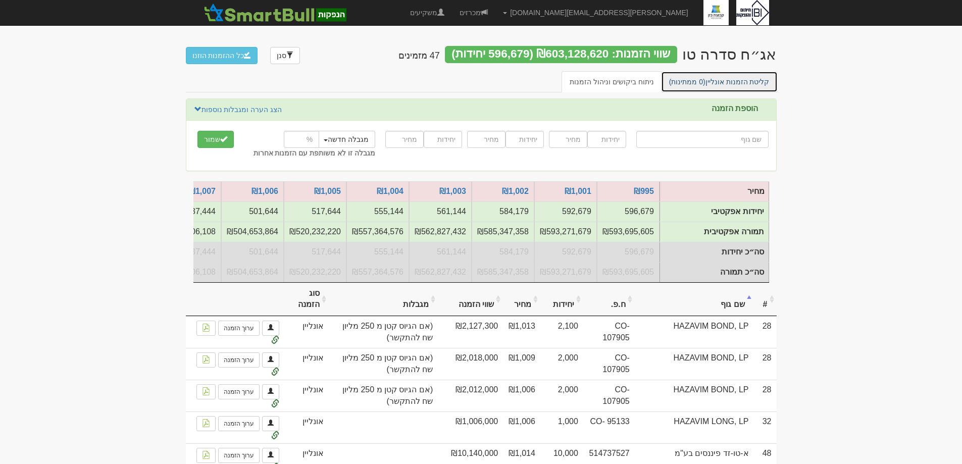
click at [728, 74] on link "קליטת הזמנות אונליין (0 ממתינות)" at bounding box center [719, 81] width 117 height 21
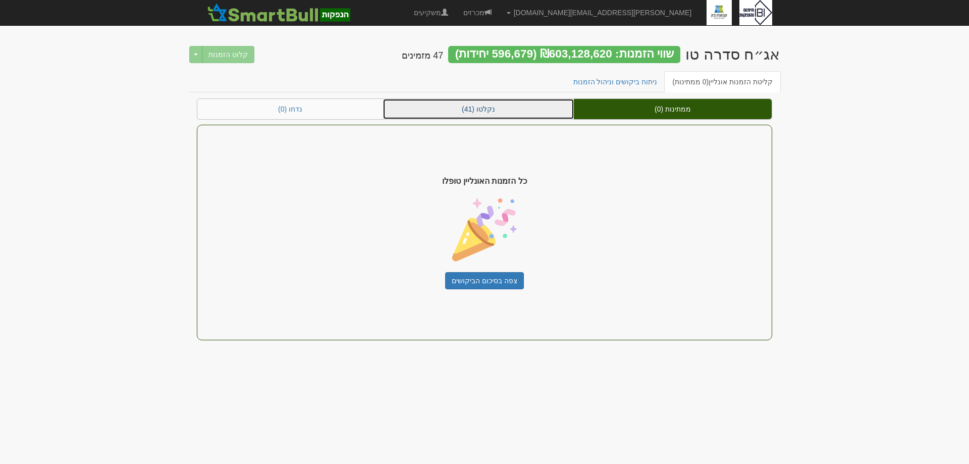
click at [464, 111] on link "נקלטו (41)" at bounding box center [478, 109] width 191 height 20
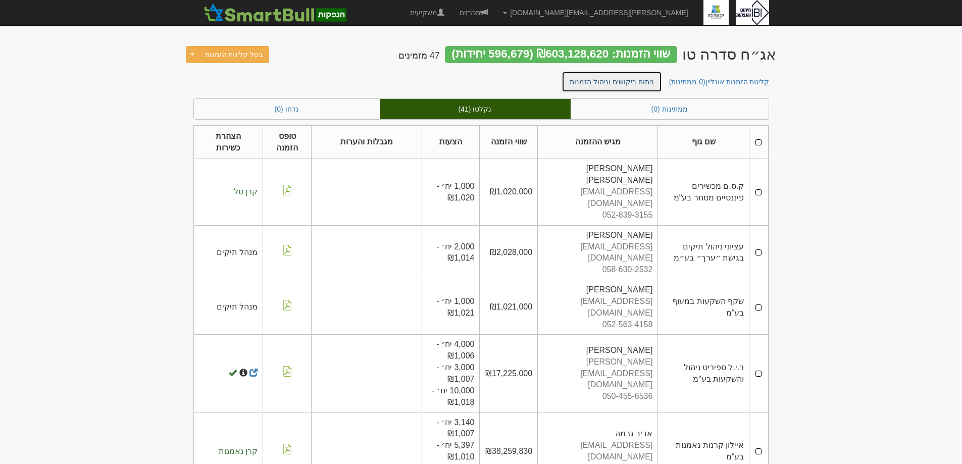
click at [644, 81] on link "ניתוח ביקושים וניהול הזמנות" at bounding box center [611, 81] width 100 height 21
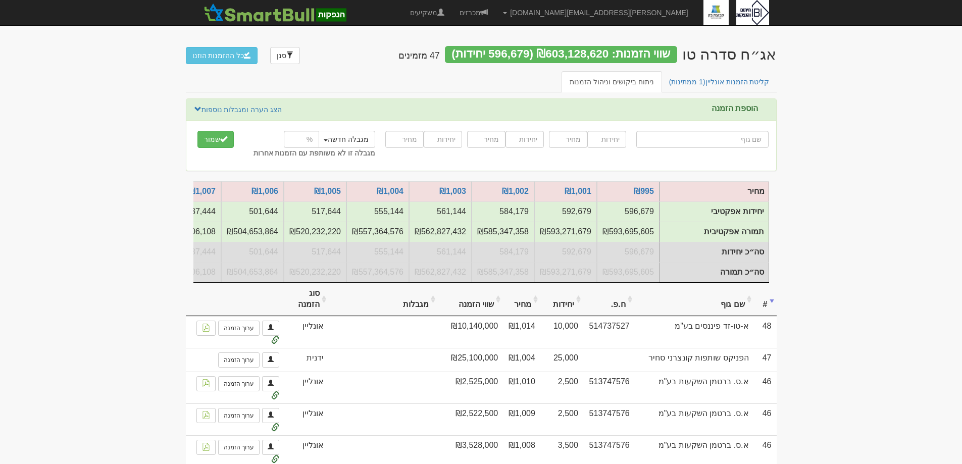
click at [727, 305] on th "שם גוף" at bounding box center [694, 300] width 119 height 34
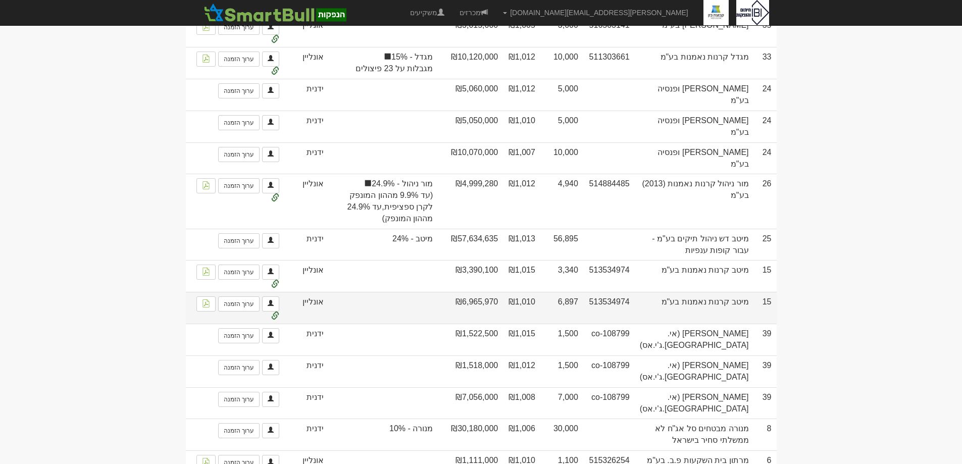
scroll to position [2288, 0]
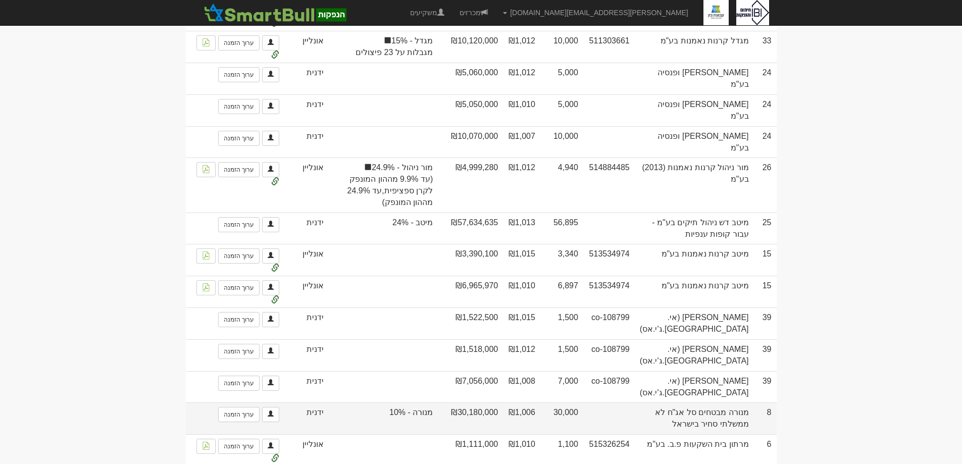
click at [720, 425] on td "מנורה מבטחים סל אג"ח לא ממשלתי סחיר בישראל" at bounding box center [694, 418] width 119 height 32
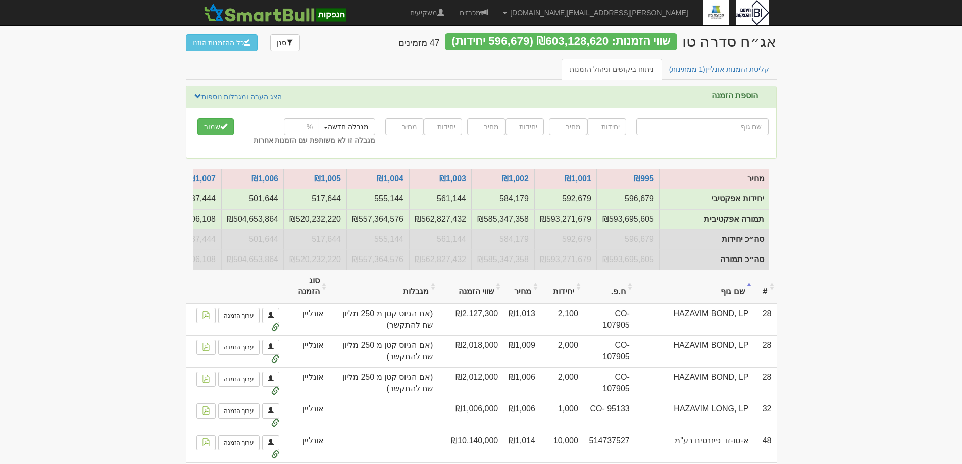
scroll to position [0, 0]
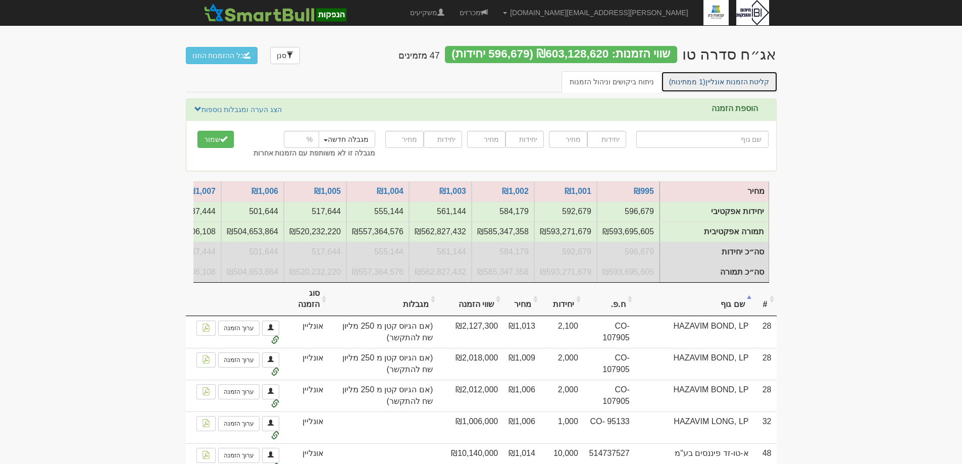
click at [705, 79] on span "(1 ממתינות)" at bounding box center [687, 82] width 36 height 8
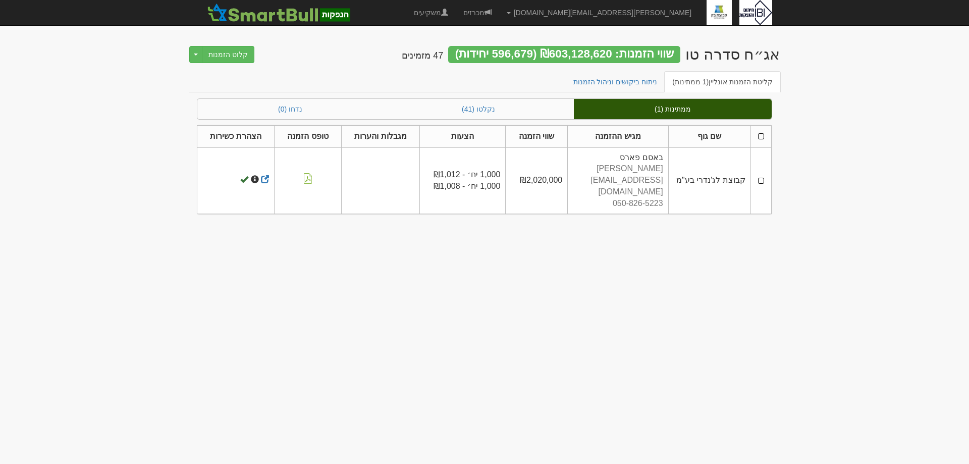
click at [763, 170] on td at bounding box center [761, 180] width 21 height 66
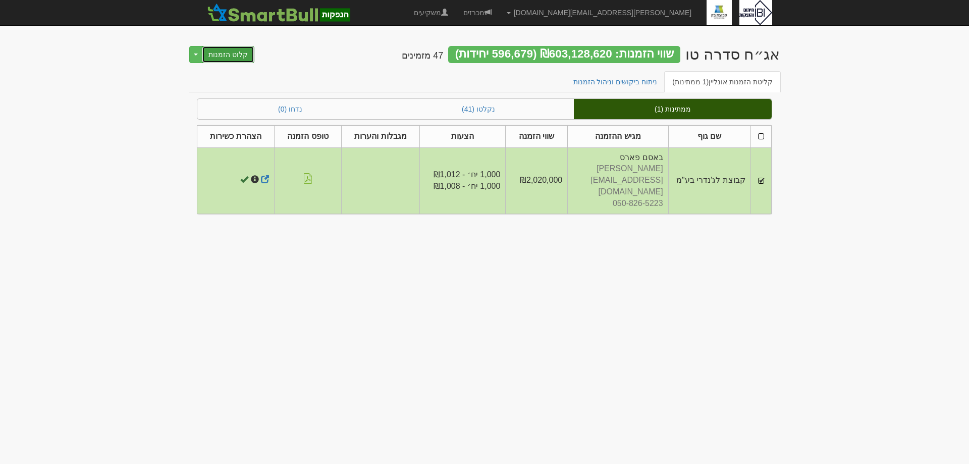
click at [219, 57] on button "קלוט הזמנות" at bounding box center [228, 54] width 53 height 17
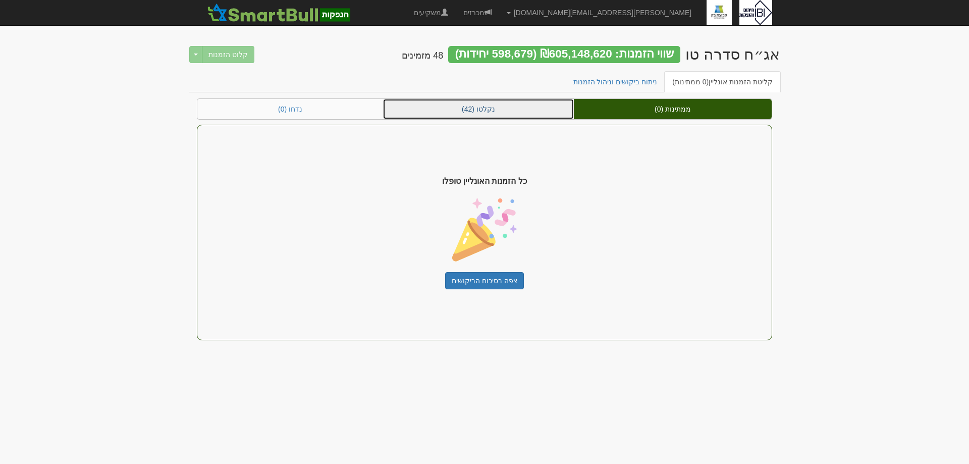
click at [494, 111] on link "נקלטו (42)" at bounding box center [478, 109] width 191 height 20
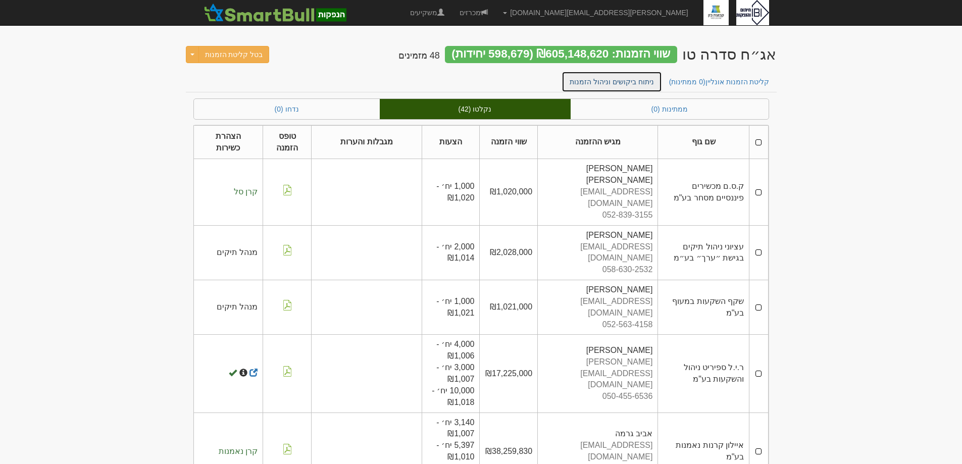
click at [633, 83] on link "ניתוח ביקושים וניהול הזמנות" at bounding box center [611, 81] width 100 height 21
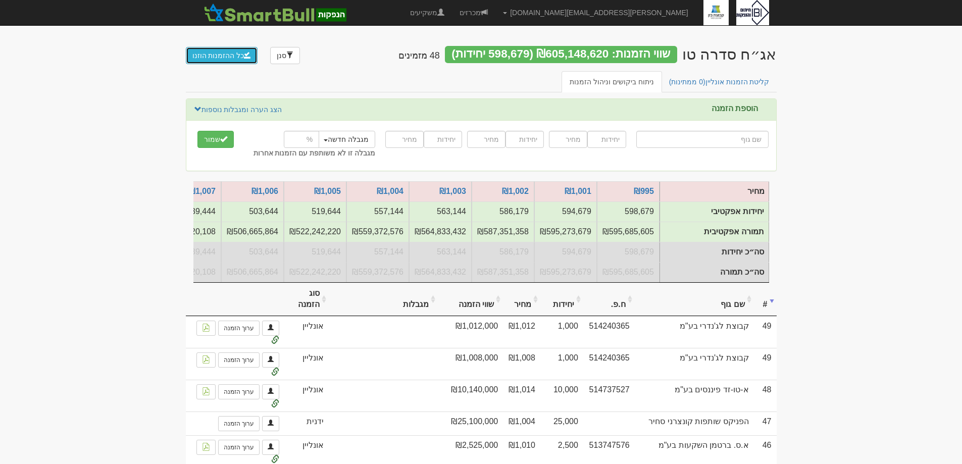
click at [222, 54] on button "כל ההזמנות הוזנו" at bounding box center [222, 55] width 72 height 17
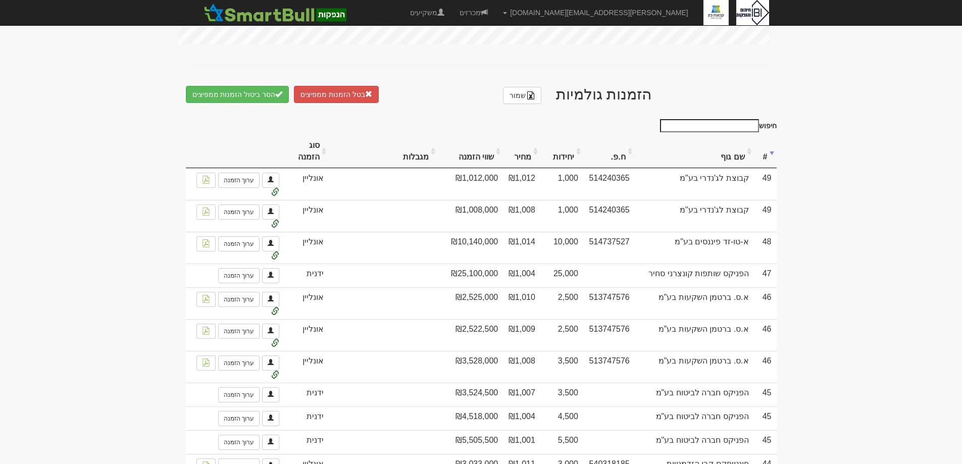
scroll to position [606, 0]
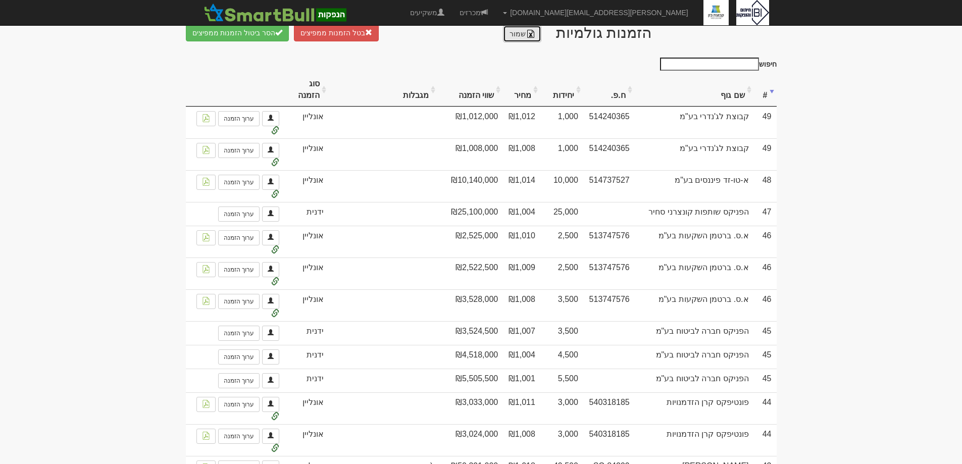
click at [529, 38] on img at bounding box center [531, 34] width 8 height 8
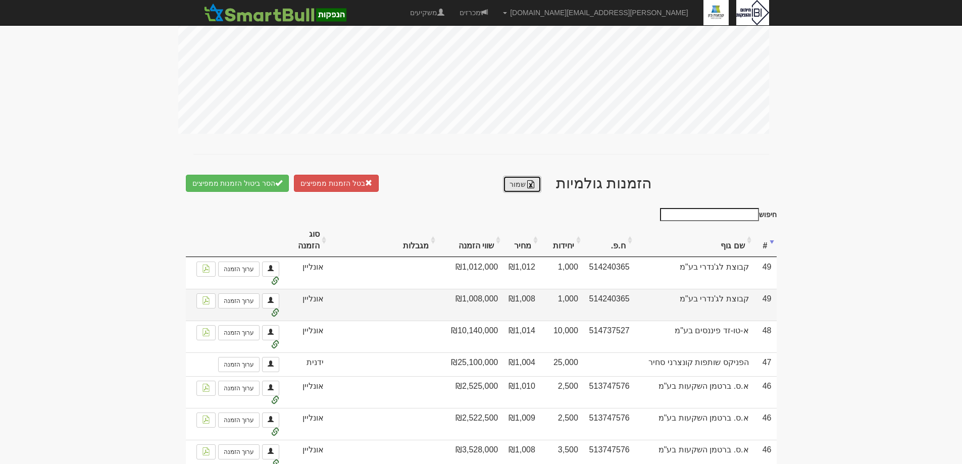
scroll to position [454, 0]
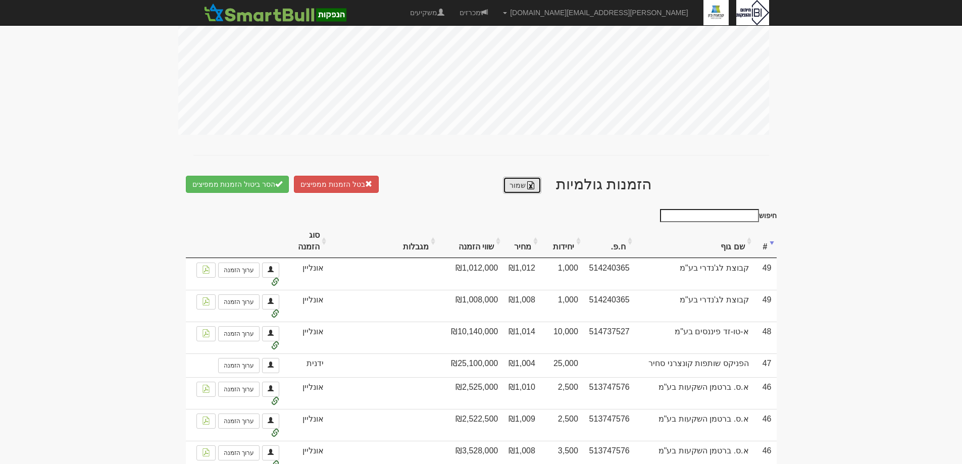
click at [519, 193] on link "שמור" at bounding box center [522, 185] width 38 height 17
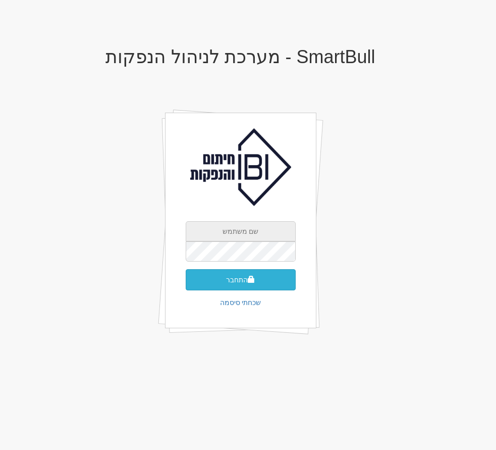
type input "dana@ibi.co.il"
click at [278, 274] on button "התחבר" at bounding box center [241, 279] width 110 height 21
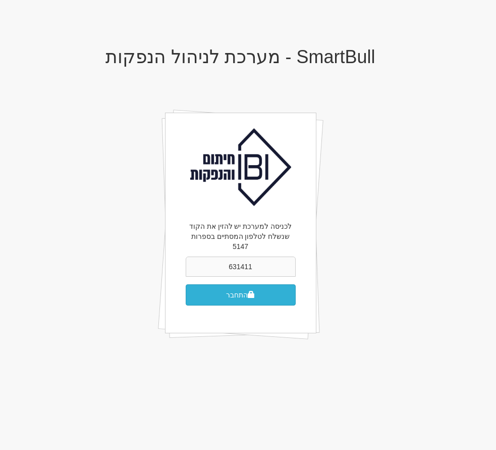
type input "631411"
click at [230, 285] on button "התחבר" at bounding box center [241, 294] width 110 height 21
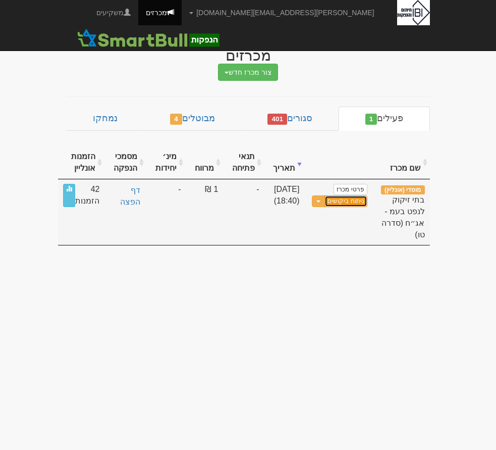
click at [347, 200] on link "ניתוח ביקושים" at bounding box center [346, 201] width 42 height 12
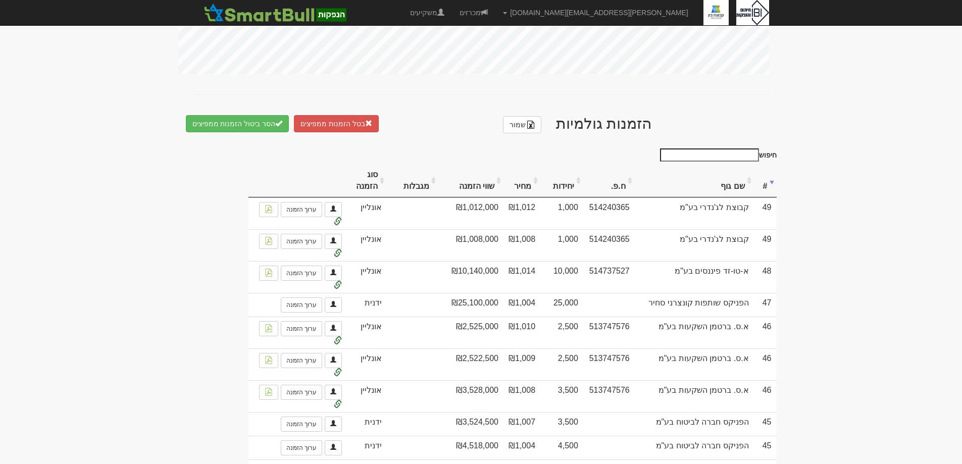
scroll to position [555, 0]
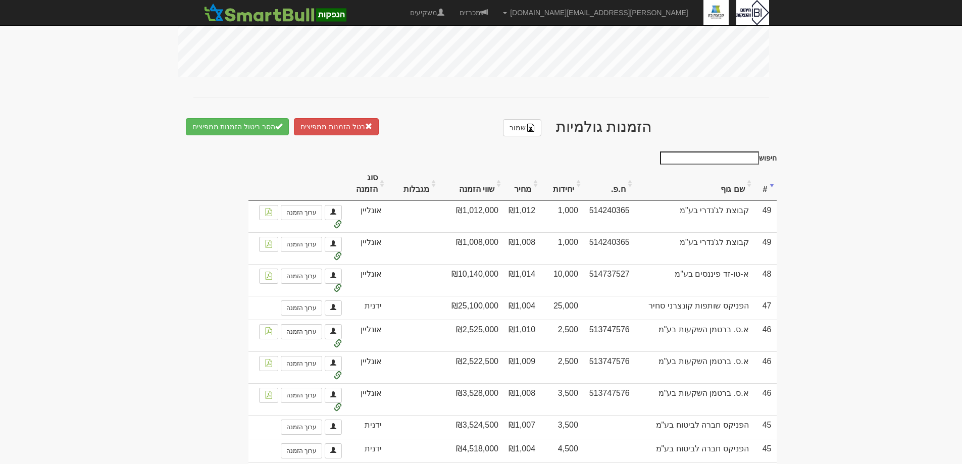
click at [488, 196] on th "שם גוף" at bounding box center [694, 184] width 119 height 34
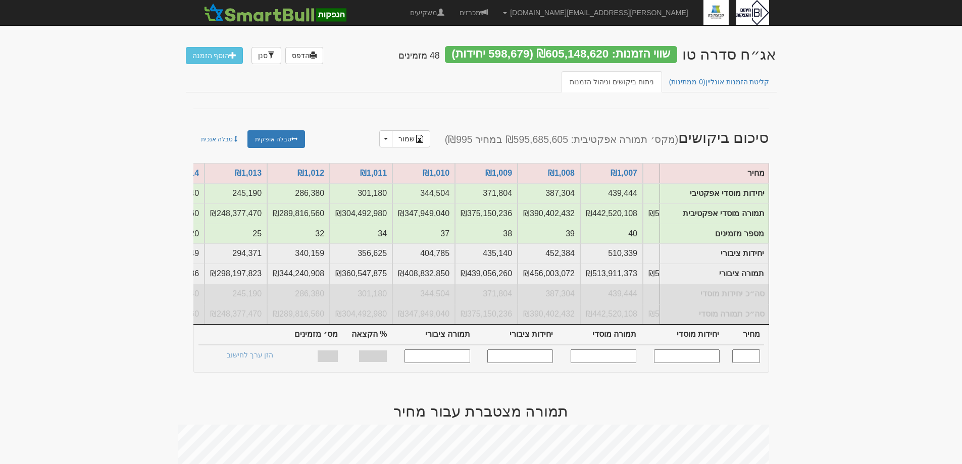
scroll to position [0, -428]
click at [488, 363] on input "text" at bounding box center [746, 356] width 28 height 14
click at [424, 136] on img at bounding box center [419, 139] width 8 height 8
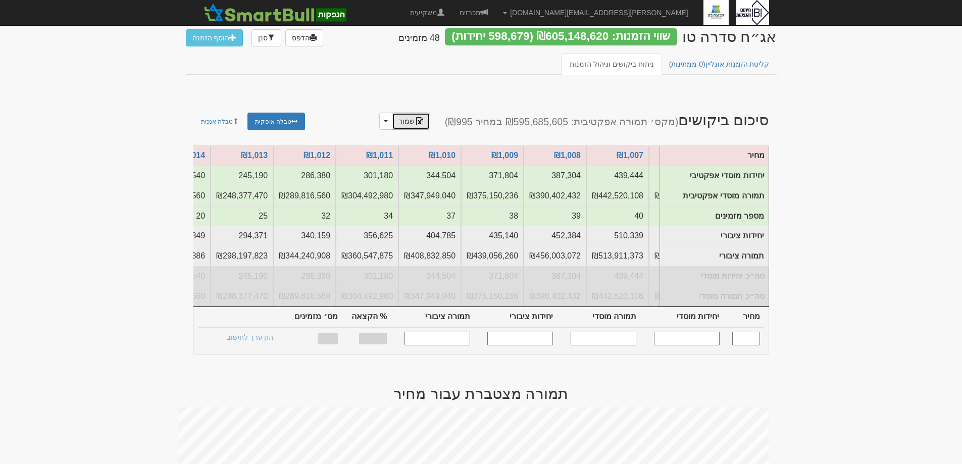
scroll to position [0, 0]
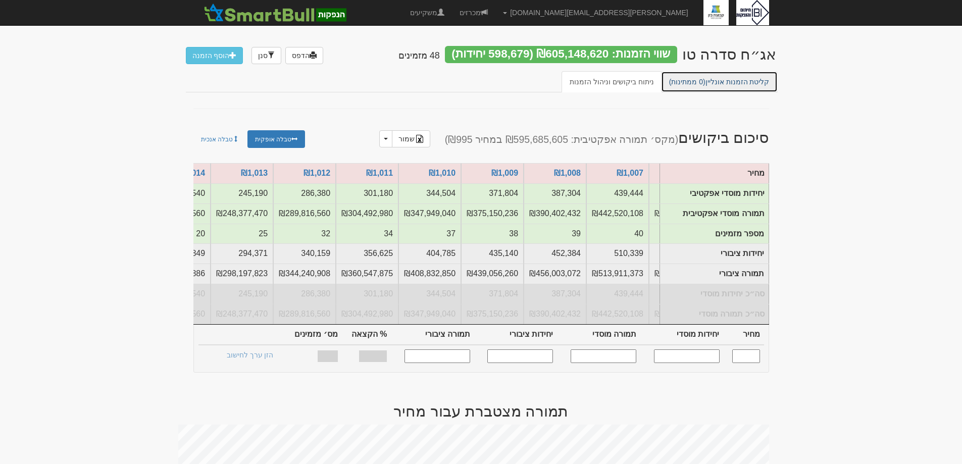
click at [488, 85] on link "קליטת הזמנות אונליין (0 ממתינות)" at bounding box center [719, 81] width 117 height 21
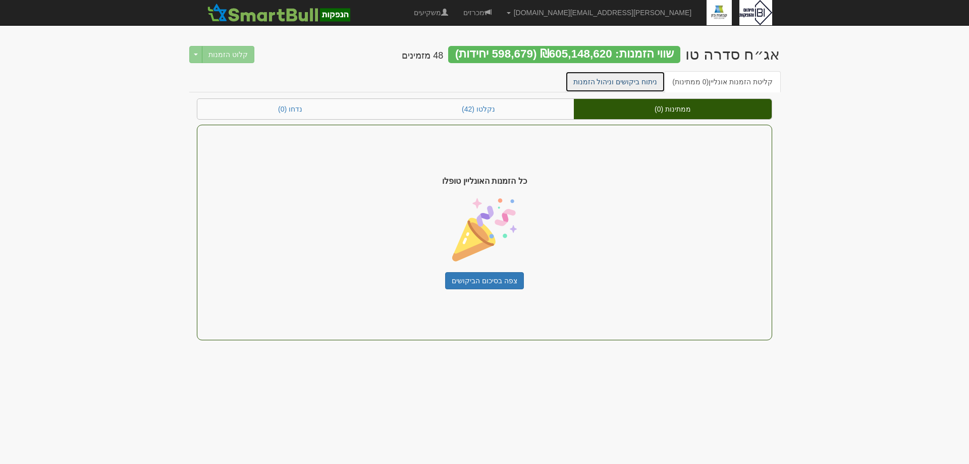
drag, startPoint x: 0, startPoint y: 0, endPoint x: 630, endPoint y: 82, distance: 634.9
click at [630, 82] on link "ניתוח ביקושים וניהול הזמנות" at bounding box center [615, 81] width 100 height 21
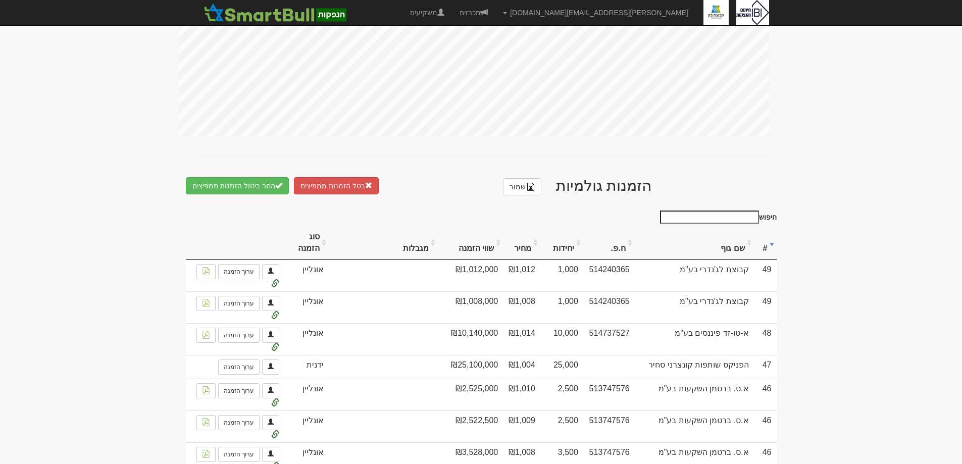
scroll to position [555, 0]
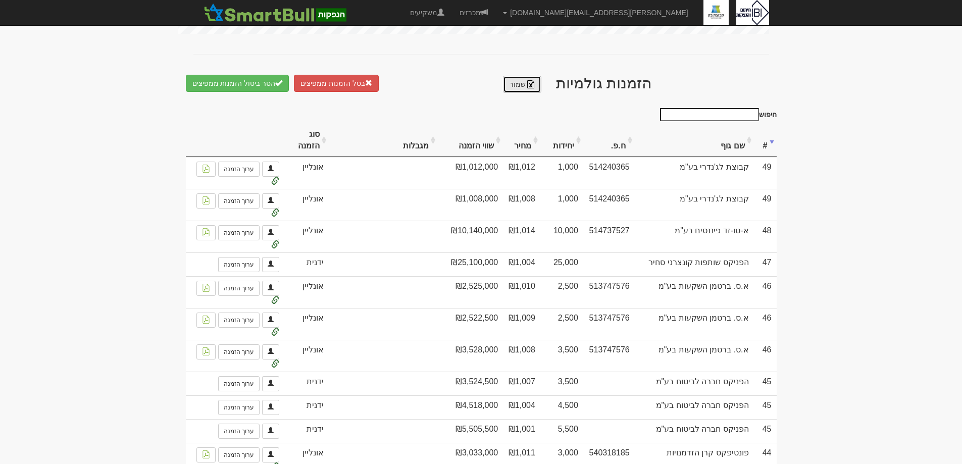
click at [511, 93] on link "שמור" at bounding box center [522, 84] width 38 height 17
click at [540, 155] on th "מחיר" at bounding box center [521, 141] width 37 height 34
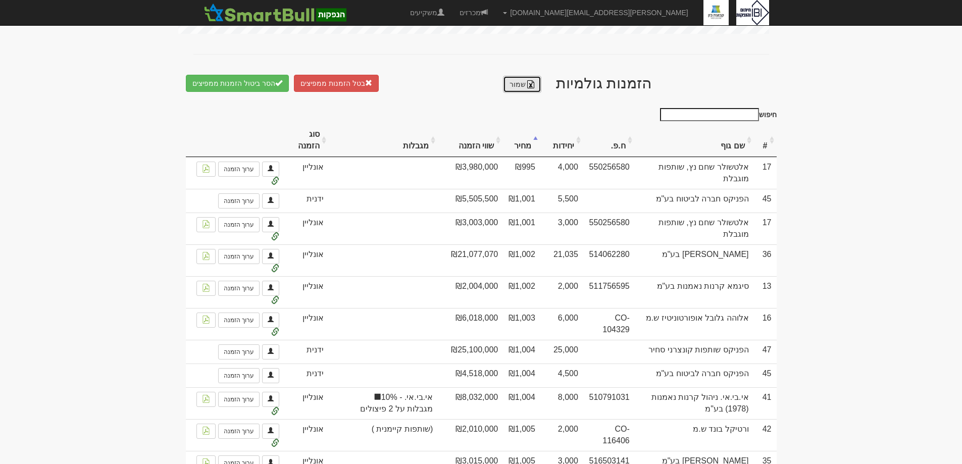
click at [525, 91] on link "שמור" at bounding box center [522, 84] width 38 height 17
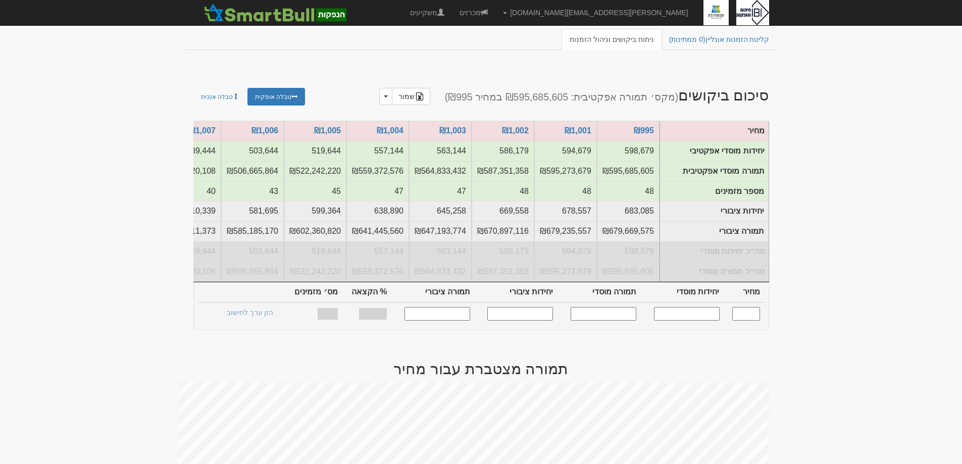
scroll to position [0, 0]
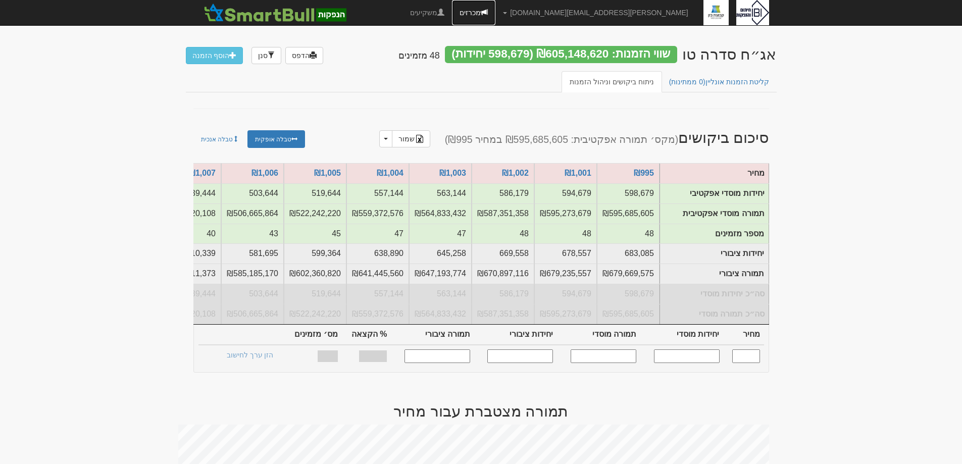
click at [495, 12] on link "מכרזים" at bounding box center [473, 12] width 43 height 25
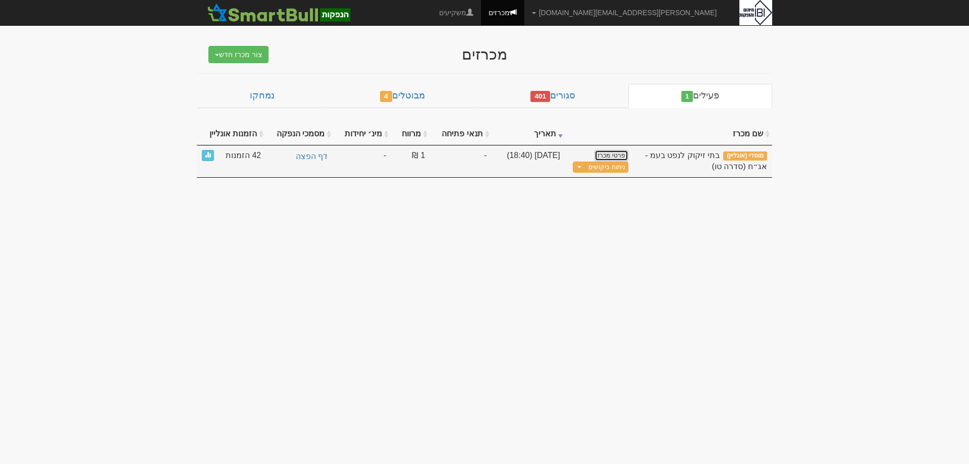
click at [610, 157] on link "פרטי מכרז" at bounding box center [611, 155] width 33 height 11
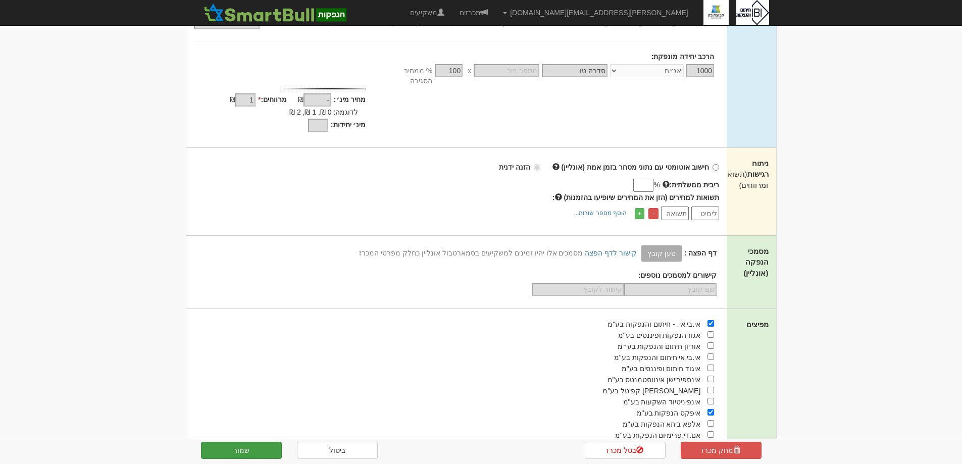
scroll to position [252, 0]
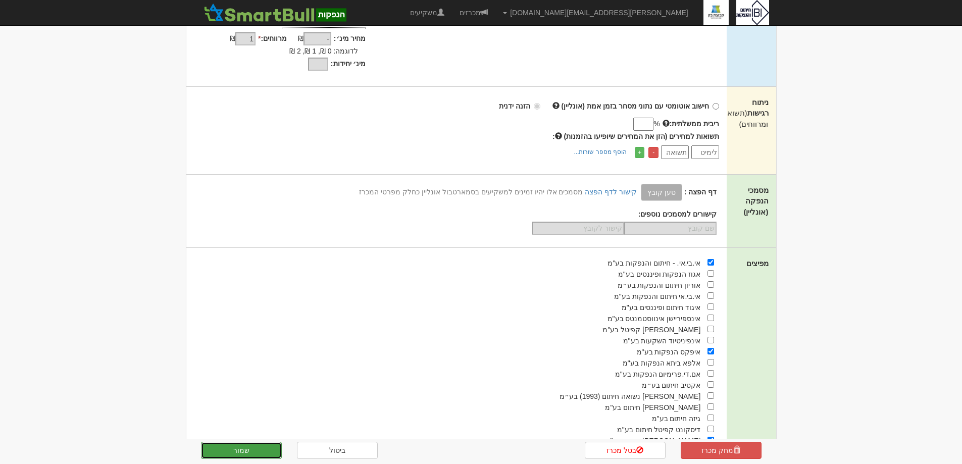
drag, startPoint x: 243, startPoint y: 450, endPoint x: 250, endPoint y: 449, distance: 7.1
click at [245, 451] on button "שמור" at bounding box center [241, 450] width 81 height 17
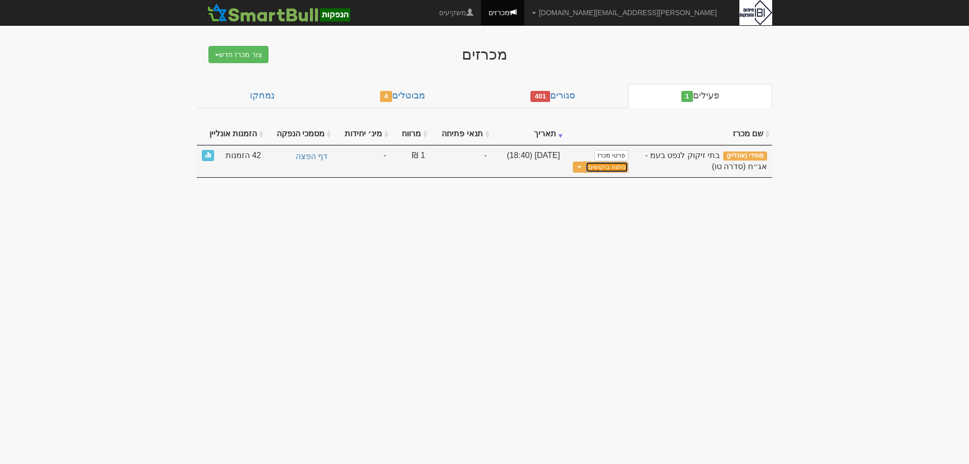
click at [612, 166] on link "ניתוח ביקושים" at bounding box center [607, 168] width 42 height 12
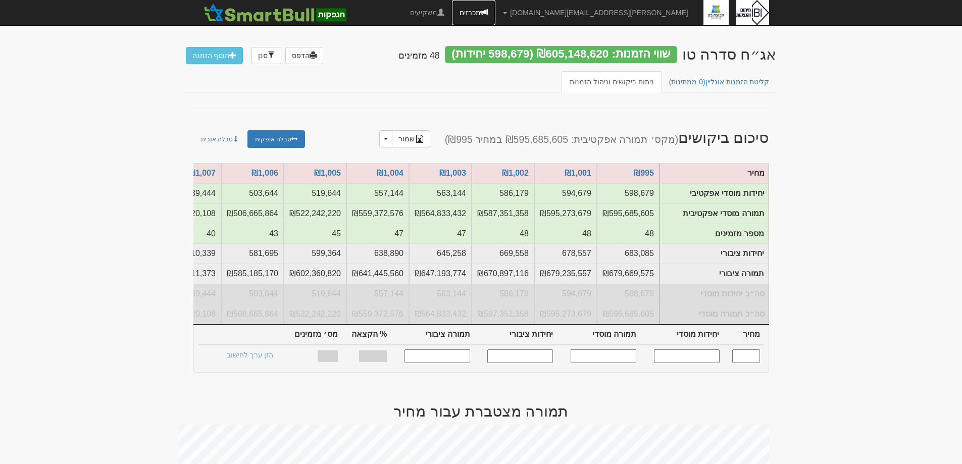
click at [495, 11] on link "מכרזים" at bounding box center [473, 12] width 43 height 25
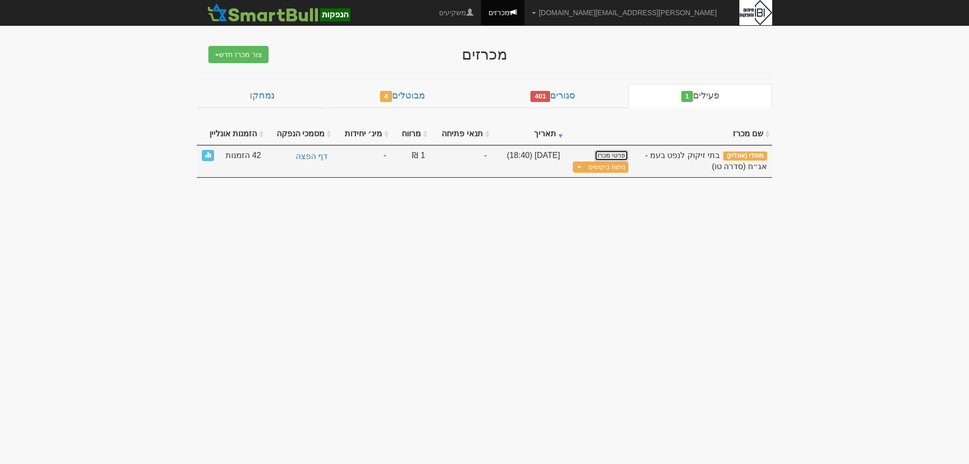
click at [619, 153] on link "פרטי מכרז" at bounding box center [611, 155] width 33 height 11
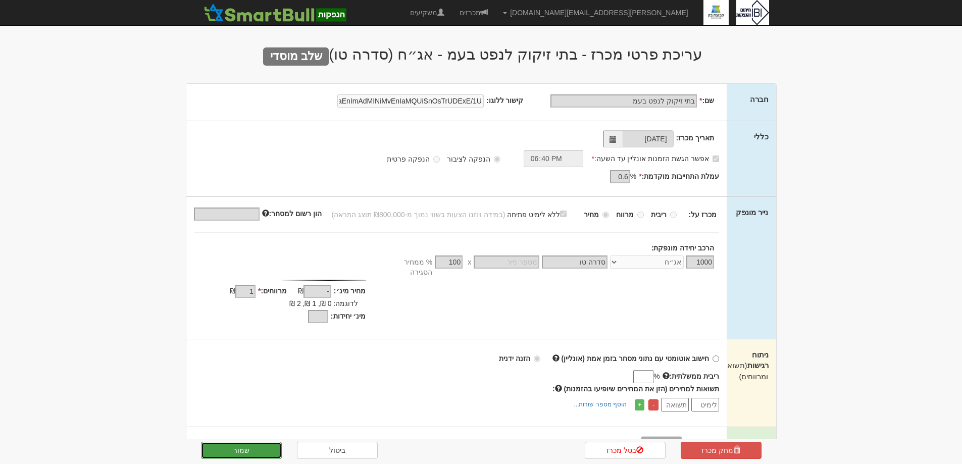
click at [262, 451] on button "שמור" at bounding box center [241, 450] width 81 height 17
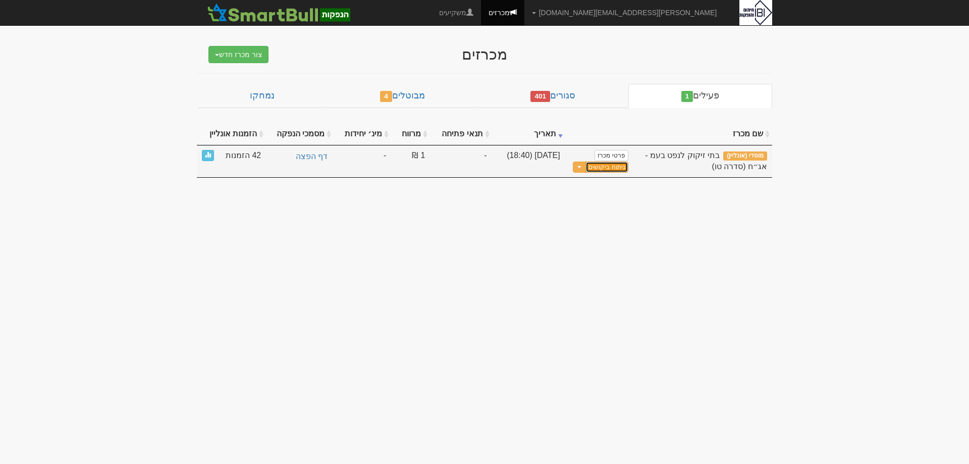
click at [600, 169] on link "ניתוח ביקושים" at bounding box center [607, 168] width 42 height 12
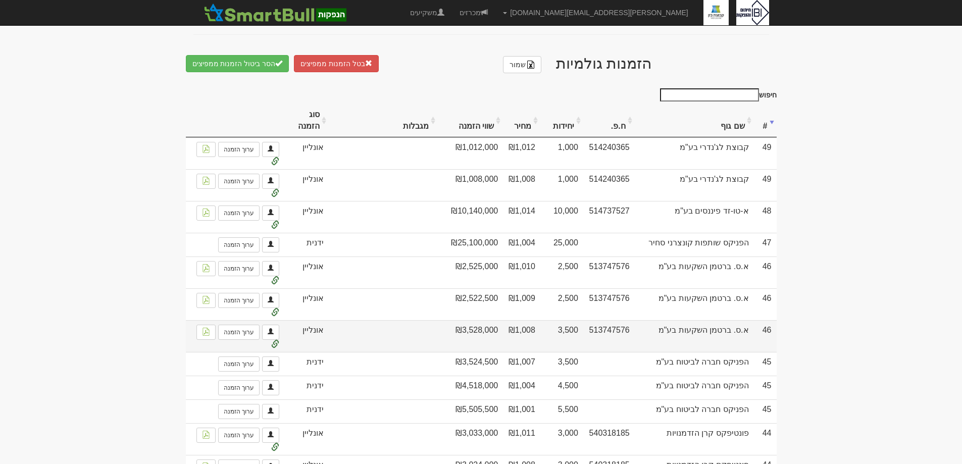
scroll to position [454, 0]
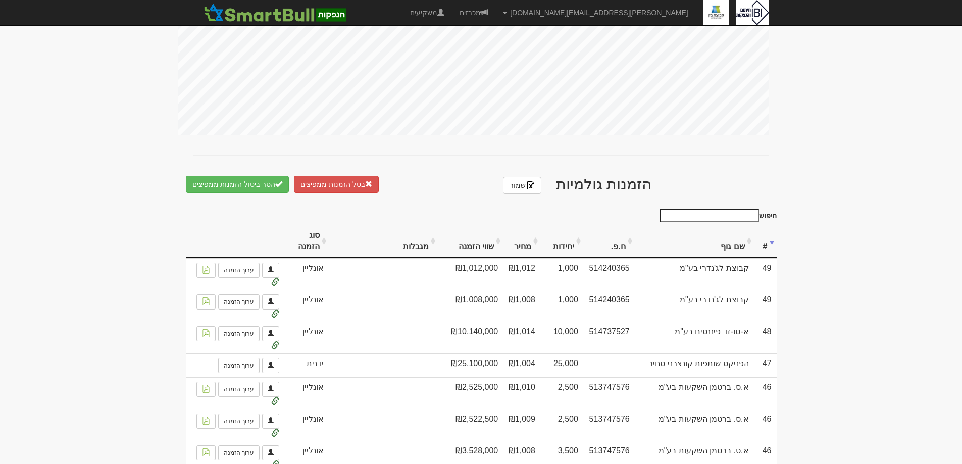
click at [731, 255] on th "שם גוף" at bounding box center [694, 242] width 119 height 34
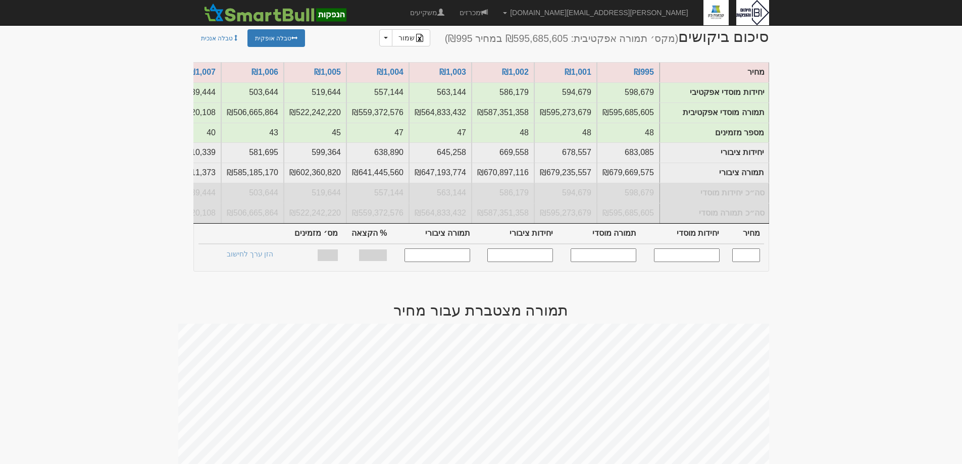
scroll to position [0, 0]
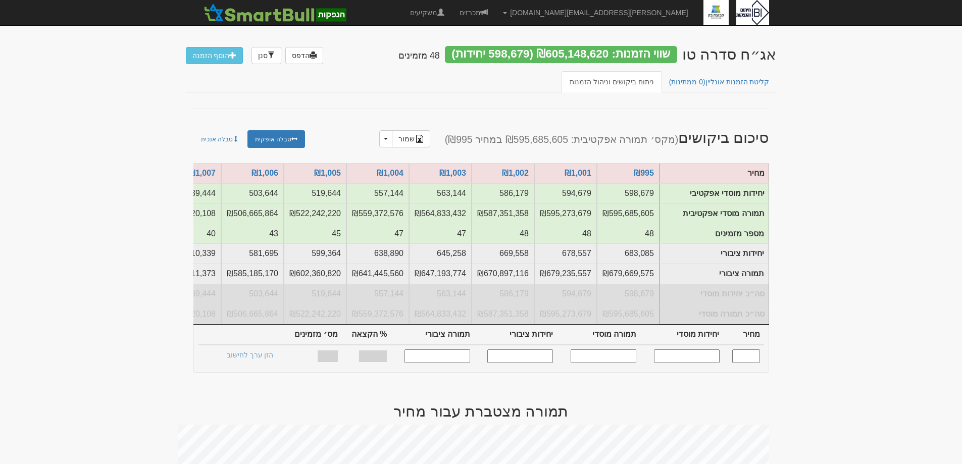
click at [751, 363] on input "text" at bounding box center [746, 356] width 28 height 14
type input "1,007"
type input "439,444"
type input "442,520,108"
type input "510,339"
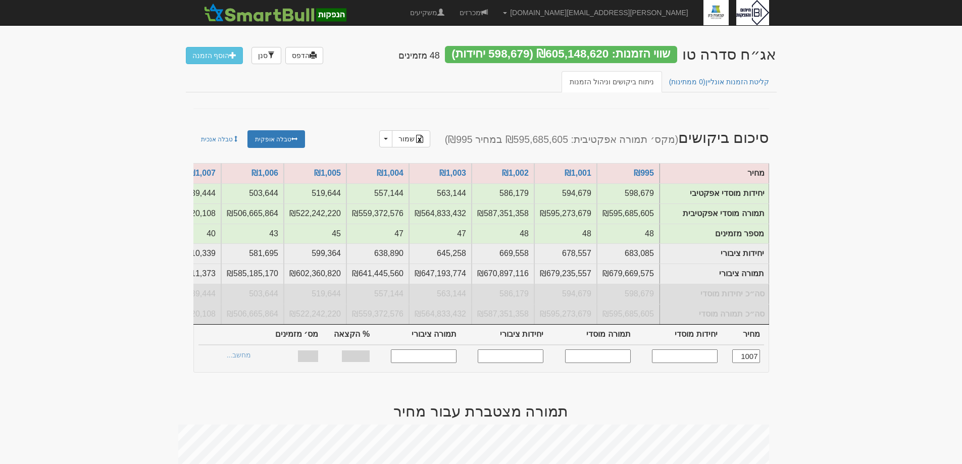
type input "513,911,373"
type input "100%"
type input "40"
type input "1,007"
click at [257, 359] on link "הצעות זוכות >" at bounding box center [248, 356] width 56 height 14
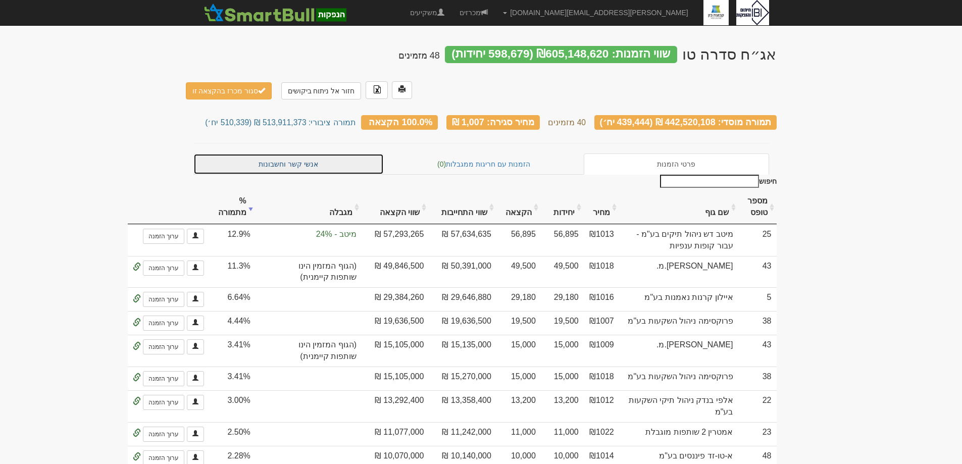
click at [292, 153] on link "אנשי קשר וחשבונות" at bounding box center [288, 163] width 191 height 21
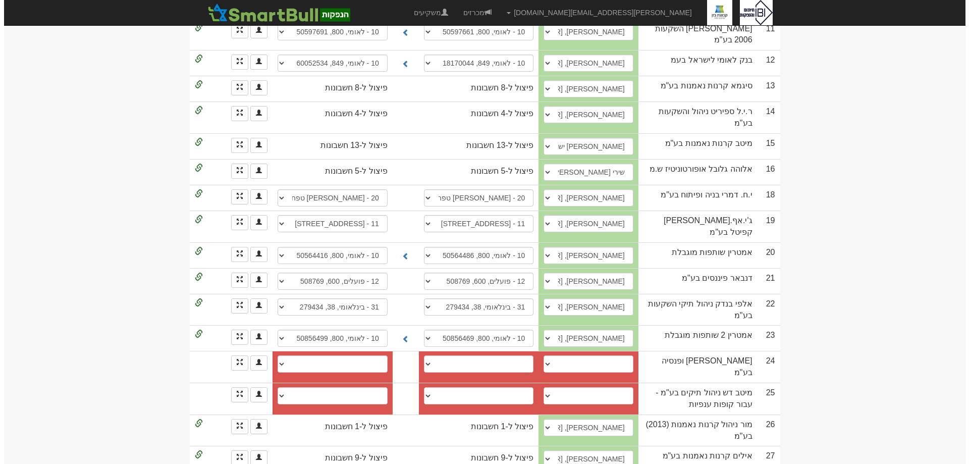
scroll to position [555, 0]
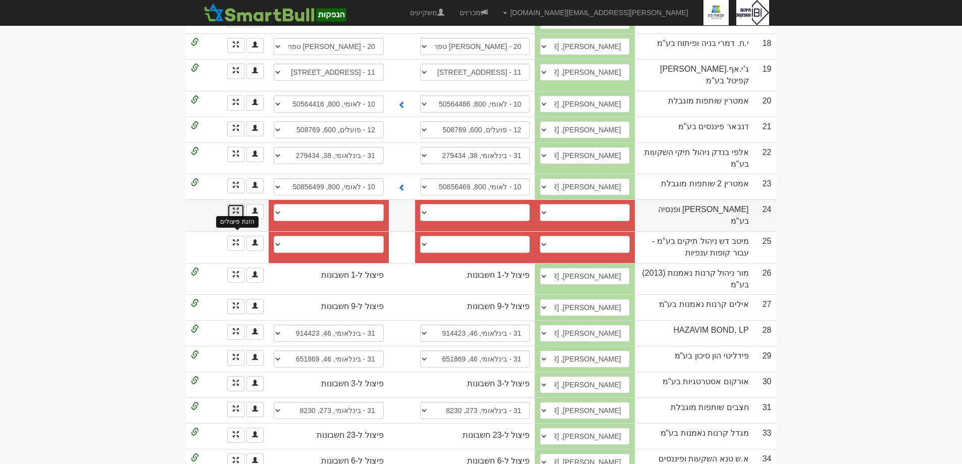
click at [235, 214] on span at bounding box center [236, 210] width 6 height 6
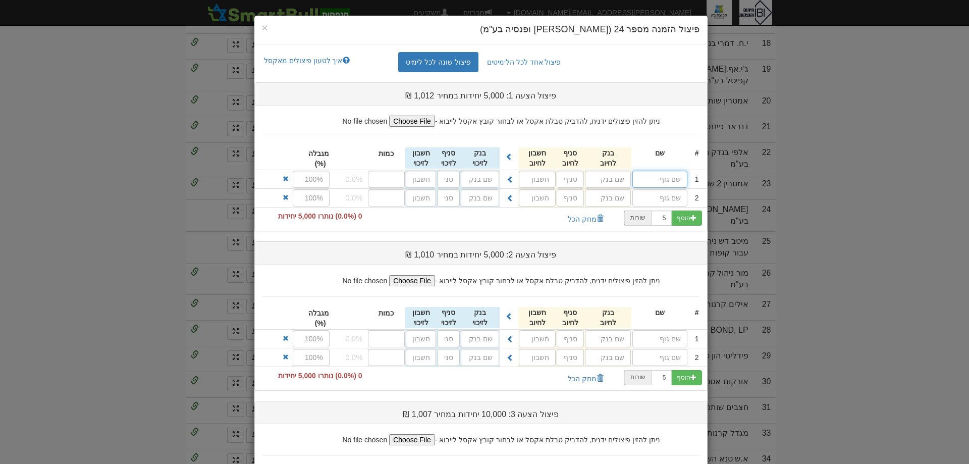
click at [656, 178] on input "text" at bounding box center [660, 179] width 55 height 17
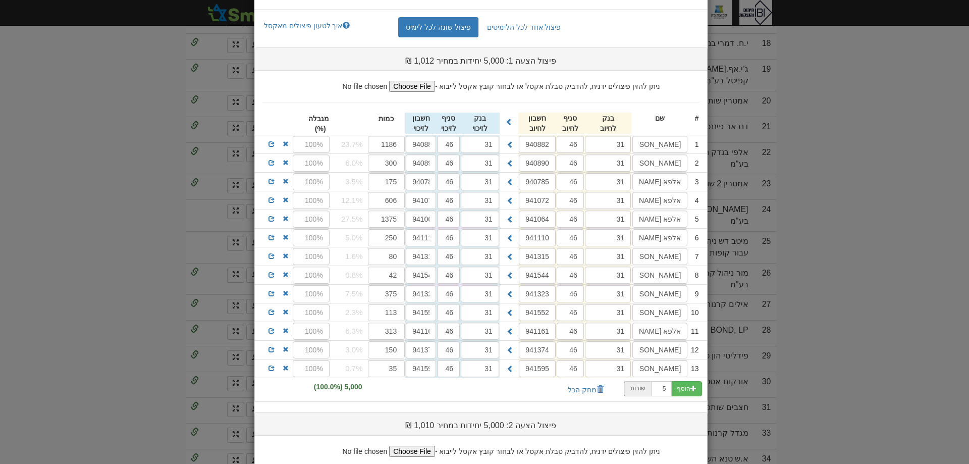
scroll to position [101, 0]
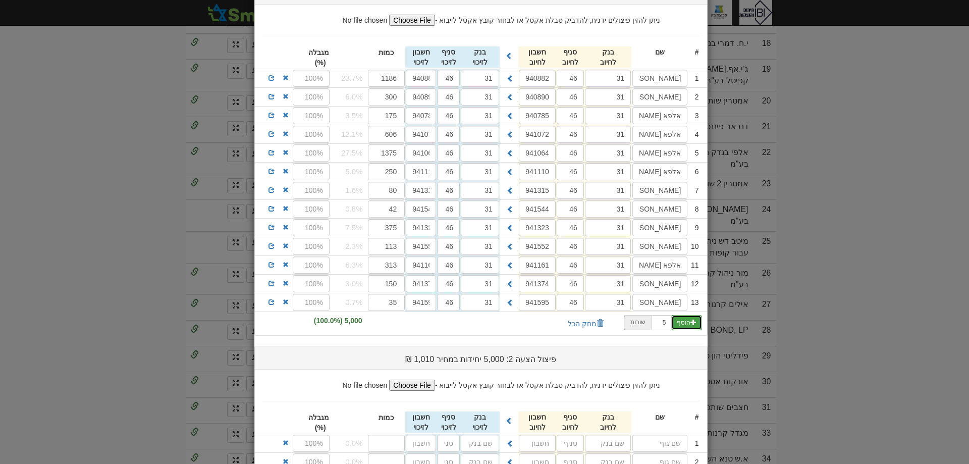
click at [691, 325] on button "הוסף" at bounding box center [686, 322] width 31 height 15
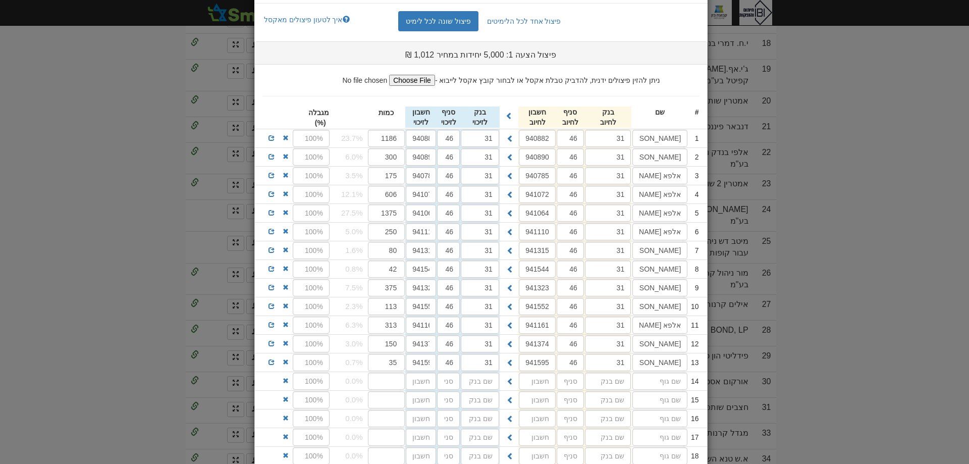
scroll to position [0, 0]
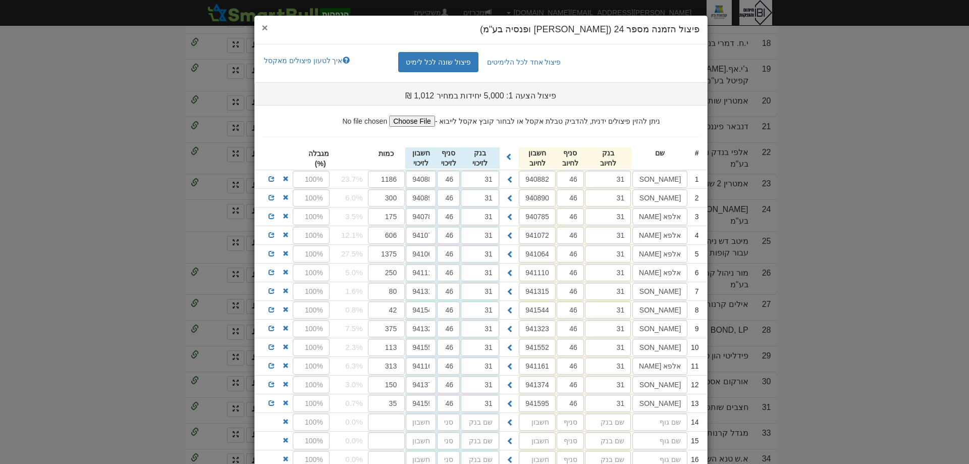
drag, startPoint x: 266, startPoint y: 26, endPoint x: 272, endPoint y: 37, distance: 12.7
click at [266, 27] on span "×" at bounding box center [265, 28] width 6 height 12
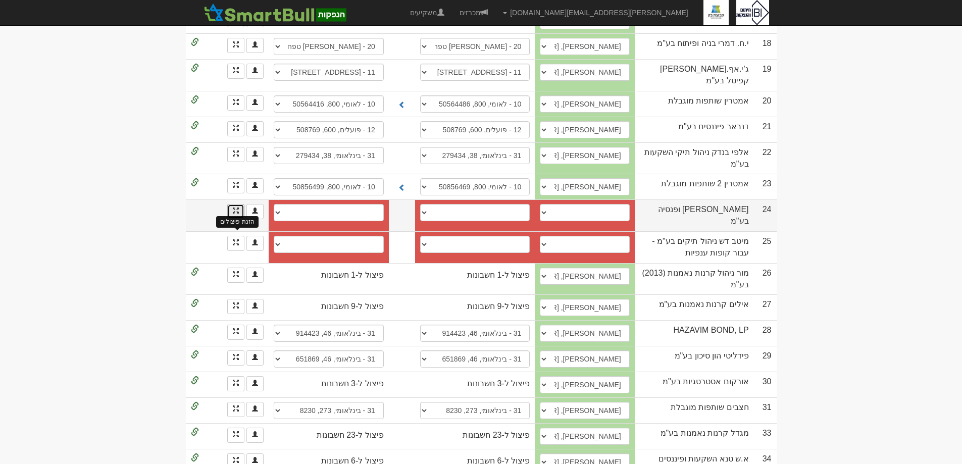
click at [236, 214] on span at bounding box center [236, 210] width 6 height 6
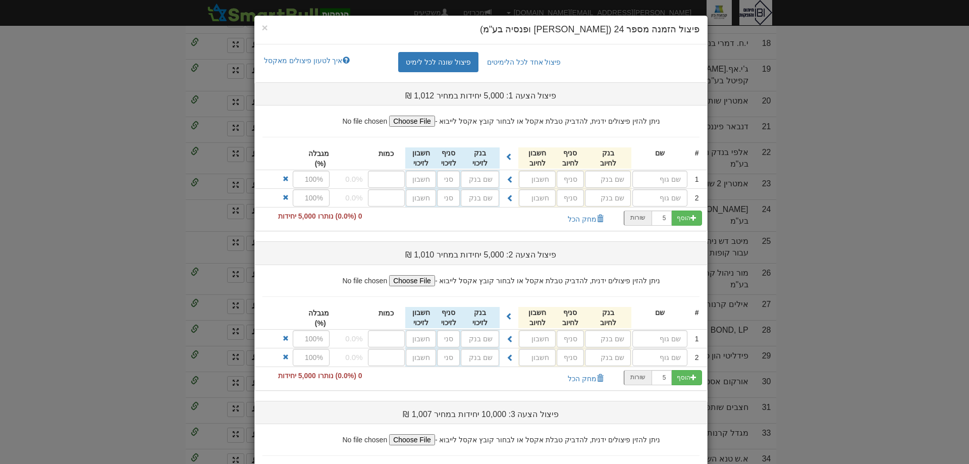
click at [291, 280] on div "ניתן להזין פיצולים ידנית, להדביק טבלת אקסל או לבחור קובץ אקסל לייבוא -" at bounding box center [481, 275] width 452 height 21
click at [268, 26] on span "×" at bounding box center [265, 28] width 6 height 12
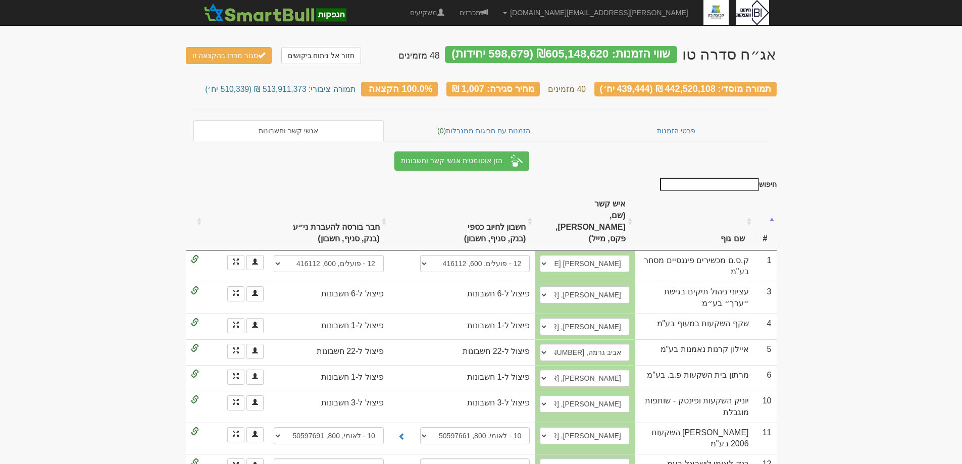
drag, startPoint x: 860, startPoint y: 222, endPoint x: 814, endPoint y: 245, distance: 51.5
click at [685, 125] on link "פרטי הזמנות" at bounding box center [676, 130] width 185 height 21
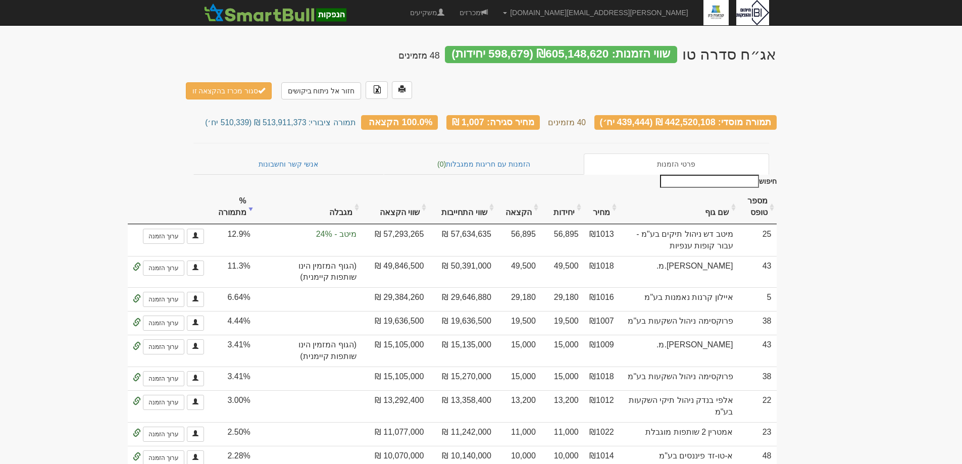
click at [721, 190] on th "שם גוף" at bounding box center [678, 207] width 119 height 34
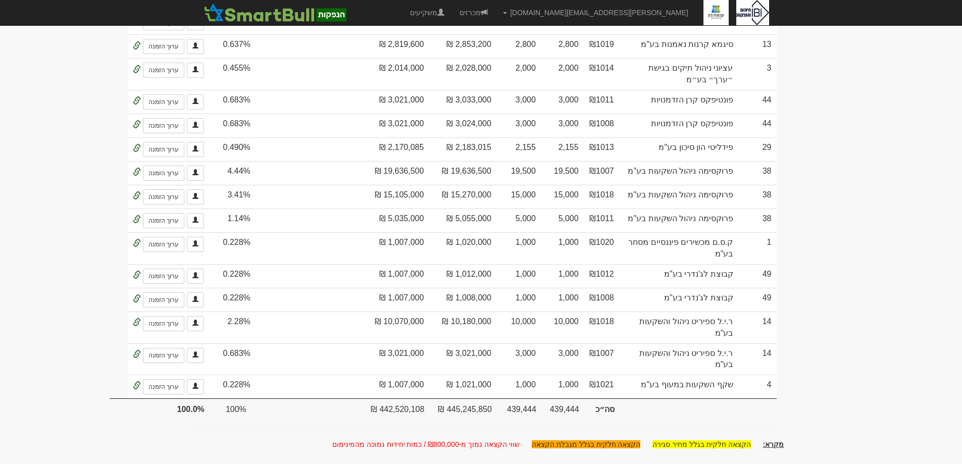
scroll to position [1817, 0]
drag, startPoint x: 922, startPoint y: 206, endPoint x: 912, endPoint y: 211, distance: 11.1
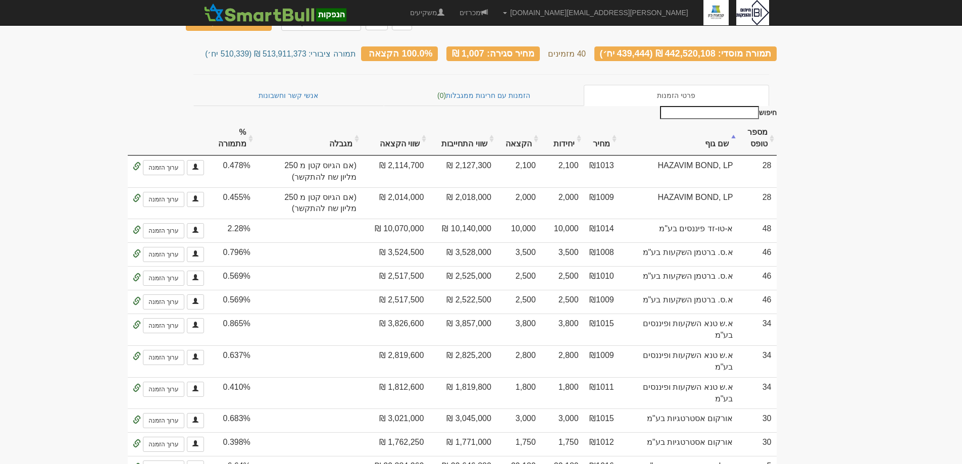
scroll to position [0, 0]
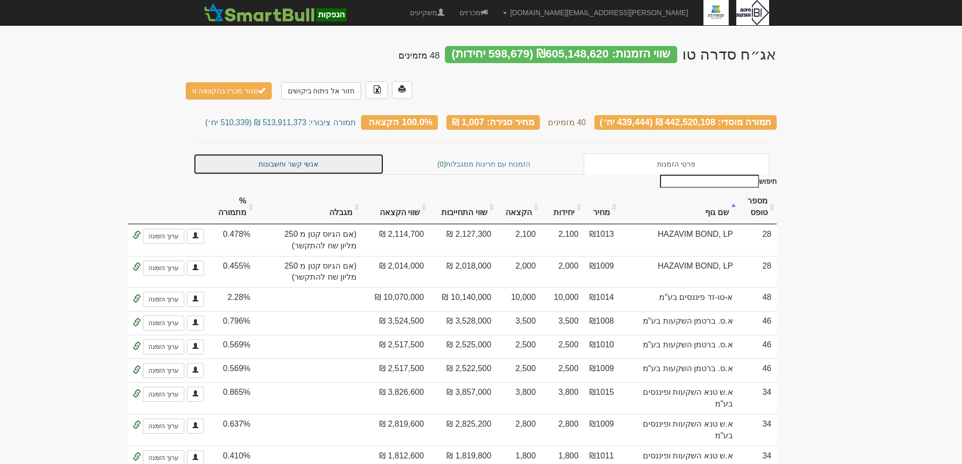
drag, startPoint x: 316, startPoint y: 124, endPoint x: 331, endPoint y: 134, distance: 17.8
click at [317, 153] on link "אנשי קשר וחשבונות" at bounding box center [288, 163] width 191 height 21
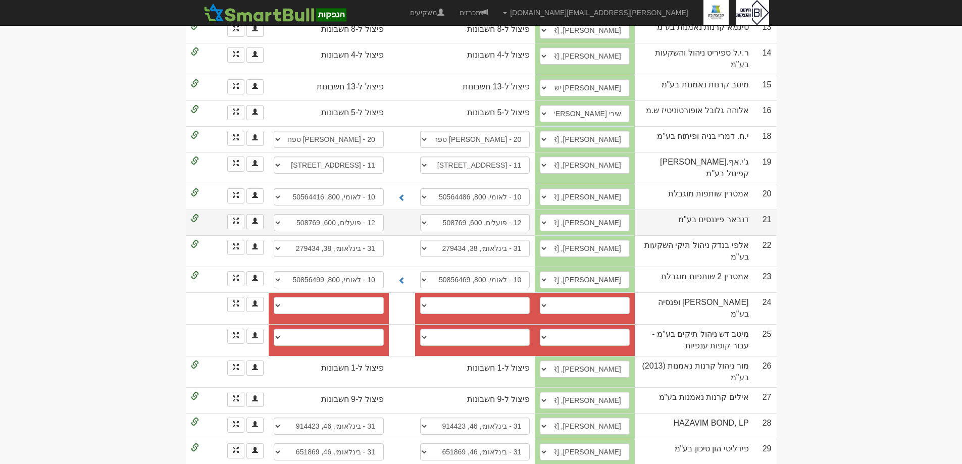
scroll to position [404, 0]
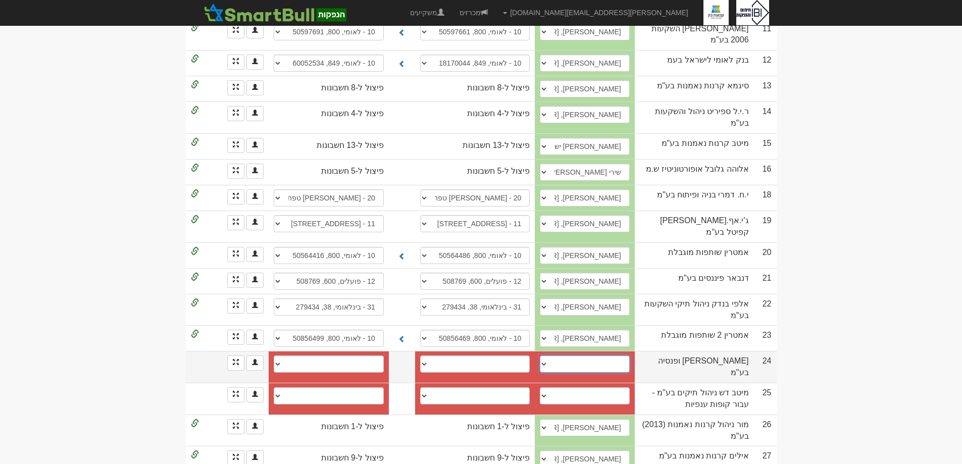
click at [578, 373] on select "אורי קרן, Lilach.BenTovim@more.co.il עדי כהן, Adi.Cohen@more.co.il אורי קרן, Ef…" at bounding box center [584, 363] width 89 height 17
click at [604, 373] on select "אורי קרן, Lilach.BenTovim@more.co.il עדי כהן, Adi.Cohen@more.co.il אורי קרן, Ef…" at bounding box center [584, 363] width 89 height 17
select select "new_contact"
click at [569, 373] on select "אורי קרן, Lilach.BenTovim@more.co.il עדי כהן, Adi.Cohen@more.co.il אורי קרן, Ef…" at bounding box center [584, 363] width 89 height 17
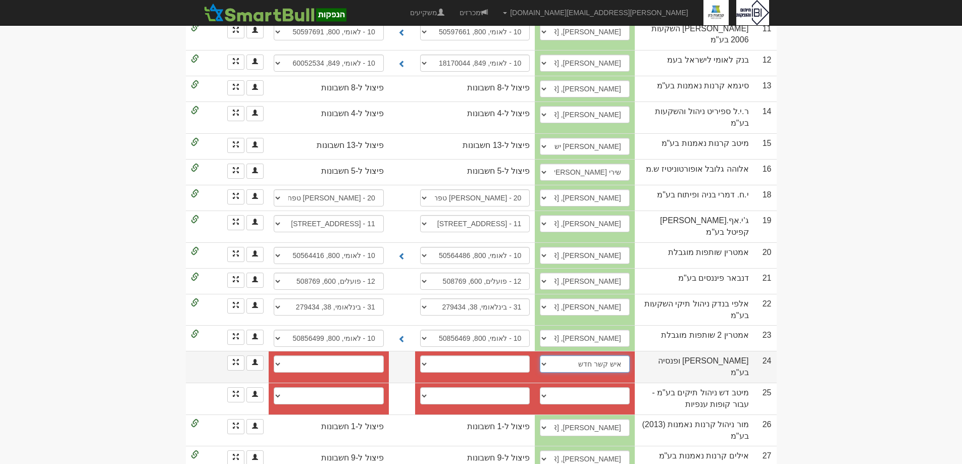
select select
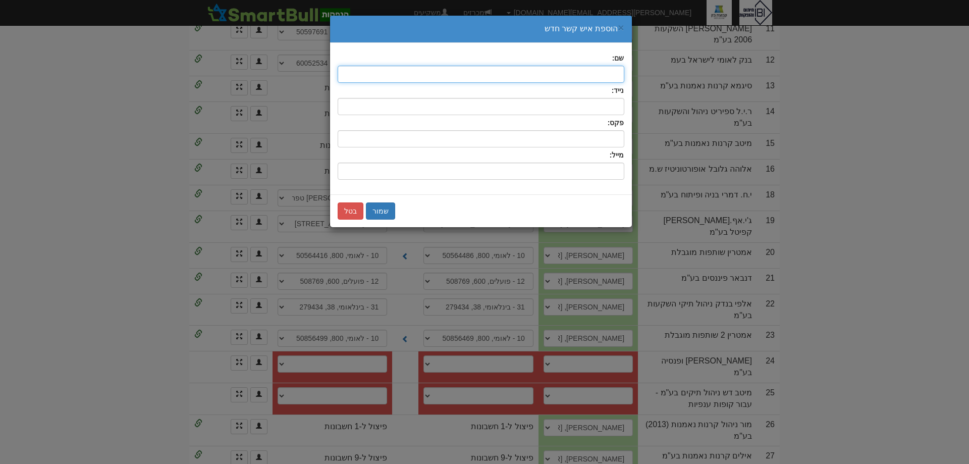
click at [593, 67] on input "text" at bounding box center [481, 74] width 287 height 17
type input "s"
type input "ד"
type input "דוד ינקלביץ"
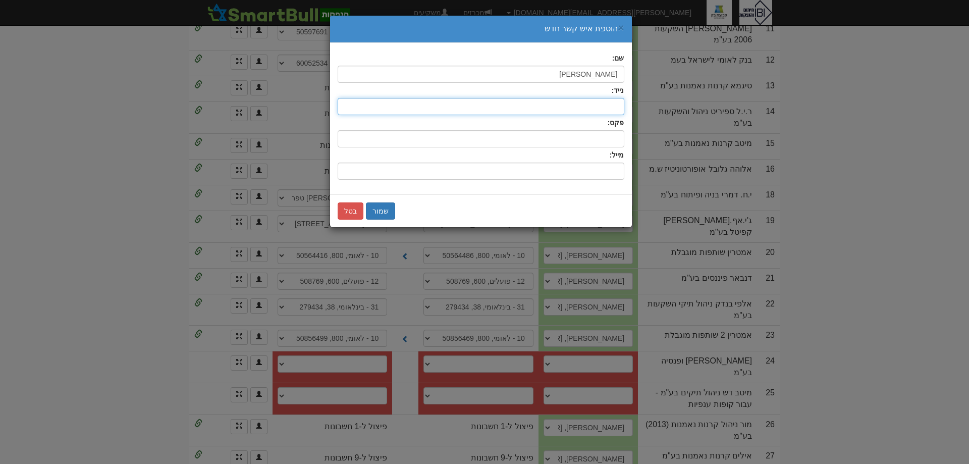
click at [604, 105] on input "text" at bounding box center [481, 106] width 287 height 17
type input "053-7124535"
click at [587, 169] on input "שם:" at bounding box center [481, 171] width 287 height 17
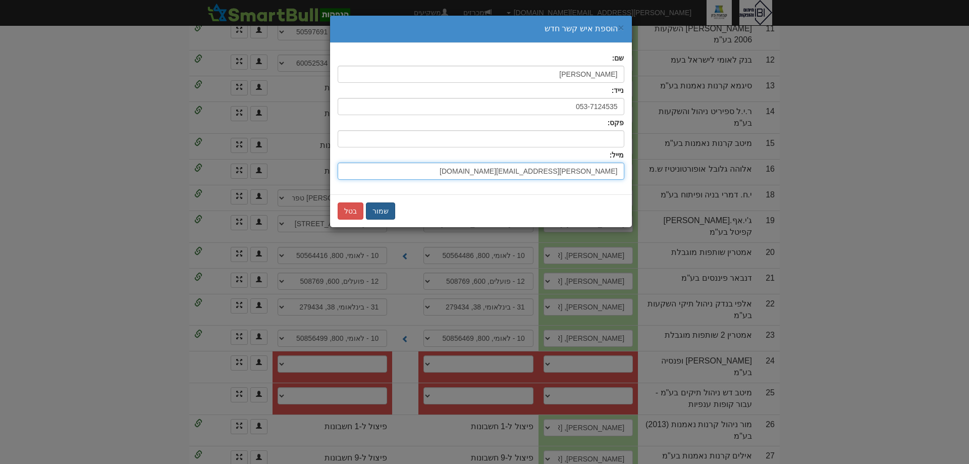
type input "david.yankelewitz@more.co.il"
click at [371, 207] on button "שמור" at bounding box center [380, 210] width 29 height 17
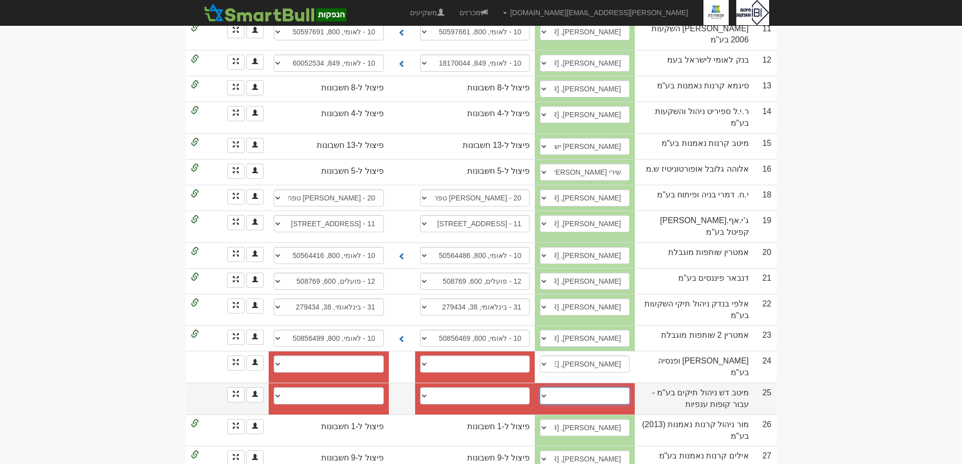
click at [575, 404] on select "עודד מנגר, 054-4355480, Oded.Manger@meitav.co.il צחי דביר, tzachi.dvir@meitav.c…" at bounding box center [584, 395] width 89 height 17
click at [726, 408] on td "מיטב דש ניהול תיקים בע"מ - עבור קופות ענפיות" at bounding box center [694, 399] width 119 height 32
click at [572, 404] on select "עודד מנגר, 054-4355480, Oded.Manger@meitav.co.il צחי דביר, tzachi.dvir@meitav.c…" at bounding box center [584, 395] width 89 height 17
select select "63836837a4d71dcd5266dfb1"
click at [565, 401] on select "עודד מנגר, 054-4355480, Oded.Manger@meitav.co.il צחי דביר, tzachi.dvir@meitav.c…" at bounding box center [584, 395] width 89 height 17
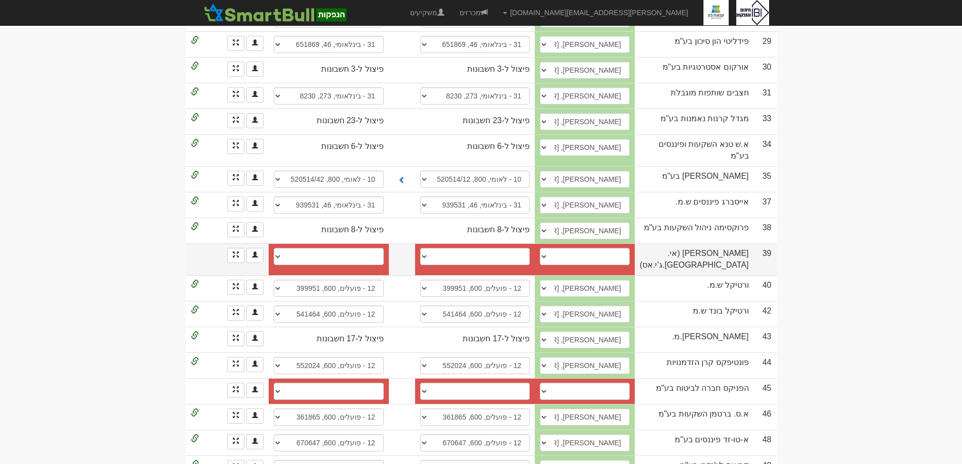
scroll to position [909, 0]
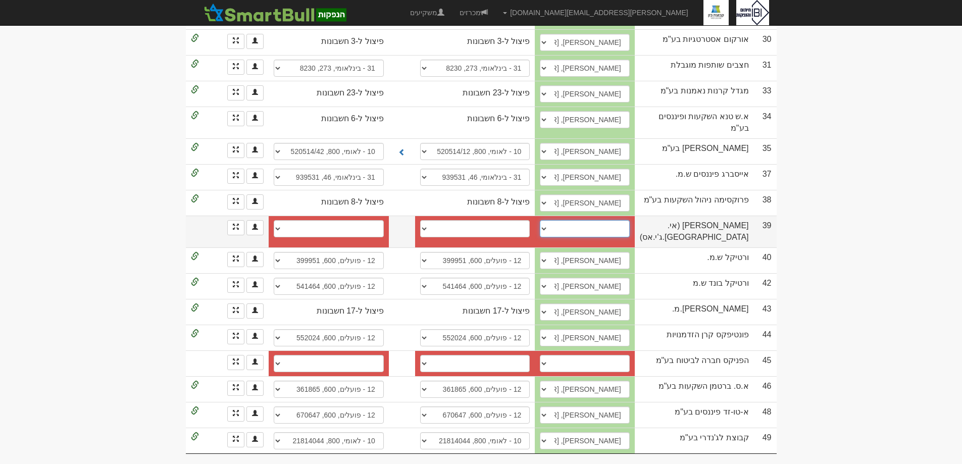
click at [574, 237] on select "רני גבריאלי, rani@milestone-capital.co.il עמיחי, amichai@milestone-capital.co.i…" at bounding box center [584, 228] width 89 height 17
select select "65cb91ae91fbae72ebaac42e"
click at [565, 237] on select "רני גבריאלי, rani@milestone-capital.co.il עמיחי, amichai@milestone-capital.co.i…" at bounding box center [584, 228] width 89 height 17
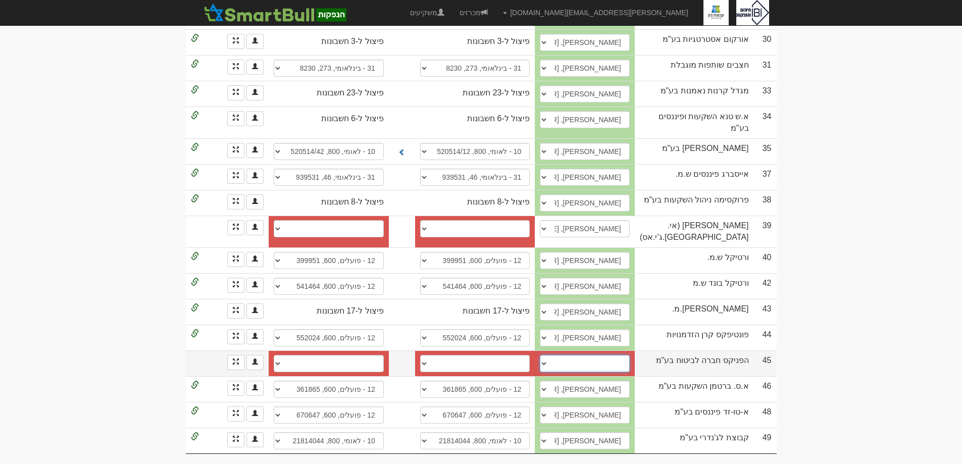
click at [629, 372] on select "גיא פרידלר, 03-7337977, guyf@fnx.co.il אייל טלמור, 054-3432872, eyalt1@fnx.co.i…" at bounding box center [584, 363] width 89 height 17
select select "new_contact"
click at [569, 372] on select "גיא פרידלר, 03-7337977, guyf@fnx.co.il אייל טלמור, 054-3432872, eyalt1@fnx.co.i…" at bounding box center [584, 363] width 89 height 17
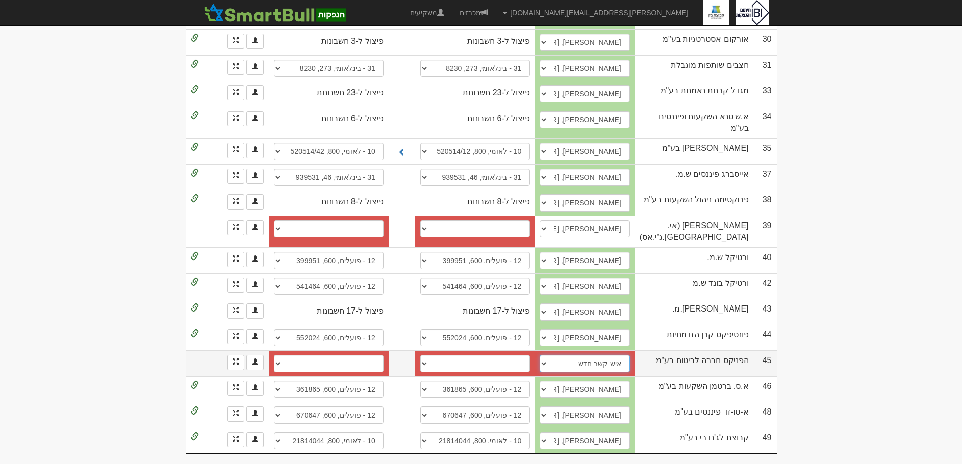
select select
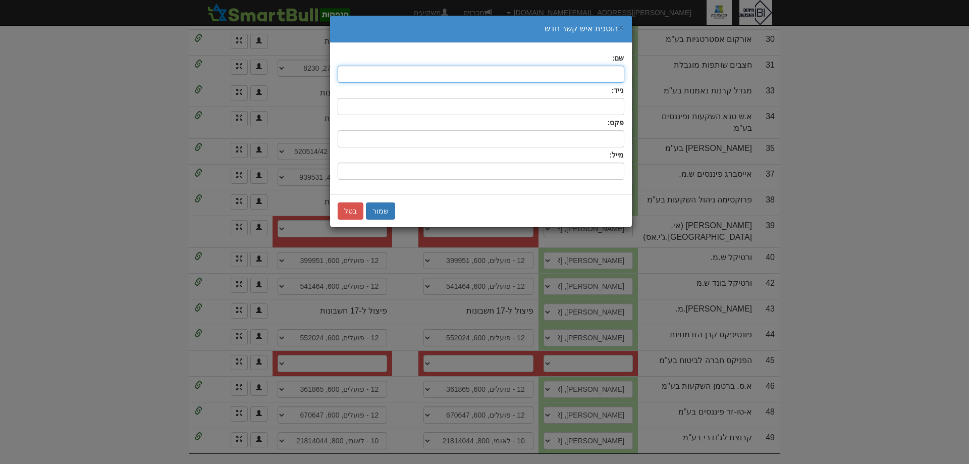
click at [586, 78] on input "text" at bounding box center [481, 74] width 287 height 17
type input "g"
type input "עינת רגב"
click at [595, 169] on input "שם:" at bounding box center [481, 171] width 287 height 17
type input "ק"
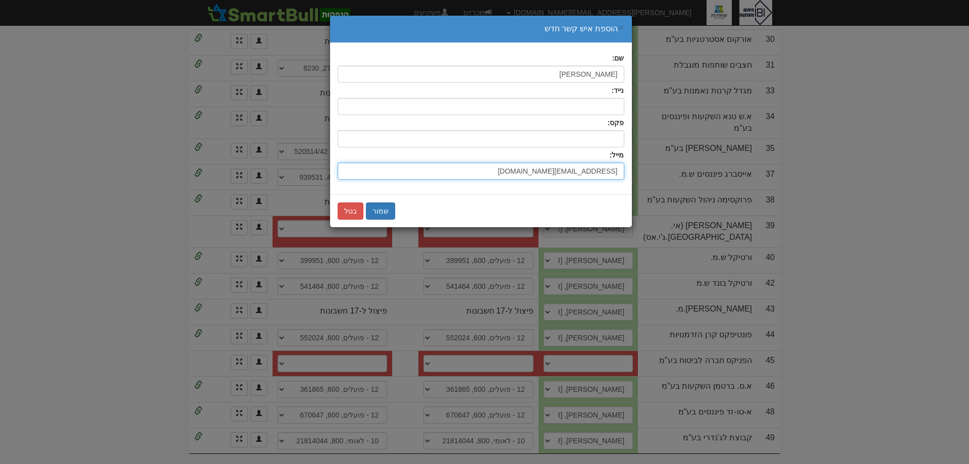
type input "[EMAIL_ADDRESS][DOMAIN_NAME]"
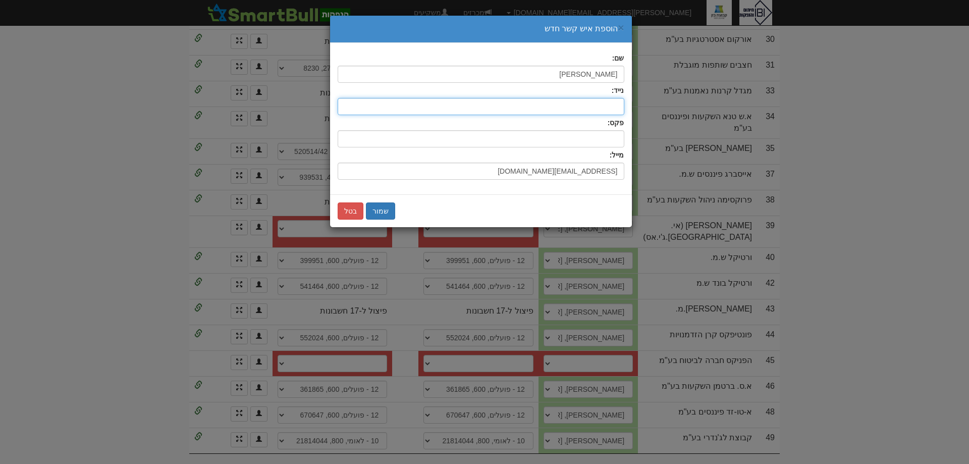
click at [611, 107] on input "text" at bounding box center [481, 106] width 287 height 17
type input "0546870885"
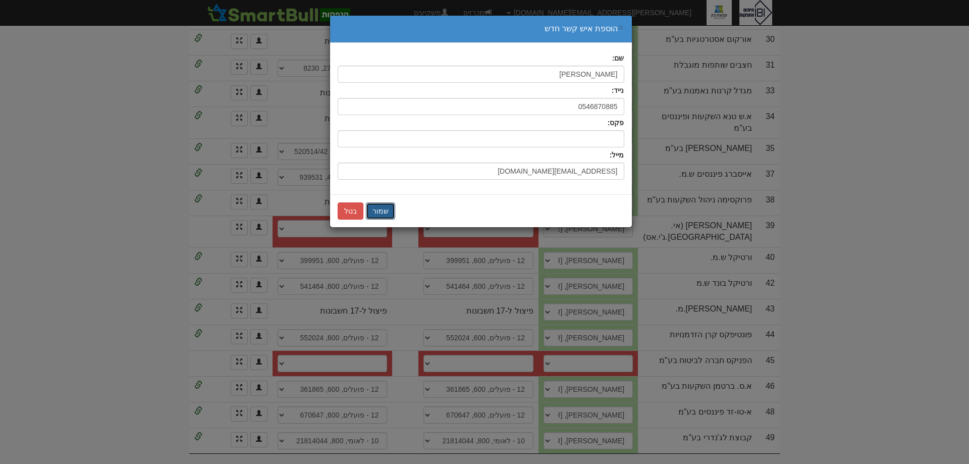
click at [386, 205] on button "שמור" at bounding box center [380, 210] width 29 height 17
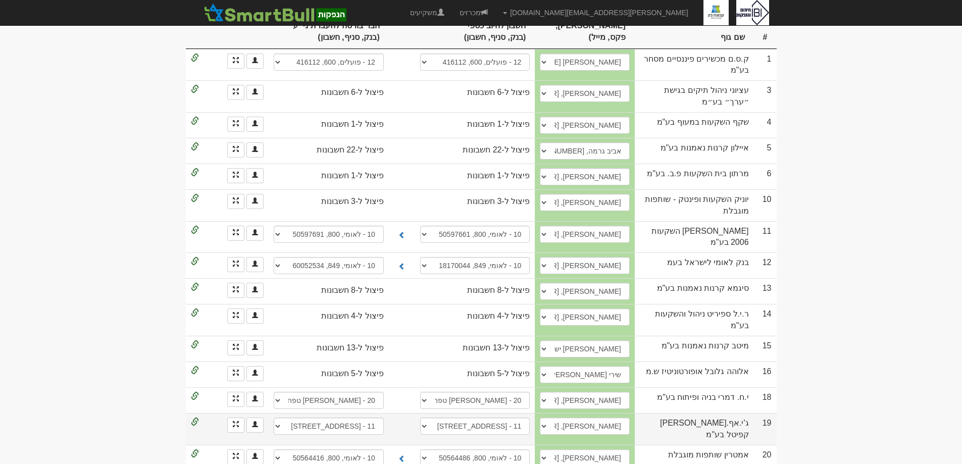
scroll to position [0, 0]
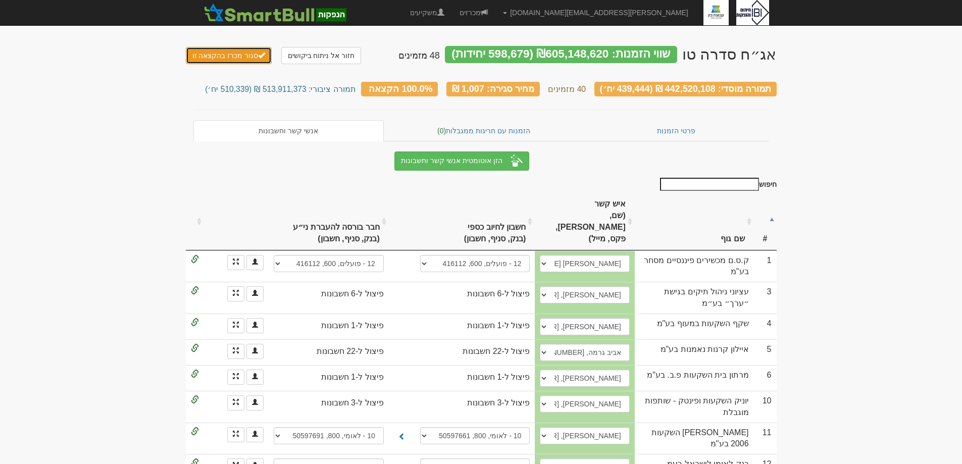
click at [207, 55] on button "סגור מכרז בהקצאה זו" at bounding box center [229, 55] width 86 height 17
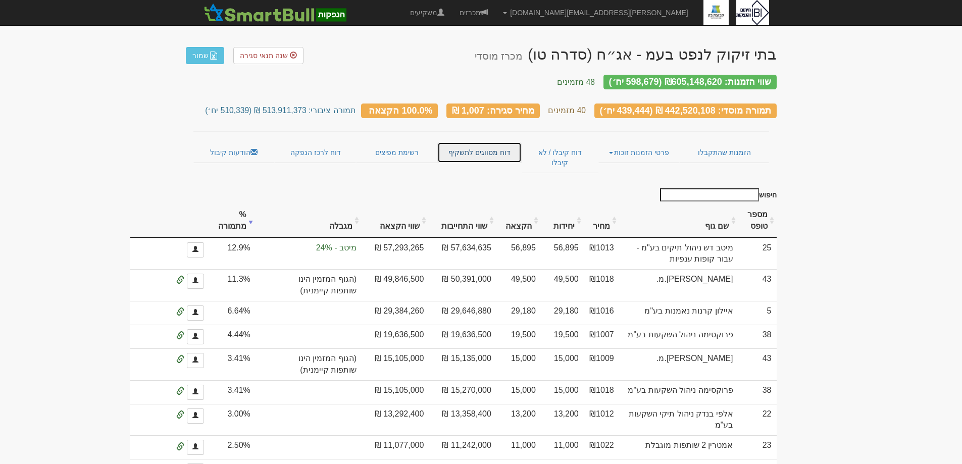
click at [487, 145] on link "דוח מסווגים לתשקיף" at bounding box center [479, 152] width 84 height 21
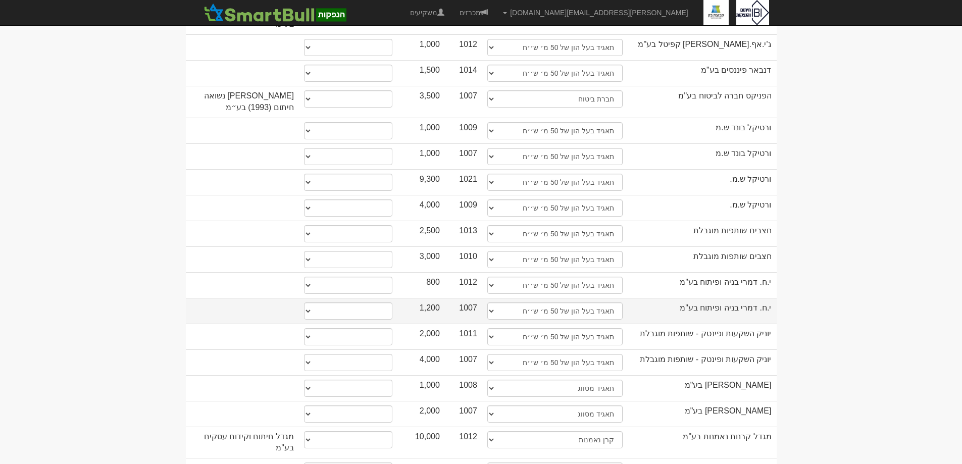
scroll to position [1111, 0]
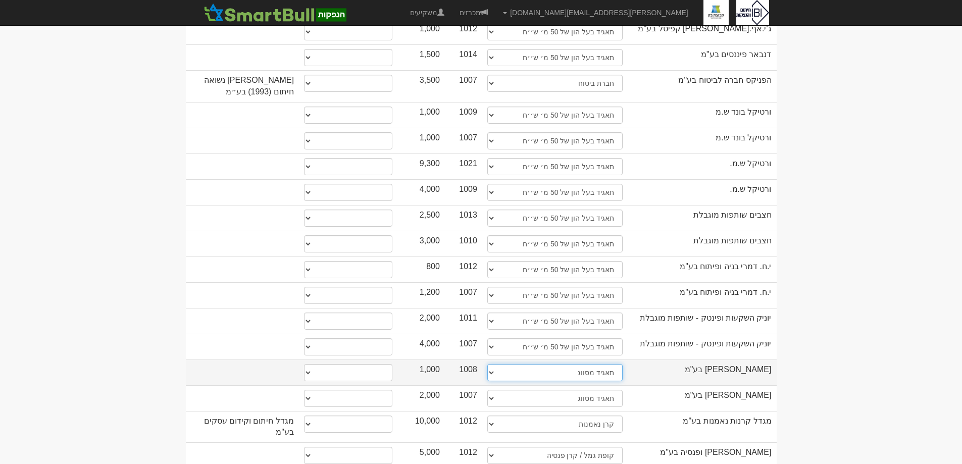
click at [490, 364] on select "תאגיד מסווג חתם / מפיץ חברת ביטוח תאגיד בעל הון של 50 מ׳ ש׳׳ח קופת גמל / קרן פנ…" at bounding box center [554, 372] width 135 height 17
select select "תאגיד בעל הון של 50 מ׳ ש׳׳ח"
click at [487, 364] on select "תאגיד מסווג חתם / מפיץ חברת ביטוח תאגיד בעל הון של 50 מ׳ ש׳׳ח קופת גמל / קרן פנ…" at bounding box center [554, 372] width 135 height 17
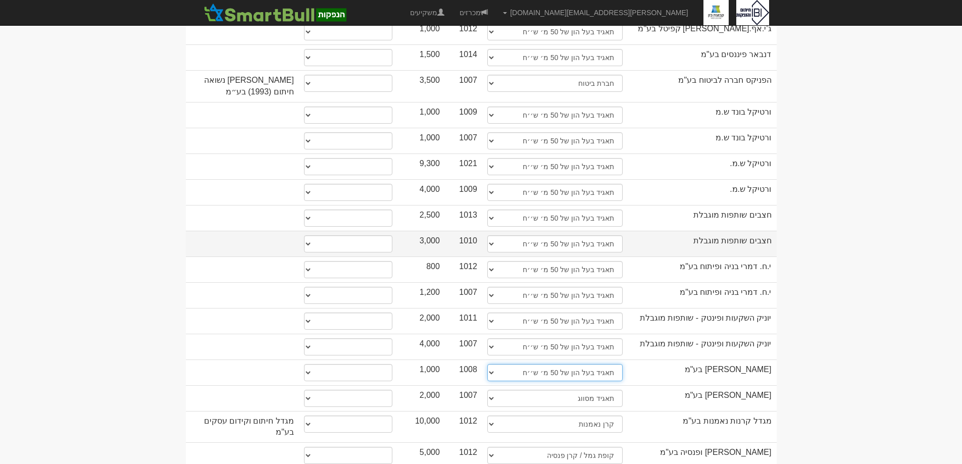
select select "תאגיד בעל הון של 50 מ׳ ש׳׳ח"
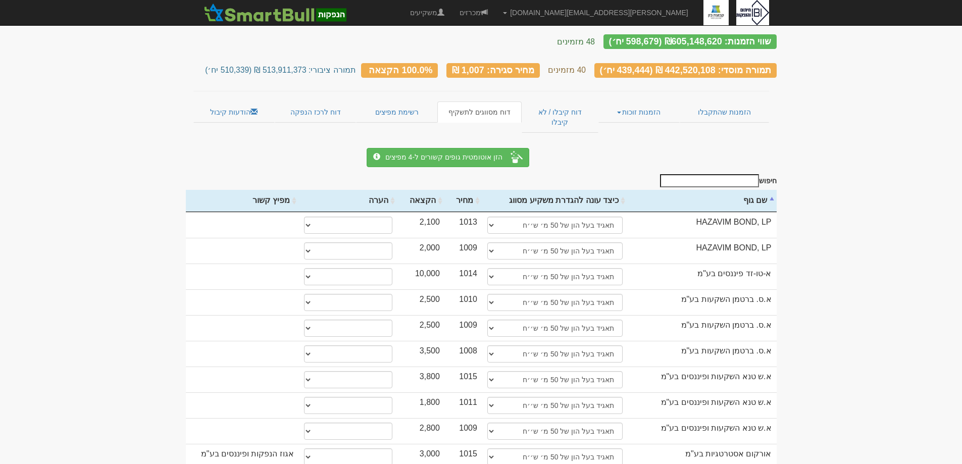
scroll to position [0, 0]
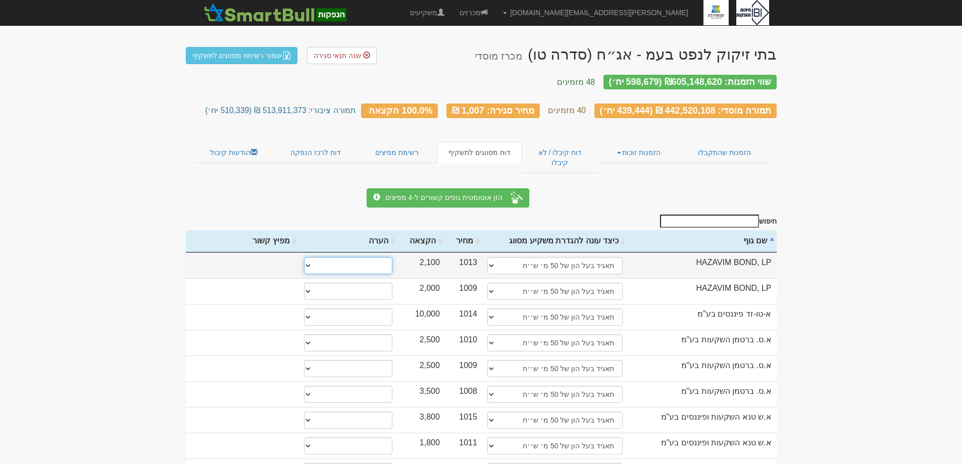
click at [309, 257] on select "* גוף הקשור למפיץ בהנפקה ** בעל עניין בחברה *** בעל שליטה בחברה" at bounding box center [348, 265] width 88 height 17
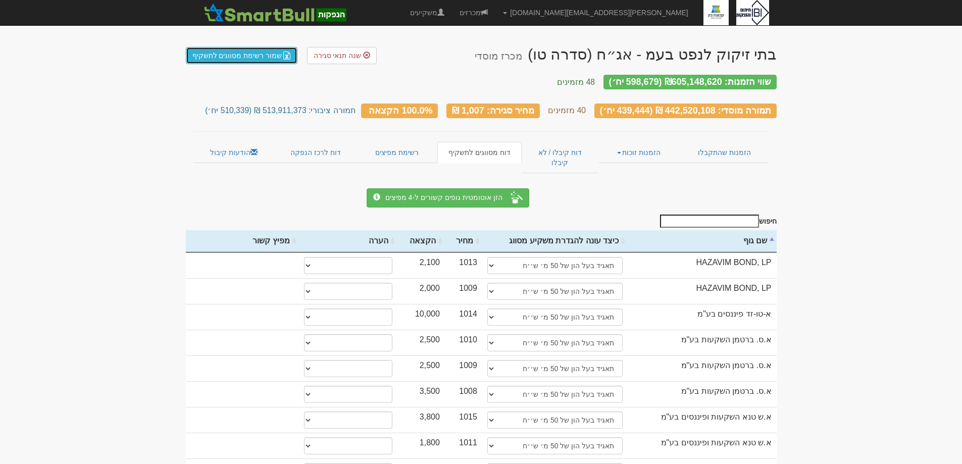
click at [233, 54] on link "שמור רשימת מסווגים לתשקיף" at bounding box center [242, 55] width 112 height 17
click at [495, 12] on link "מכרזים" at bounding box center [473, 12] width 43 height 25
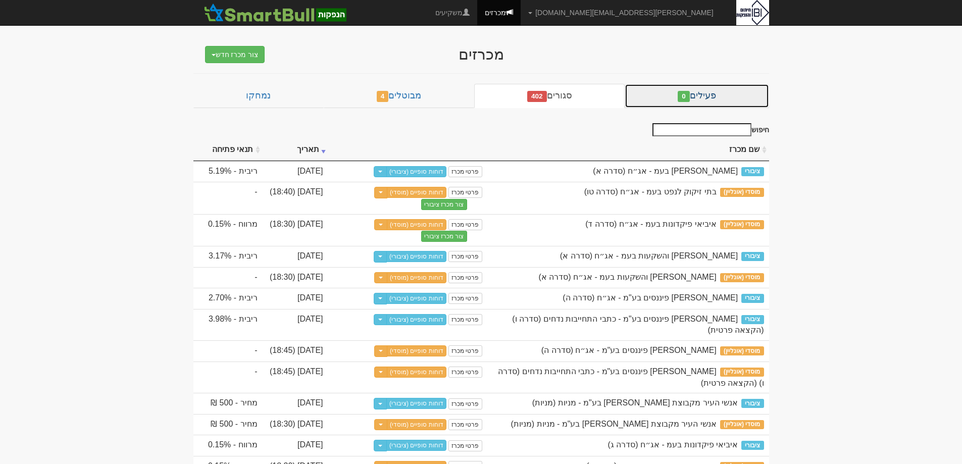
click at [677, 95] on link "פעילים 0" at bounding box center [696, 96] width 144 height 24
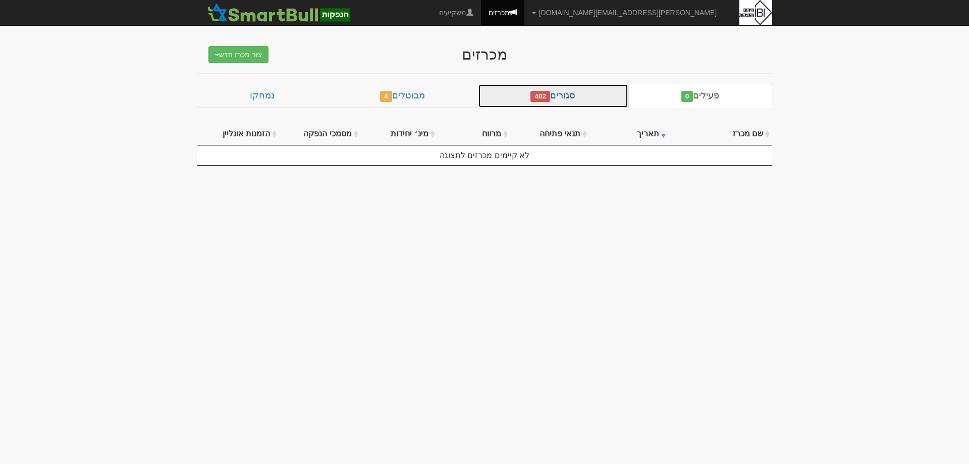
click at [578, 99] on link "סגורים 402" at bounding box center [553, 96] width 150 height 24
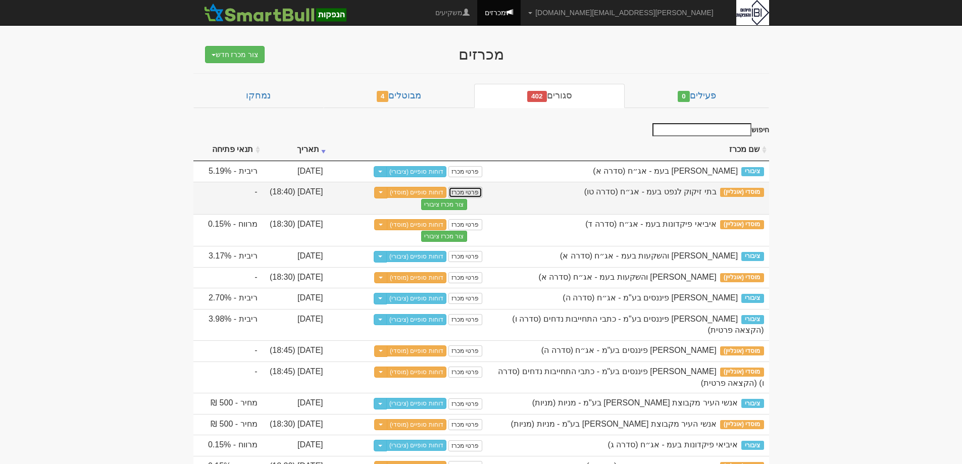
click at [463, 194] on link "פרטי מכרז" at bounding box center [464, 192] width 33 height 11
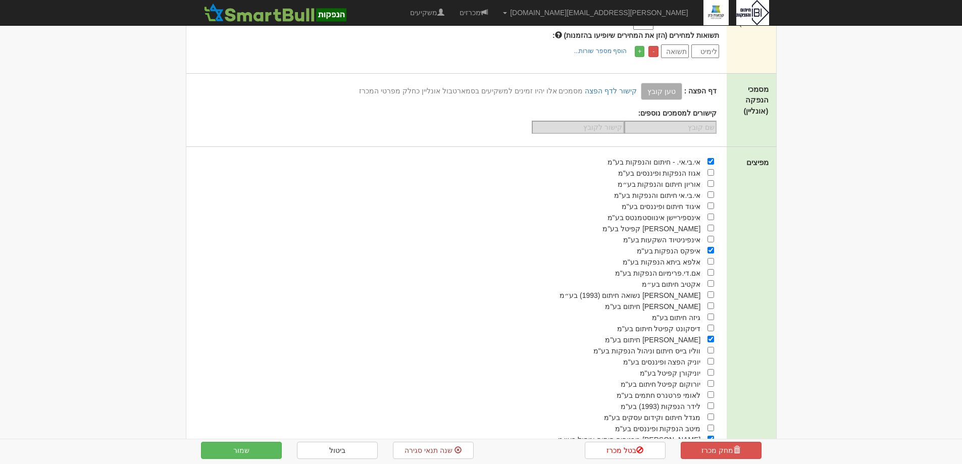
scroll to position [421, 0]
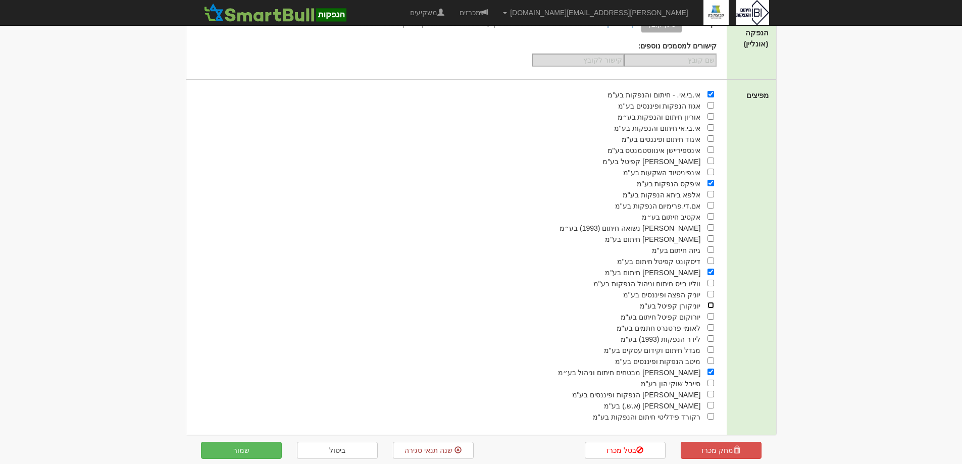
drag, startPoint x: 711, startPoint y: 299, endPoint x: 688, endPoint y: 312, distance: 26.9
click at [711, 302] on input "checkbox" at bounding box center [710, 305] width 7 height 7
checkbox input "true"
click at [712, 191] on input "checkbox" at bounding box center [710, 194] width 7 height 7
checkbox input "true"
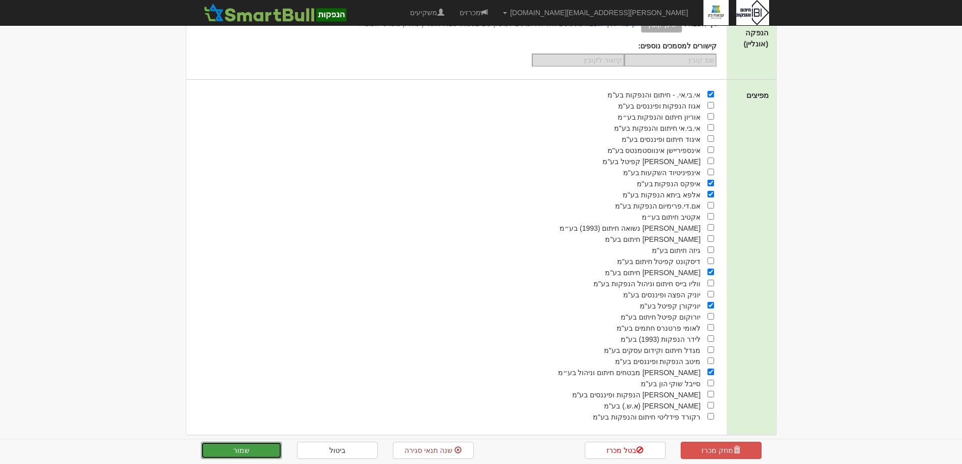
click at [236, 453] on button "שמור" at bounding box center [241, 450] width 81 height 17
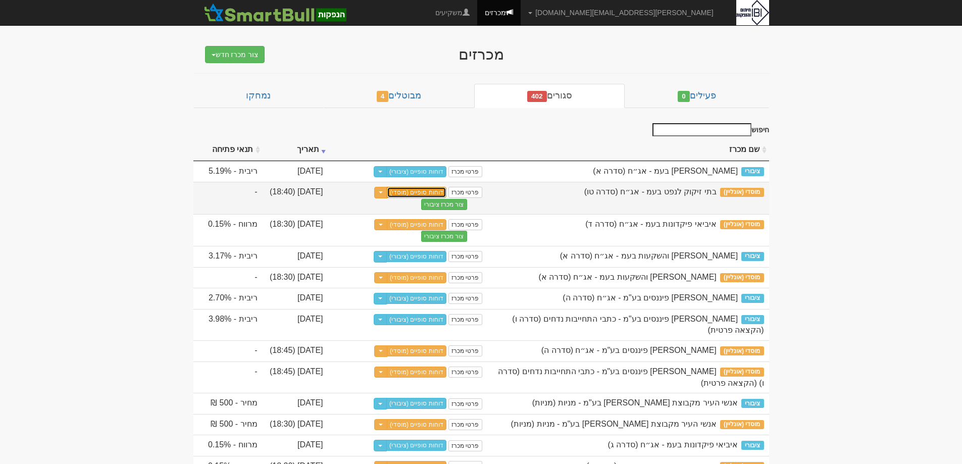
click at [416, 193] on link "דוחות סופיים (מוסדי)" at bounding box center [417, 192] width 60 height 11
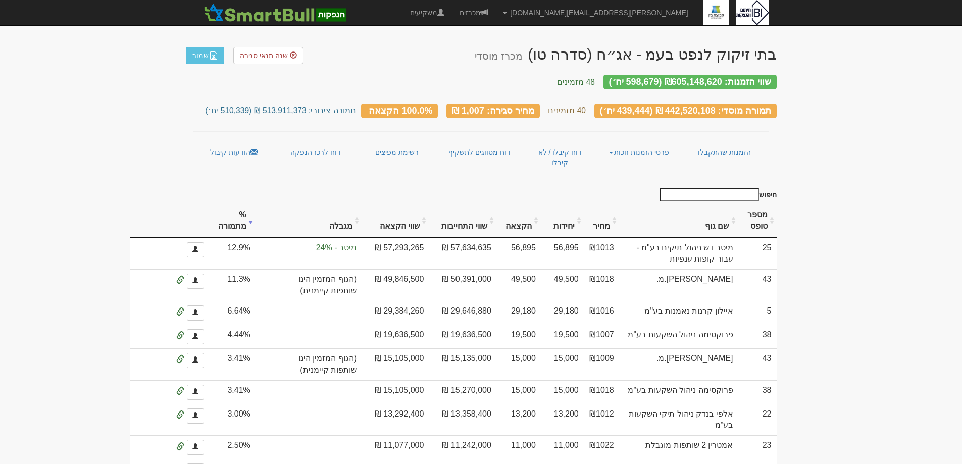
click at [235, 143] on link "הודעות קיבול" at bounding box center [233, 152] width 81 height 21
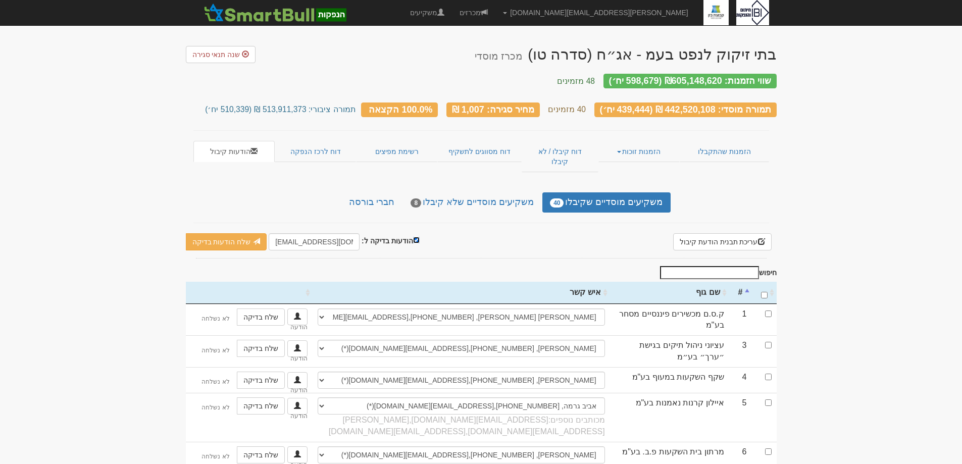
click at [413, 237] on input "הודעות בדיקה ל:" at bounding box center [416, 240] width 7 height 7
checkbox input "false"
drag, startPoint x: 764, startPoint y: 278, endPoint x: 770, endPoint y: 281, distance: 7.0
click at [765, 292] on input "\a : activate to sort column ascending" at bounding box center [764, 295] width 7 height 7
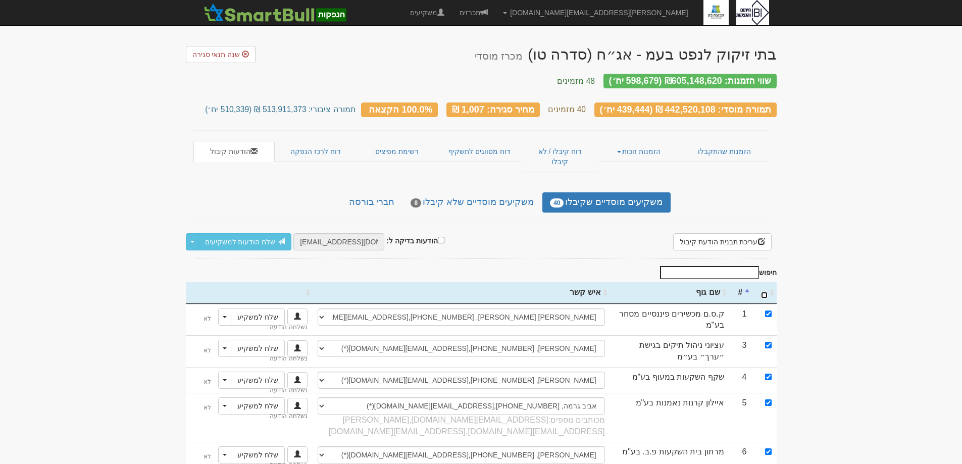
checkbox input "true"
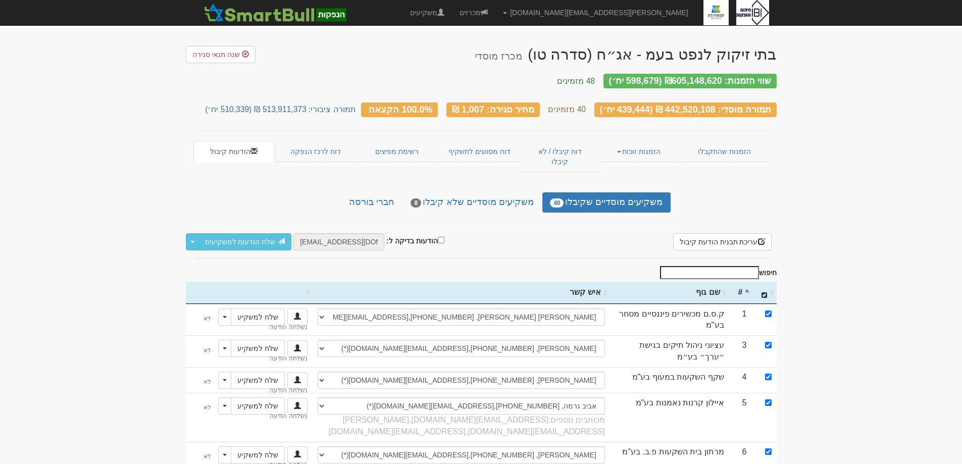
checkbox input "true"
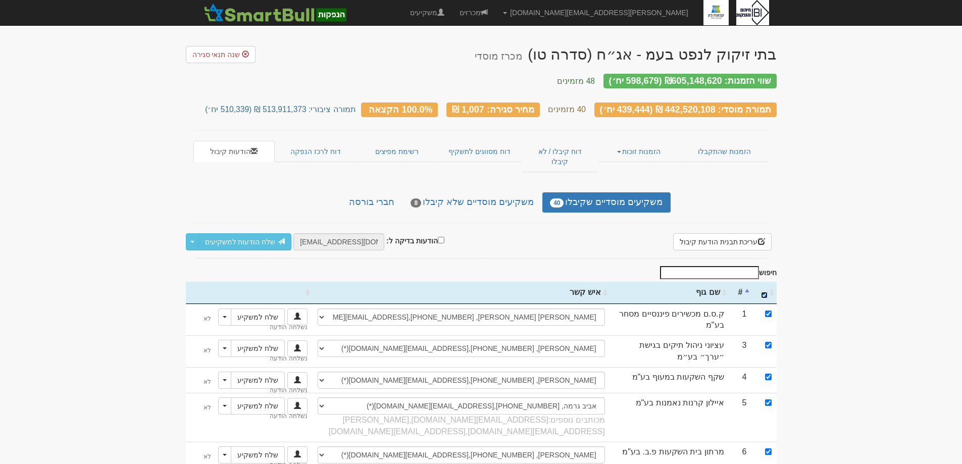
checkbox input "true"
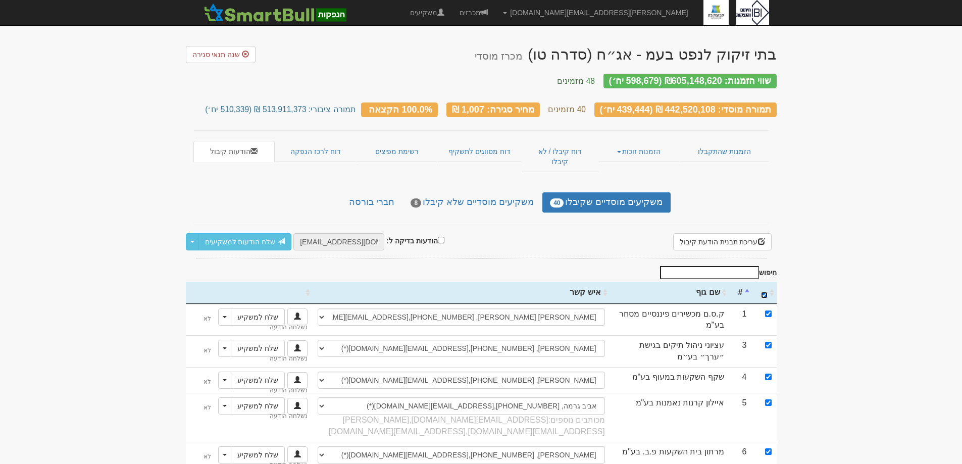
checkbox input "true"
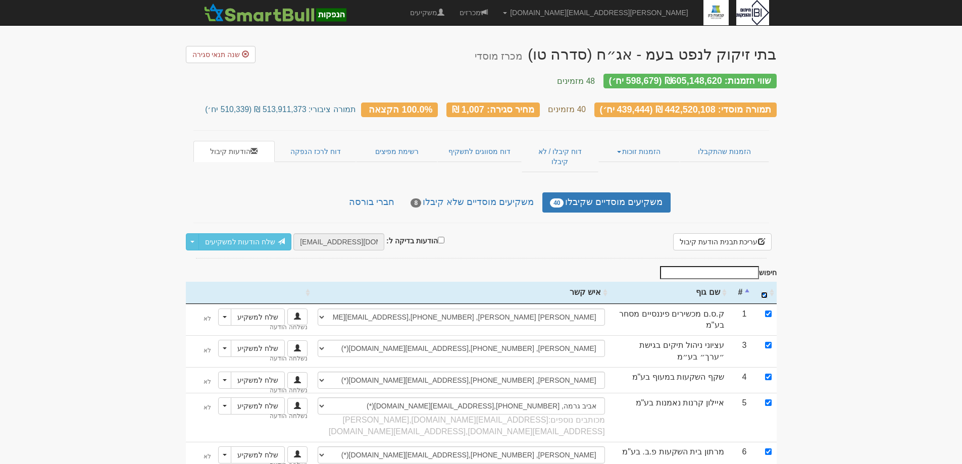
checkbox input "true"
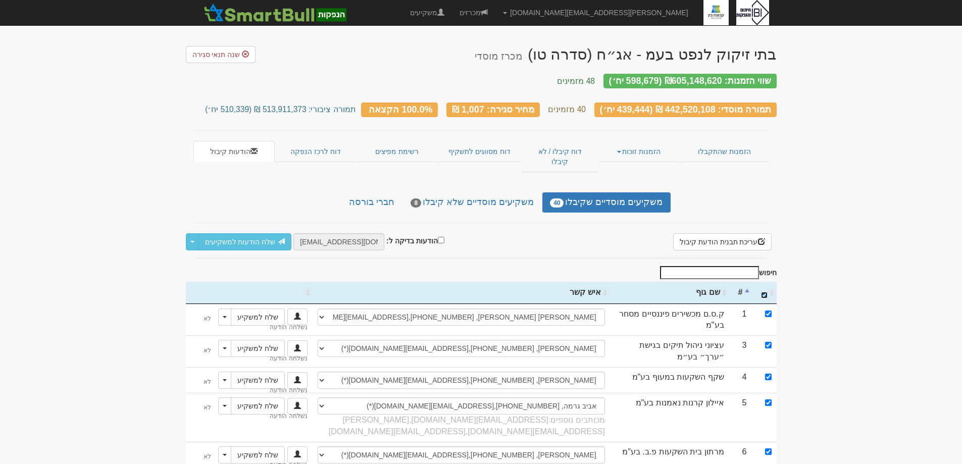
checkbox input "true"
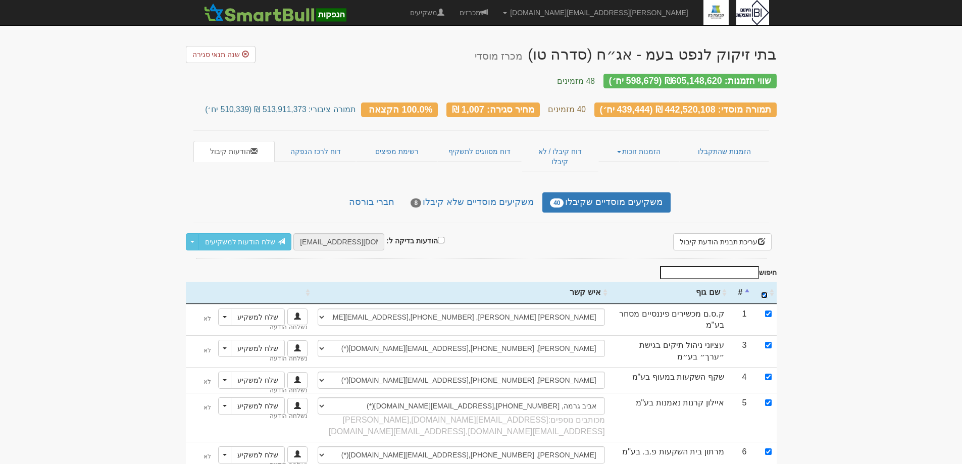
checkbox input "true"
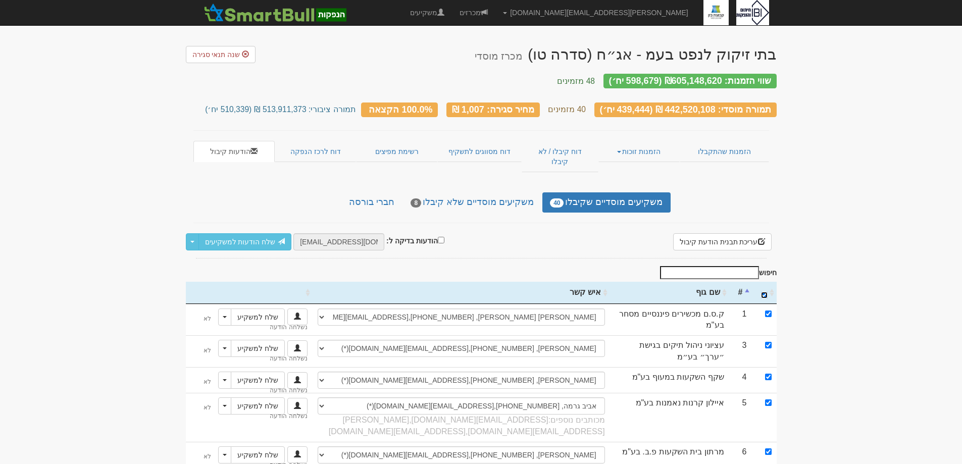
checkbox input "true"
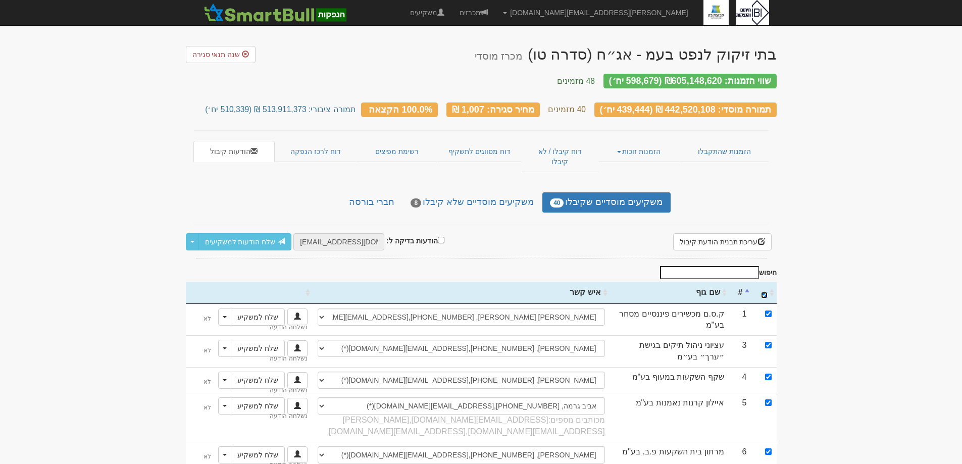
checkbox input "true"
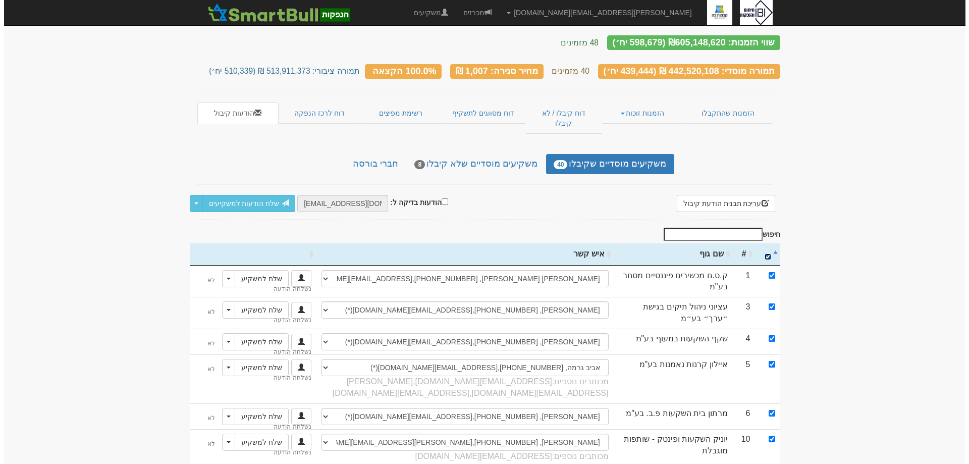
scroll to position [21, 0]
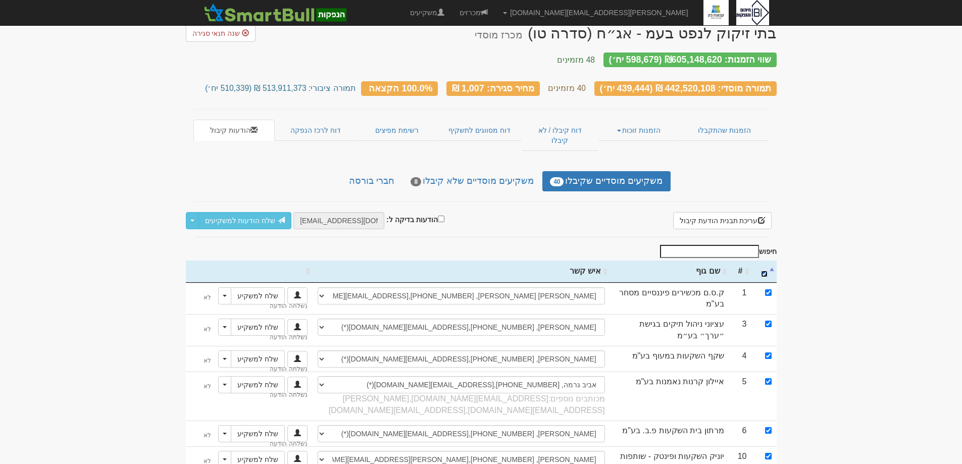
click at [765, 271] on input "\a : activate to sort column descending" at bounding box center [764, 274] width 7 height 7
checkbox input "false"
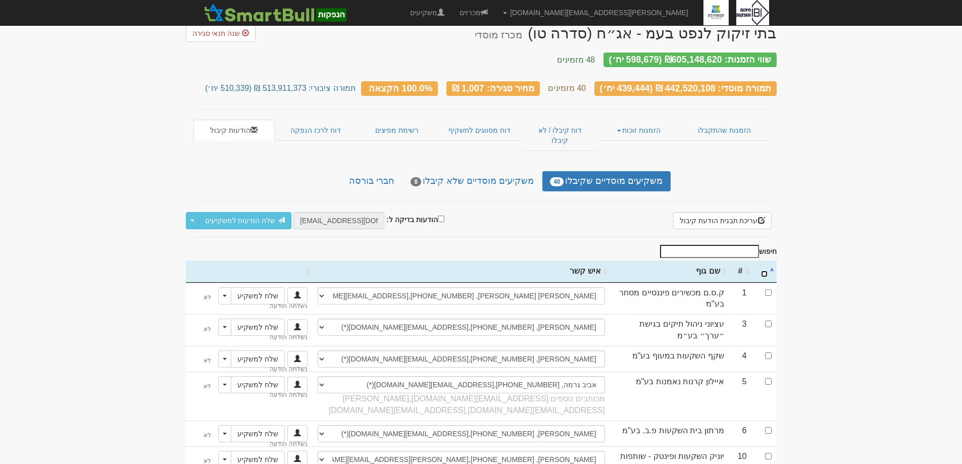
checkbox input "false"
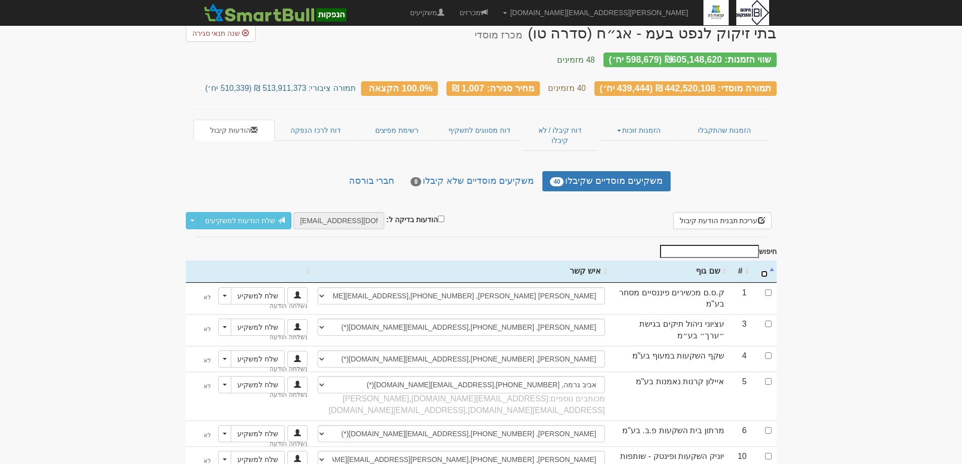
checkbox input "false"
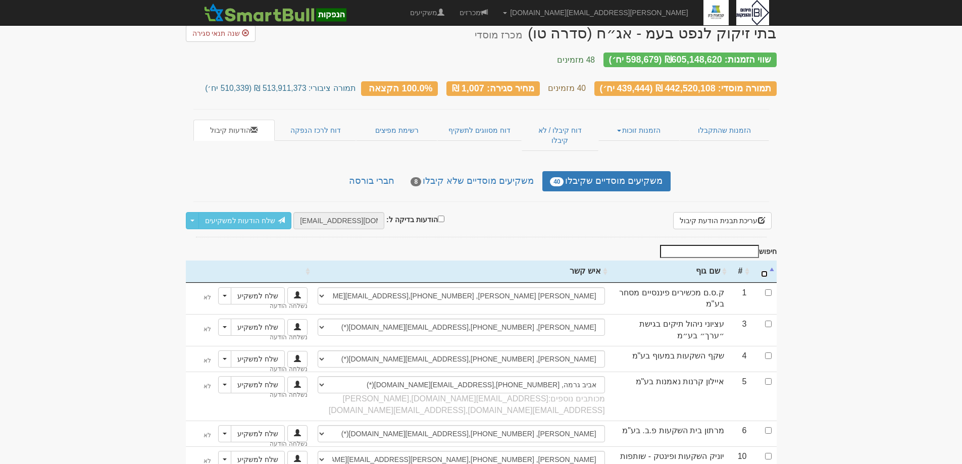
checkbox input "false"
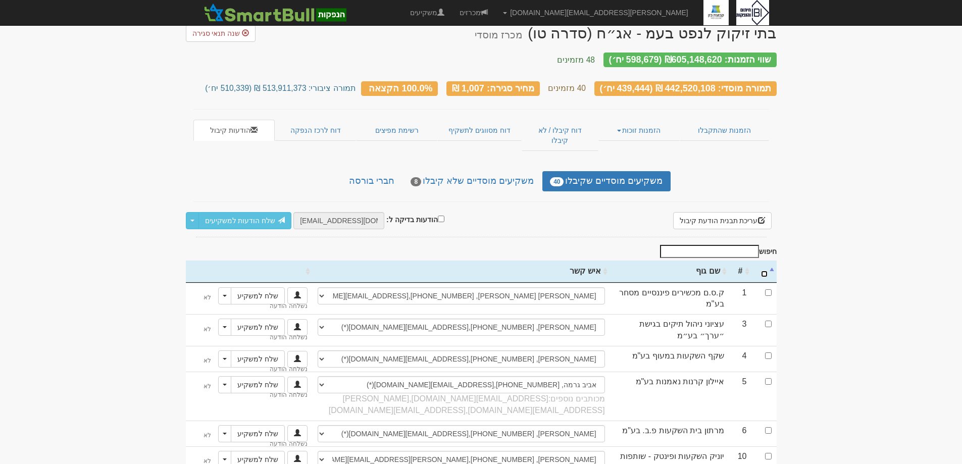
checkbox input "false"
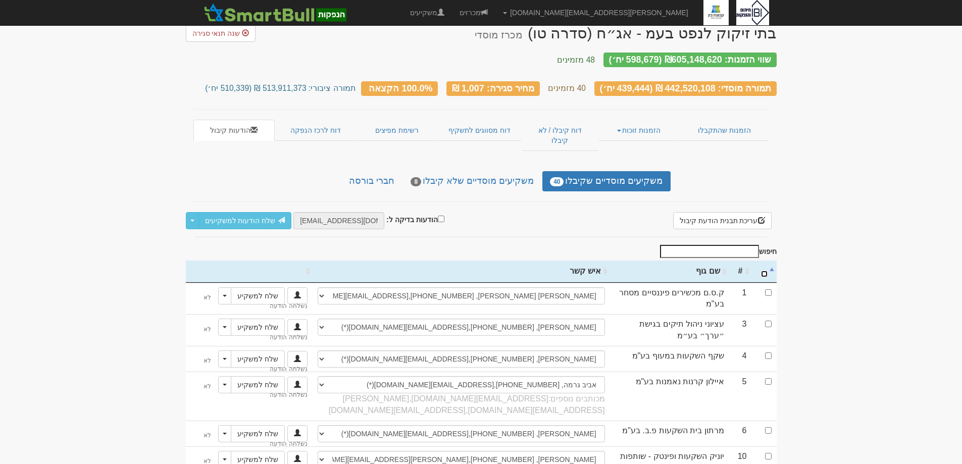
checkbox input "false"
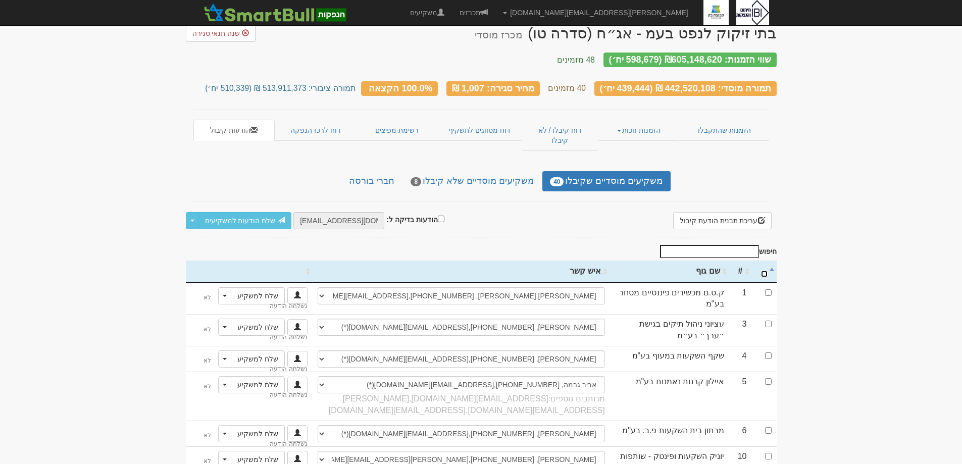
checkbox input "false"
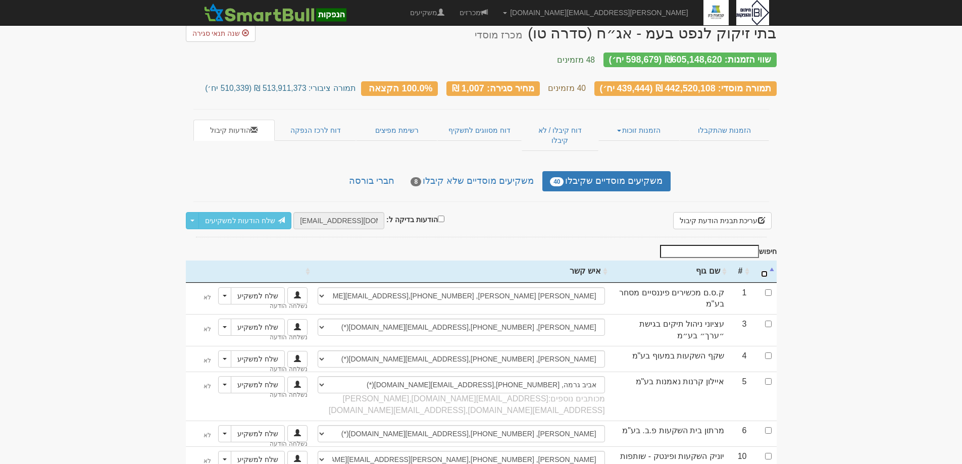
checkbox input "false"
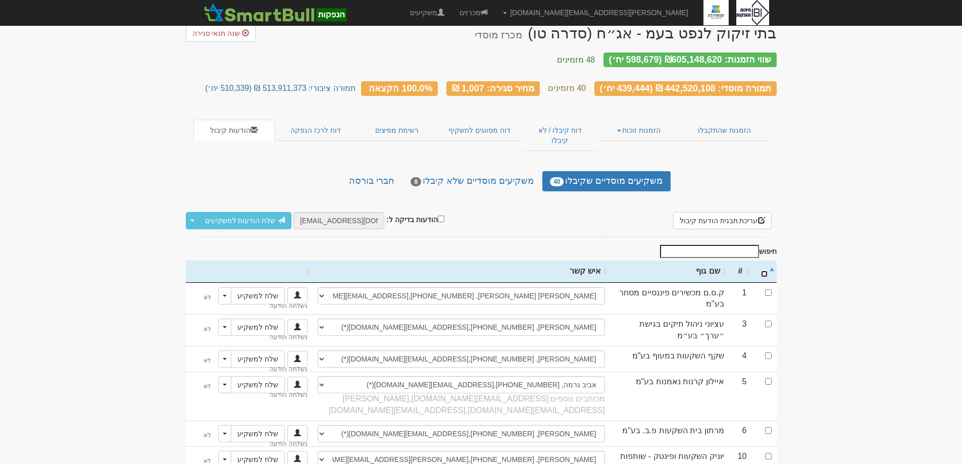
checkbox input "false"
click at [724, 212] on button "עריכת תבנית הודעת קיבול" at bounding box center [722, 220] width 98 height 17
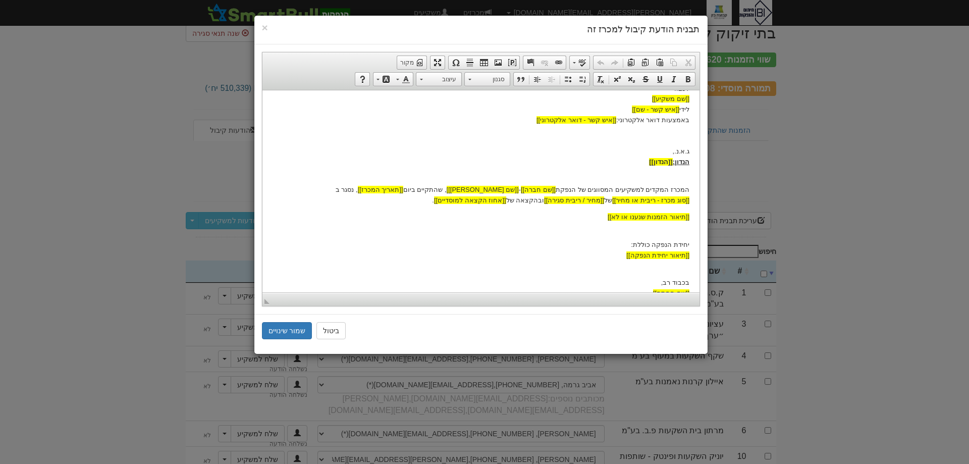
scroll to position [68, 0]
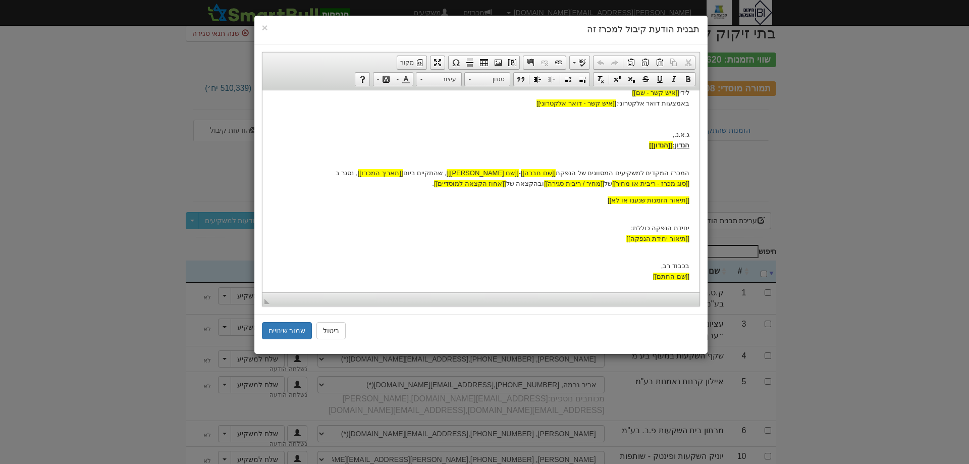
click at [681, 246] on body "[[תאריך נוכחי]] לכבוד [[שם משקיע]] לידי [[איש קשר - שם]] באמצעות דואר אלקטרוני:…" at bounding box center [480, 156] width 417 height 249
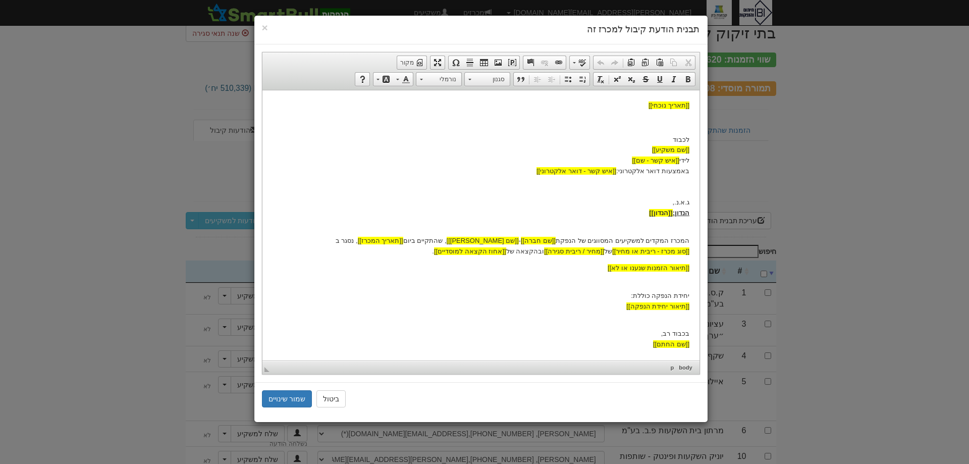
scroll to position [0, 0]
click at [684, 317] on body "[[תאריך נוכחי]] לכבוד [[שם משקיע]] לידי [[איש קשר - שם]] באמצעות דואר אלקטרוני:…" at bounding box center [480, 224] width 417 height 249
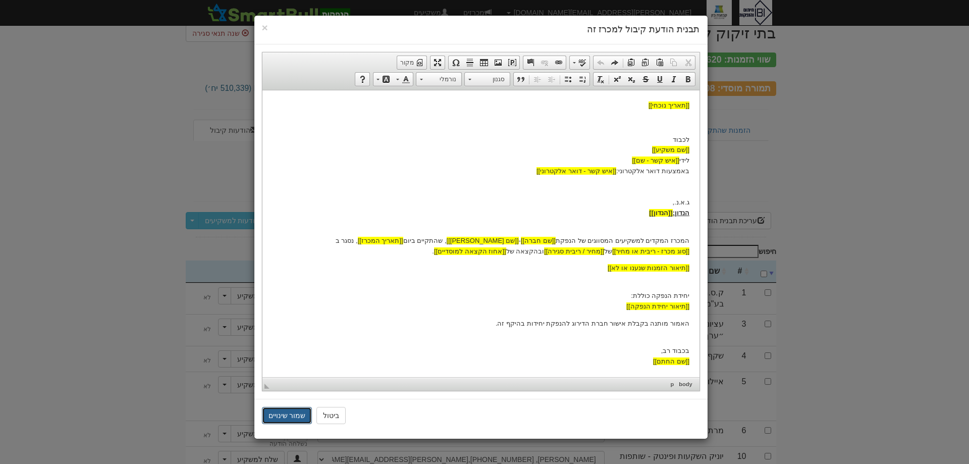
click at [291, 411] on button "שמור שינויים" at bounding box center [287, 415] width 50 height 17
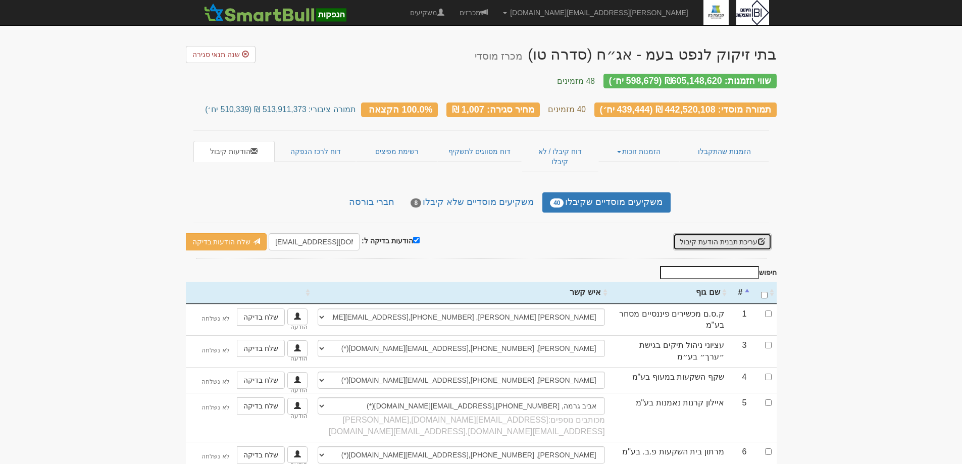
click at [714, 233] on button "עריכת תבנית הודעת קיבול" at bounding box center [722, 241] width 98 height 17
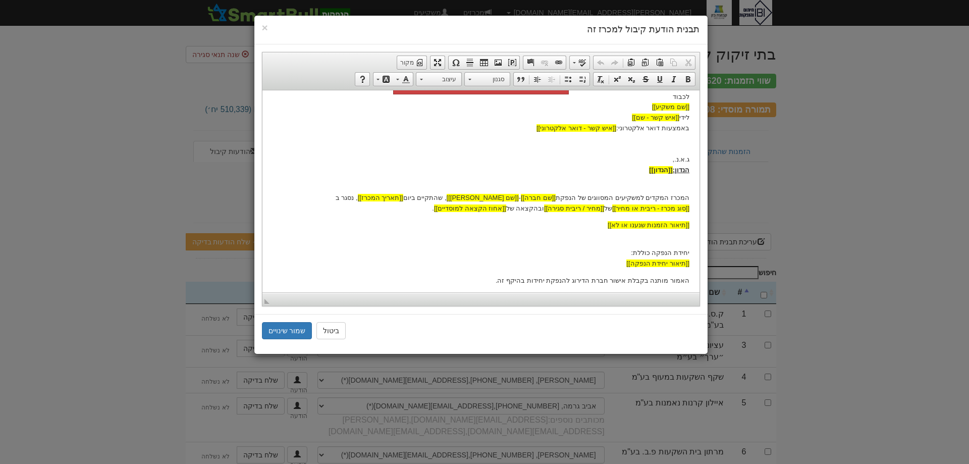
scroll to position [85, 0]
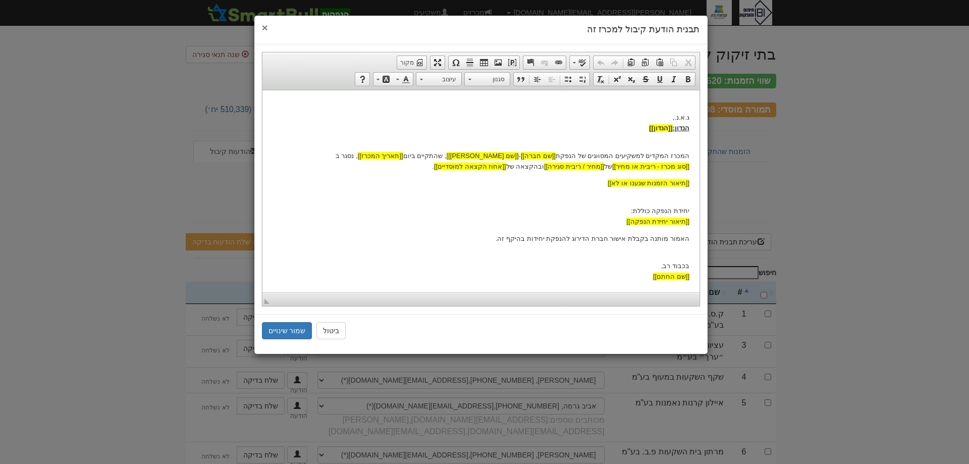
click at [263, 29] on span "×" at bounding box center [265, 28] width 6 height 12
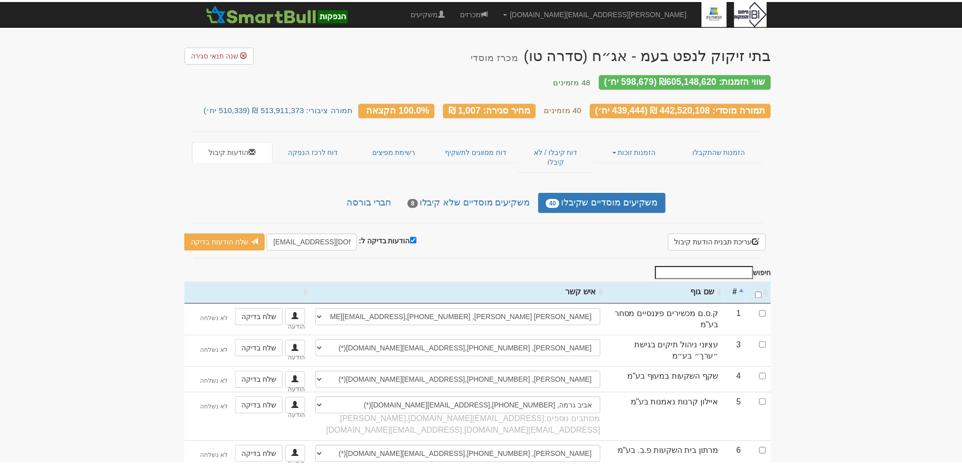
scroll to position [0, 0]
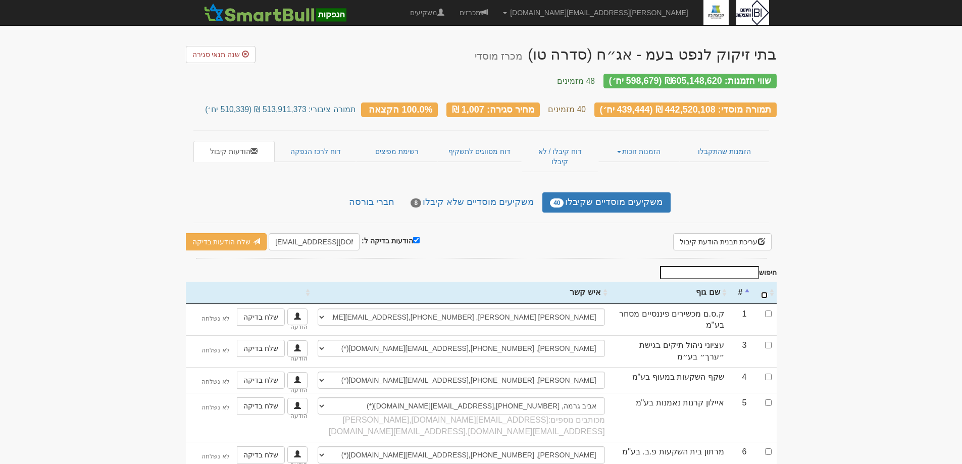
click at [766, 292] on input "\a : activate to sort column ascending" at bounding box center [764, 295] width 7 height 7
checkbox input "true"
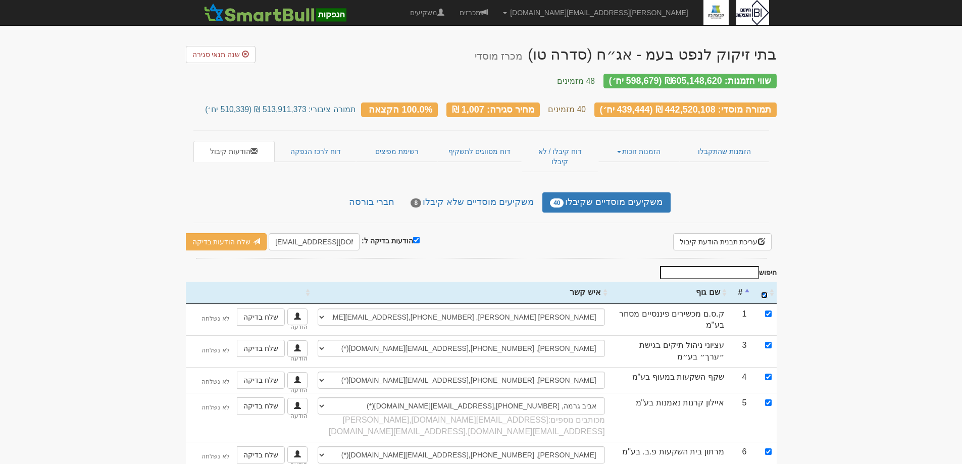
checkbox input "true"
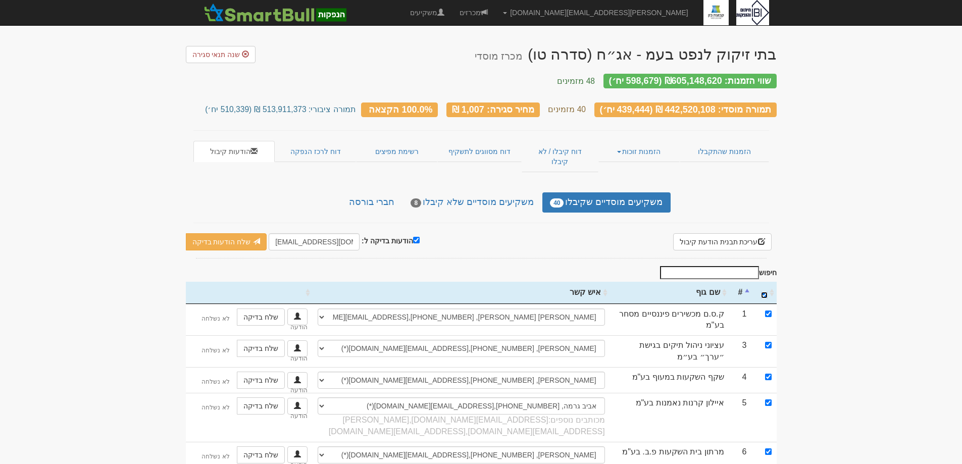
checkbox input "true"
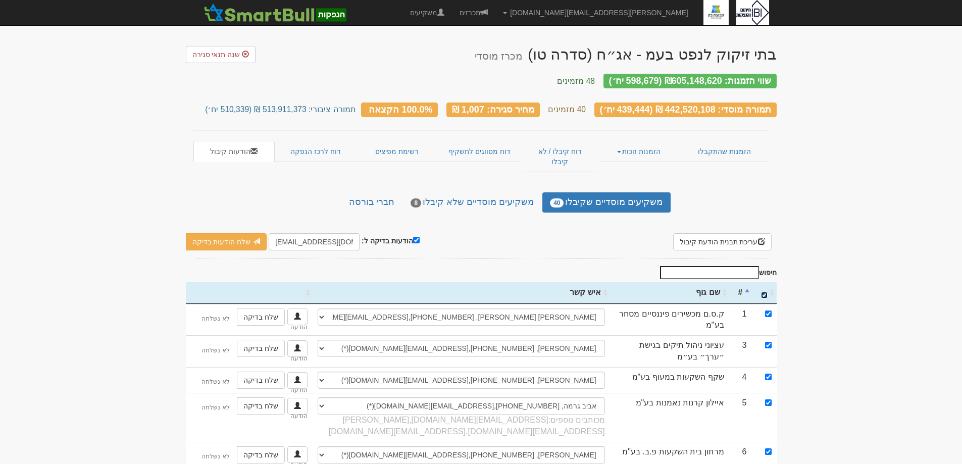
checkbox input "true"
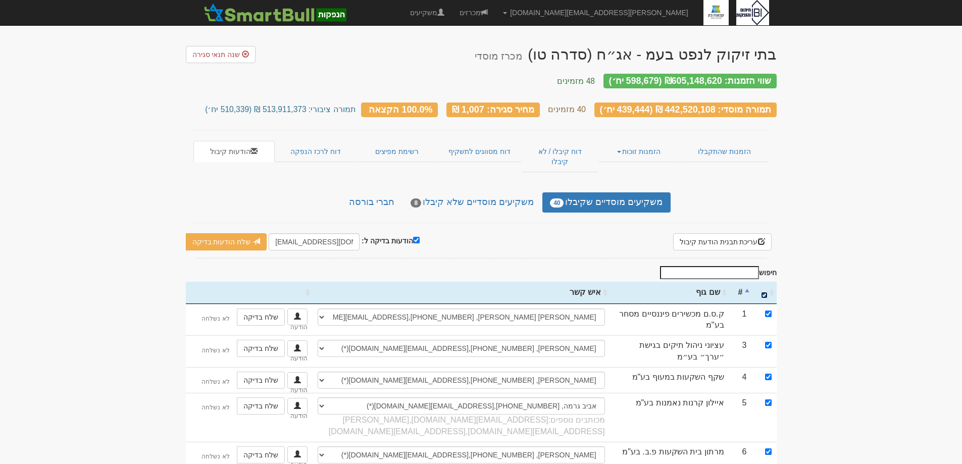
checkbox input "true"
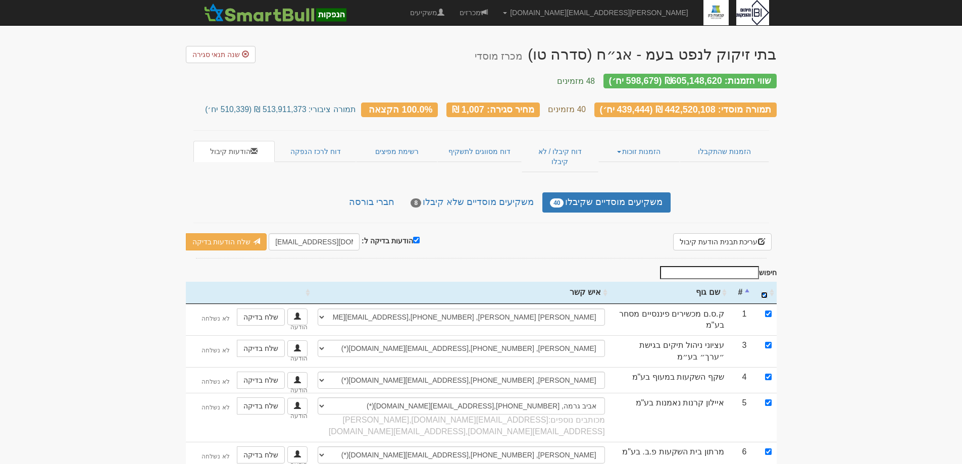
checkbox input "true"
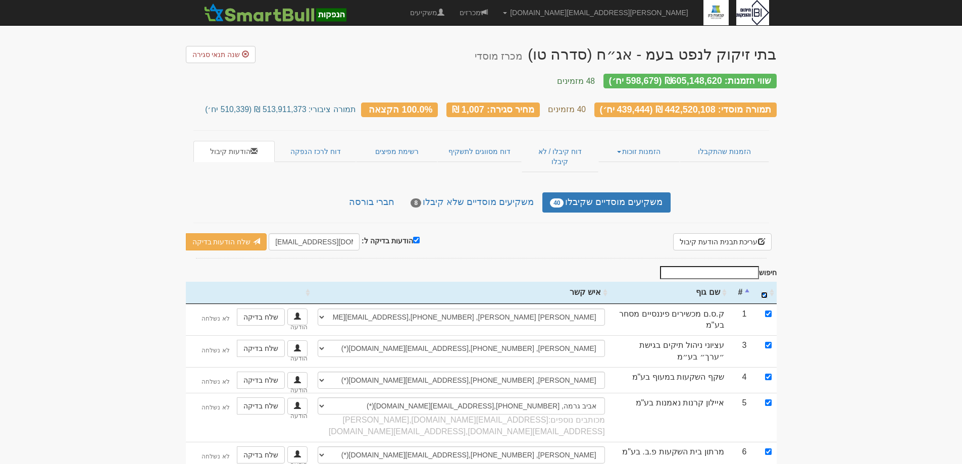
checkbox input "true"
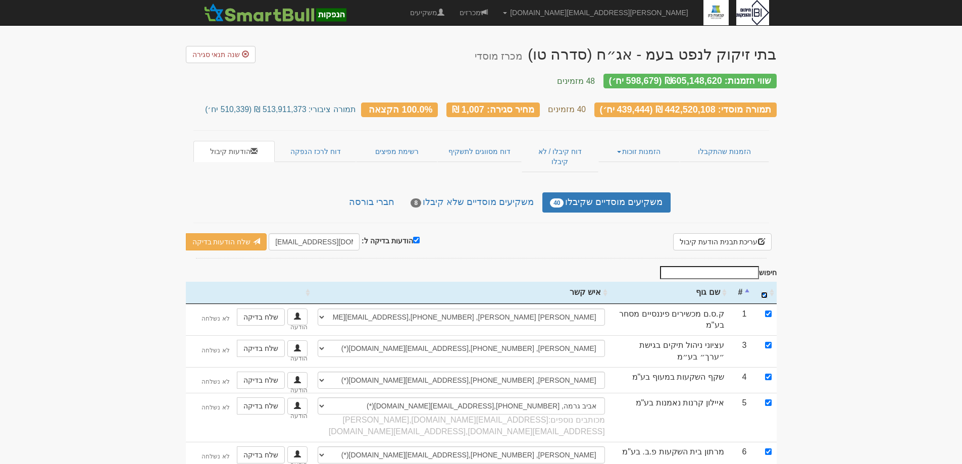
checkbox input "true"
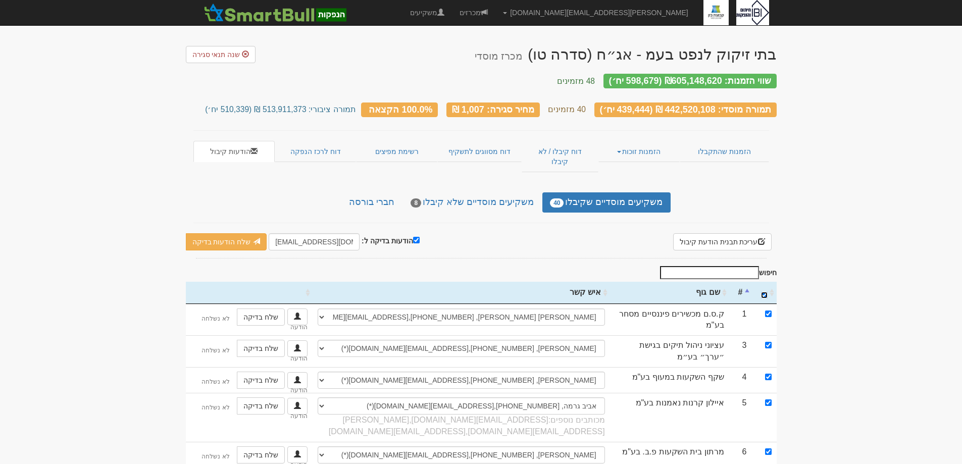
checkbox input "true"
click at [413, 237] on input "הודעות בדיקה ל:" at bounding box center [416, 240] width 7 height 7
checkbox input "false"
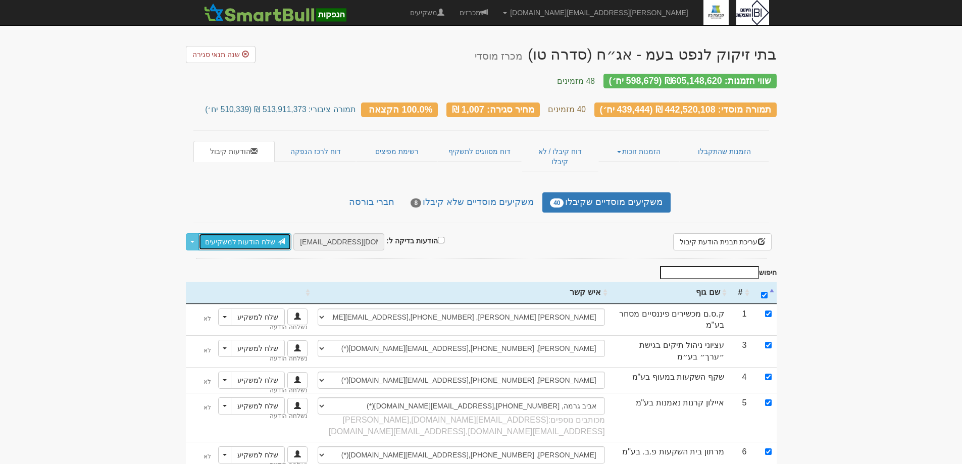
click at [243, 233] on link "שלח הודעות למשקיעים" at bounding box center [244, 241] width 93 height 17
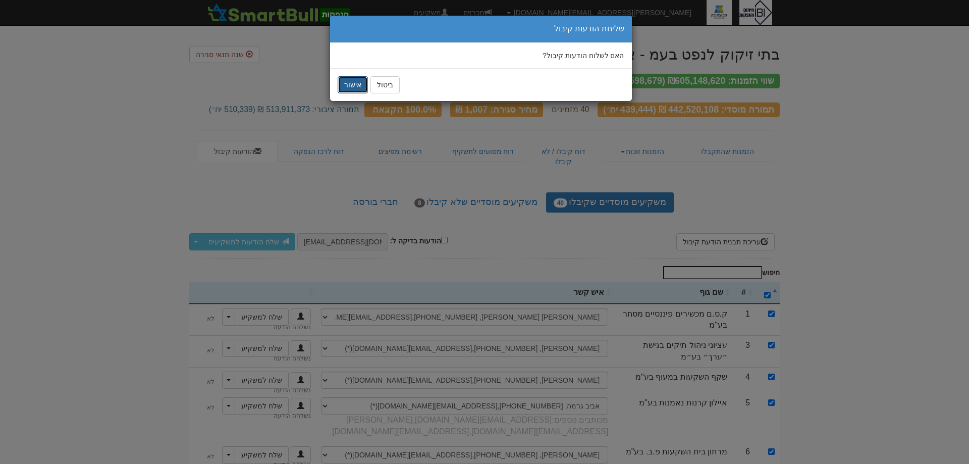
click at [353, 86] on button "אישור" at bounding box center [353, 84] width 30 height 17
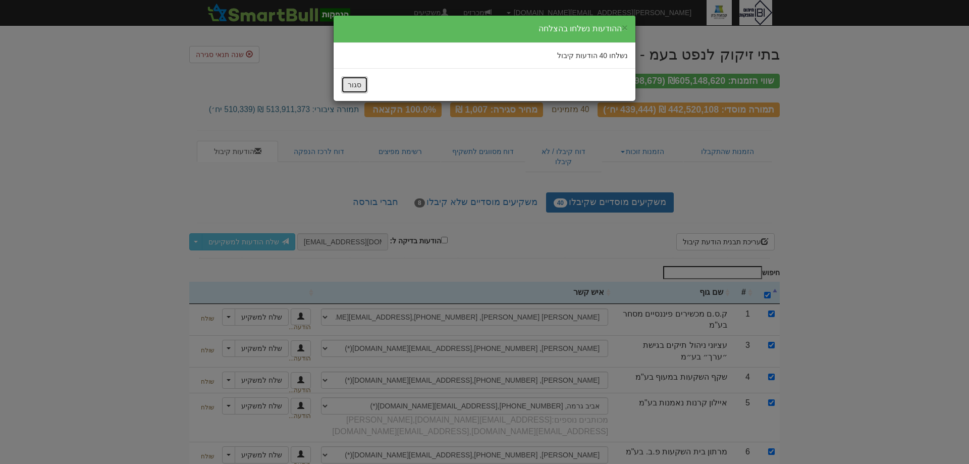
click at [363, 86] on button "סגור" at bounding box center [354, 84] width 27 height 17
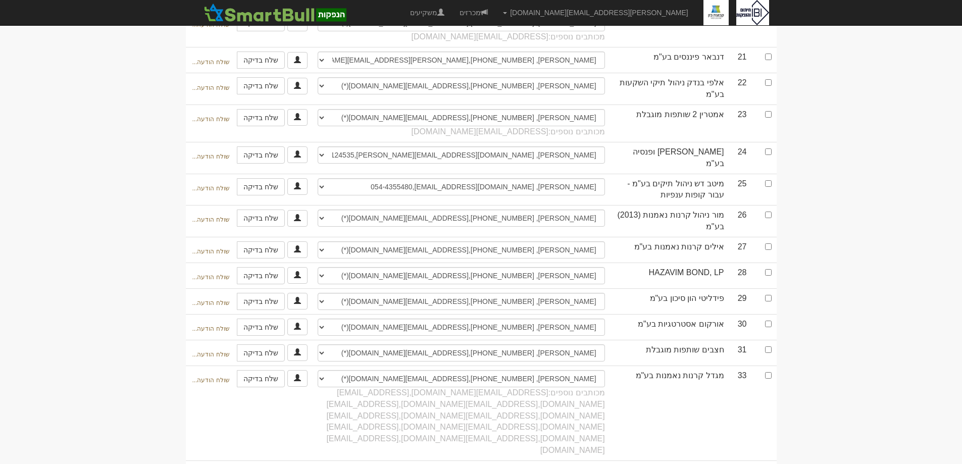
scroll to position [677, 0]
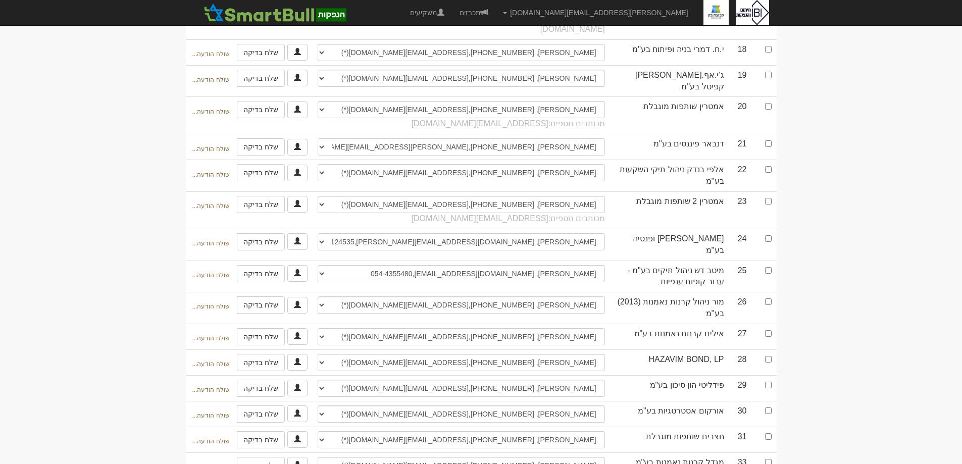
click at [837, 264] on body "[PERSON_NAME][EMAIL_ADDRESS][DOMAIN_NAME] הגדרות חשבונות הנפקה תבניות הודעות קי…" at bounding box center [481, 183] width 962 height 1721
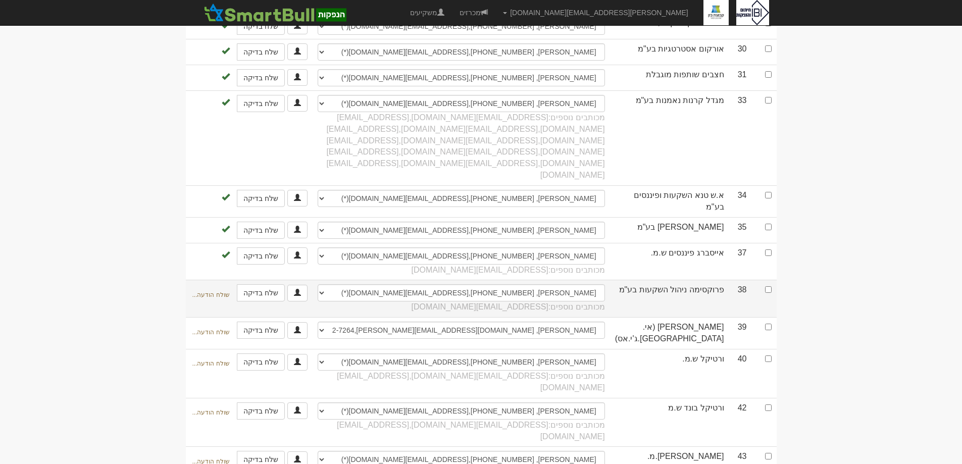
scroll to position [1031, 0]
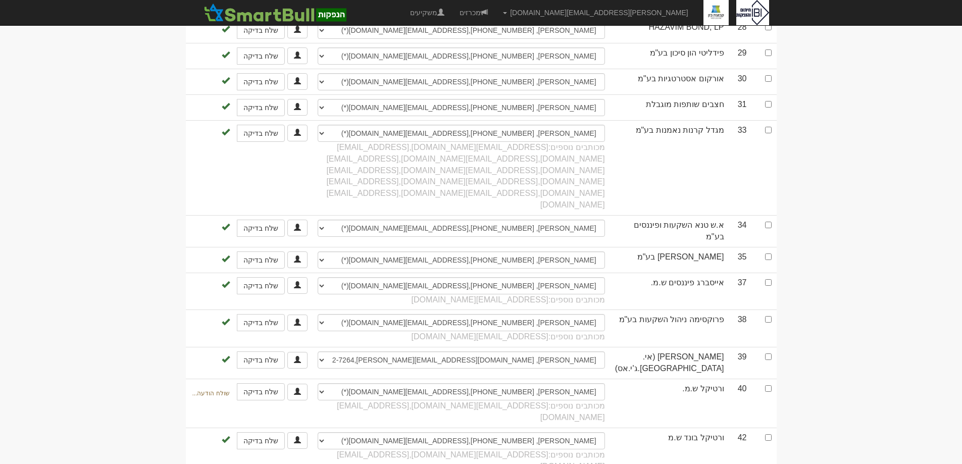
scroll to position [1182, 0]
